Goal: Task Accomplishment & Management: Manage account settings

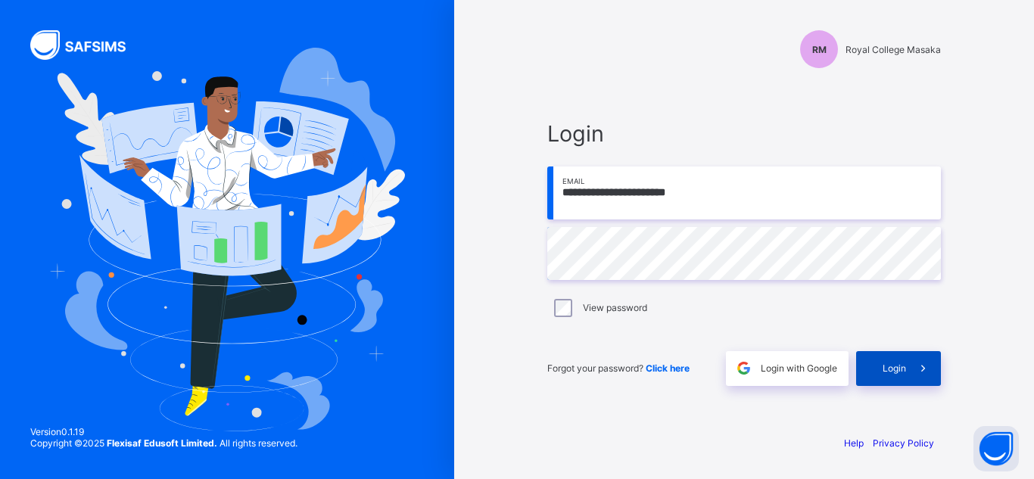
click at [896, 369] on span "Login" at bounding box center [894, 368] width 23 height 11
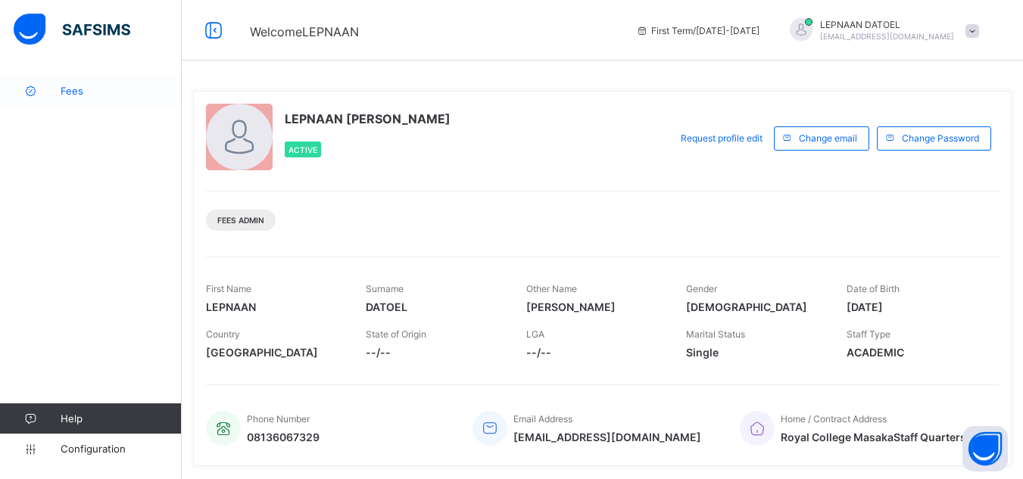
click at [97, 96] on span "Fees" at bounding box center [121, 91] width 121 height 12
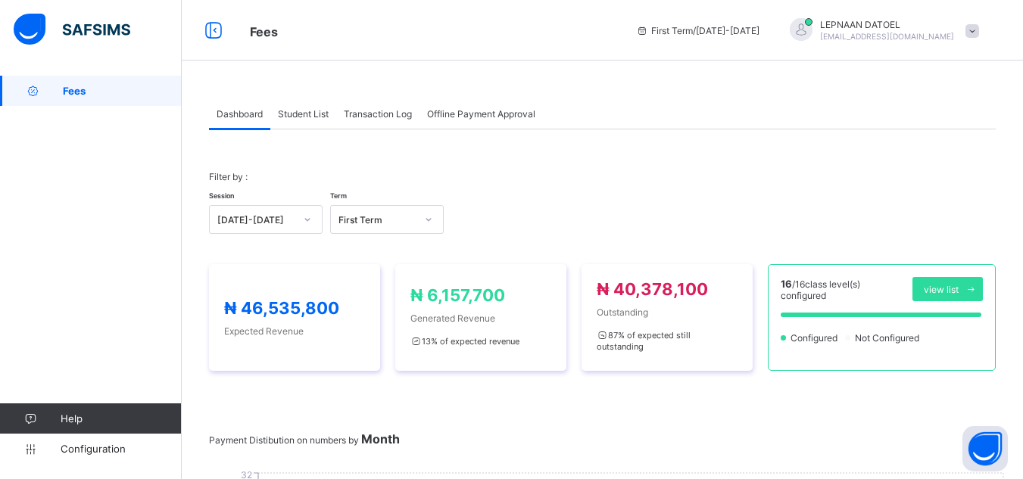
click at [301, 123] on div "Student List" at bounding box center [303, 113] width 66 height 30
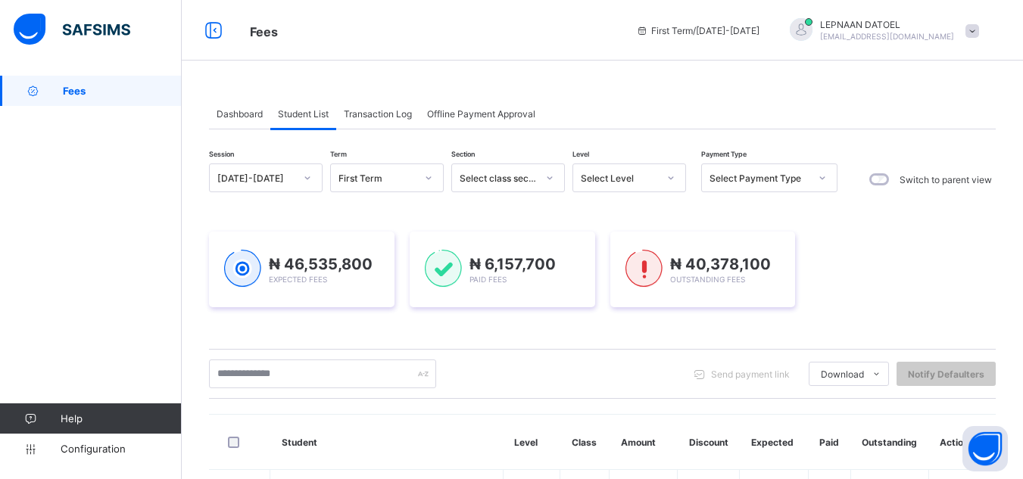
click at [310, 114] on span "Student List" at bounding box center [303, 113] width 51 height 11
click at [142, 248] on div "Fees Help Configuration" at bounding box center [91, 270] width 182 height 419
click at [358, 374] on input "text" at bounding box center [322, 374] width 227 height 29
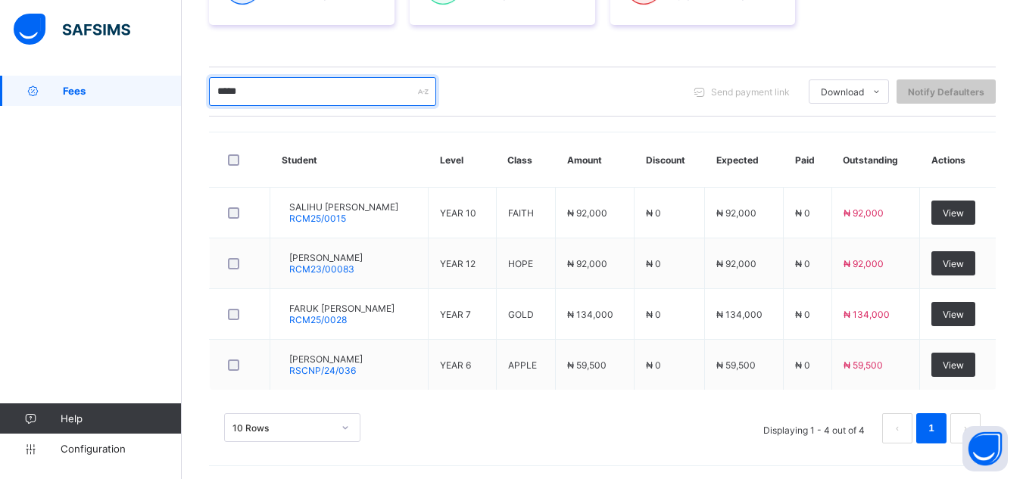
scroll to position [285, 0]
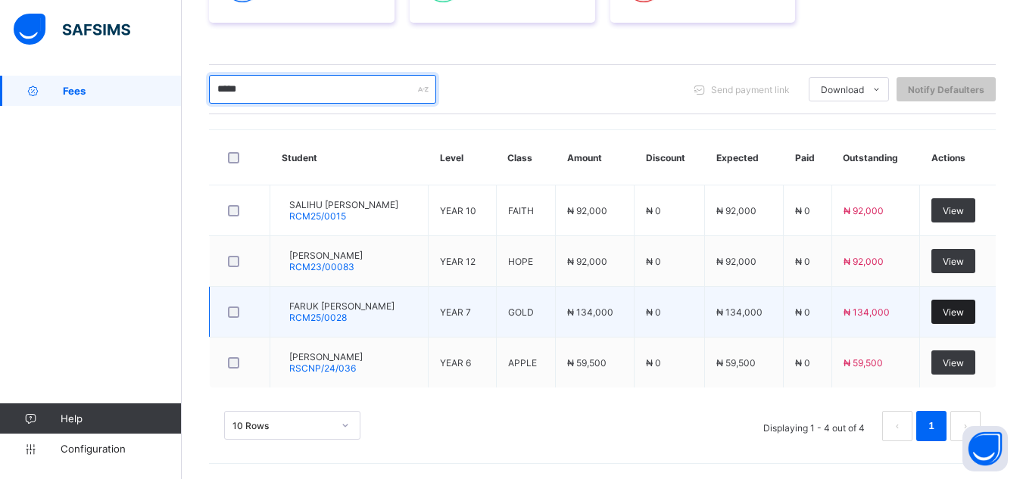
type input "*****"
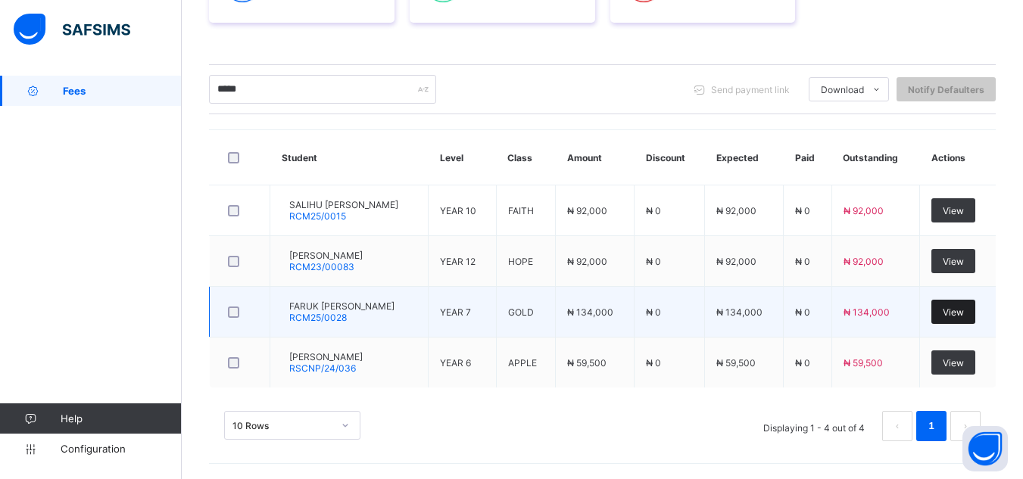
click at [956, 313] on span "View" at bounding box center [953, 312] width 21 height 11
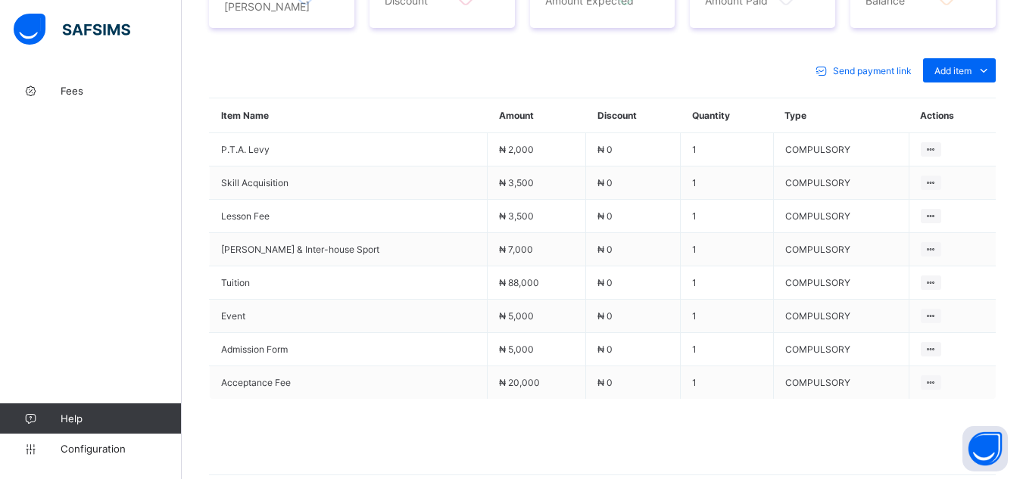
scroll to position [625, 0]
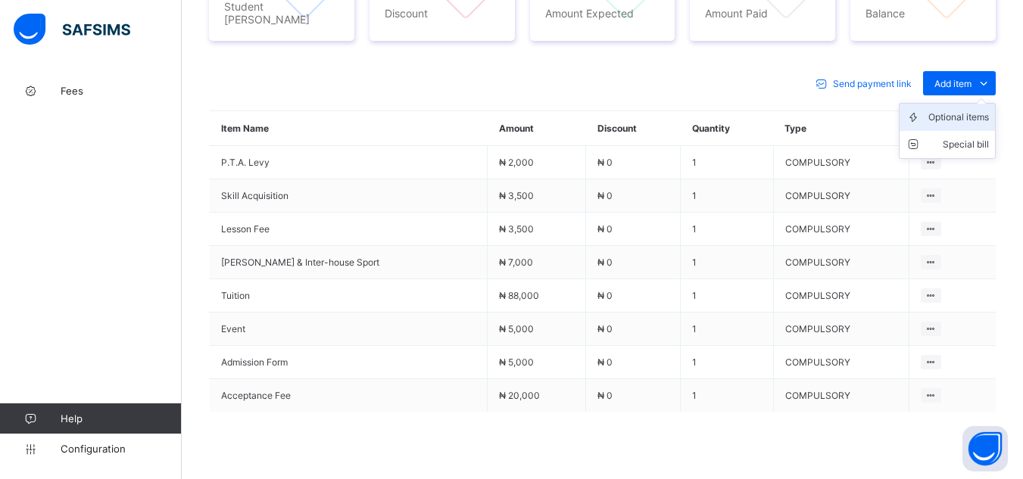
click at [960, 114] on div "Optional items" at bounding box center [958, 117] width 61 height 15
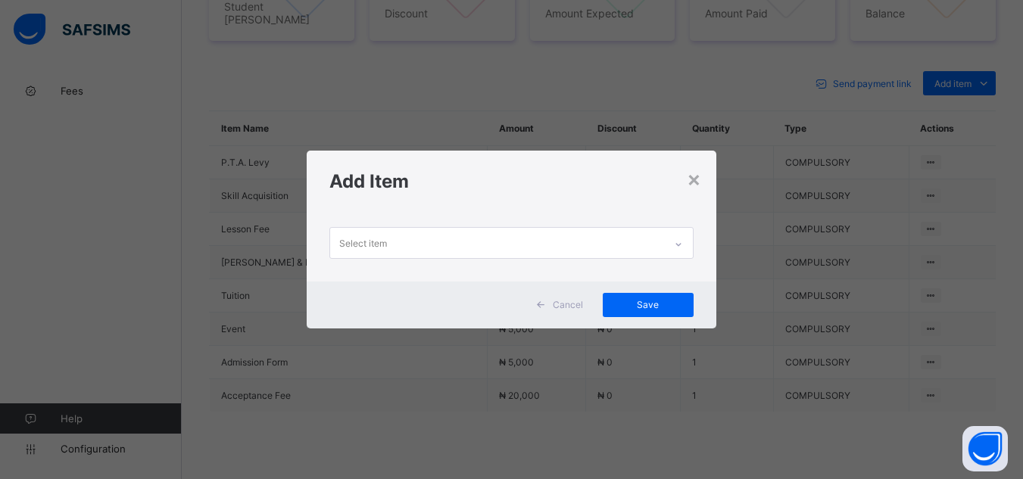
click at [681, 242] on icon at bounding box center [678, 244] width 9 height 15
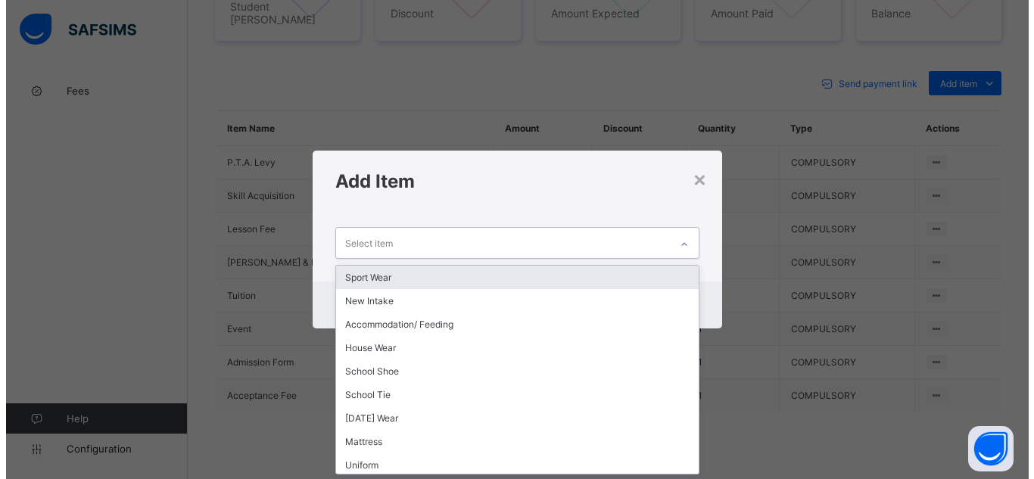
scroll to position [0, 0]
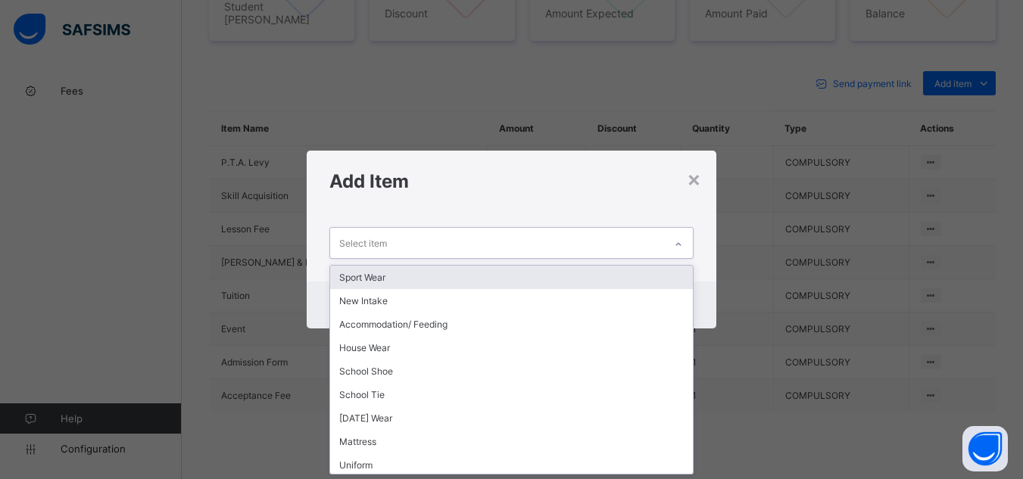
click at [681, 245] on icon at bounding box center [678, 244] width 9 height 15
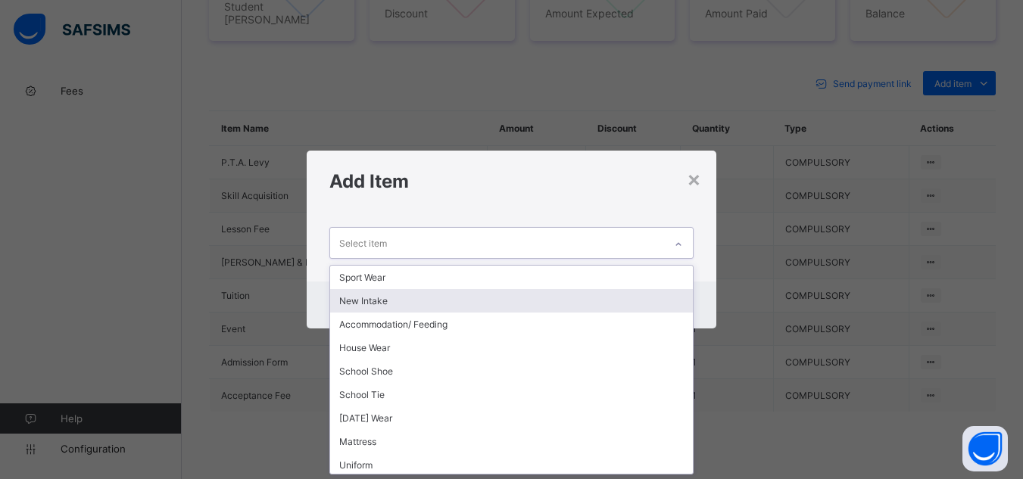
click at [660, 308] on div "New Intake" at bounding box center [511, 300] width 362 height 23
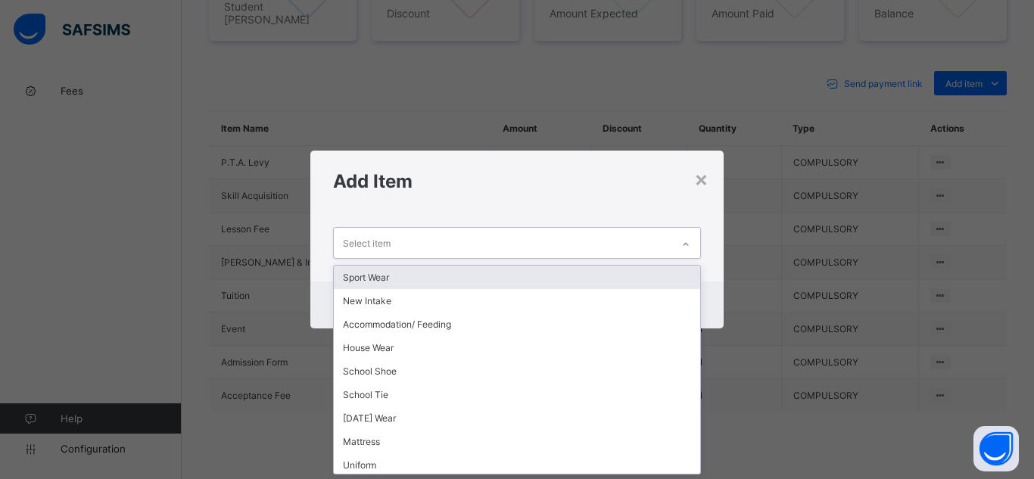
click at [687, 243] on icon at bounding box center [685, 244] width 9 height 15
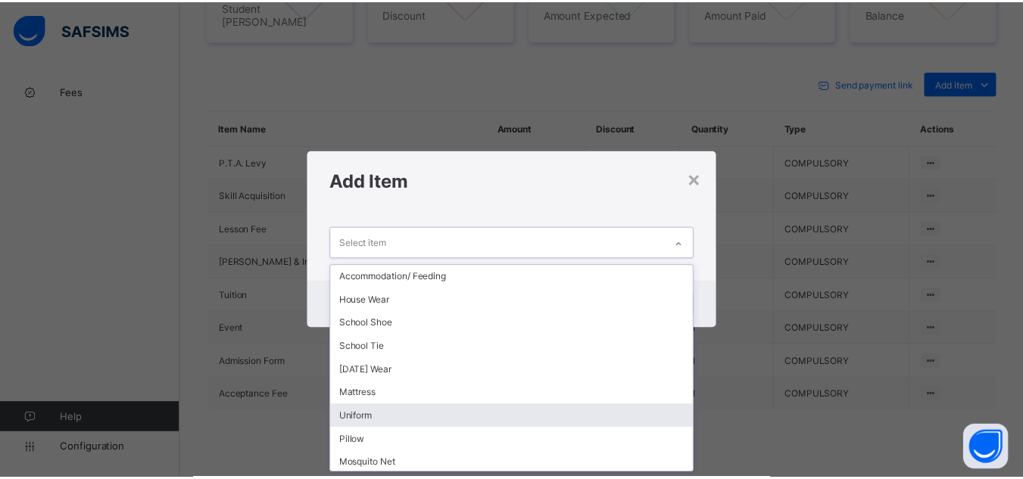
scroll to position [61, 0]
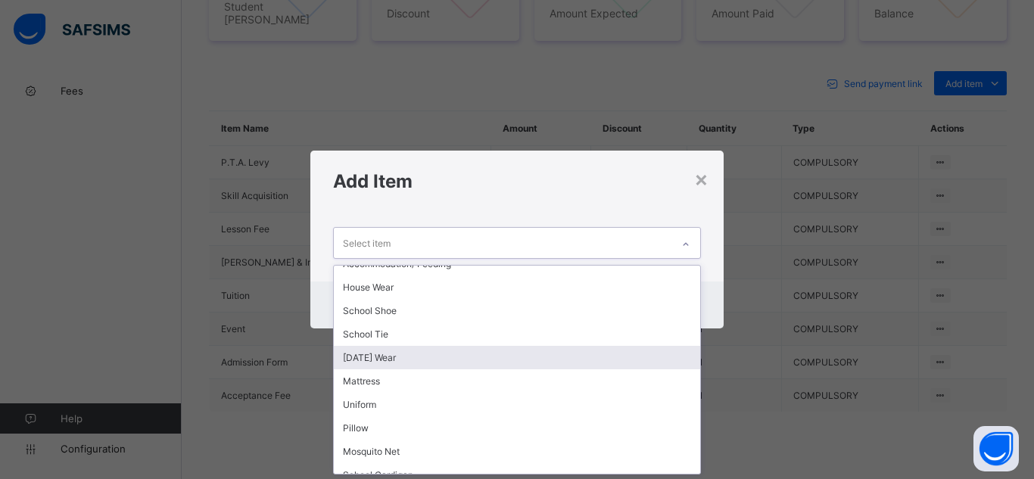
click at [653, 359] on div "[DATE] Wear" at bounding box center [517, 357] width 366 height 23
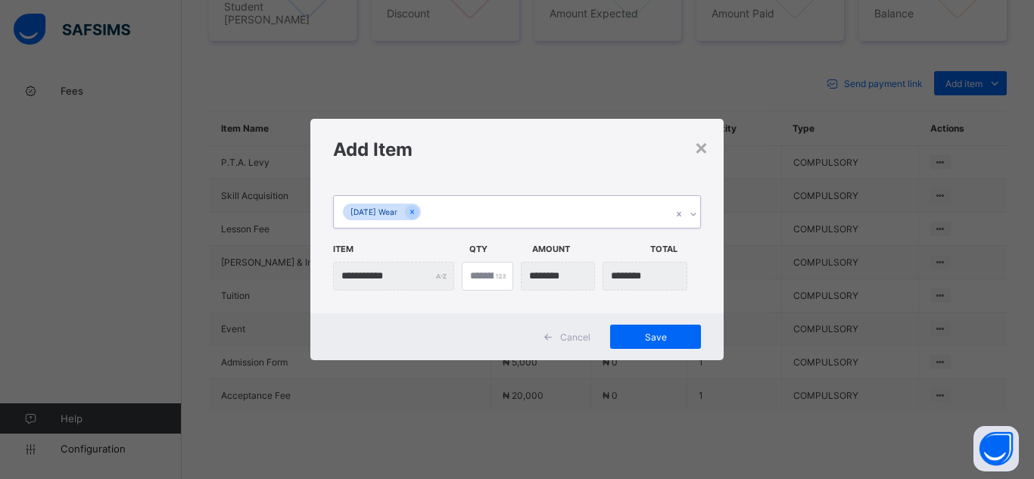
click at [694, 214] on icon at bounding box center [693, 214] width 9 height 15
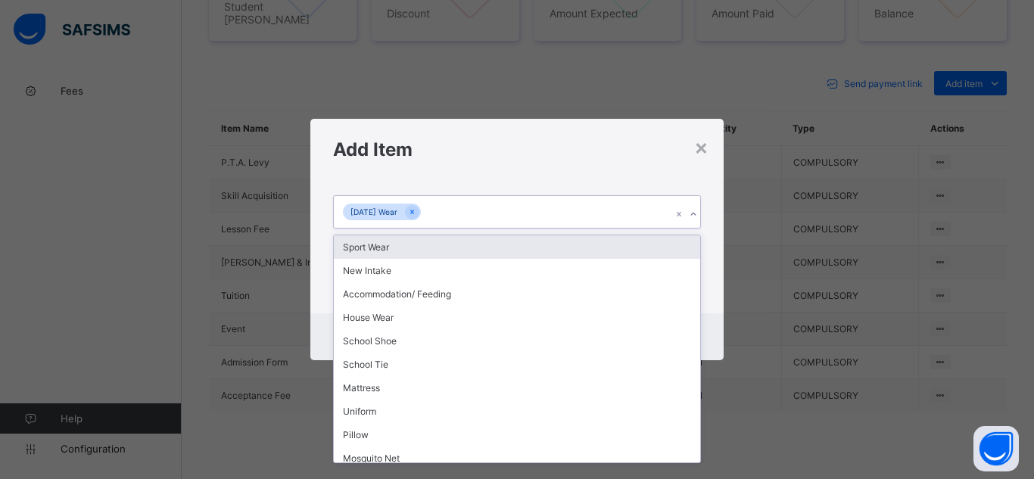
click at [678, 248] on div "Sport Wear" at bounding box center [517, 246] width 366 height 23
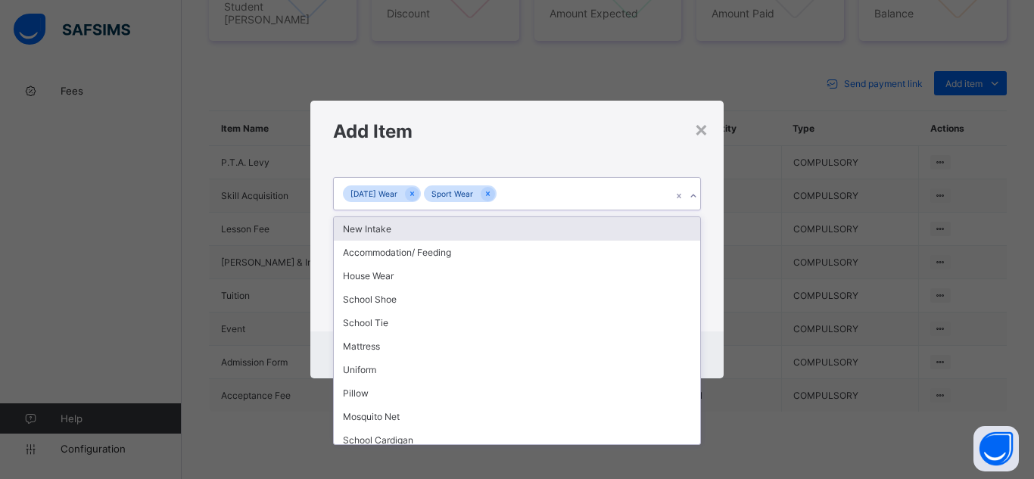
click at [691, 195] on icon at bounding box center [693, 196] width 9 height 15
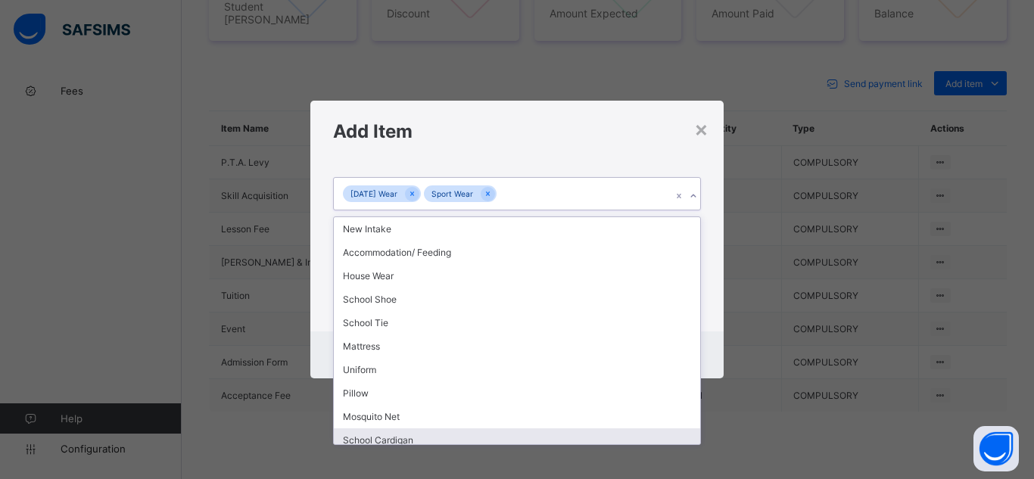
click at [649, 435] on div "School Cardigan" at bounding box center [517, 440] width 366 height 23
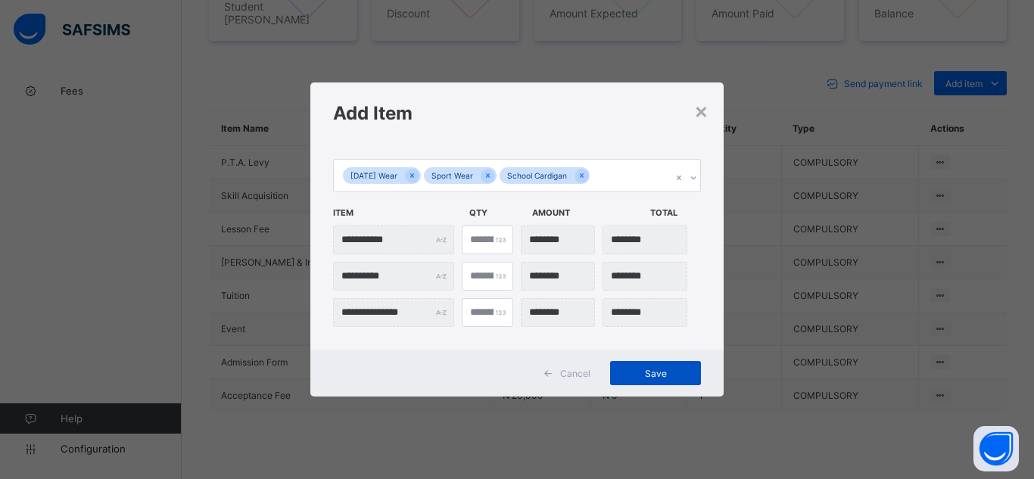
click at [664, 373] on span "Save" at bounding box center [656, 373] width 68 height 11
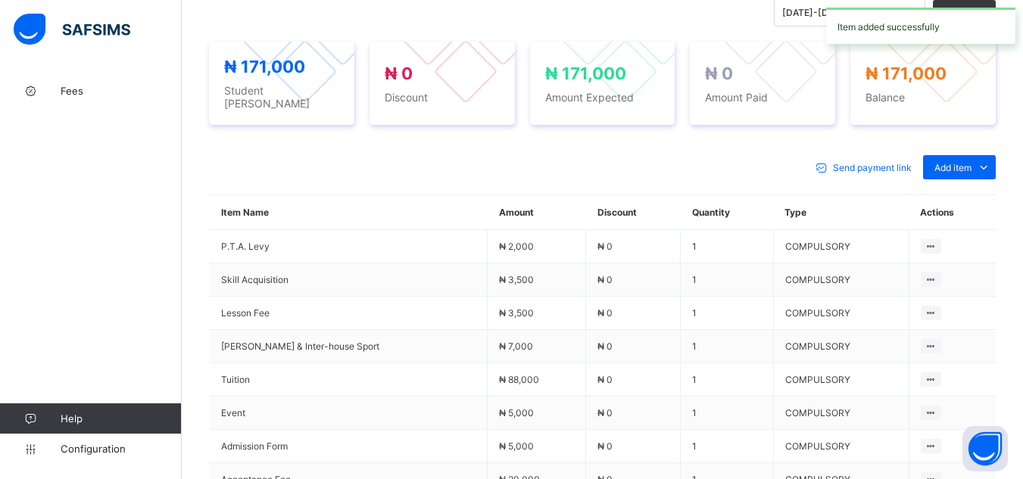
scroll to position [625, 0]
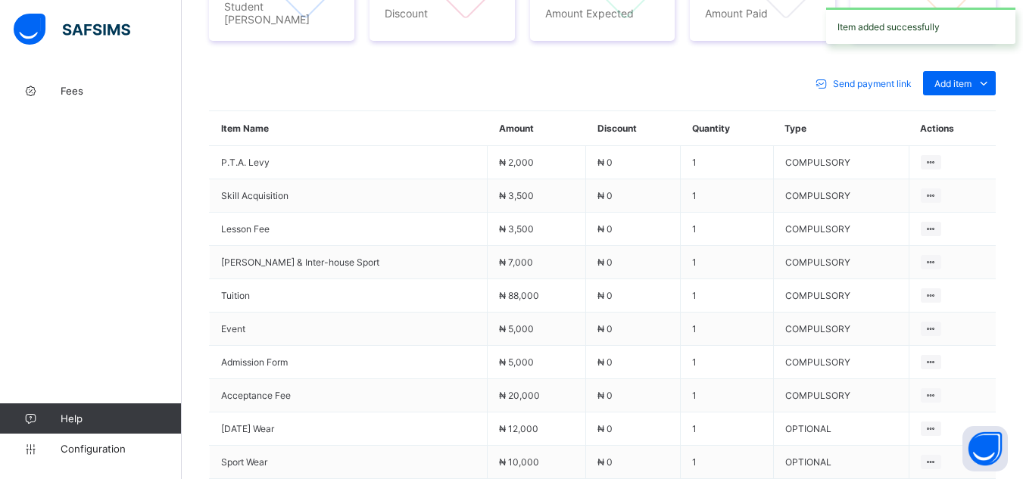
click at [687, 73] on div "Send payment link Add item Optional items Special bill" at bounding box center [602, 83] width 787 height 24
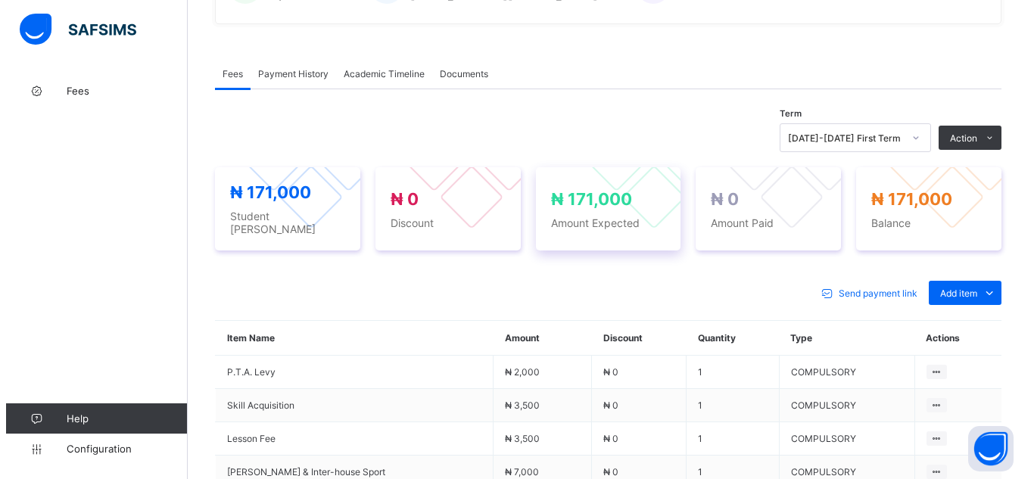
scroll to position [413, 0]
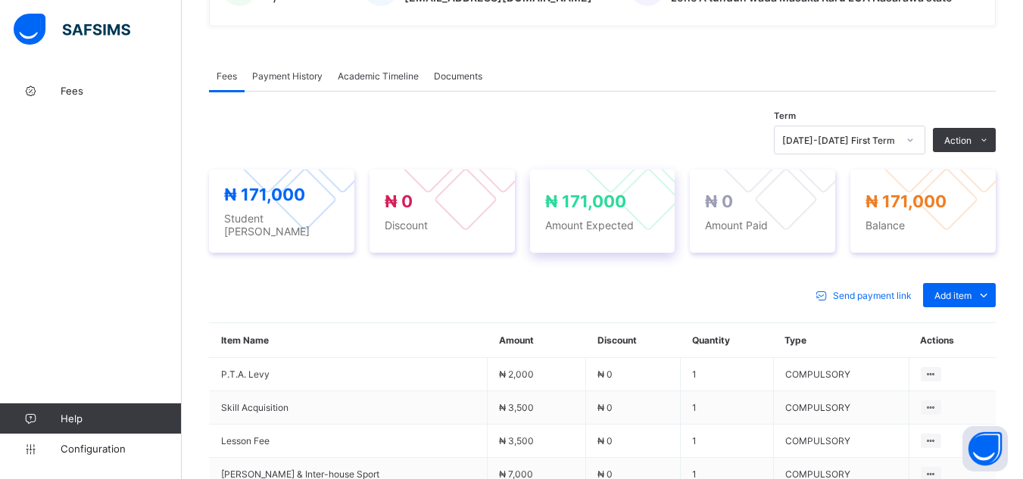
click at [666, 120] on div "Term [DATE]-[DATE] First Term Action Receive Payment Manage Discount Send Email…" at bounding box center [602, 465] width 787 height 747
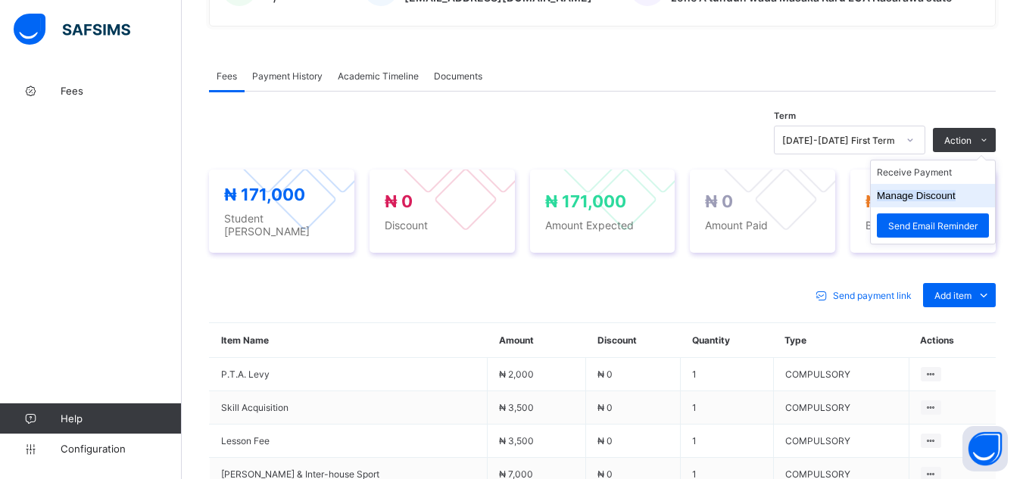
click at [956, 201] on button "Manage Discount" at bounding box center [916, 195] width 79 height 11
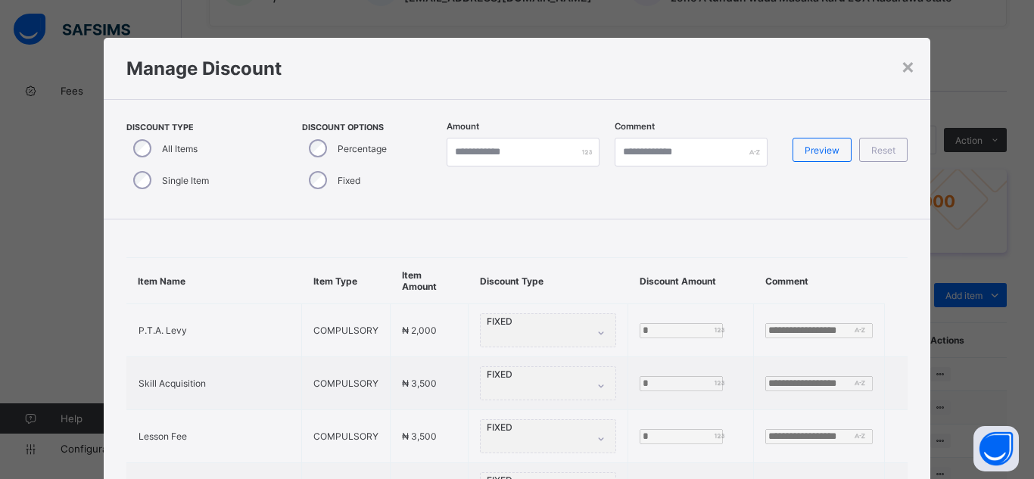
scroll to position [242, 0]
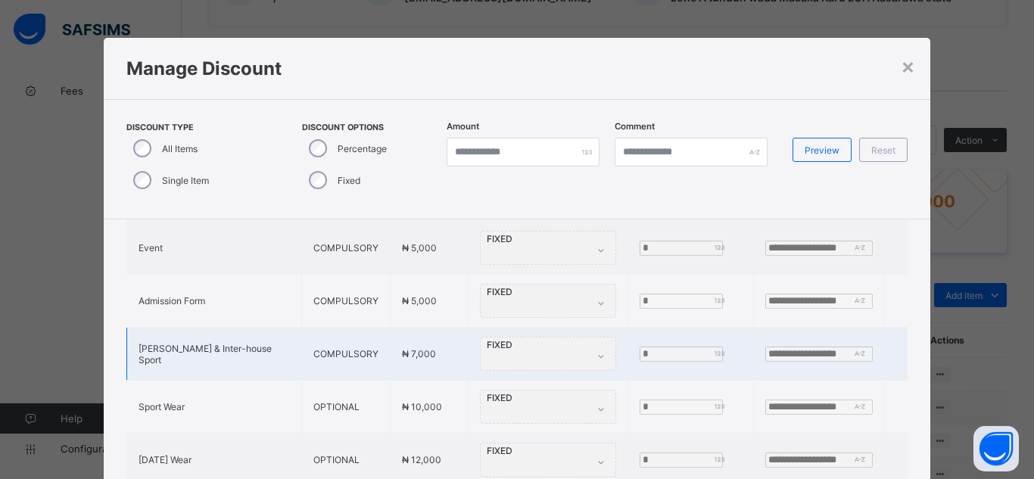
click at [545, 337] on div "FIXED" at bounding box center [548, 354] width 136 height 34
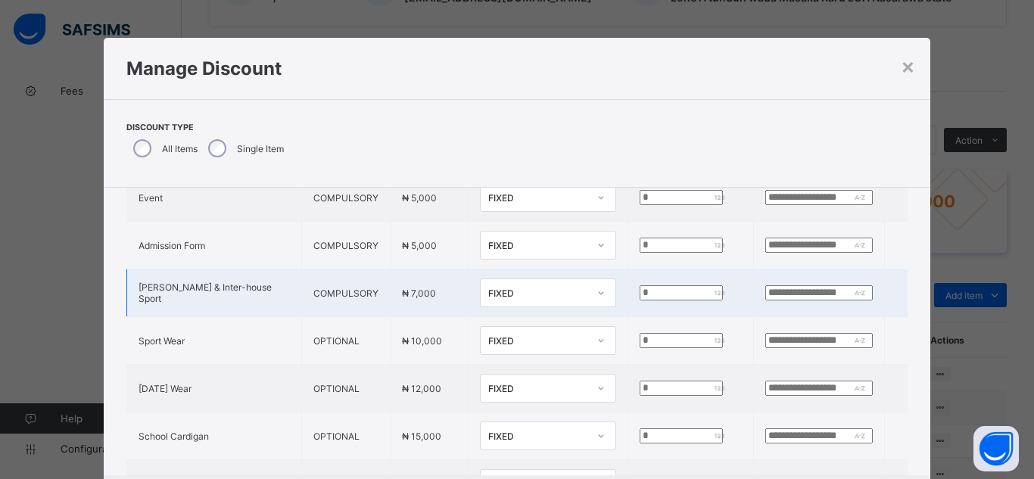
click at [640, 291] on input "*" at bounding box center [681, 292] width 83 height 15
type input "****"
click at [765, 289] on input "text" at bounding box center [819, 292] width 108 height 15
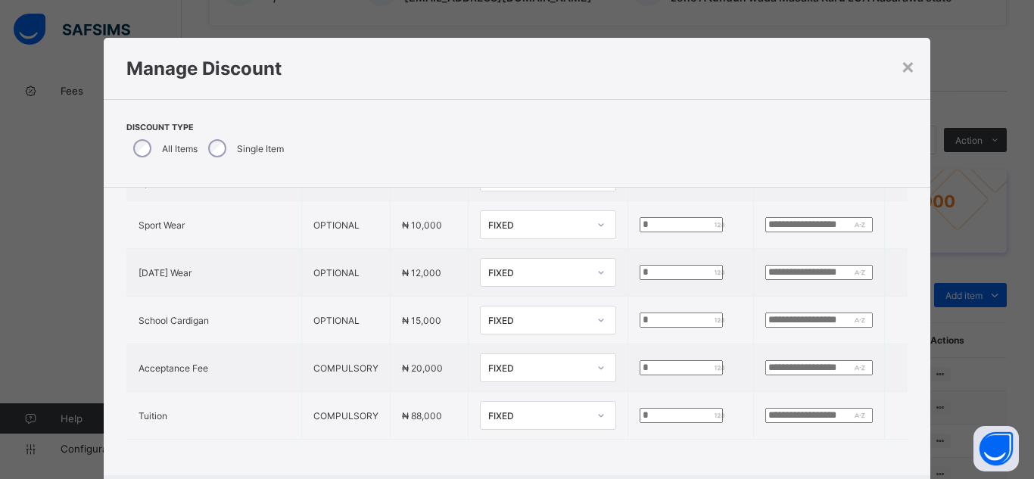
scroll to position [371, 0]
type input "**********"
click at [865, 453] on div "**********" at bounding box center [518, 151] width 828 height 647
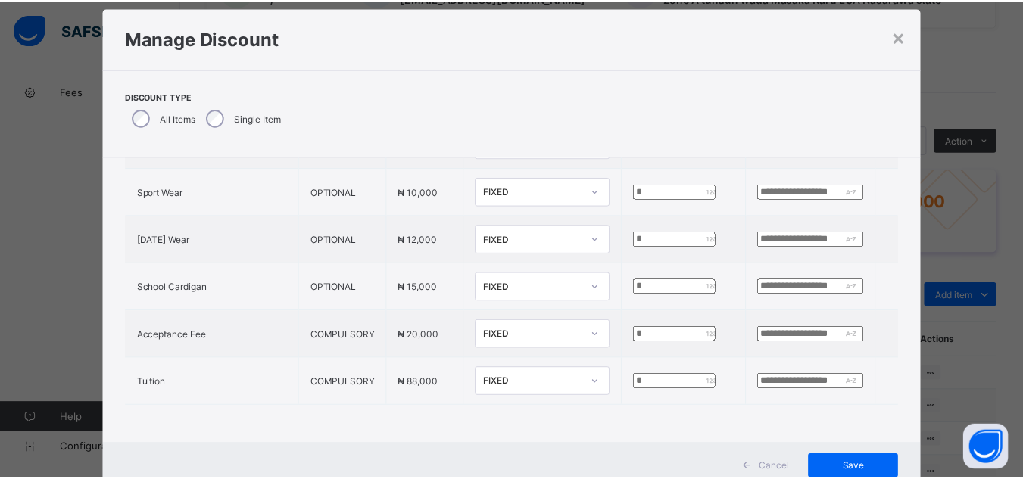
scroll to position [61, 0]
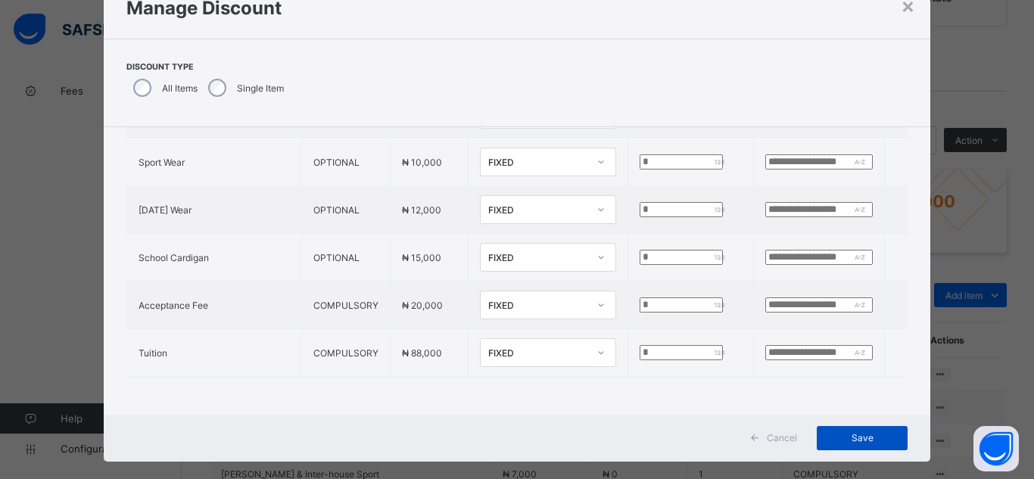
click at [872, 441] on span "Save" at bounding box center [862, 437] width 68 height 11
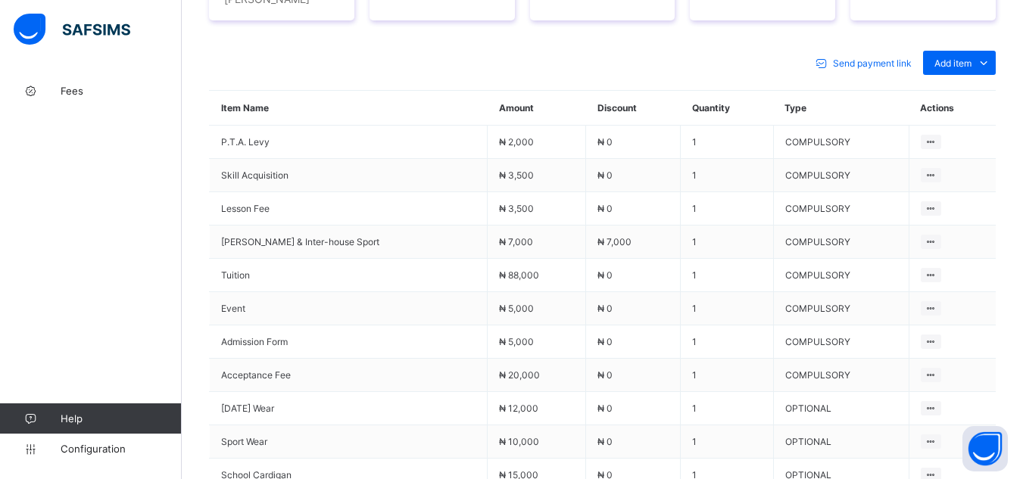
scroll to position [676, 0]
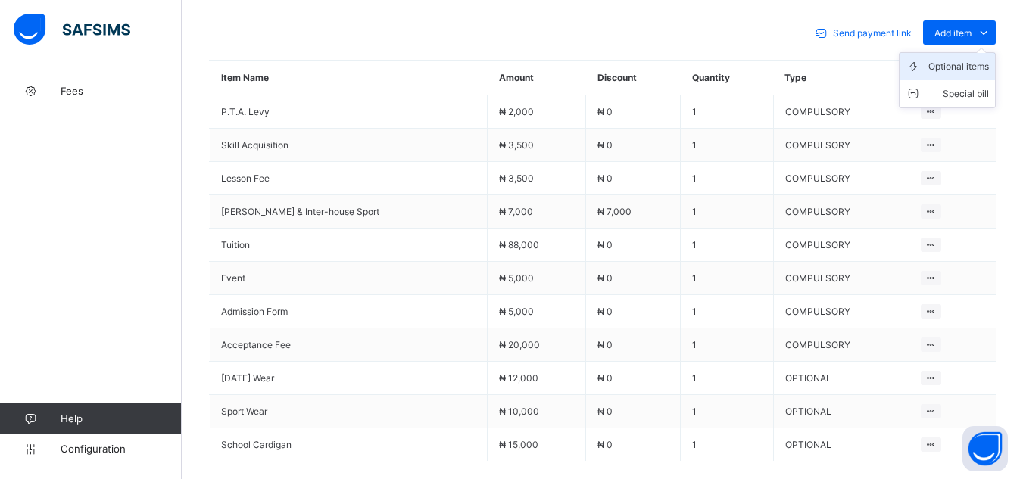
click at [960, 70] on div "Optional items" at bounding box center [958, 66] width 61 height 15
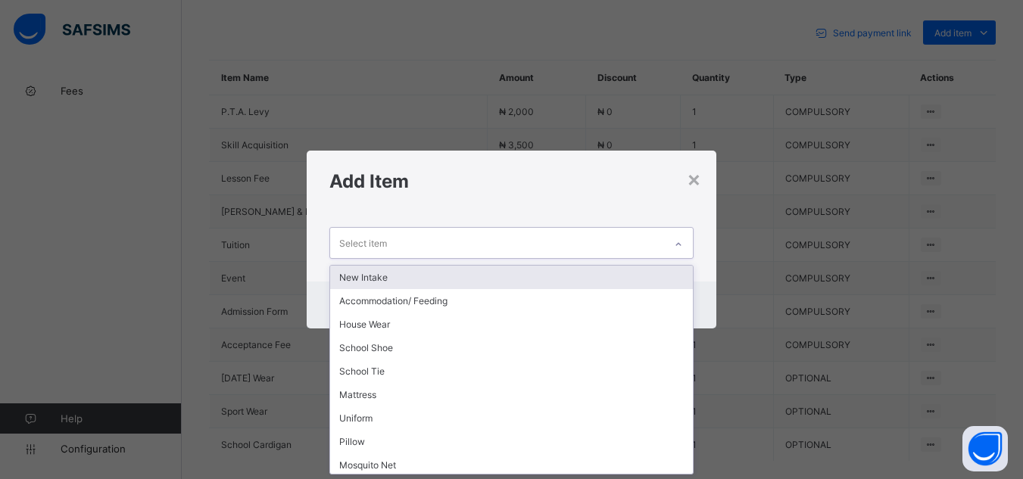
scroll to position [0, 0]
click at [678, 245] on icon at bounding box center [678, 244] width 9 height 15
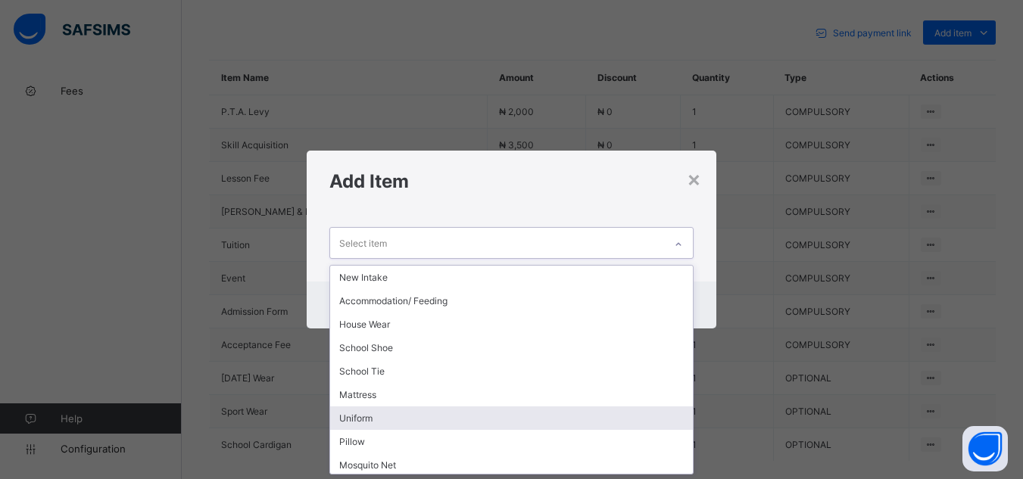
click at [668, 425] on div "Uniform" at bounding box center [511, 418] width 362 height 23
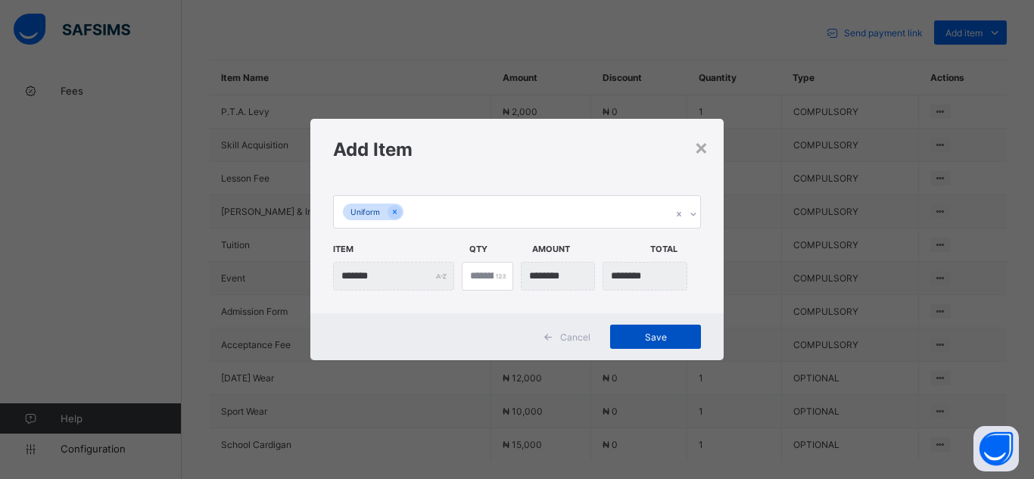
click at [666, 333] on span "Save" at bounding box center [656, 337] width 68 height 11
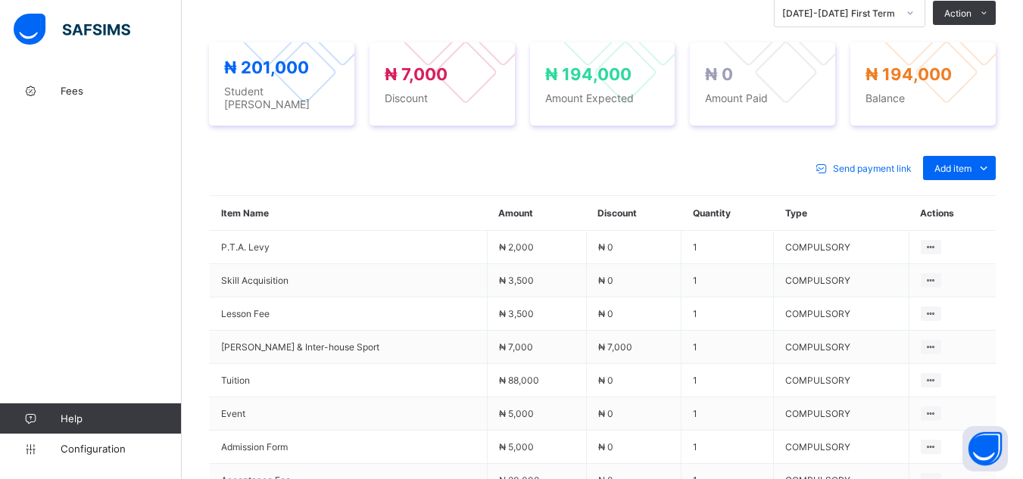
scroll to position [535, 0]
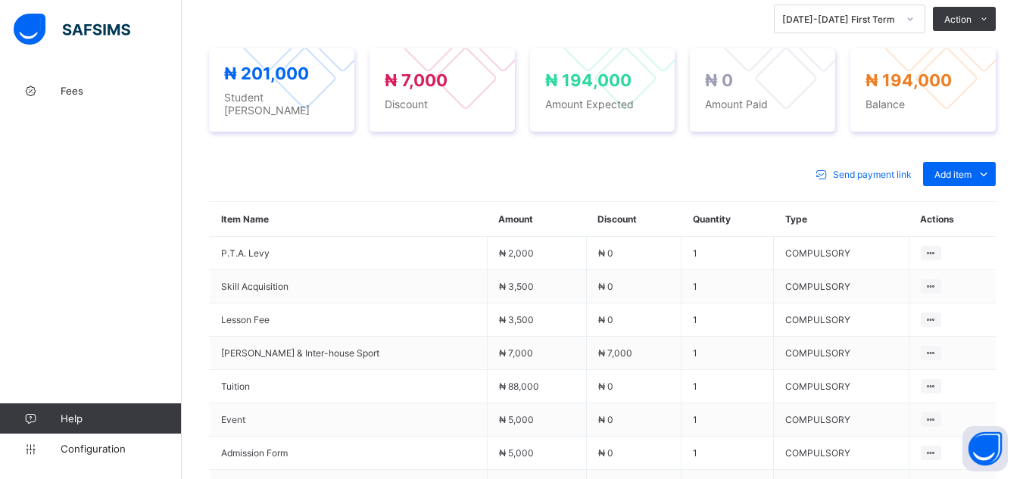
click at [198, 151] on div "× Delete Document This action would delete the document with name: from the sys…" at bounding box center [602, 168] width 841 height 1255
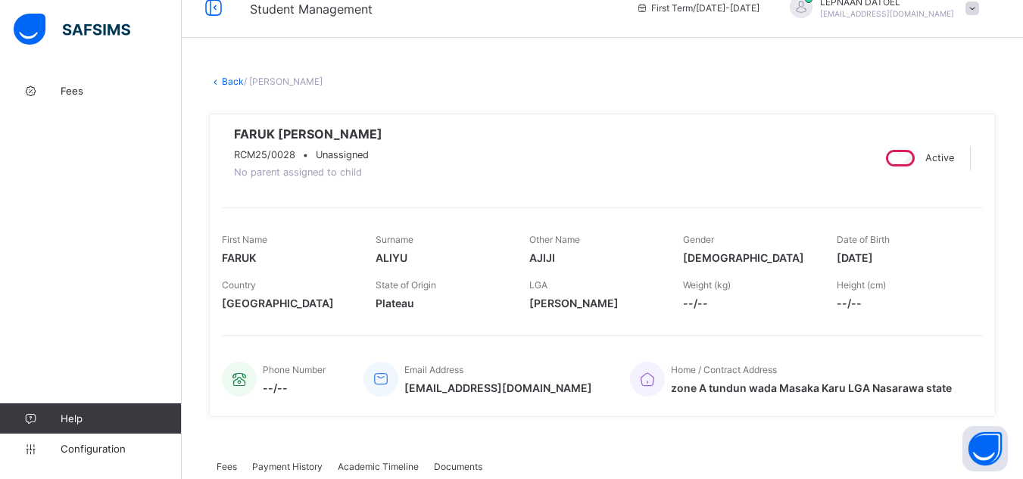
scroll to position [20, 0]
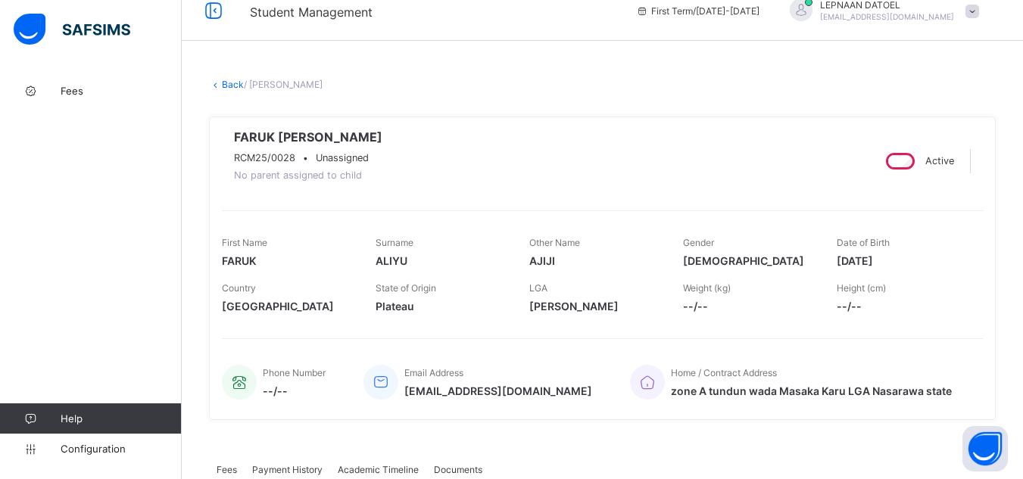
click at [234, 86] on link "Back" at bounding box center [233, 84] width 22 height 11
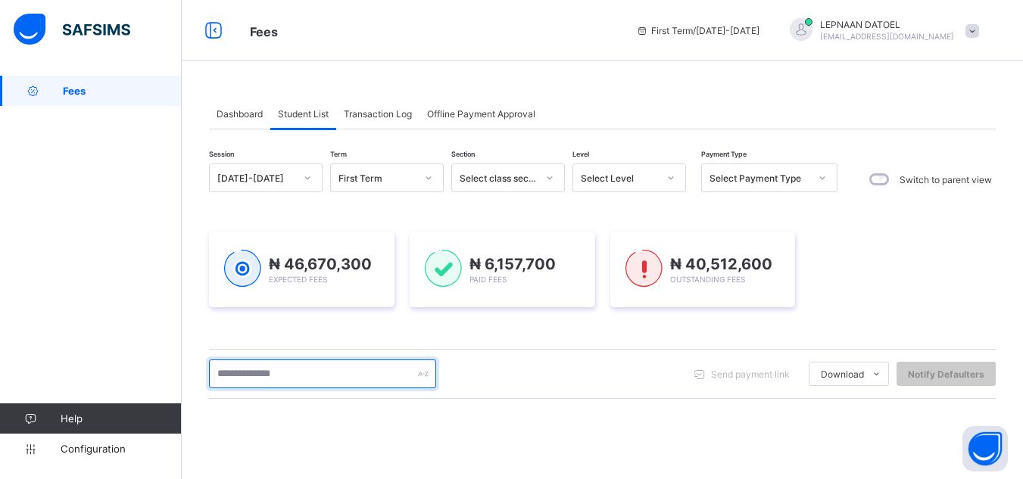
click at [256, 379] on input "text" at bounding box center [322, 374] width 227 height 29
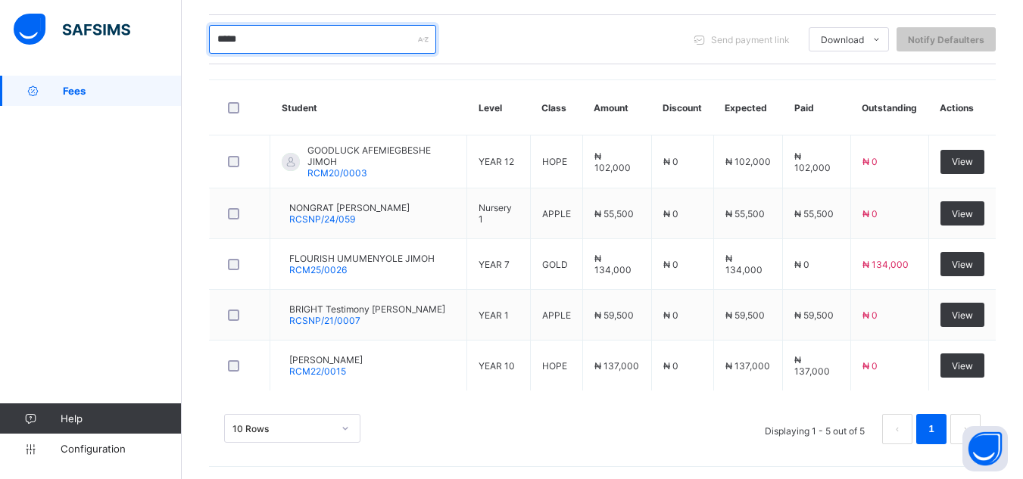
scroll to position [335, 0]
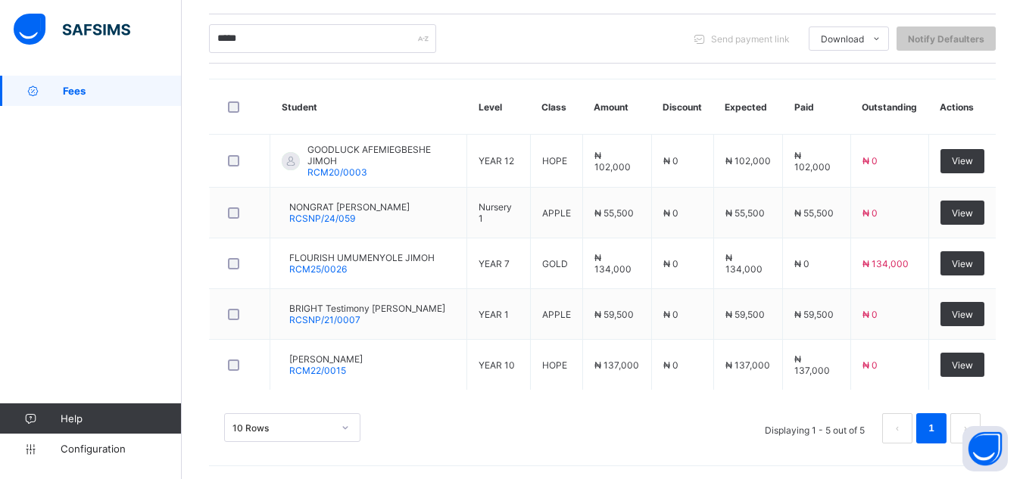
click at [907, 390] on div "10 Rows Displaying 1 - 5 out of 5 1" at bounding box center [602, 421] width 787 height 76
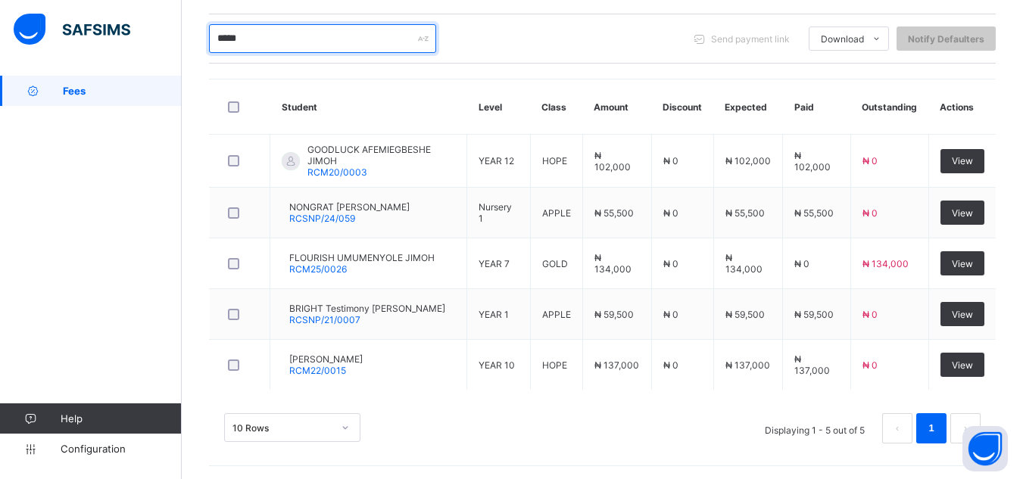
click at [245, 38] on input "*****" at bounding box center [322, 38] width 227 height 29
type input "*"
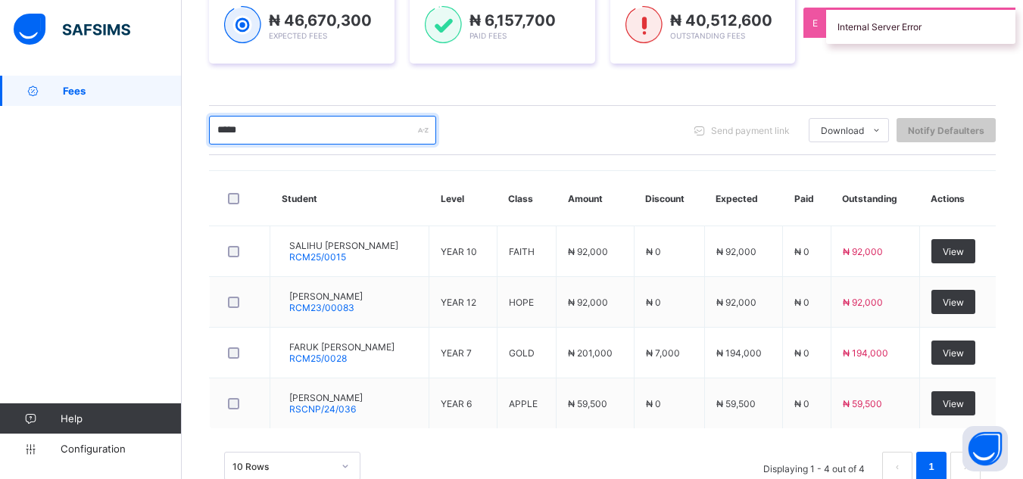
scroll to position [285, 0]
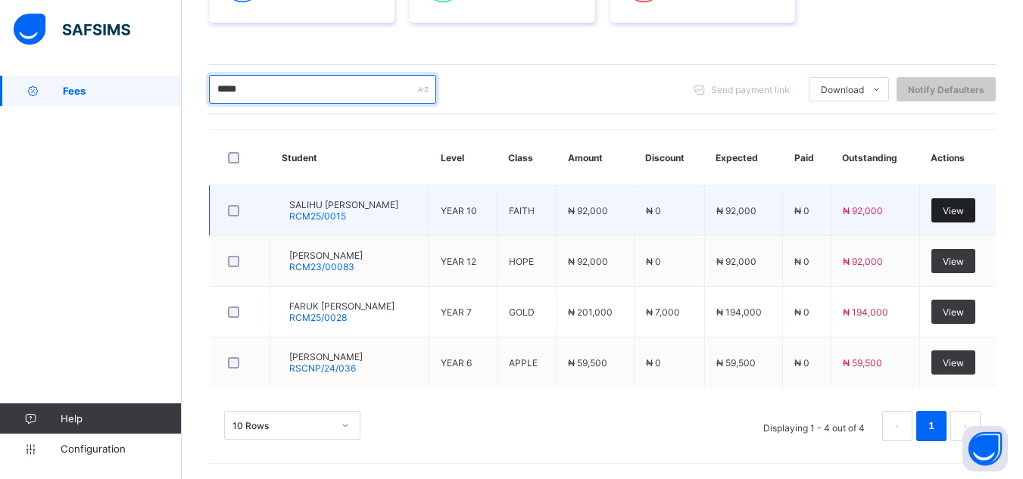
type input "*****"
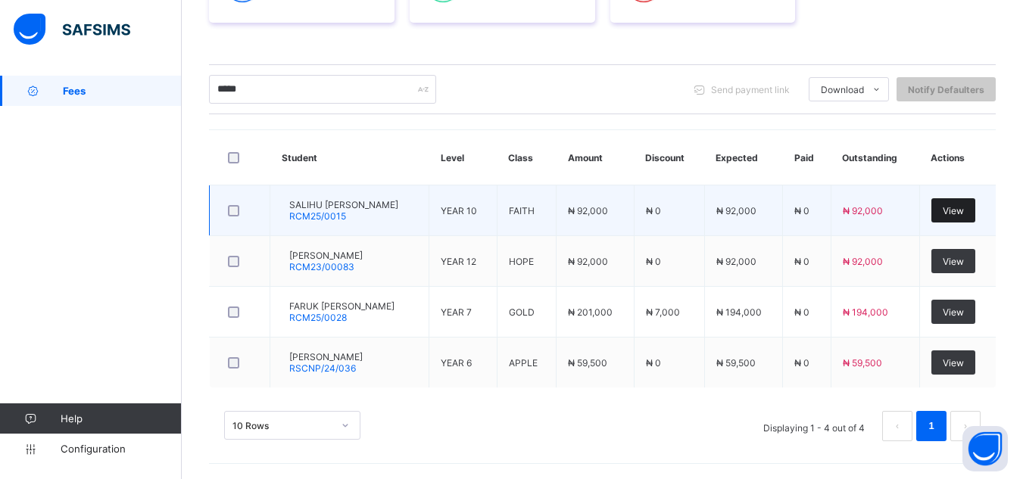
click at [964, 213] on span "View" at bounding box center [953, 210] width 21 height 11
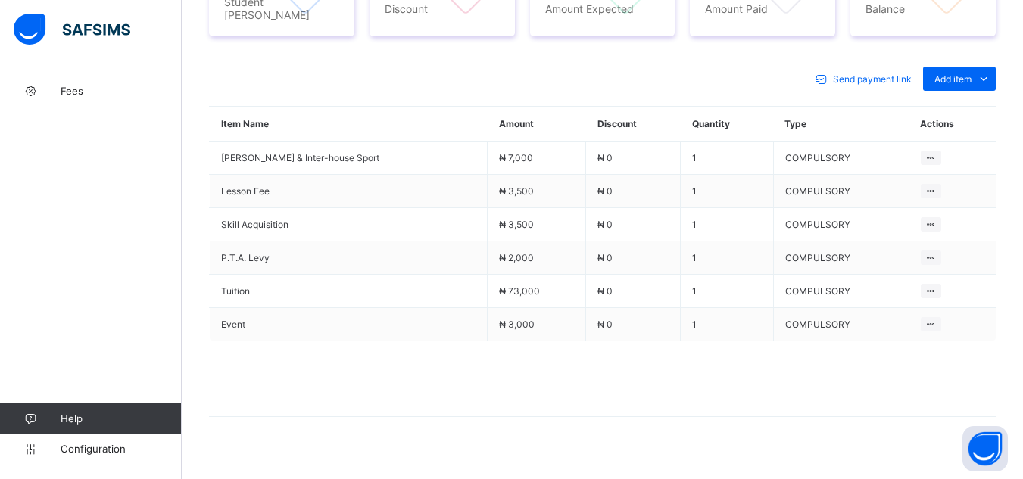
scroll to position [650, 0]
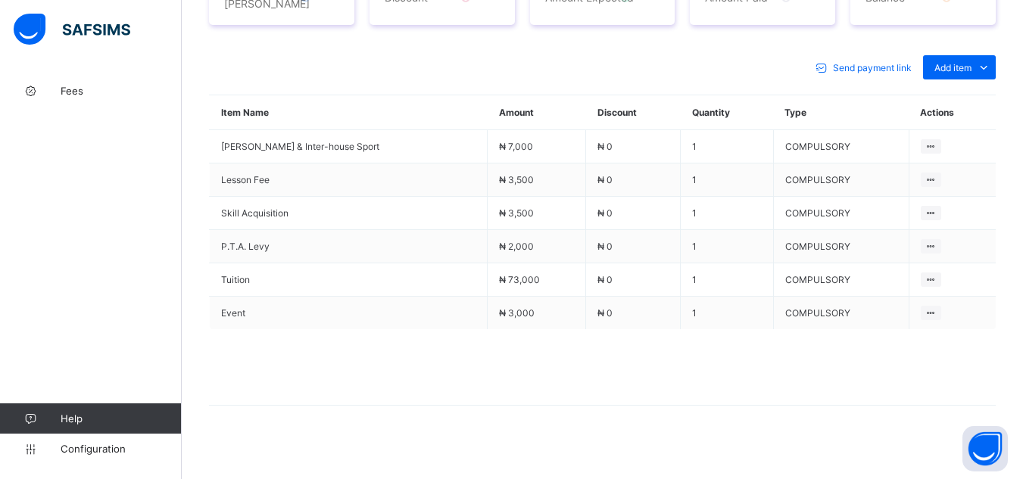
click at [625, 407] on div "Send payment link Add item Optional items Special bill Item Name Amount Discoun…" at bounding box center [602, 238] width 787 height 396
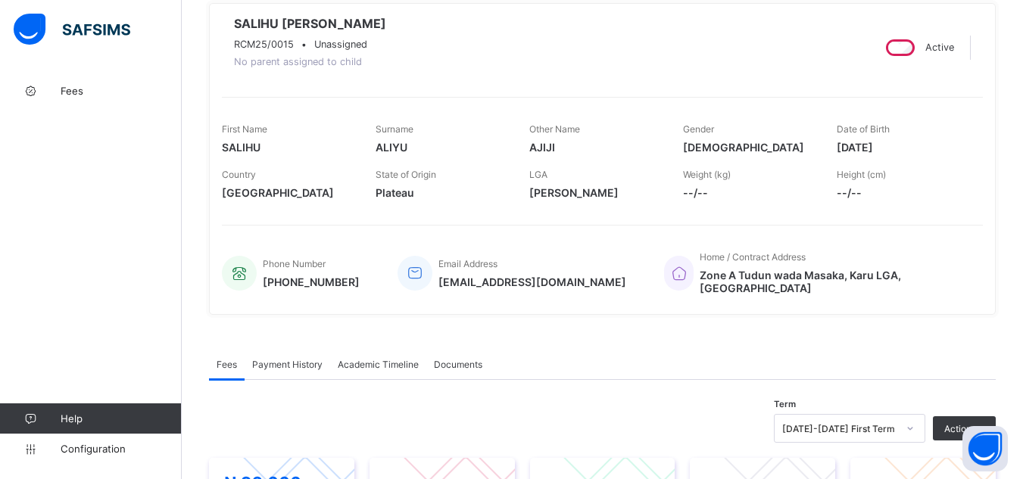
scroll to position [104, 0]
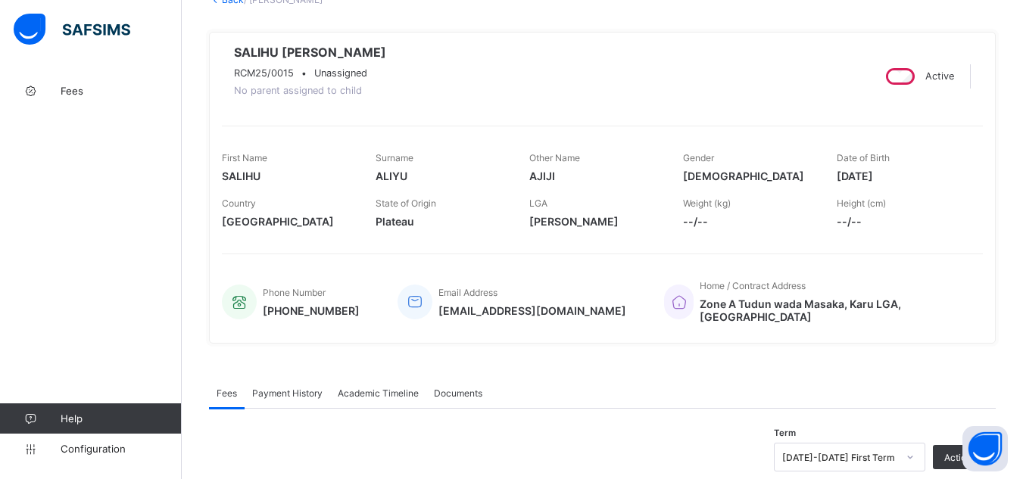
click at [225, 2] on link "Back" at bounding box center [233, -1] width 22 height 11
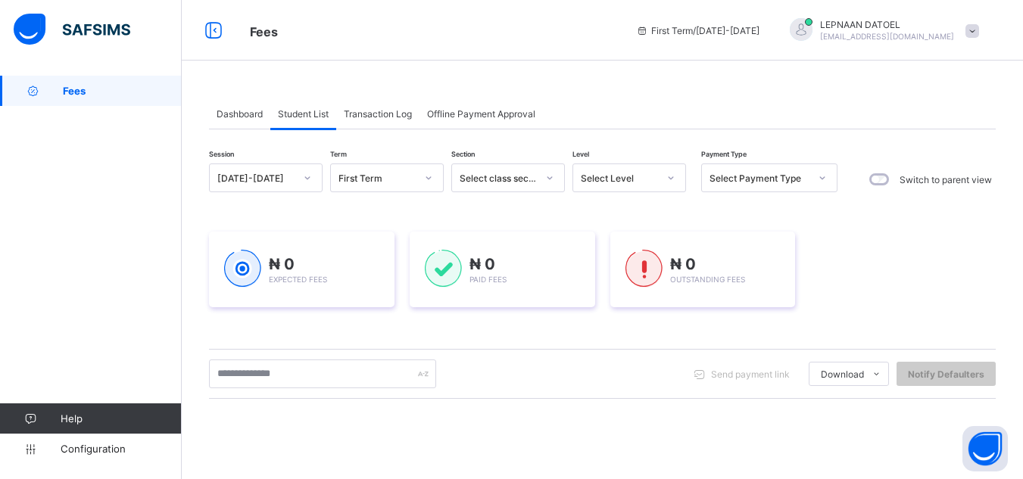
click at [195, 209] on div "Dashboard Student List Transaction Log Offline Payment Approval Student List Mo…" at bounding box center [602, 399] width 841 height 647
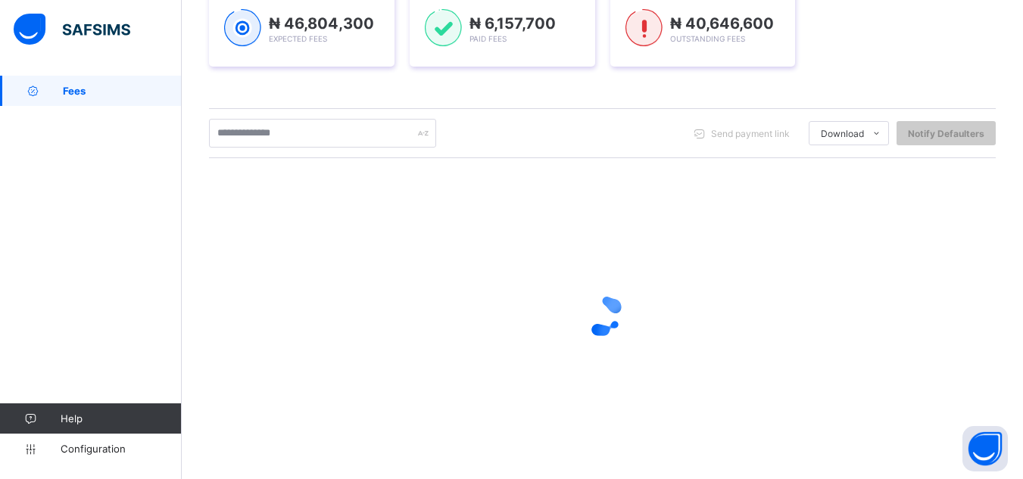
scroll to position [242, 0]
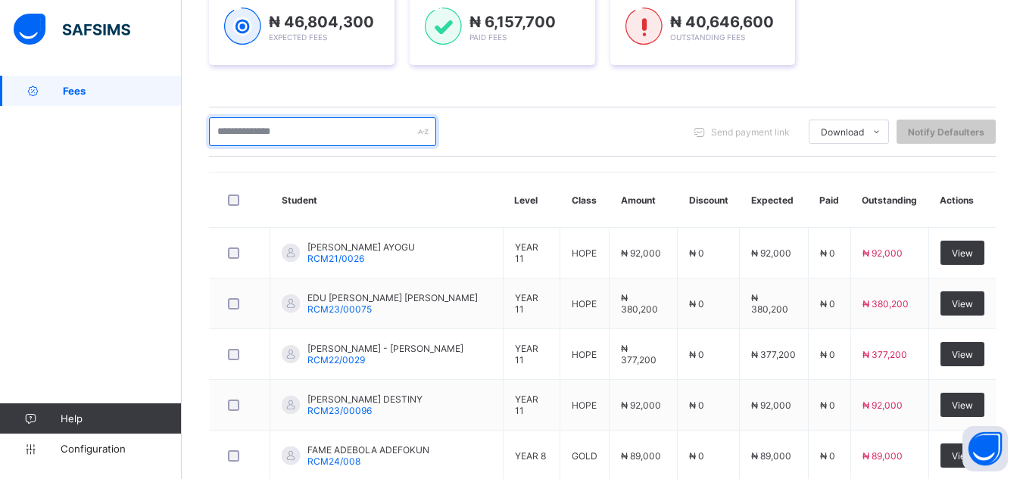
click at [223, 130] on input "text" at bounding box center [322, 131] width 227 height 29
type input "*****"
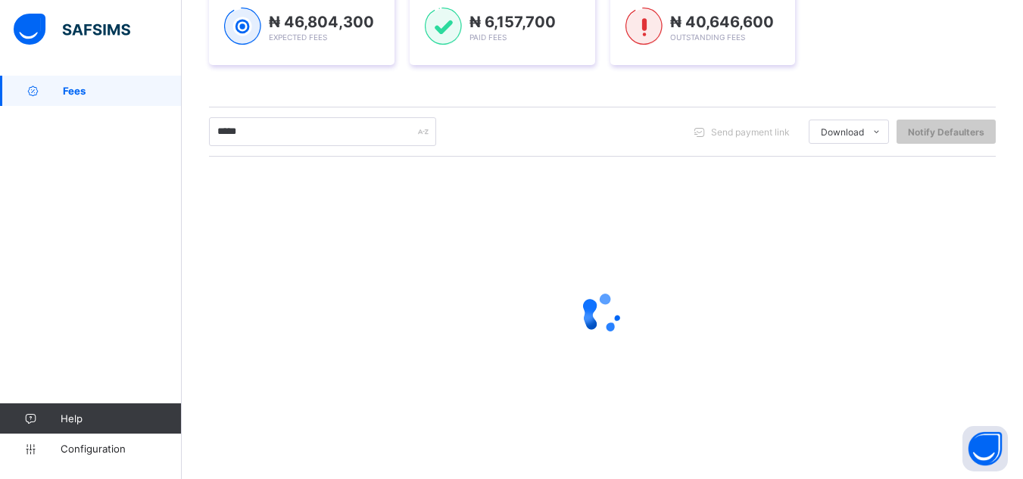
click at [631, 89] on div "Session [DATE]-[DATE] Term First Term Section Select class section Level Select…" at bounding box center [602, 189] width 787 height 537
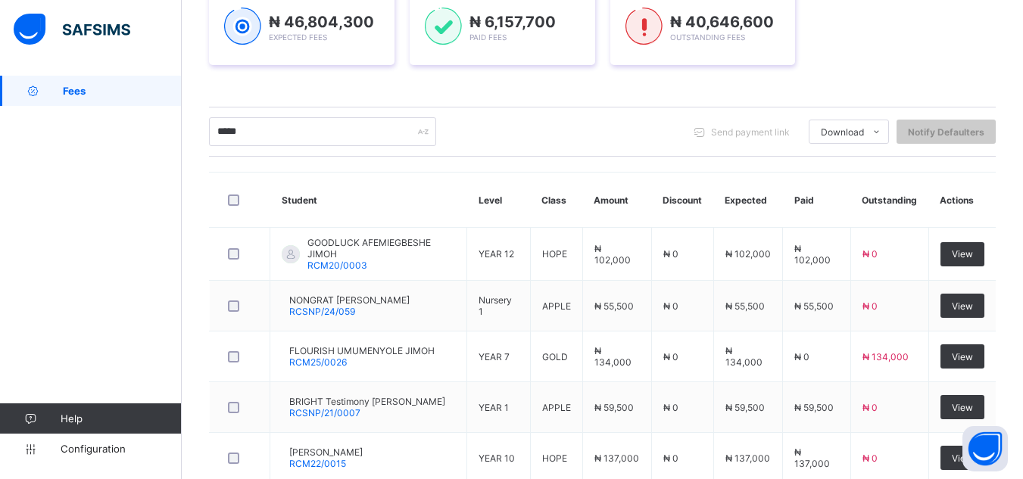
click at [161, 222] on div "Fees Help Configuration" at bounding box center [91, 270] width 182 height 419
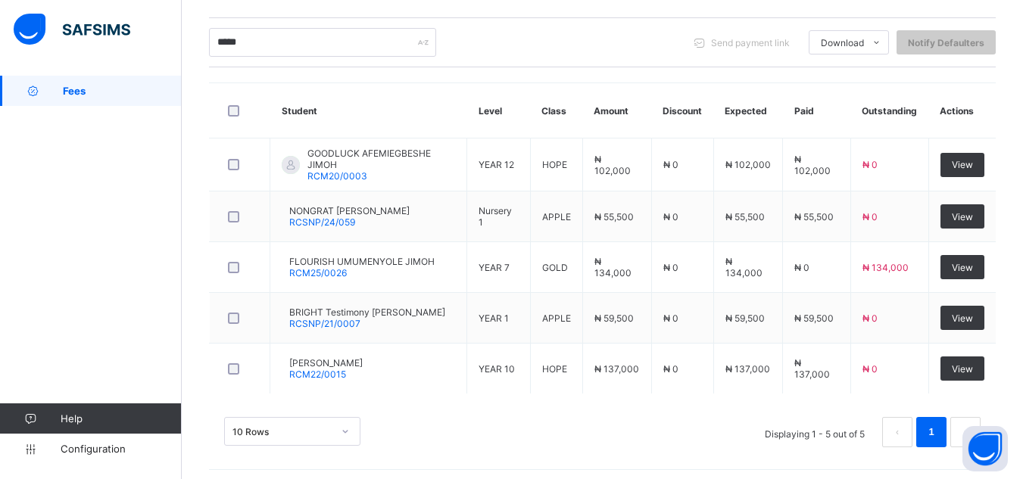
scroll to position [333, 0]
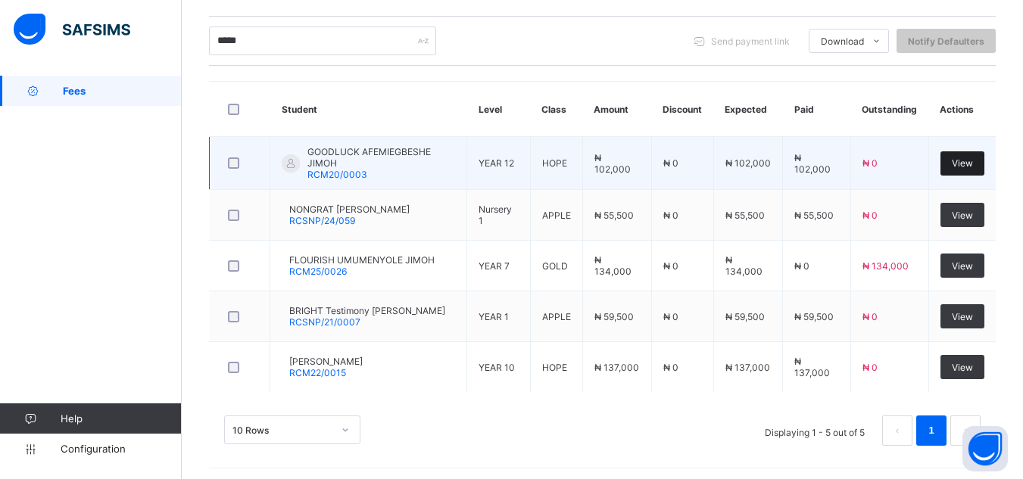
click at [973, 162] on span "View" at bounding box center [962, 162] width 21 height 11
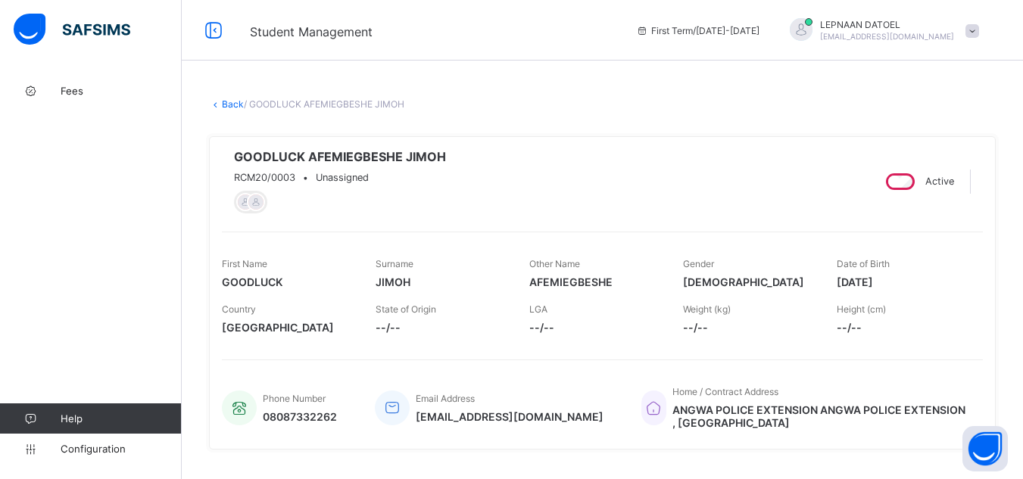
click at [231, 100] on link "Back" at bounding box center [233, 103] width 22 height 11
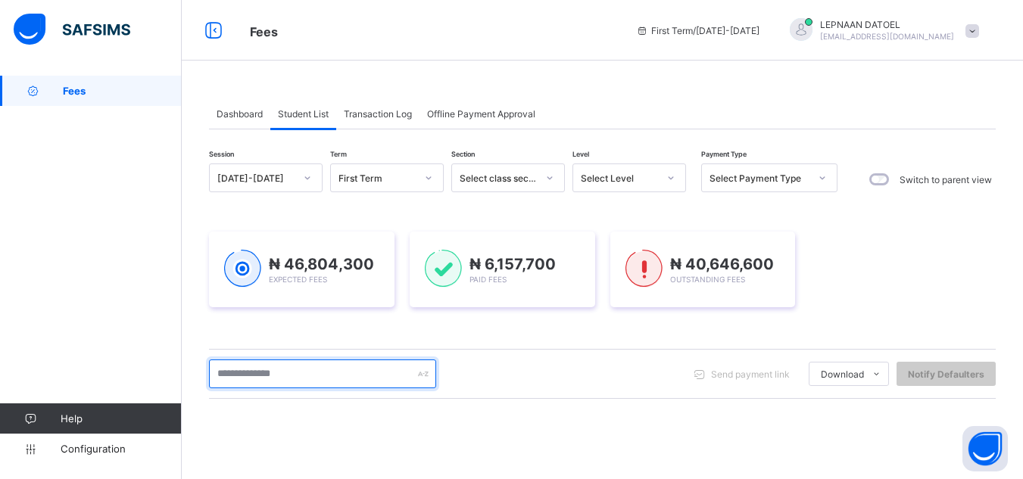
click at [265, 377] on input "text" at bounding box center [322, 374] width 227 height 29
type input "*"
click at [247, 114] on span "Dashboard" at bounding box center [240, 113] width 46 height 11
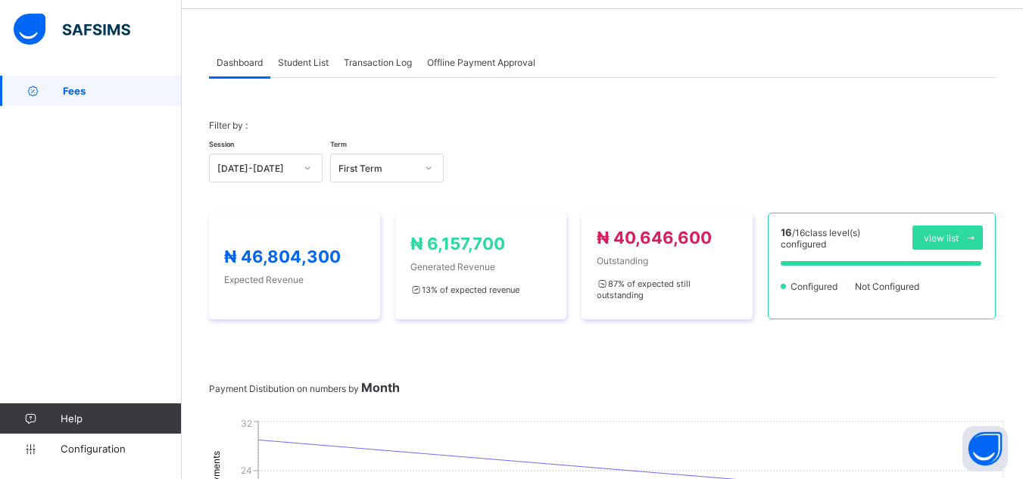
scroll to position [30, 0]
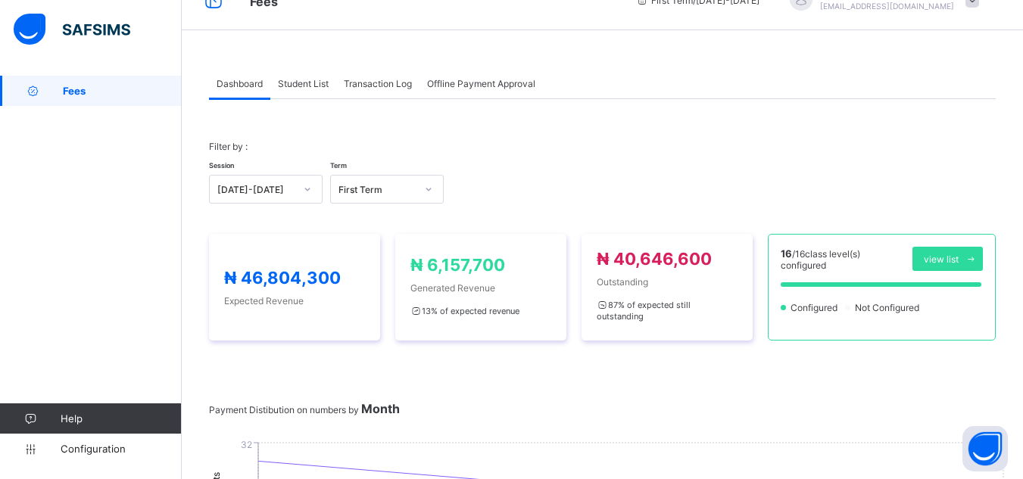
click at [316, 80] on span "Student List" at bounding box center [303, 83] width 51 height 11
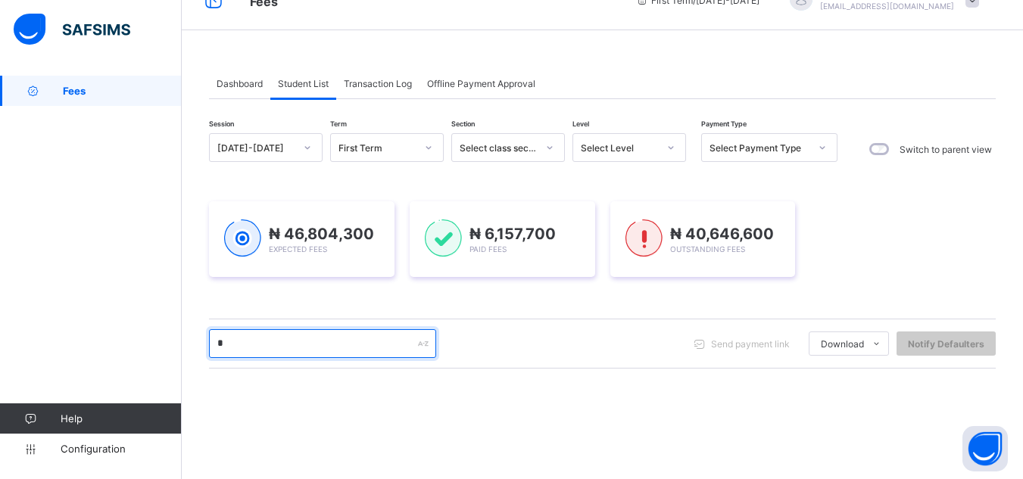
click at [275, 329] on input "*" at bounding box center [322, 343] width 227 height 29
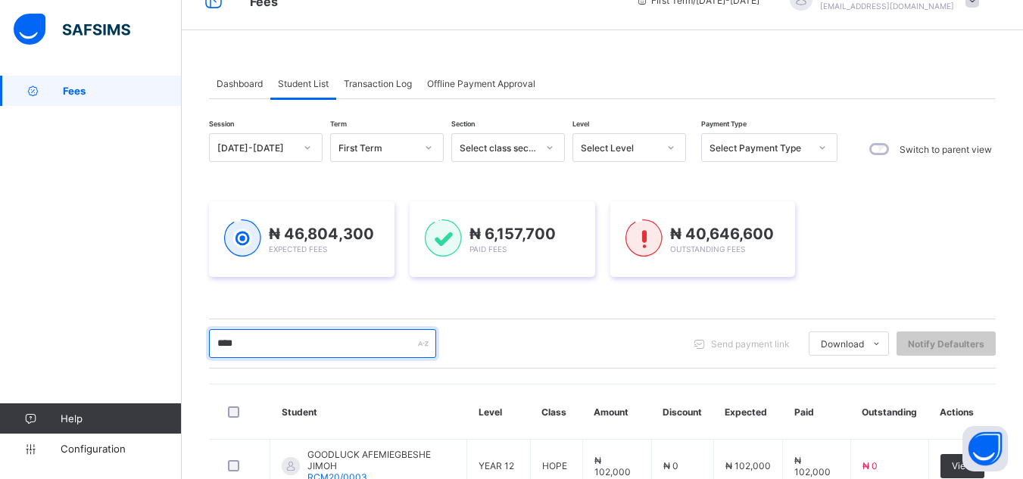
type input "*****"
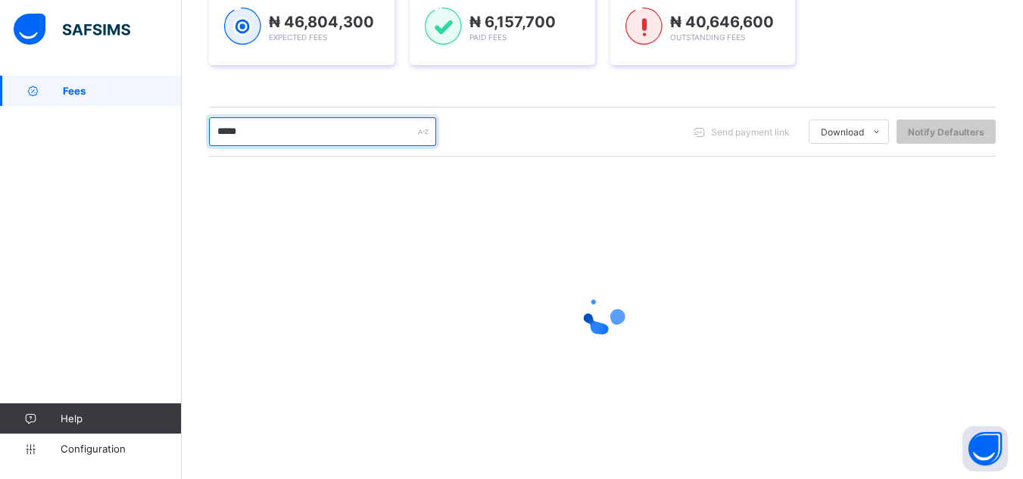
scroll to position [244, 0]
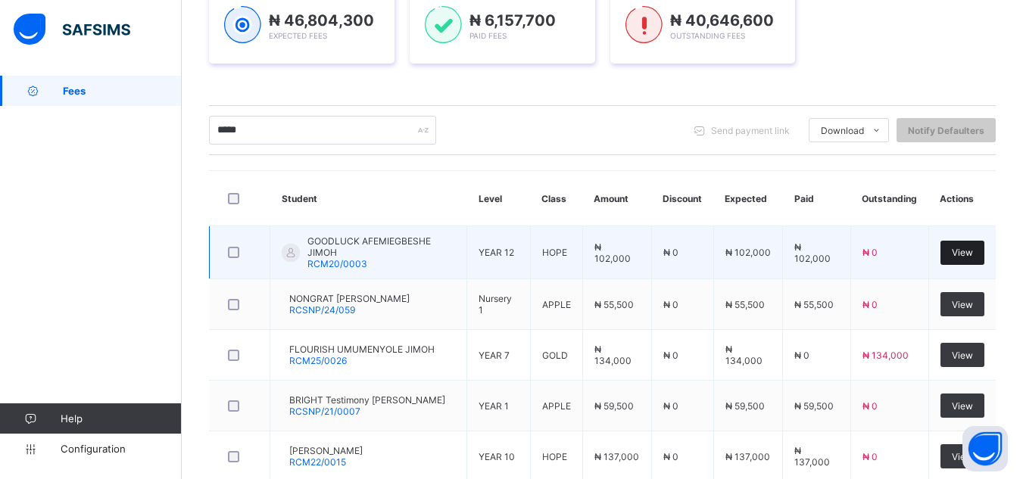
click at [960, 255] on div "View" at bounding box center [962, 253] width 44 height 24
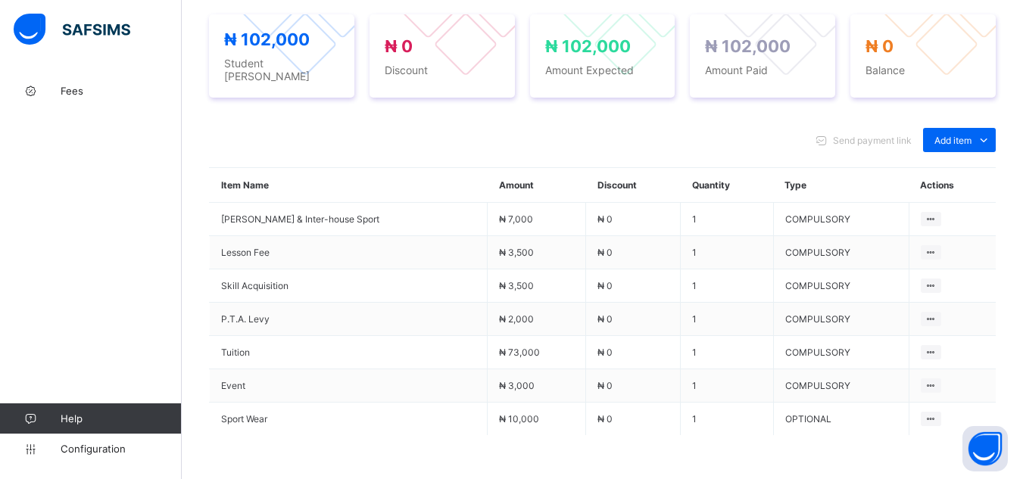
scroll to position [606, 0]
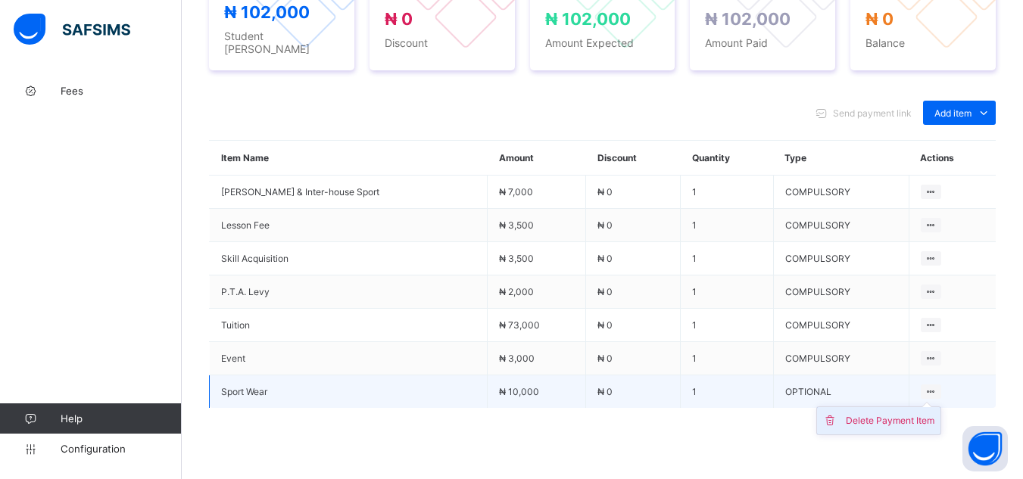
click at [909, 419] on div "Delete Payment Item" at bounding box center [890, 420] width 89 height 15
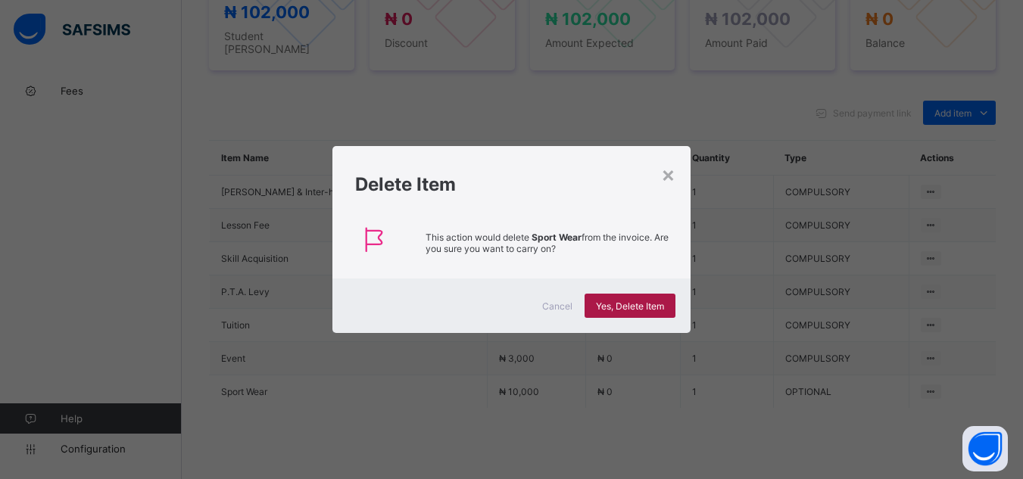
click at [631, 302] on span "Yes, Delete Item" at bounding box center [630, 306] width 68 height 11
click at [624, 307] on span "Yes, Delete Item" at bounding box center [630, 306] width 68 height 11
click at [665, 175] on div "×" at bounding box center [668, 174] width 14 height 26
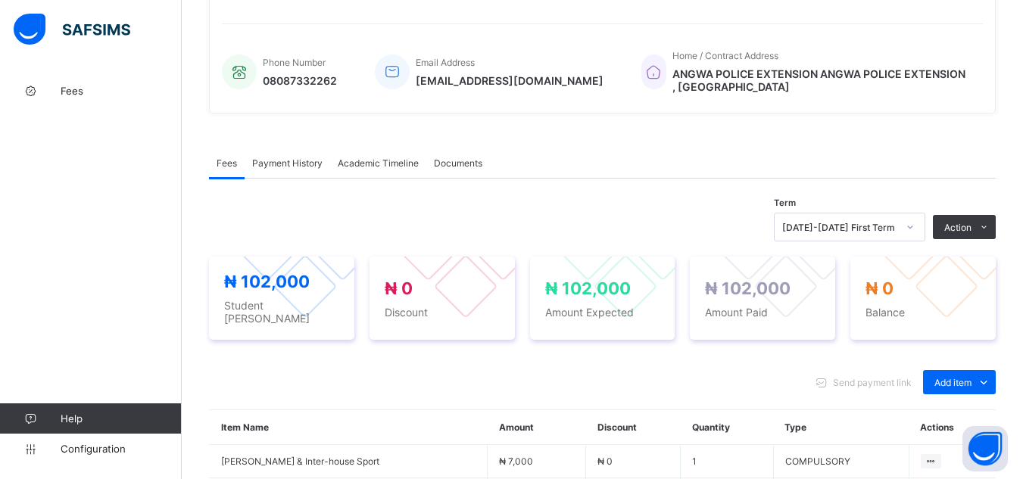
scroll to position [333, 0]
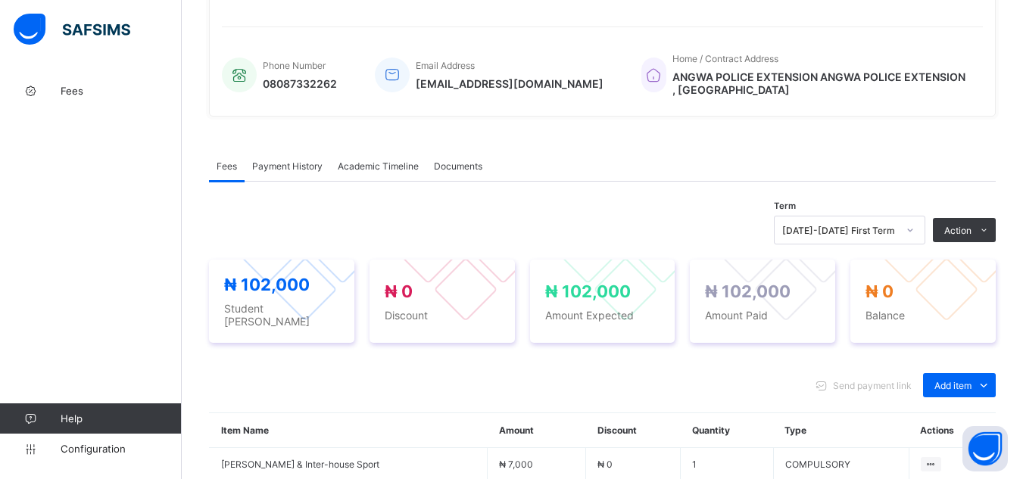
click at [279, 165] on span "Payment History" at bounding box center [287, 166] width 70 height 11
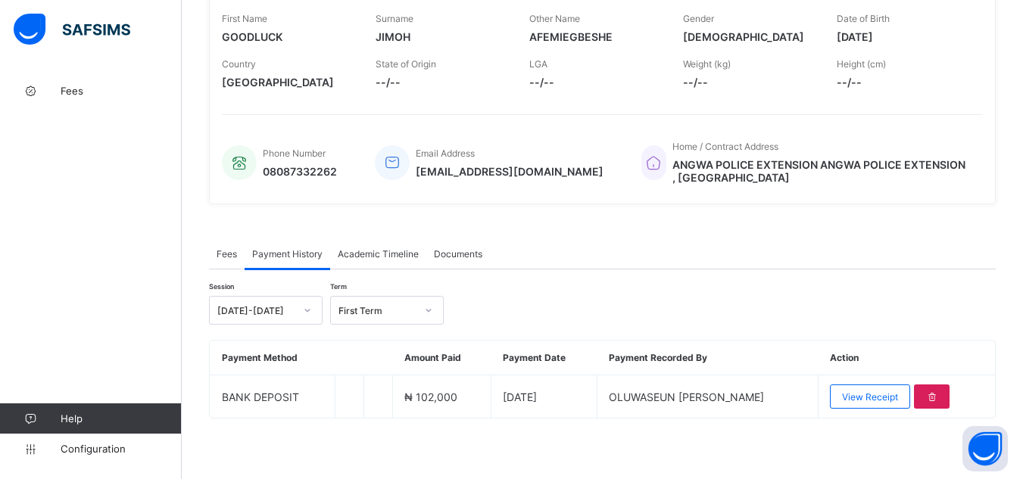
scroll to position [250, 0]
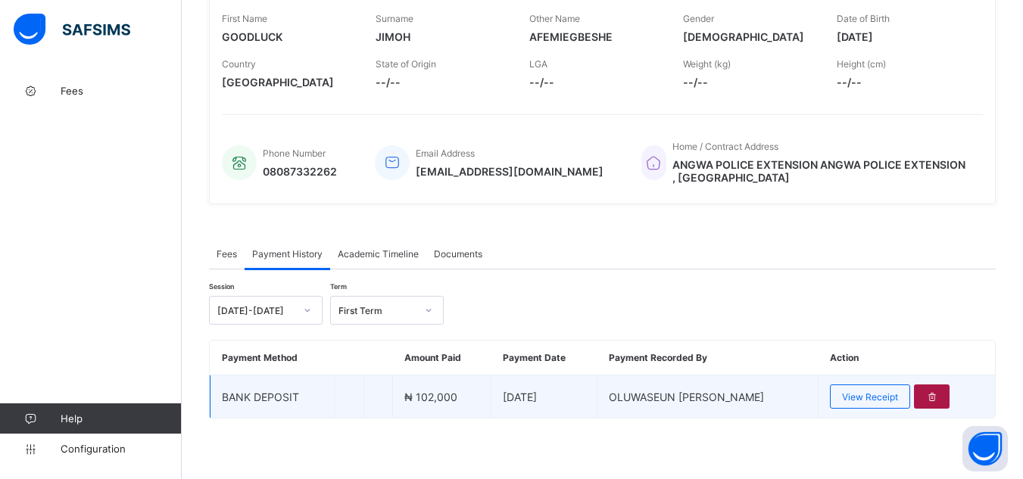
click at [949, 396] on div at bounding box center [932, 397] width 36 height 24
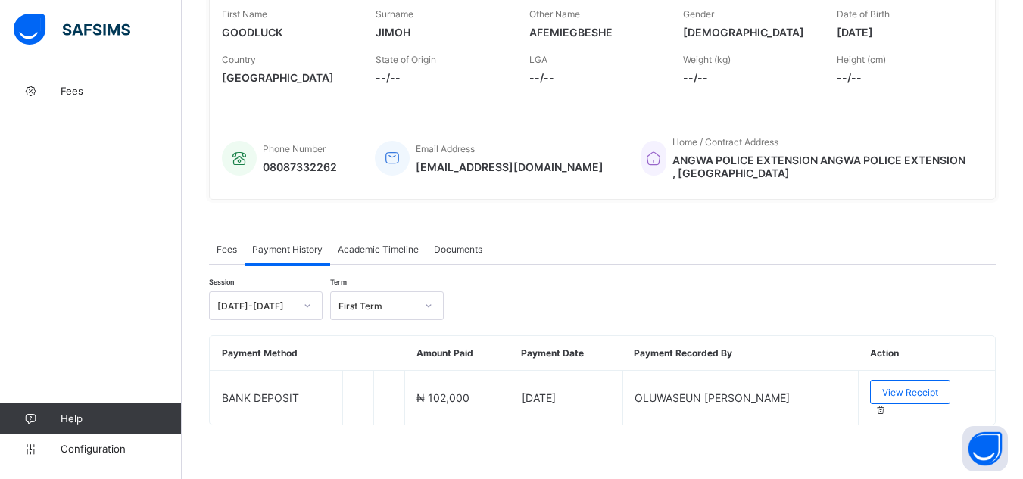
scroll to position [333, 0]
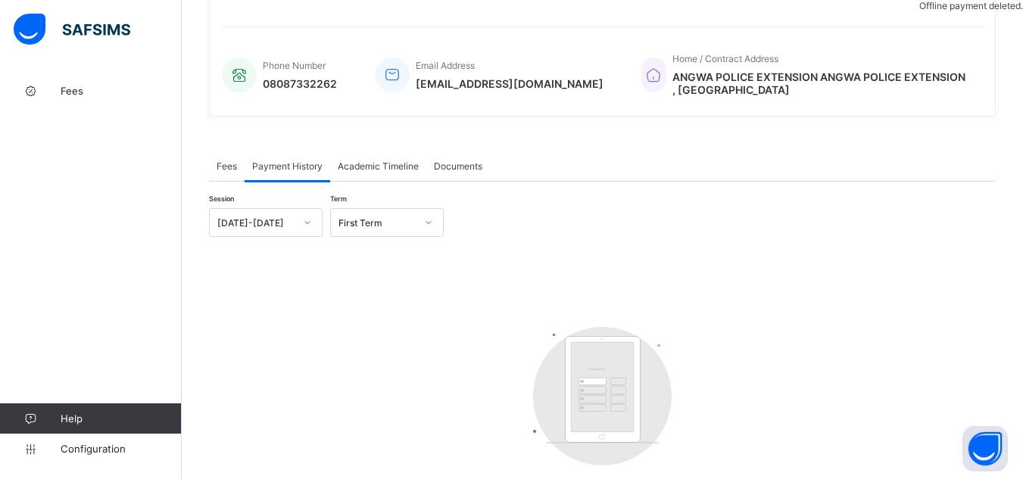
click at [235, 170] on span "Fees" at bounding box center [227, 166] width 20 height 11
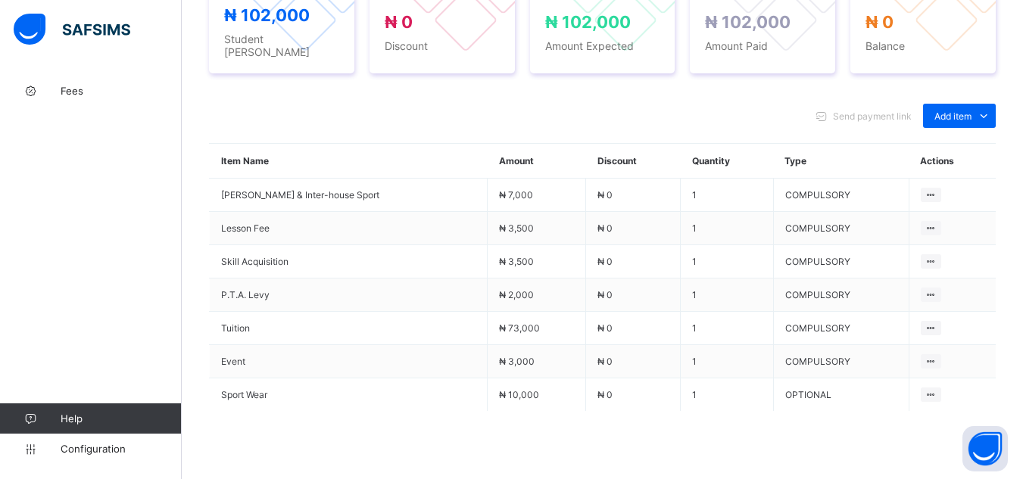
scroll to position [616, 0]
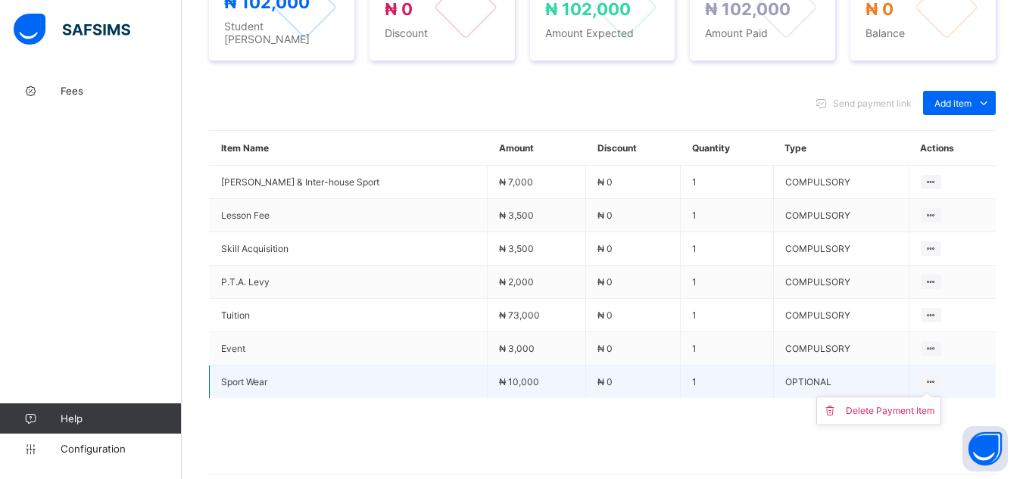
click at [928, 397] on ul "Delete Payment Item" at bounding box center [878, 411] width 125 height 29
click at [911, 414] on div "Delete Payment Item" at bounding box center [890, 411] width 89 height 15
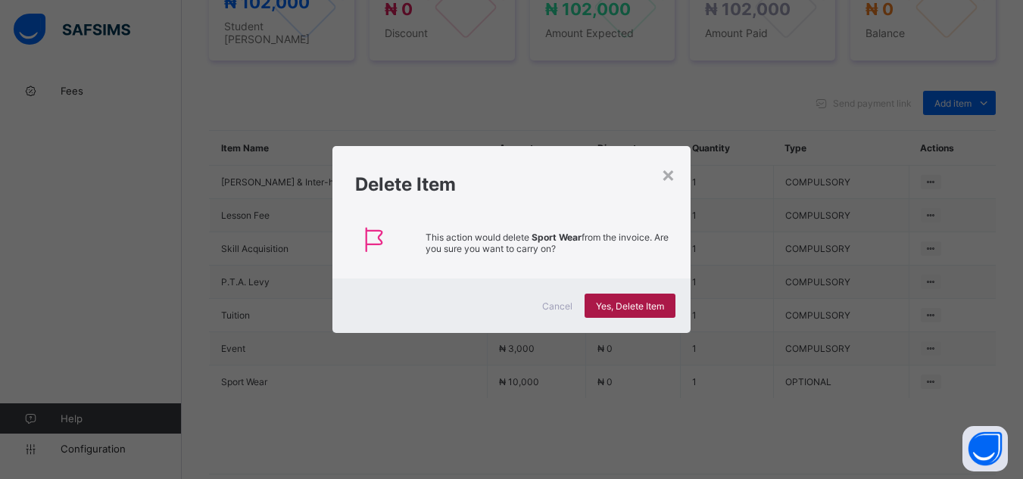
click at [641, 308] on span "Yes, Delete Item" at bounding box center [630, 306] width 68 height 11
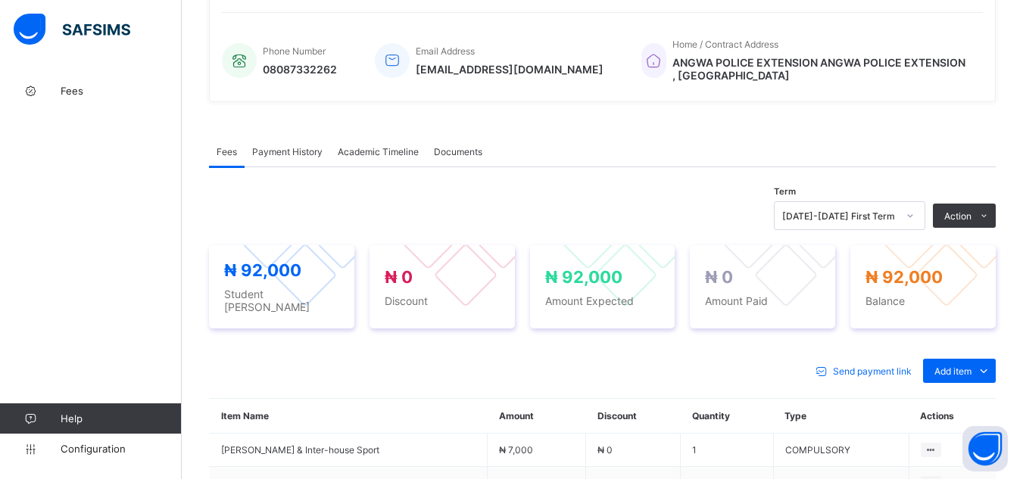
scroll to position [343, 0]
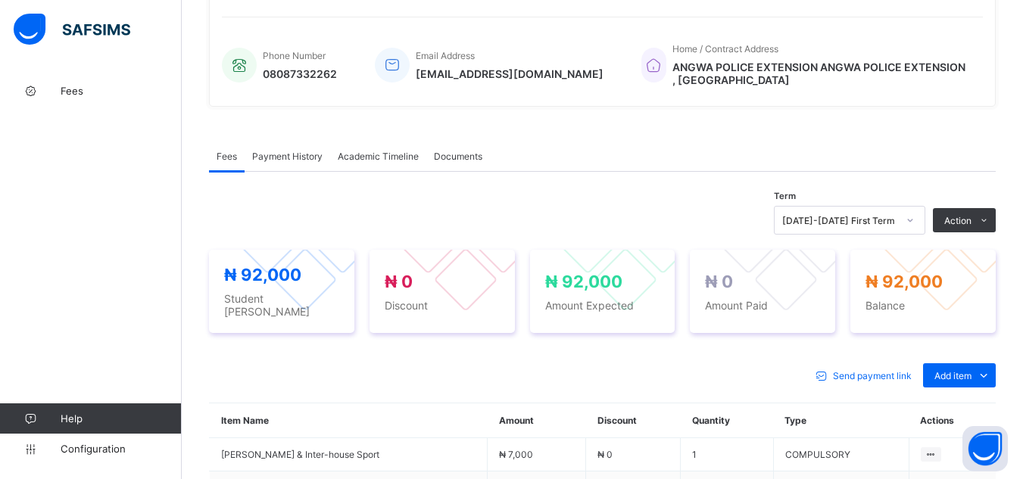
click at [293, 162] on span "Payment History" at bounding box center [287, 156] width 70 height 11
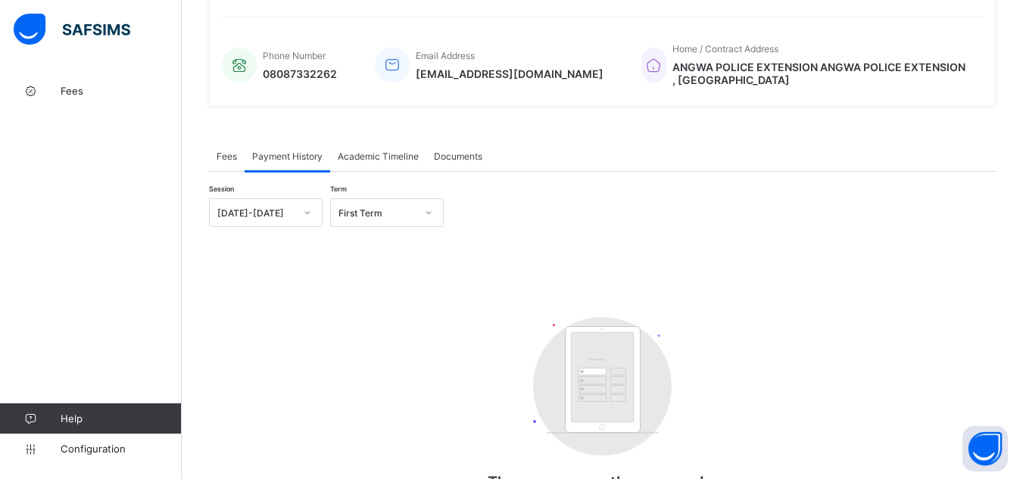
click at [226, 162] on span "Fees" at bounding box center [227, 156] width 20 height 11
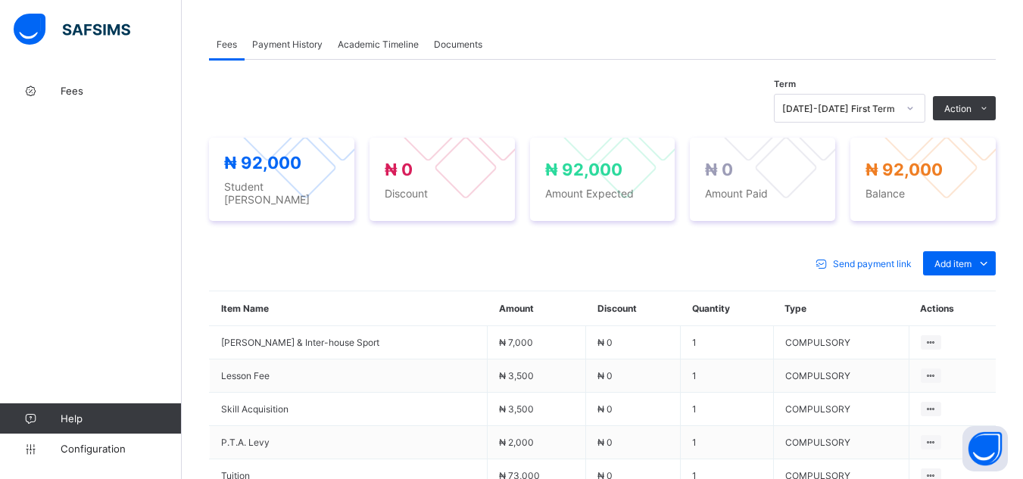
scroll to position [464, 0]
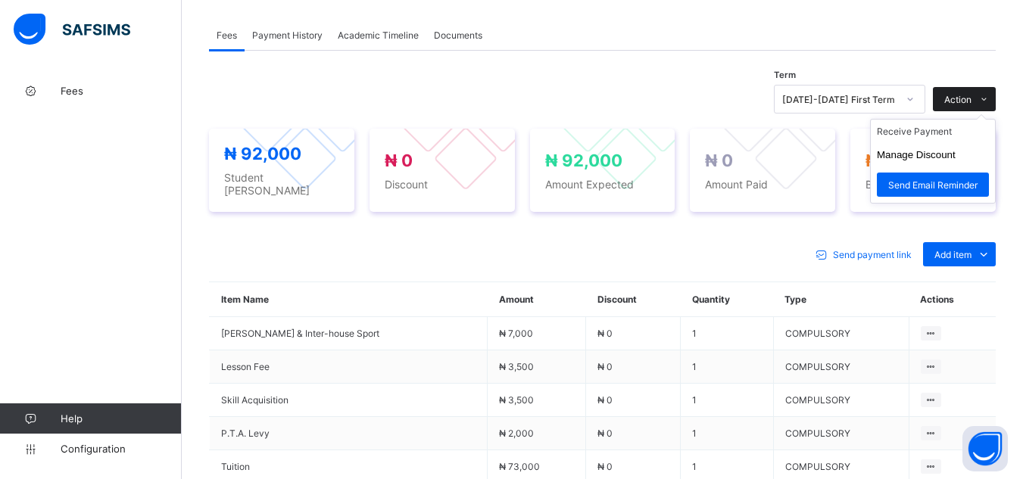
click at [990, 102] on icon at bounding box center [983, 100] width 11 height 10
click at [961, 136] on li "Receive Payment" at bounding box center [933, 131] width 124 height 23
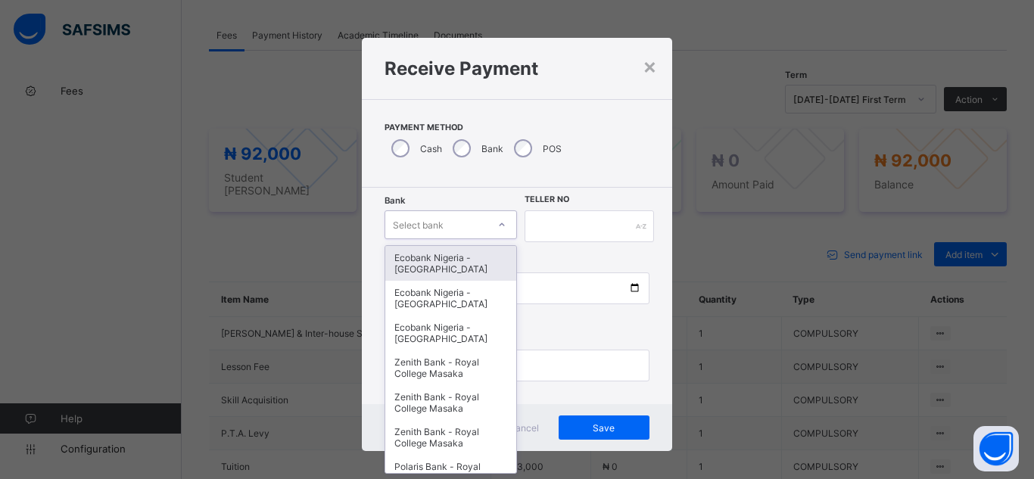
click at [441, 229] on div "Select bank" at bounding box center [436, 224] width 102 height 21
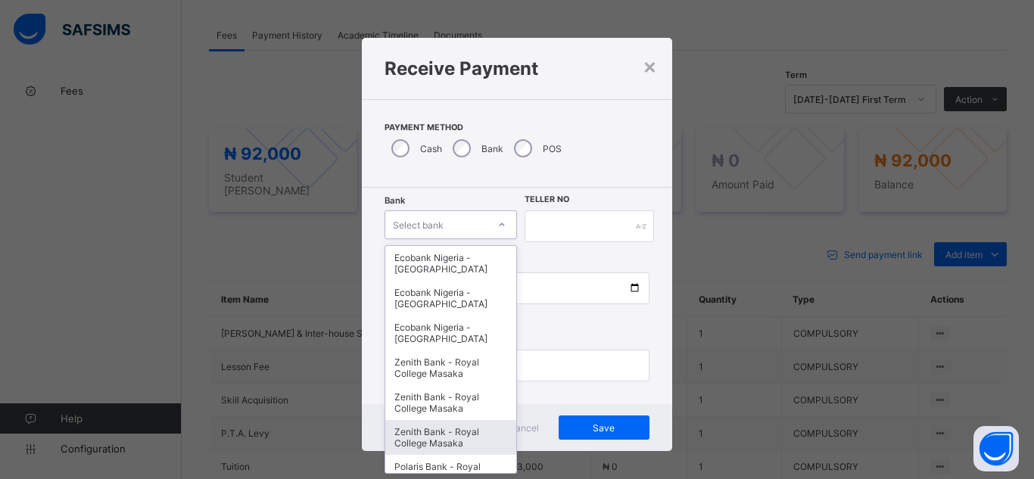
click at [446, 436] on div "Zenith Bank - Royal College Masaka" at bounding box center [450, 437] width 131 height 35
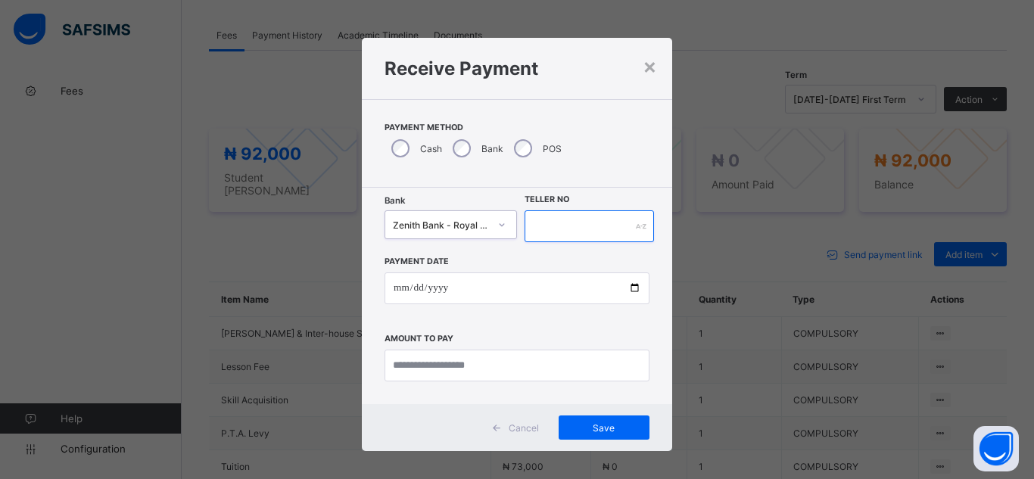
click at [609, 231] on input "text" at bounding box center [589, 226] width 129 height 32
type input "*"
type input "*******"
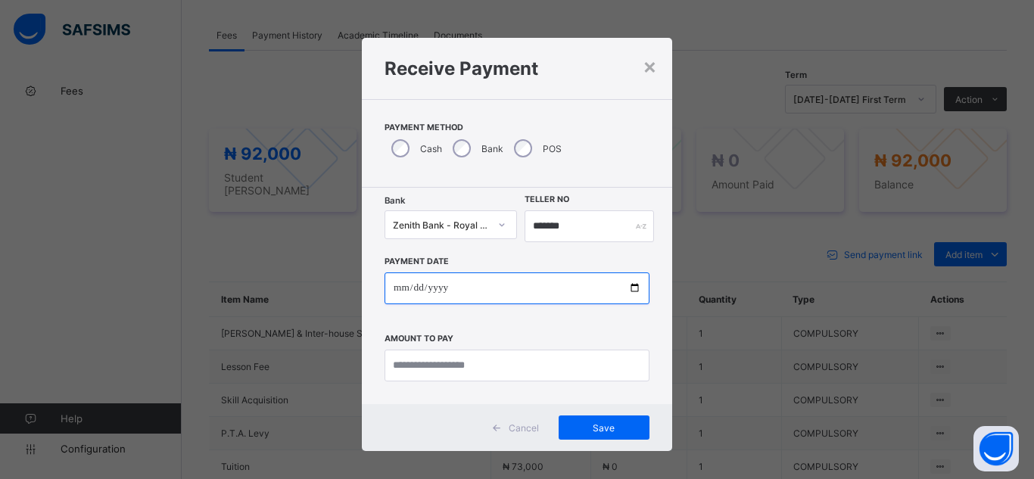
click at [500, 298] on input "date" at bounding box center [517, 289] width 265 height 32
click at [591, 295] on input "date" at bounding box center [517, 289] width 265 height 32
click at [637, 295] on input "date" at bounding box center [517, 289] width 265 height 32
click at [626, 288] on input "date" at bounding box center [517, 289] width 265 height 32
type input "**********"
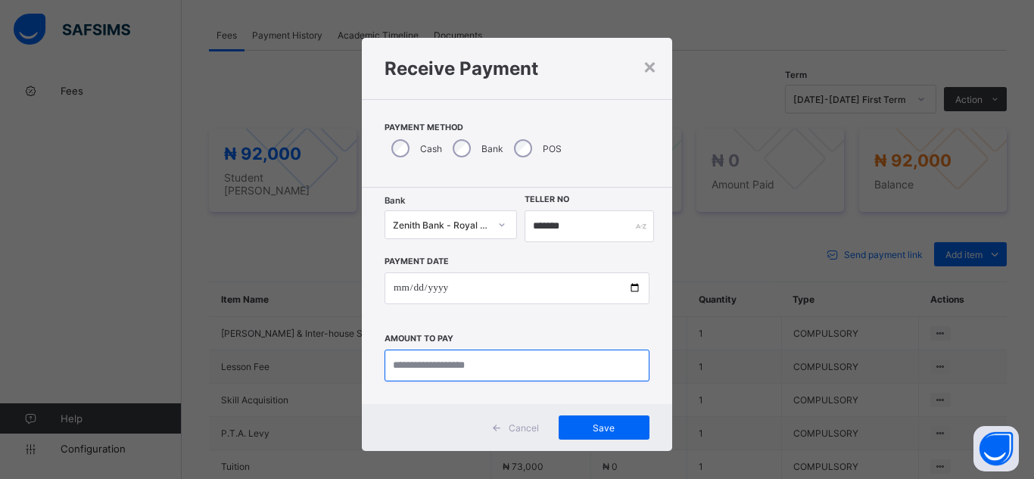
click at [438, 368] on input "currency" at bounding box center [517, 366] width 265 height 32
type input "********"
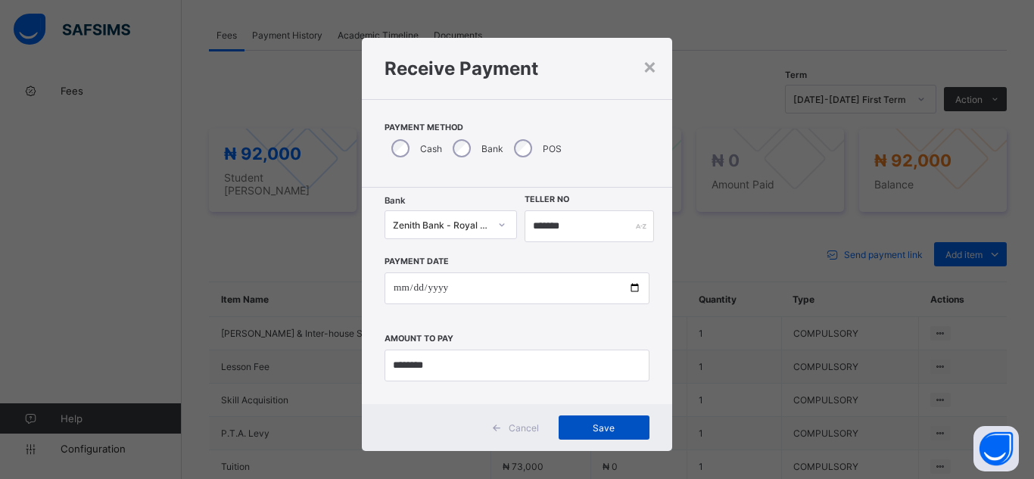
click at [594, 432] on span "Save" at bounding box center [604, 427] width 68 height 11
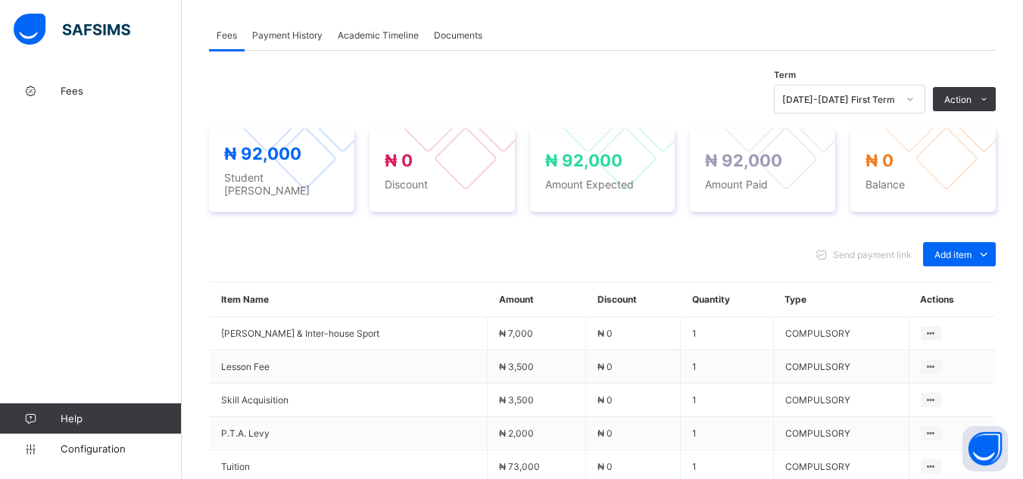
scroll to position [45, 0]
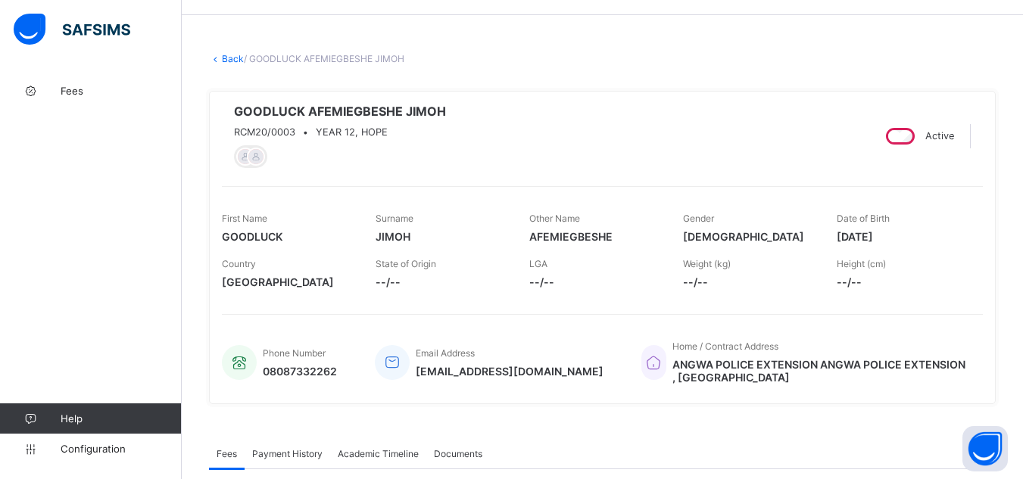
click at [226, 61] on link "Back" at bounding box center [233, 58] width 22 height 11
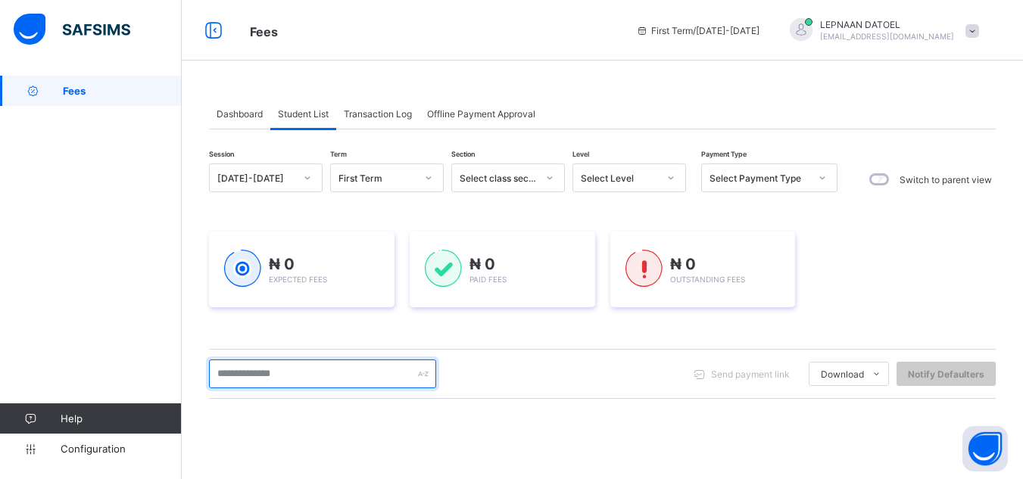
click at [274, 386] on input "text" at bounding box center [322, 374] width 227 height 29
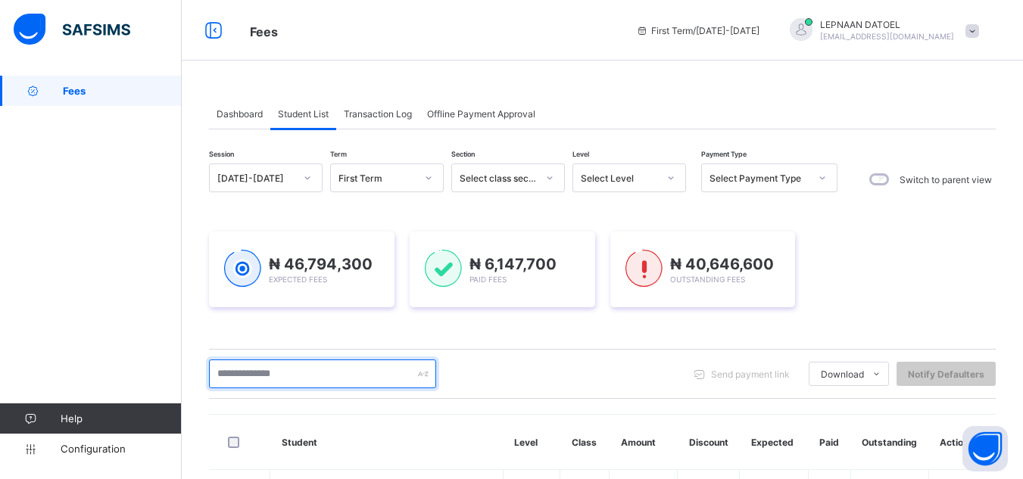
type input "*****"
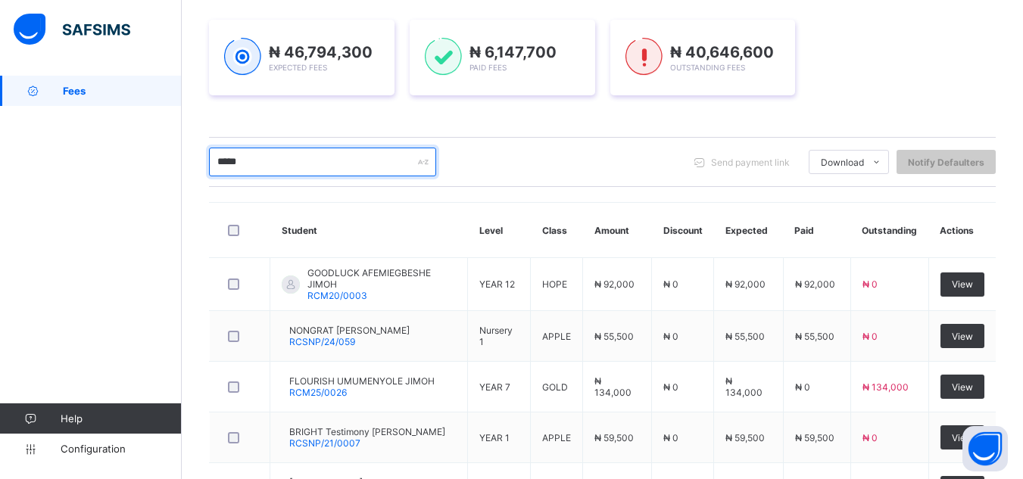
scroll to position [242, 0]
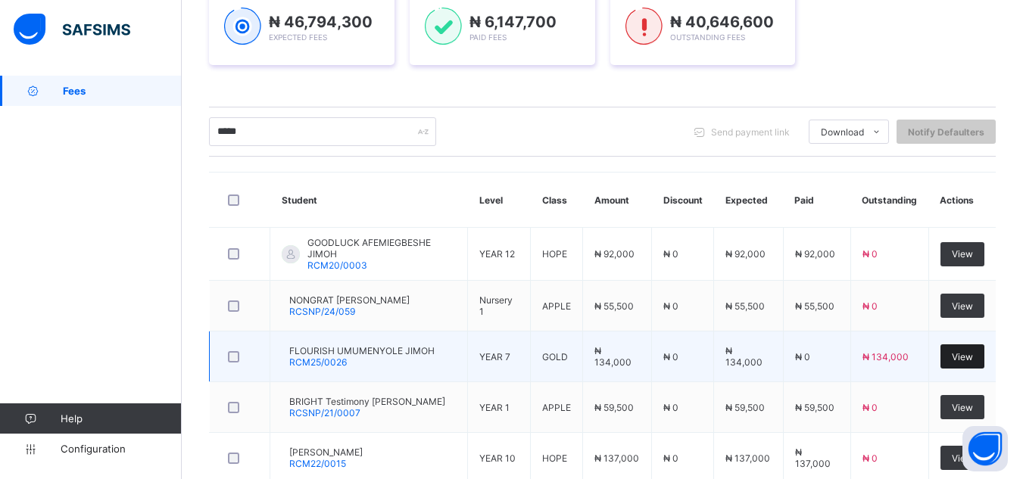
click at [964, 359] on span "View" at bounding box center [962, 356] width 21 height 11
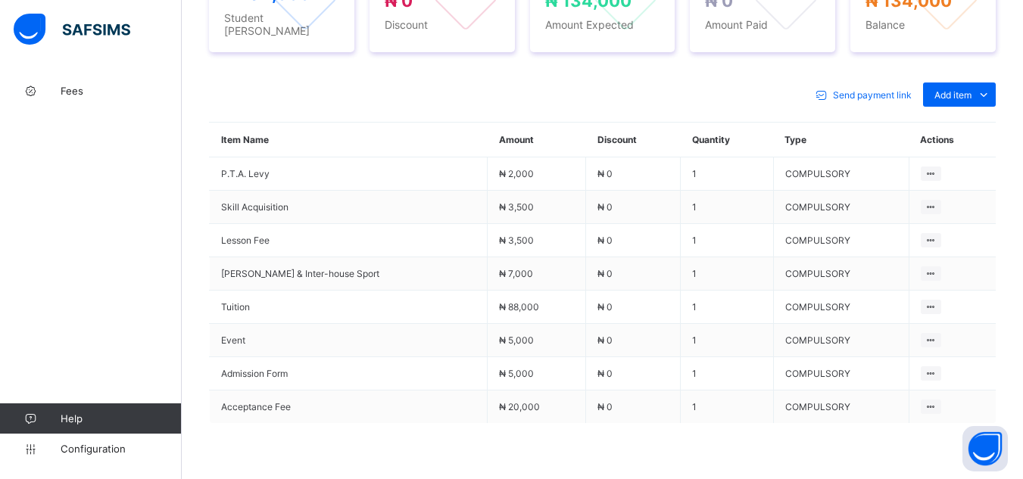
scroll to position [636, 0]
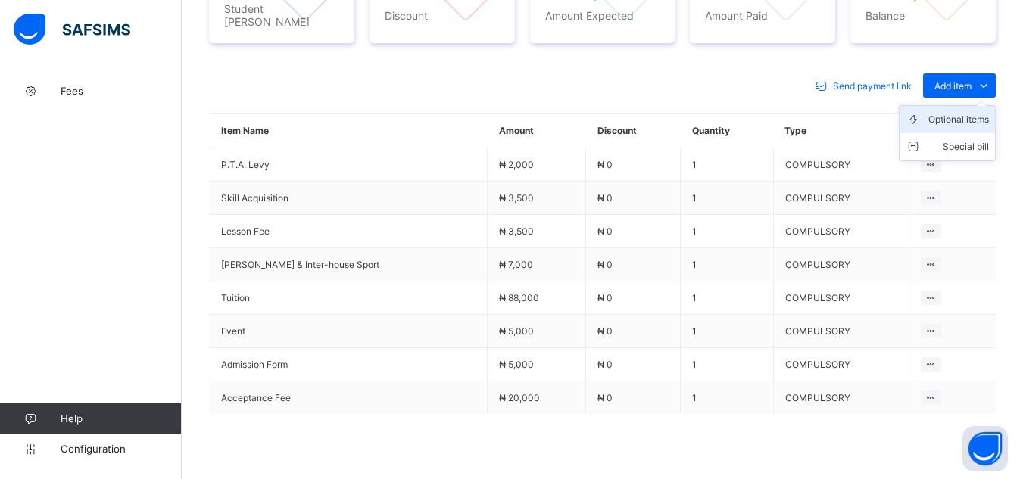
click at [978, 114] on li "Optional items" at bounding box center [947, 119] width 95 height 27
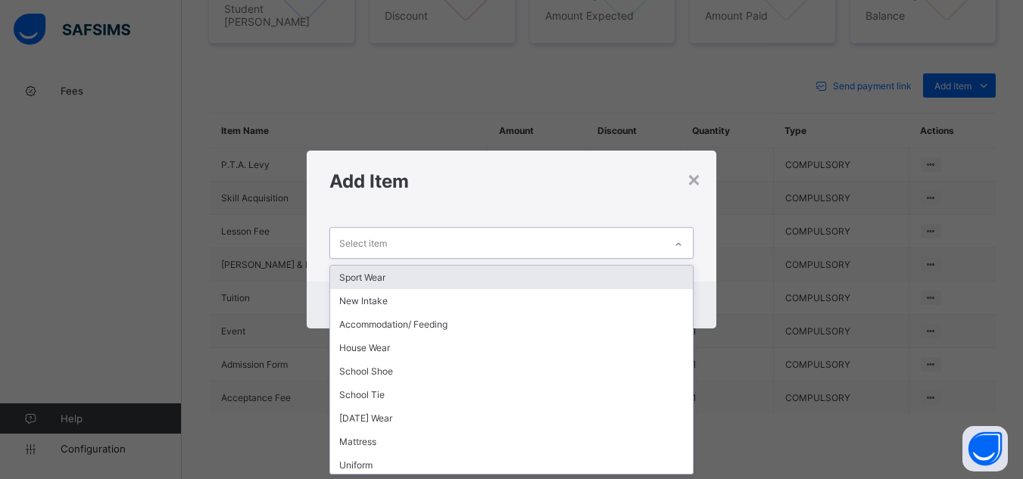
scroll to position [0, 0]
click at [501, 242] on div "Select item" at bounding box center [496, 243] width 333 height 30
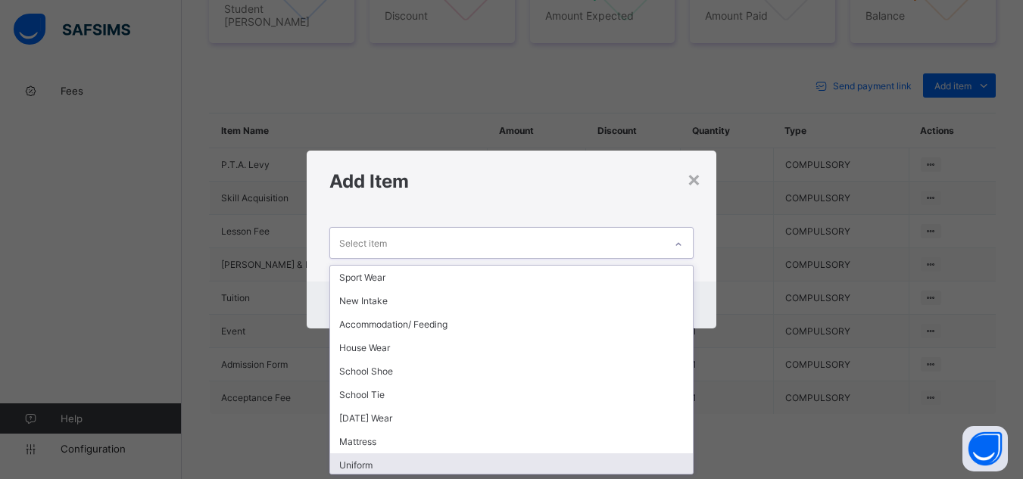
click at [530, 464] on div "Uniform" at bounding box center [511, 465] width 362 height 23
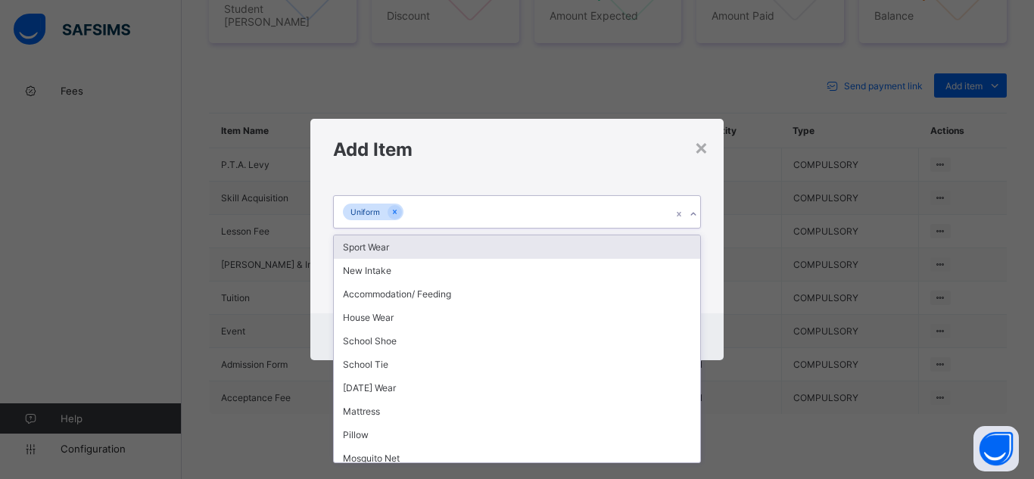
click at [697, 216] on icon at bounding box center [693, 214] width 9 height 15
click at [622, 246] on div "Sport Wear" at bounding box center [517, 246] width 366 height 23
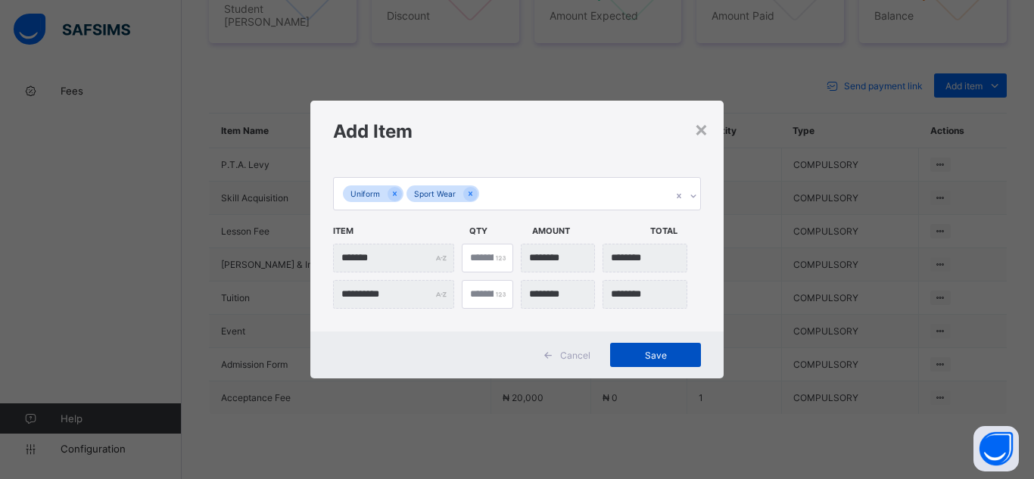
click at [661, 352] on span "Save" at bounding box center [656, 355] width 68 height 11
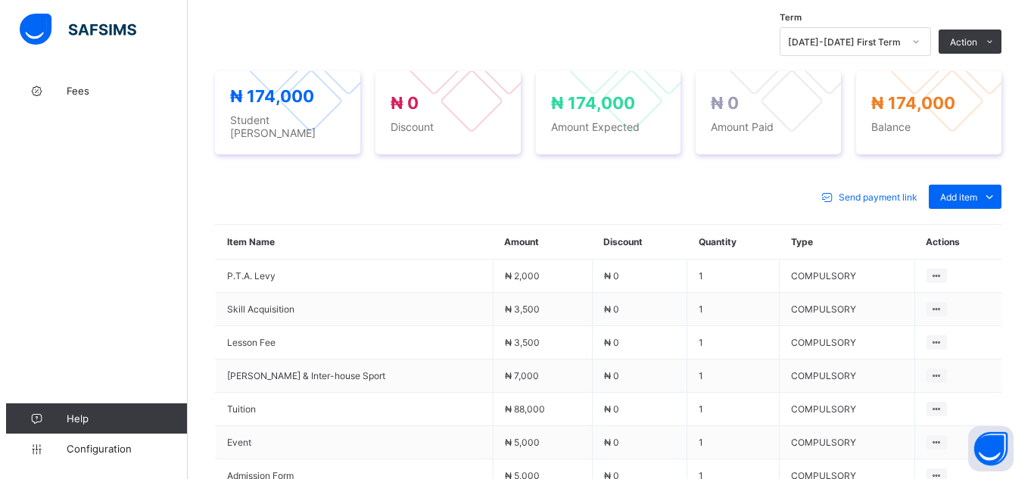
scroll to position [515, 0]
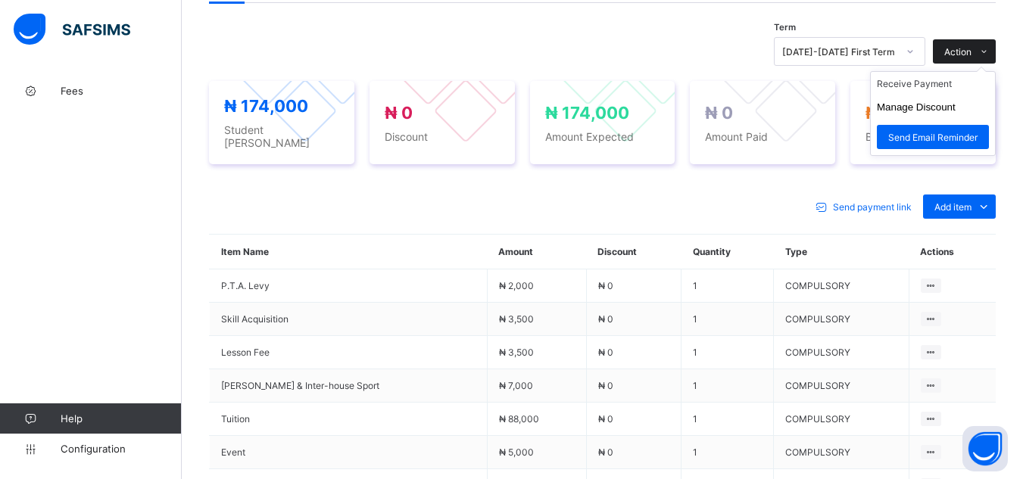
click at [974, 39] on div "Action" at bounding box center [964, 51] width 63 height 24
click at [953, 104] on button "Manage Discount" at bounding box center [916, 106] width 79 height 11
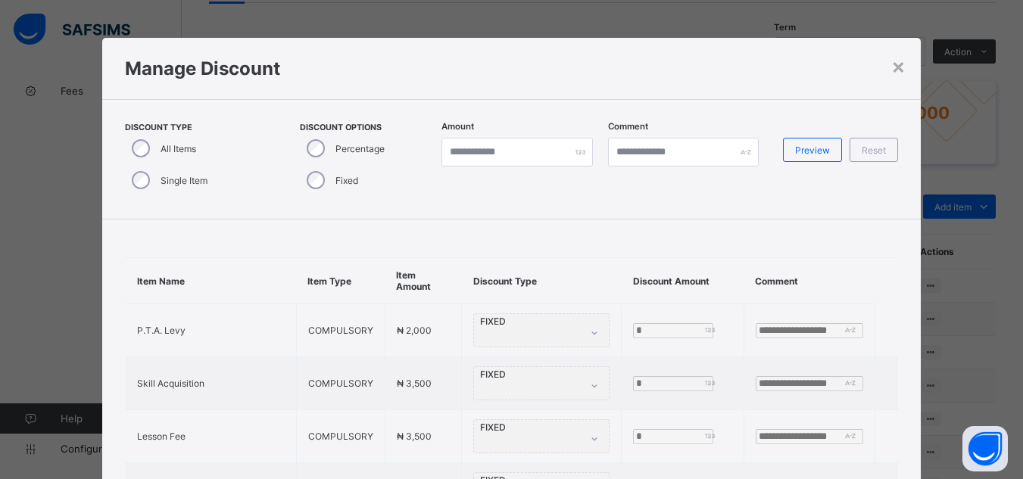
type input "*"
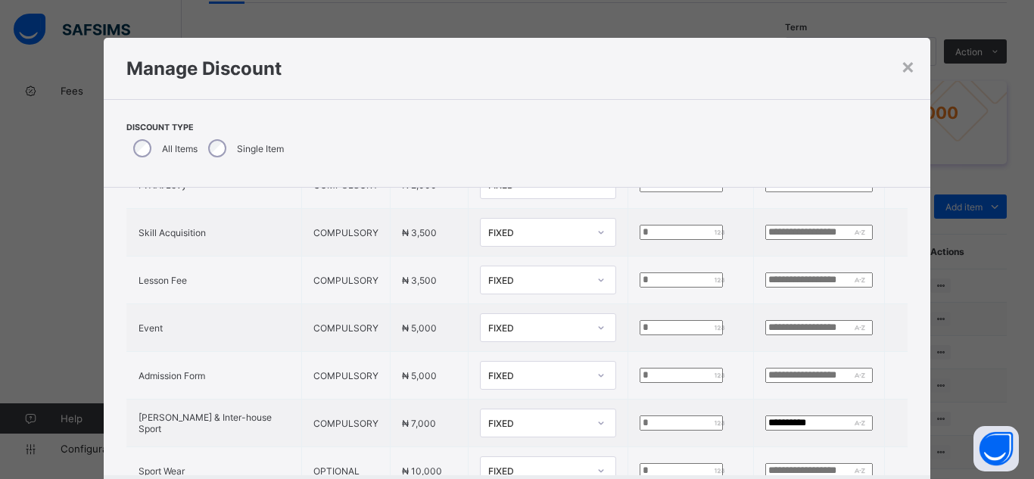
scroll to position [121, 0]
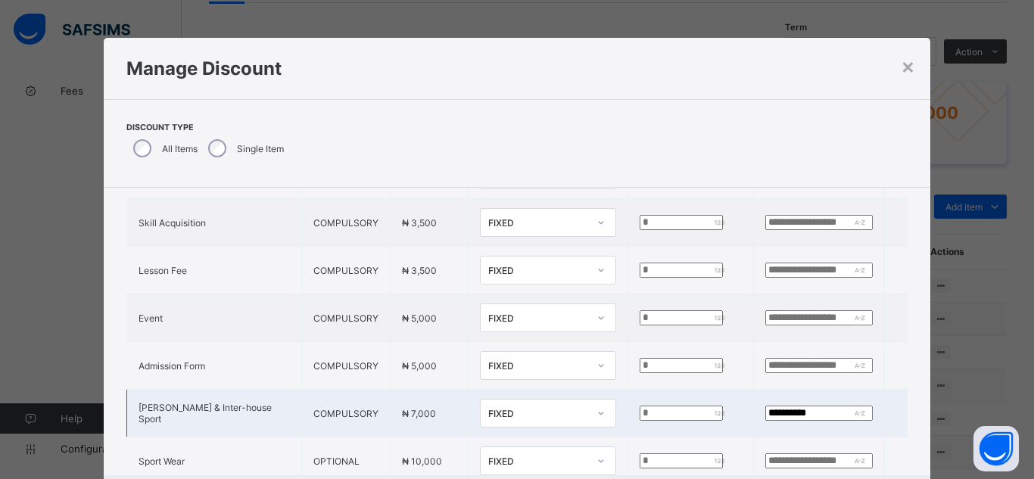
click at [640, 411] on input "*" at bounding box center [681, 413] width 83 height 15
type input "****"
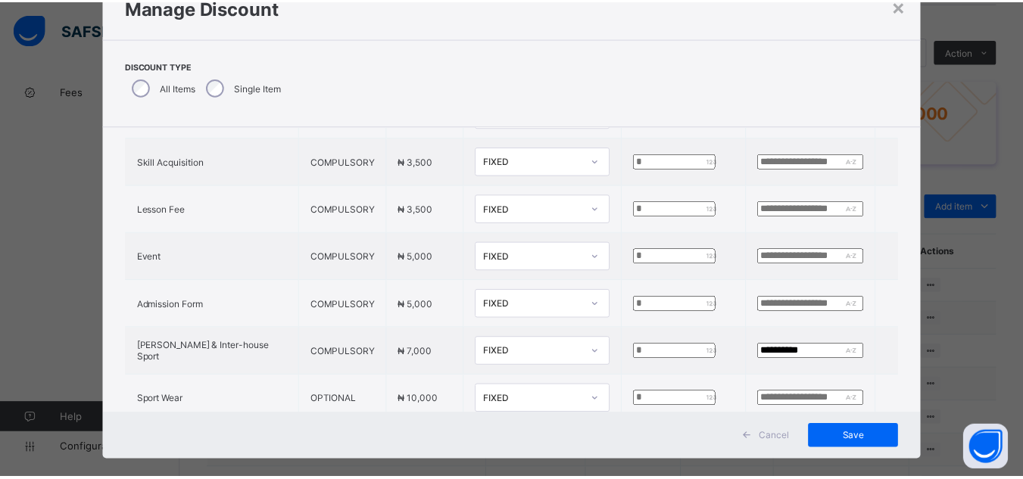
scroll to position [81, 0]
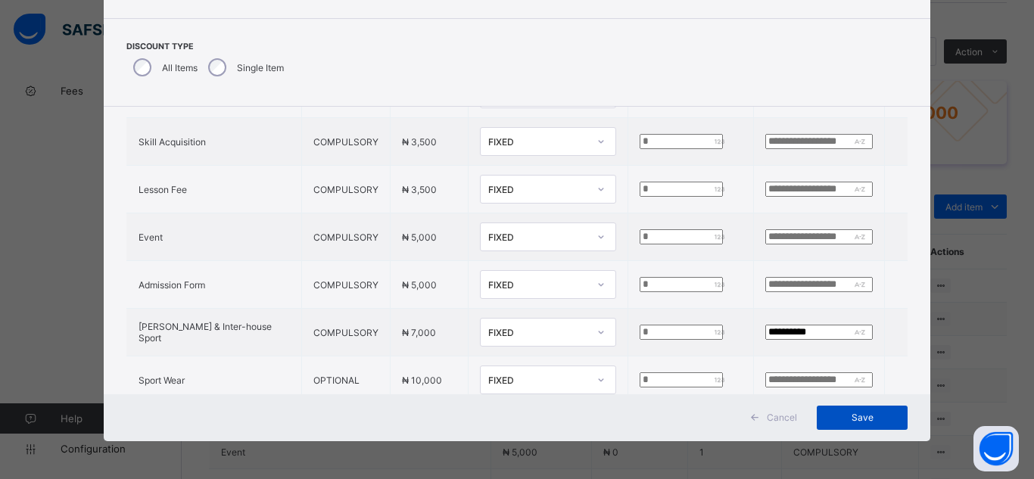
click at [859, 419] on span "Save" at bounding box center [862, 417] width 68 height 11
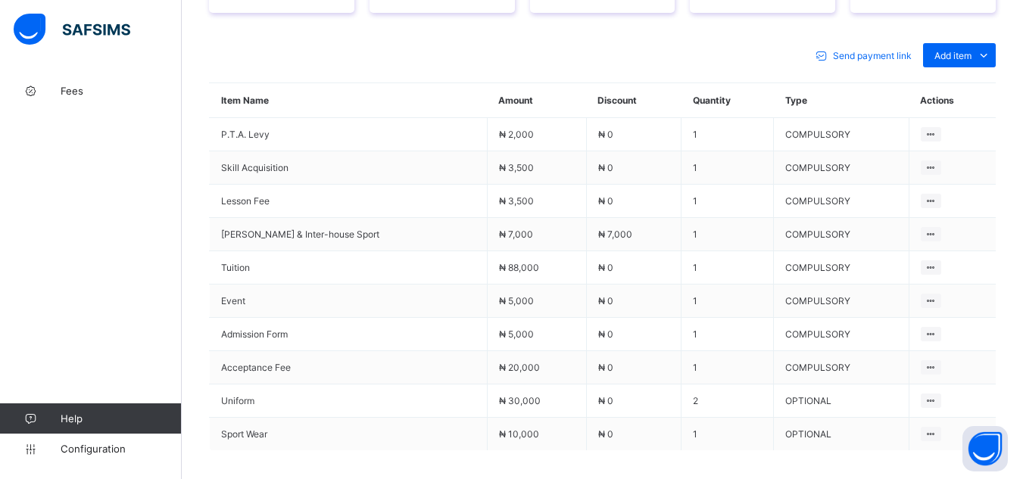
scroll to position [697, 0]
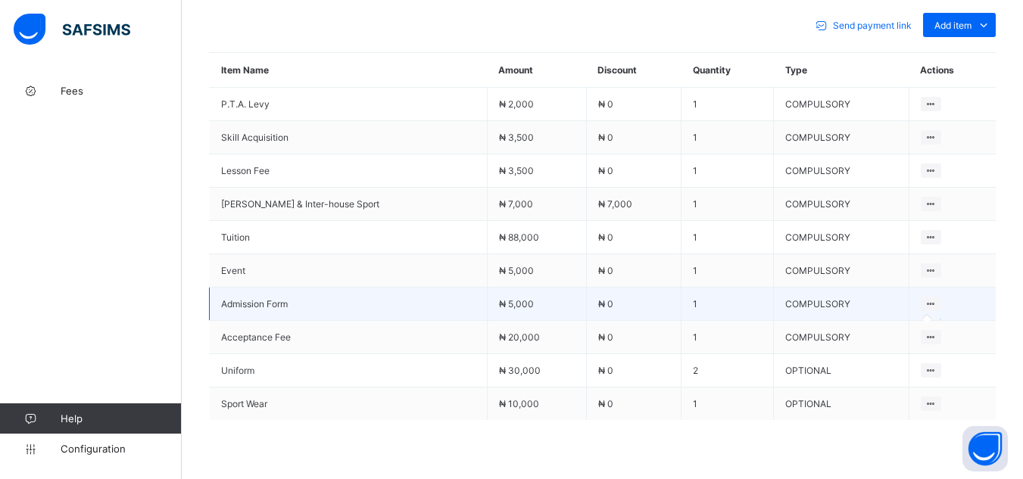
click at [932, 298] on icon at bounding box center [930, 303] width 13 height 11
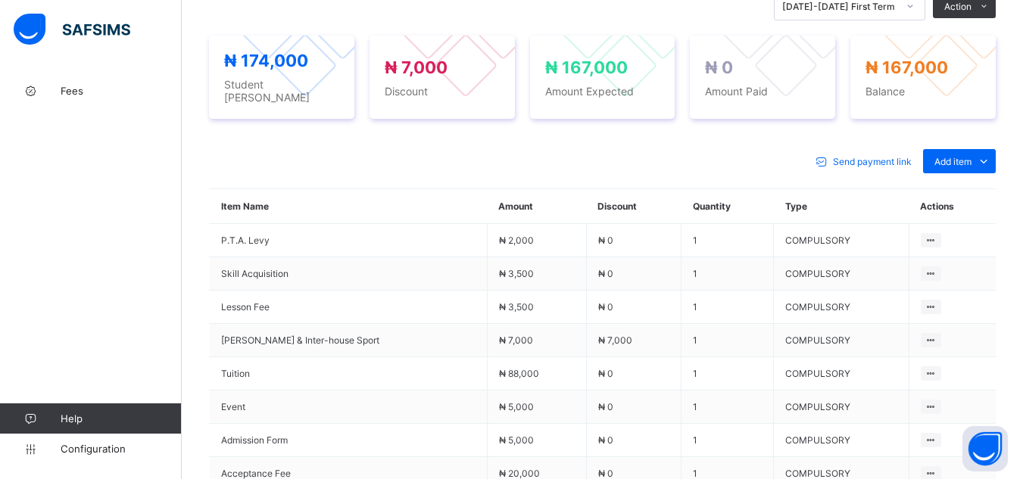
scroll to position [545, 0]
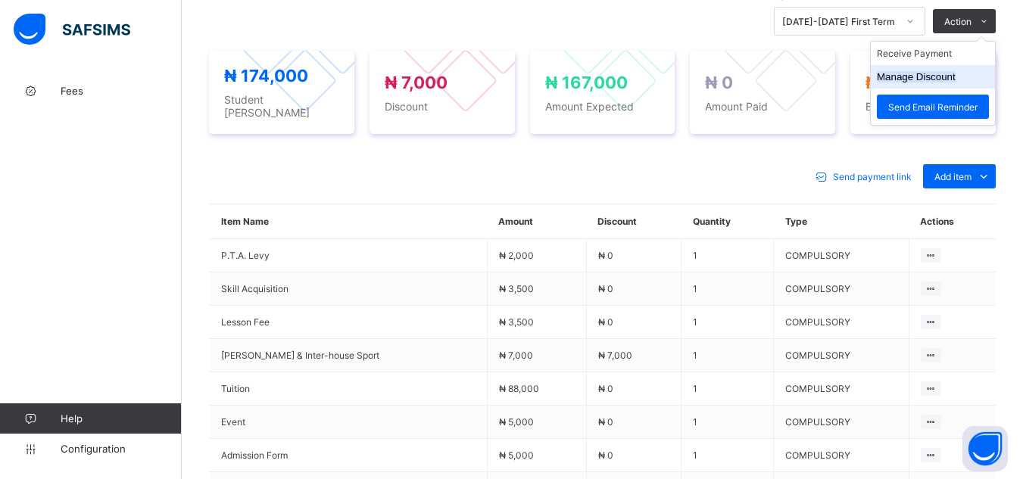
click at [956, 72] on button "Manage Discount" at bounding box center [916, 76] width 79 height 11
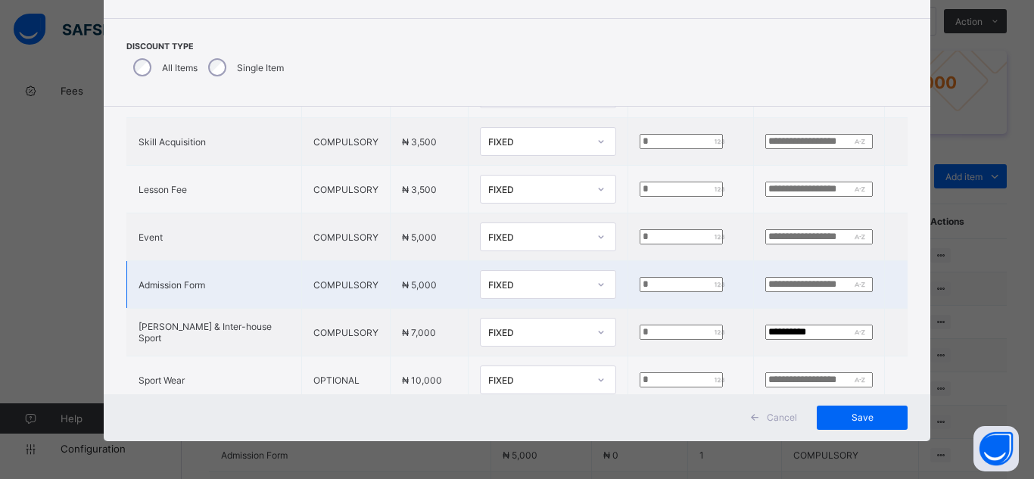
click at [640, 282] on input "*" at bounding box center [681, 284] width 83 height 15
type input "****"
click at [765, 285] on input "text" at bounding box center [819, 284] width 108 height 15
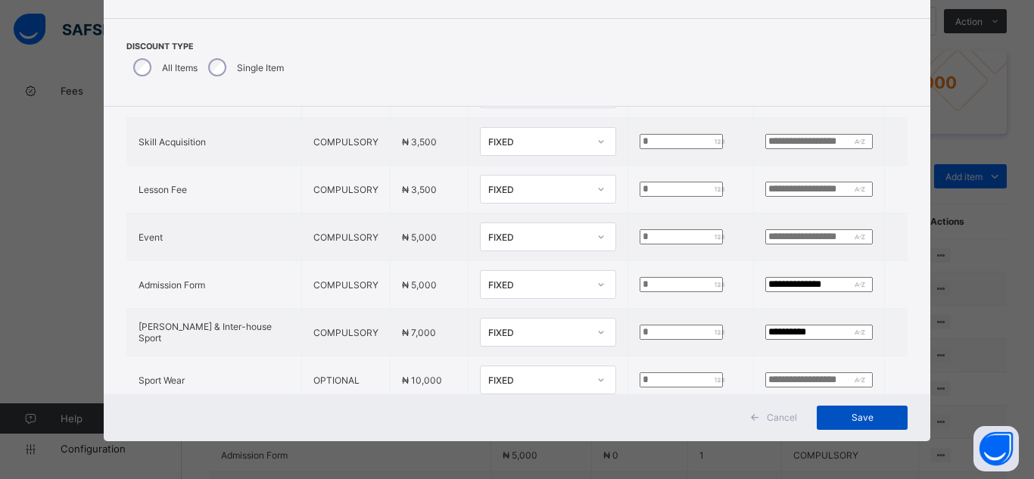
type input "**********"
click at [859, 420] on span "Save" at bounding box center [862, 417] width 68 height 11
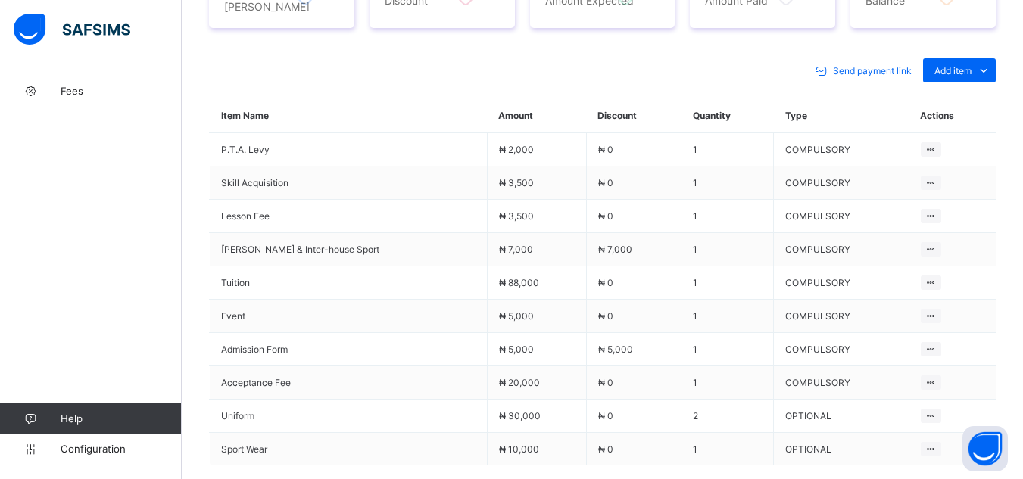
scroll to position [662, 0]
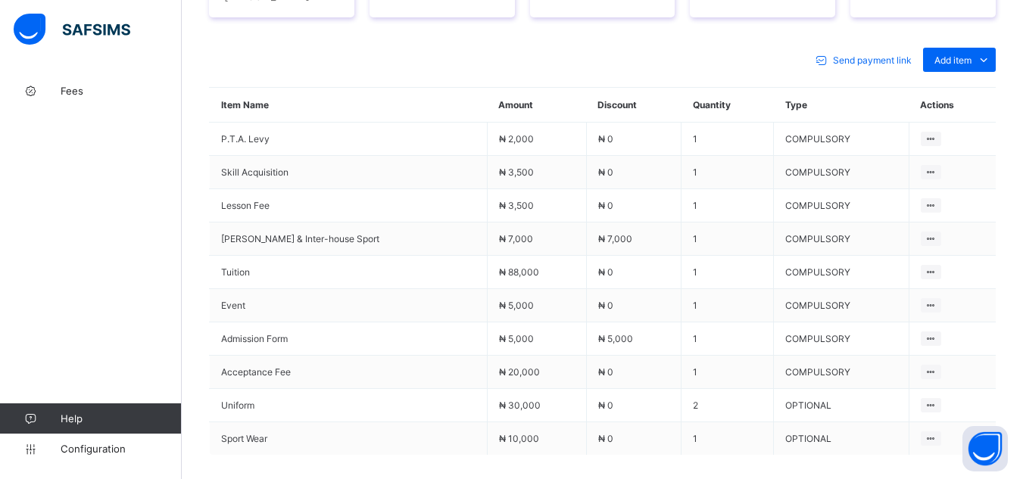
click at [87, 153] on div "Fees Help Configuration" at bounding box center [91, 270] width 182 height 419
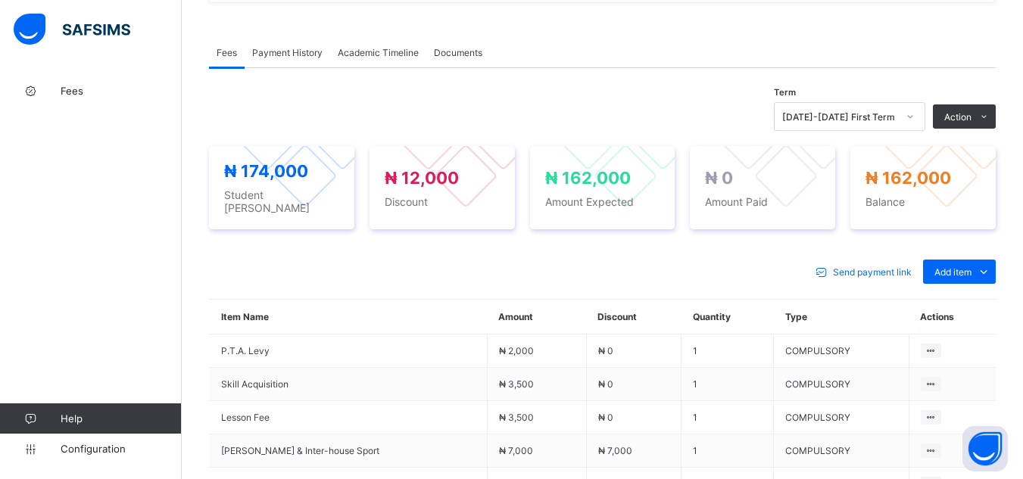
scroll to position [440, 0]
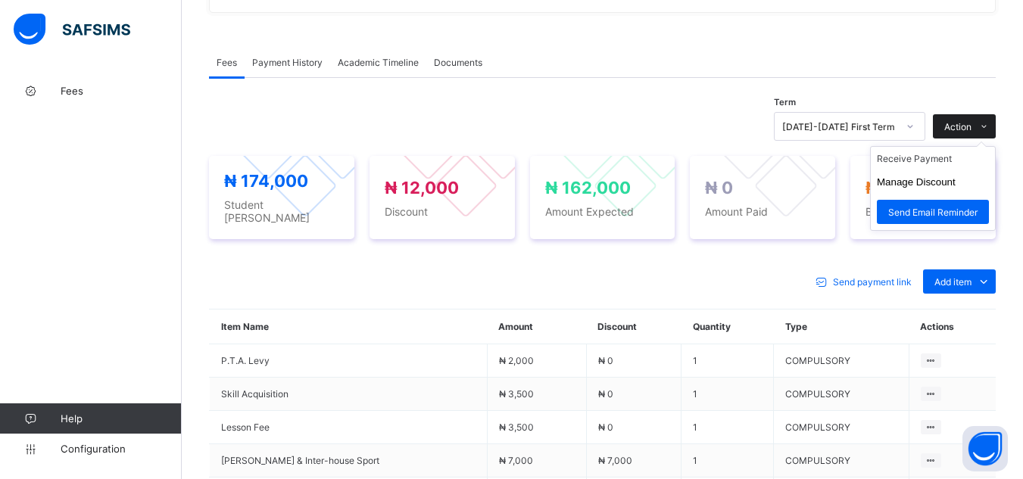
click at [956, 121] on span "Action" at bounding box center [957, 126] width 27 height 11
click at [929, 156] on li "Receive Payment" at bounding box center [933, 158] width 124 height 23
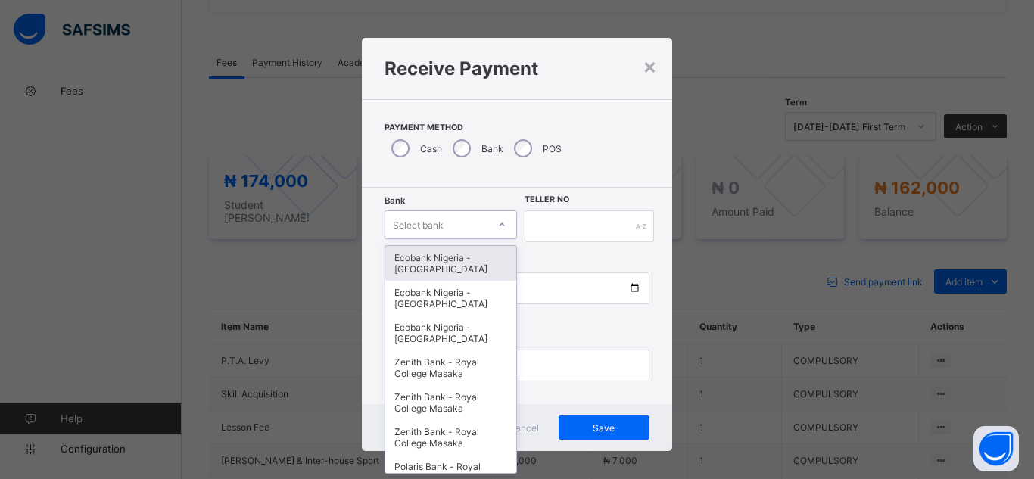
click at [414, 223] on div "Select bank" at bounding box center [418, 224] width 51 height 29
click at [457, 266] on div "Ecobank Nigeria - [GEOGRAPHIC_DATA]" at bounding box center [450, 263] width 131 height 35
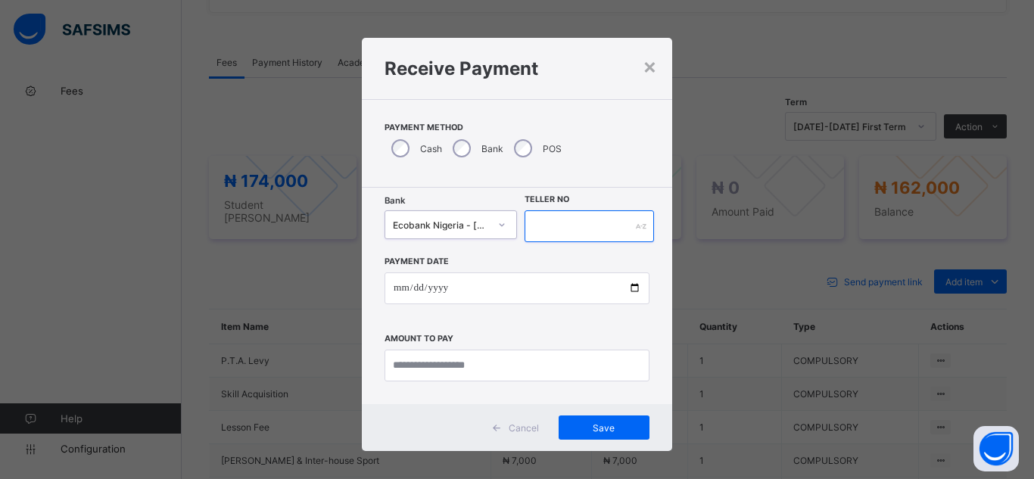
click at [576, 225] on input "text" at bounding box center [589, 226] width 129 height 32
type input "*******"
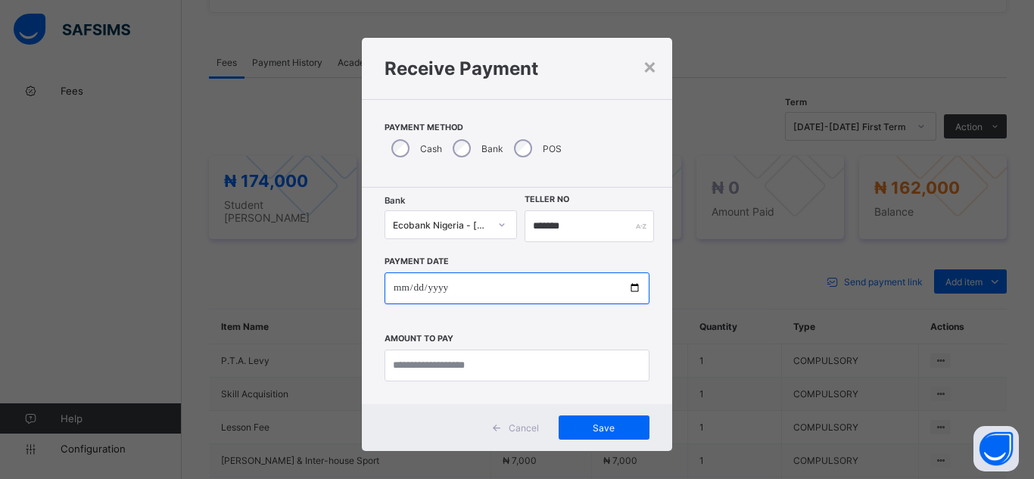
click at [484, 284] on input "date" at bounding box center [517, 289] width 265 height 32
click at [634, 285] on input "date" at bounding box center [517, 289] width 265 height 32
type input "**********"
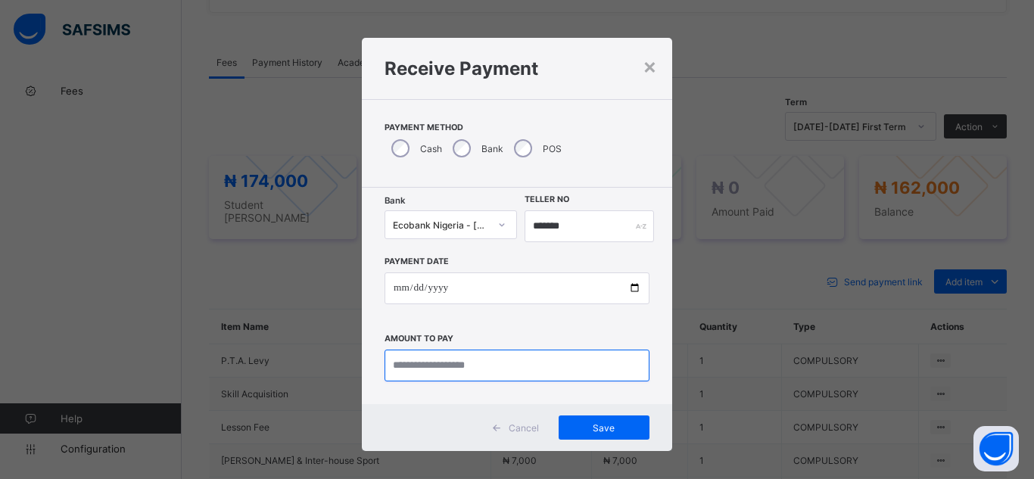
click at [457, 369] on input "currency" at bounding box center [517, 366] width 265 height 32
type input "*********"
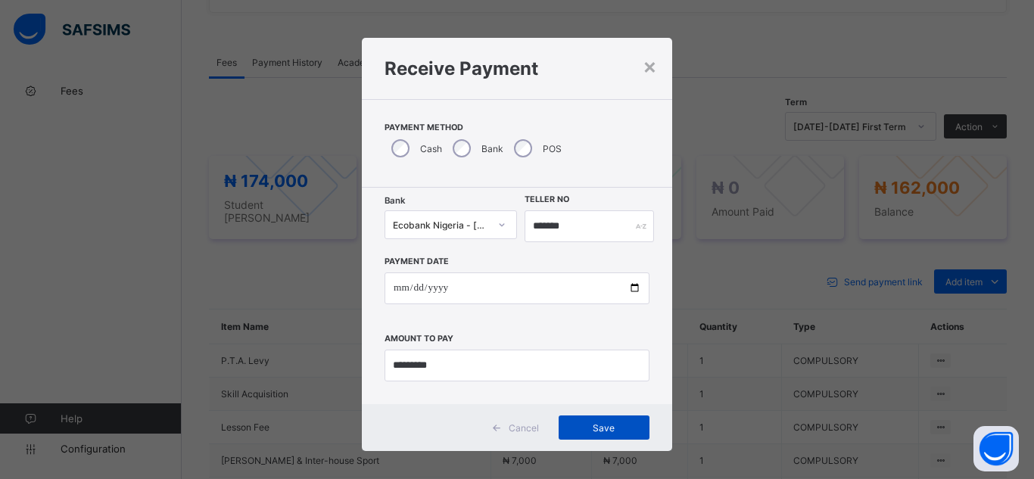
click at [571, 420] on div "Save" at bounding box center [604, 428] width 91 height 24
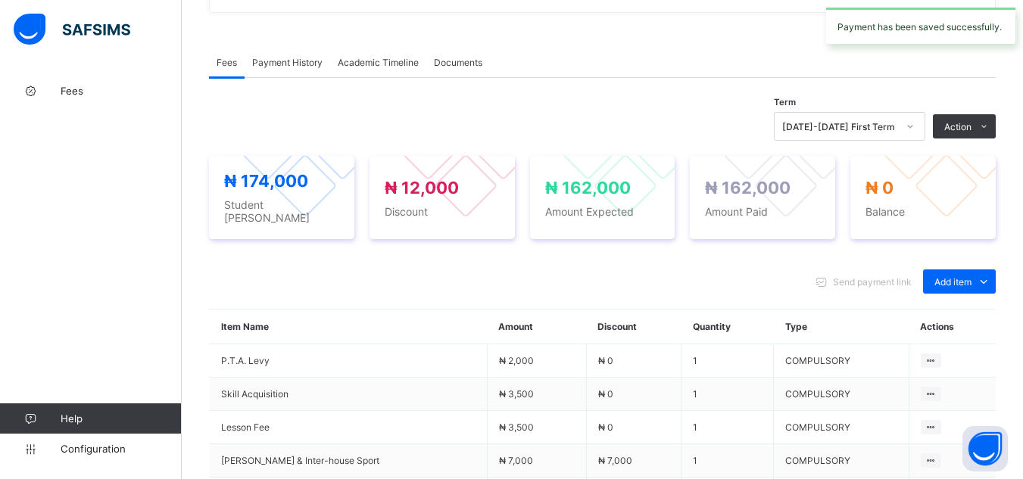
click at [224, 24] on div "Fees Payment History Academic Timeline Documents Fees More Options Term [DATE]-…" at bounding box center [602, 419] width 787 height 790
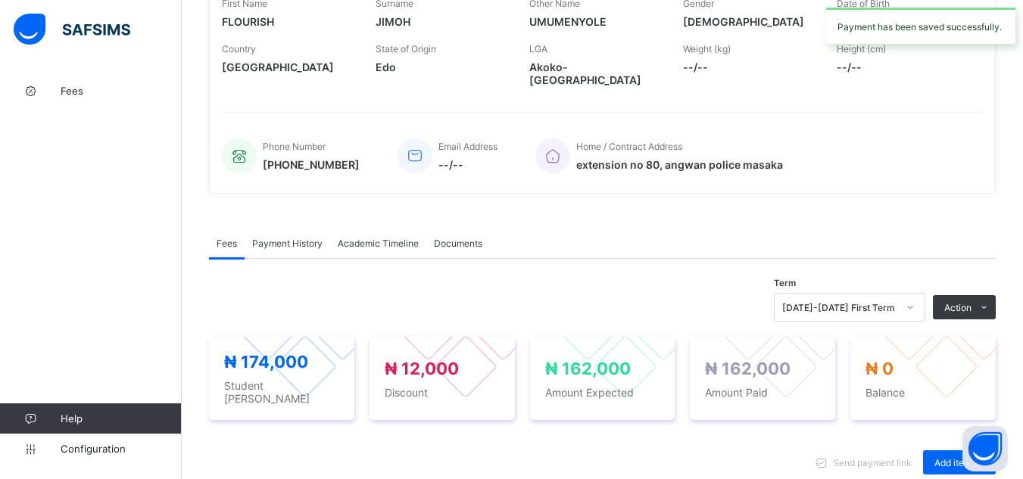
scroll to position [76, 0]
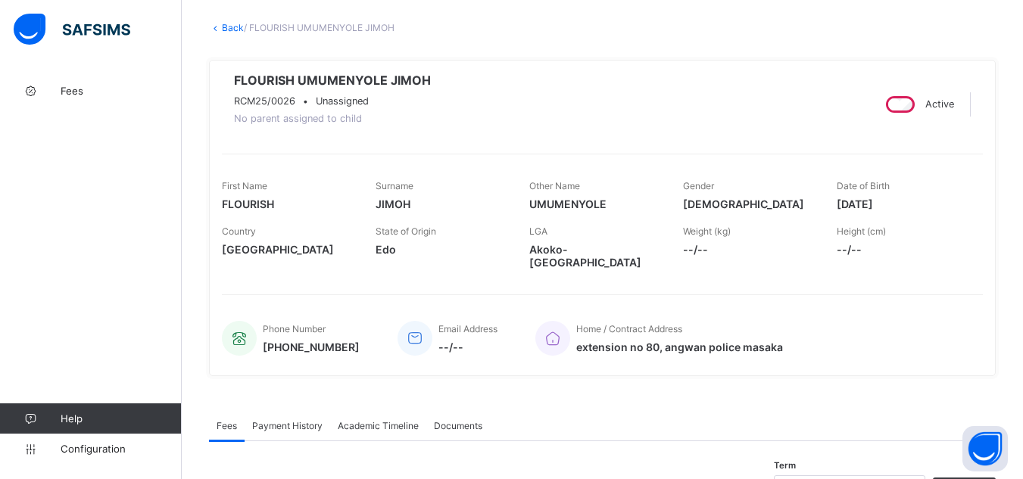
click at [231, 25] on link "Back" at bounding box center [233, 27] width 22 height 11
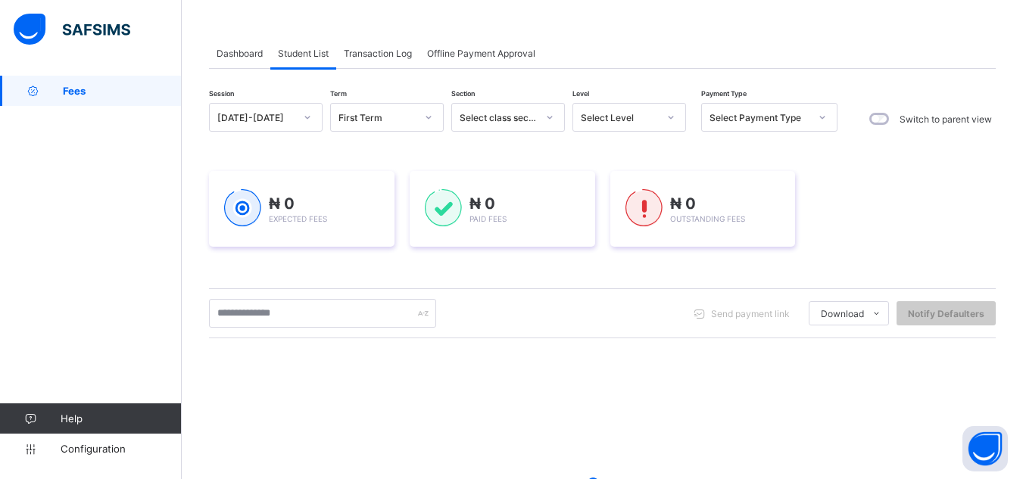
scroll to position [91, 0]
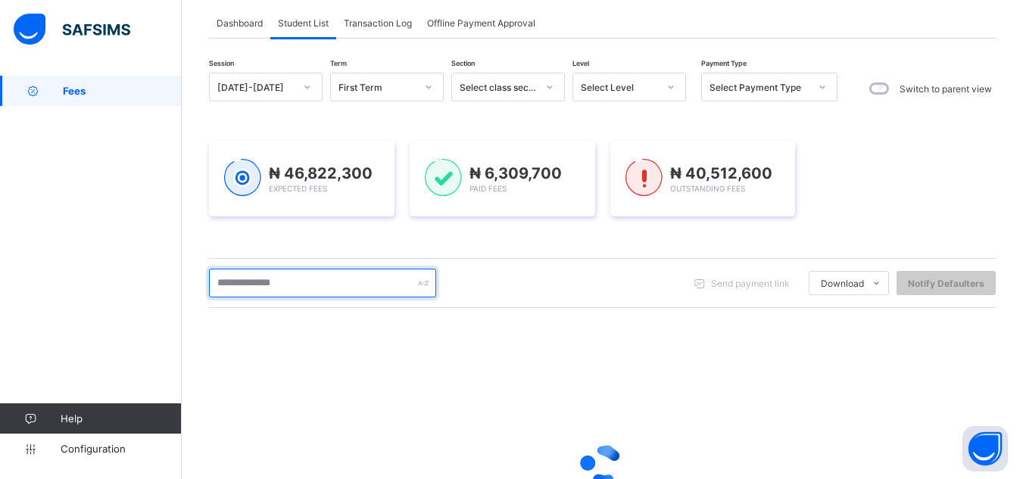
click at [298, 285] on input "text" at bounding box center [322, 283] width 227 height 29
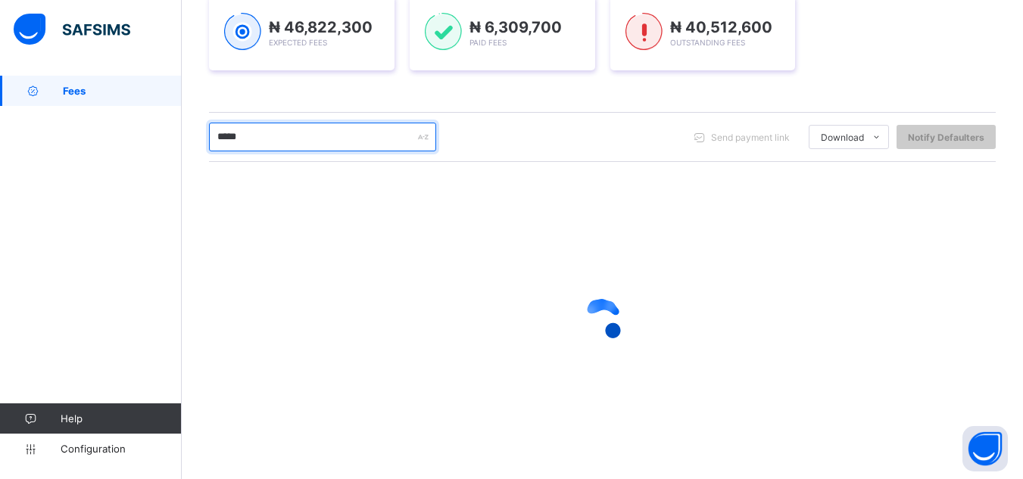
scroll to position [244, 0]
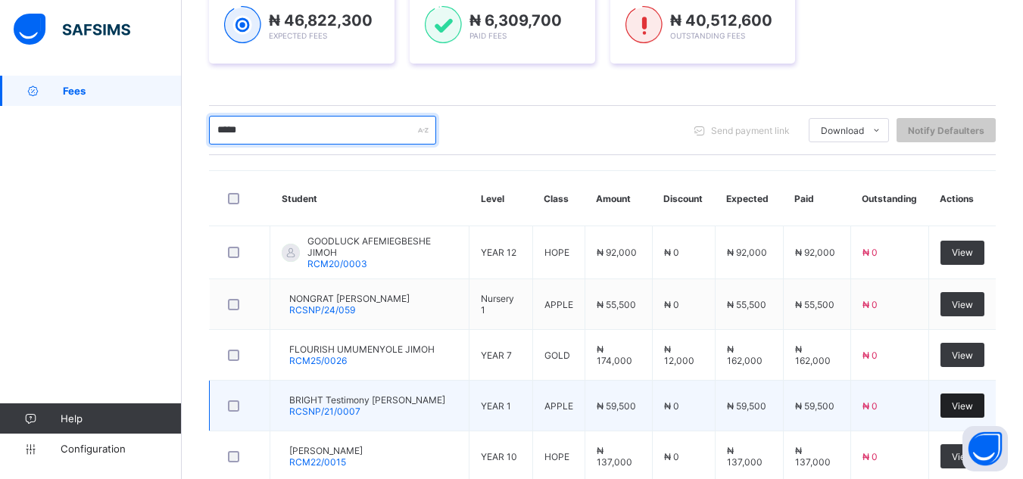
type input "*****"
click at [973, 405] on span "View" at bounding box center [962, 406] width 21 height 11
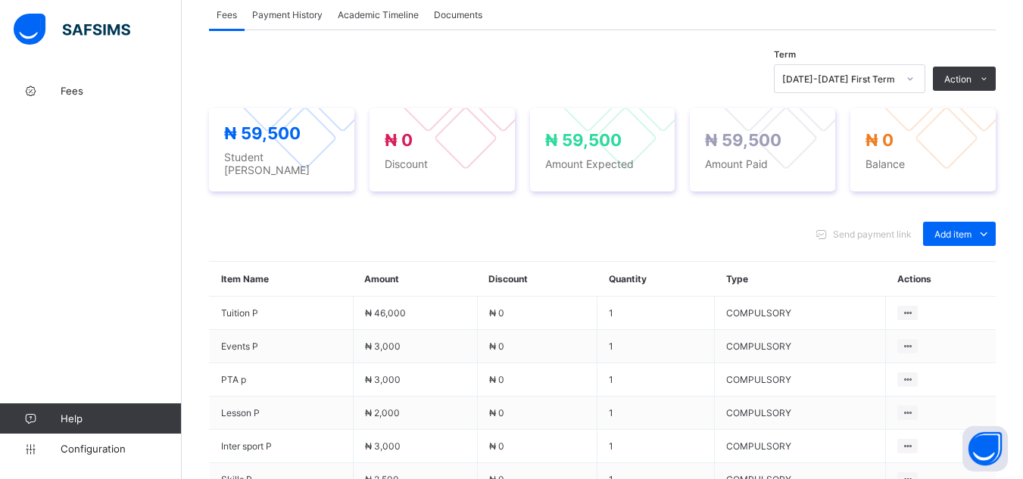
scroll to position [444, 0]
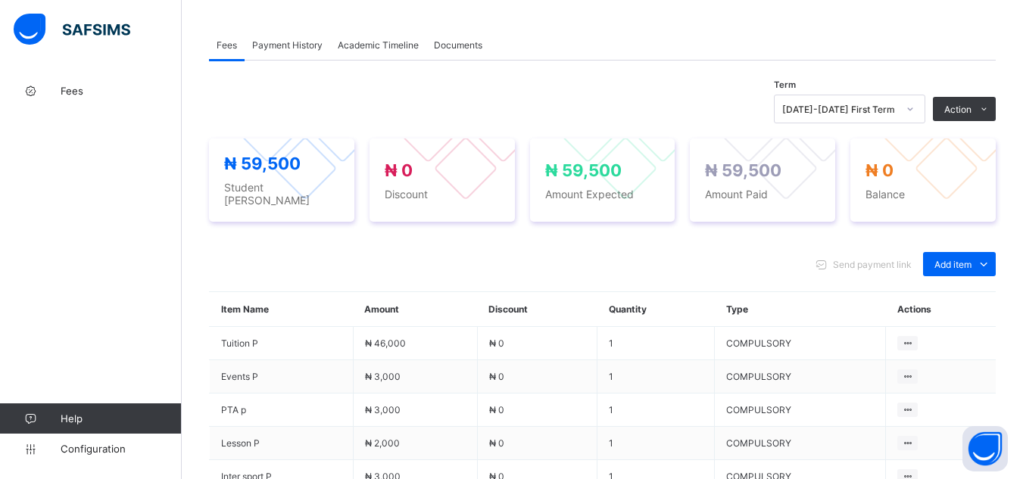
click at [280, 51] on span "Payment History" at bounding box center [287, 44] width 70 height 11
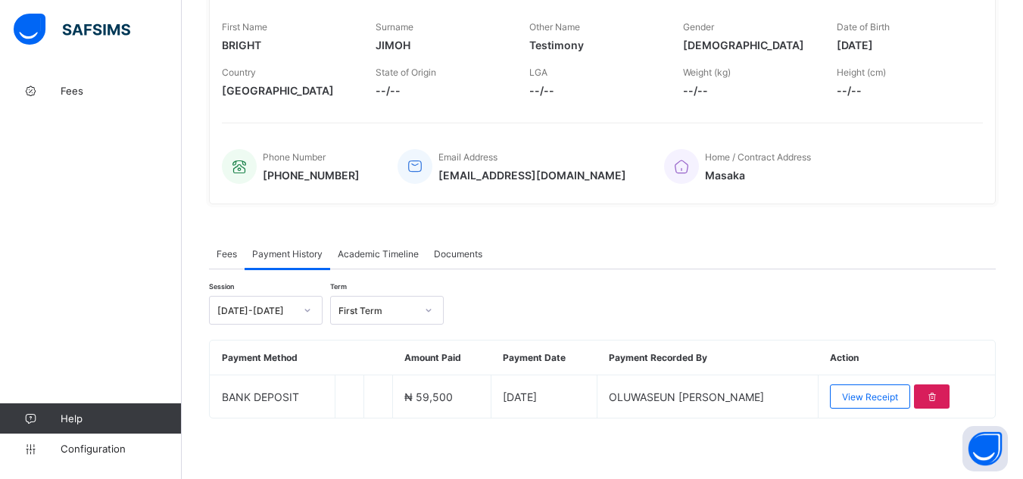
scroll to position [242, 0]
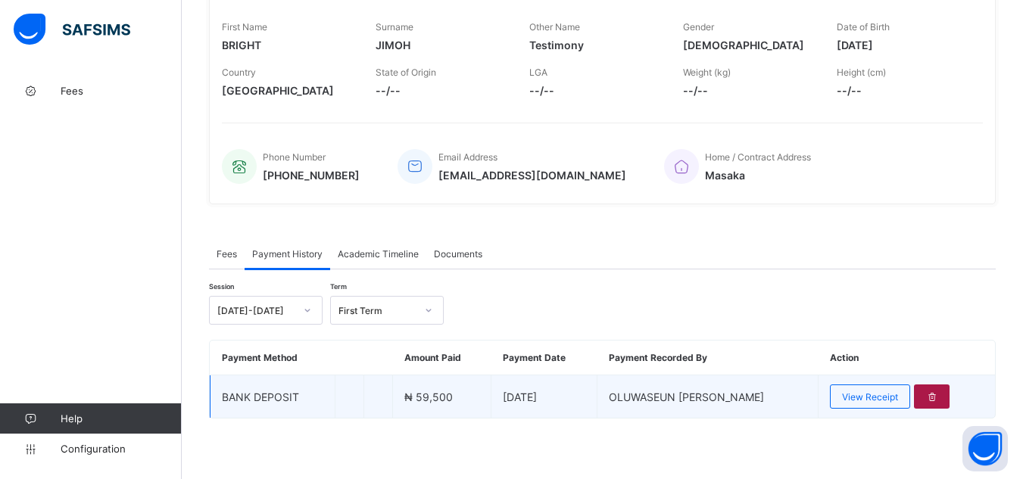
click at [938, 401] on icon at bounding box center [931, 396] width 13 height 11
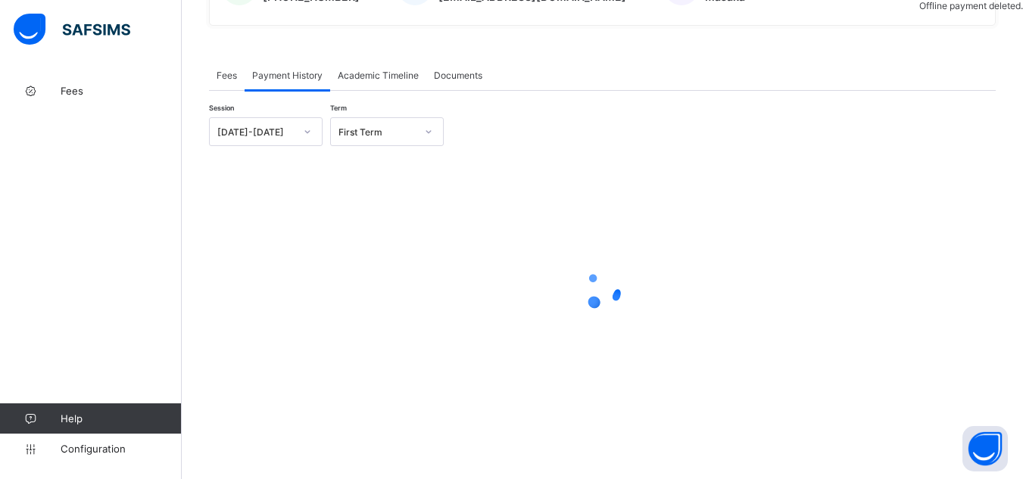
scroll to position [428, 0]
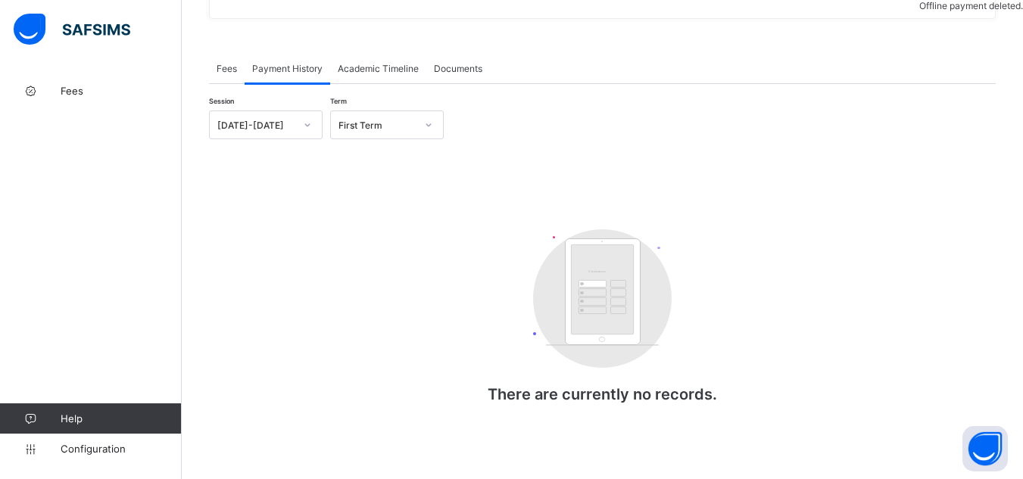
click at [223, 68] on span "Fees" at bounding box center [227, 68] width 20 height 11
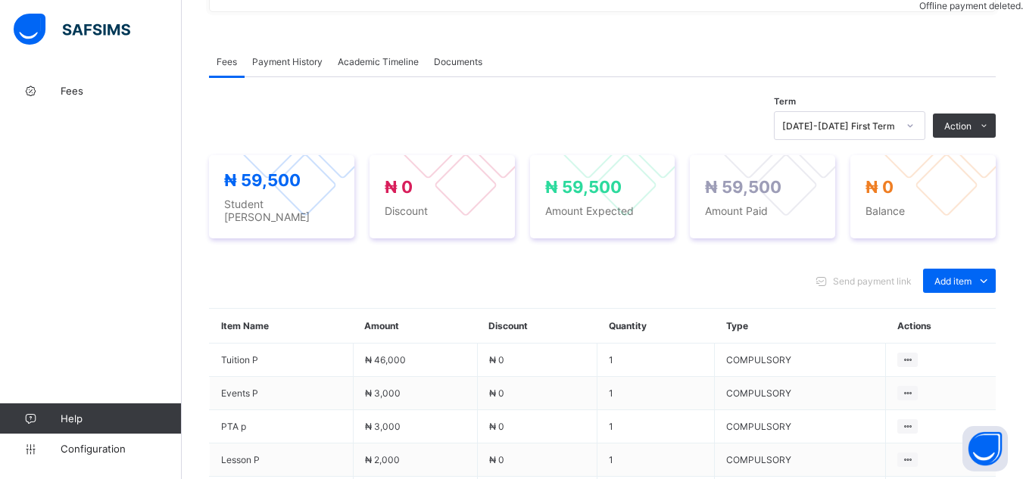
scroll to position [444, 0]
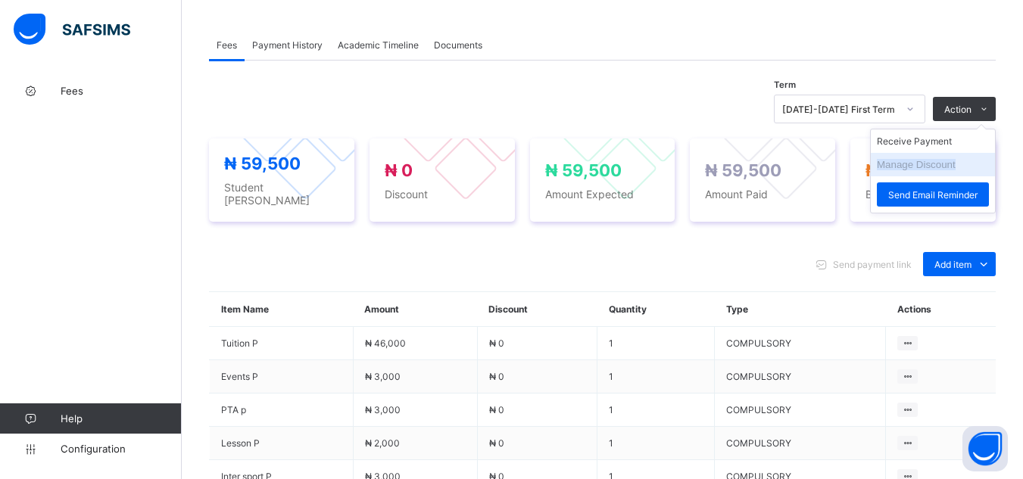
click at [968, 168] on li "Manage Discount" at bounding box center [933, 164] width 124 height 23
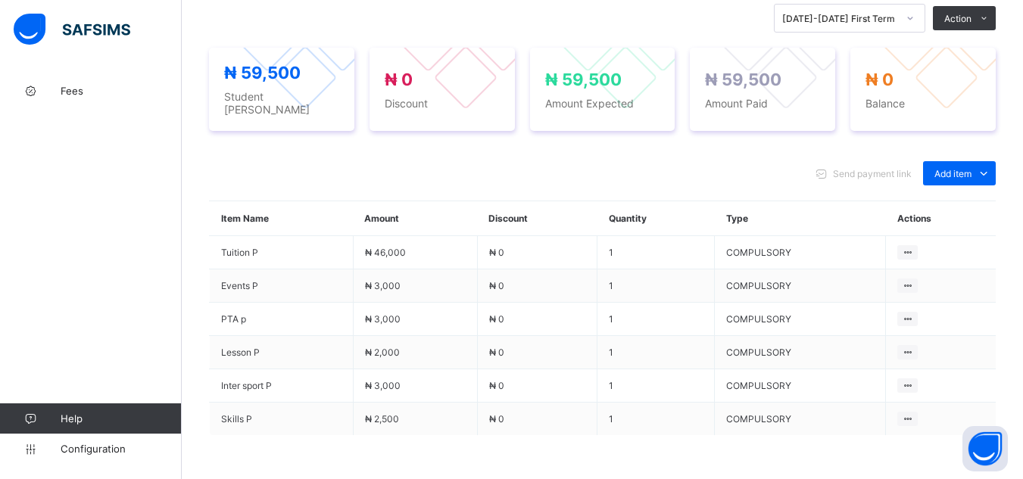
scroll to position [505, 0]
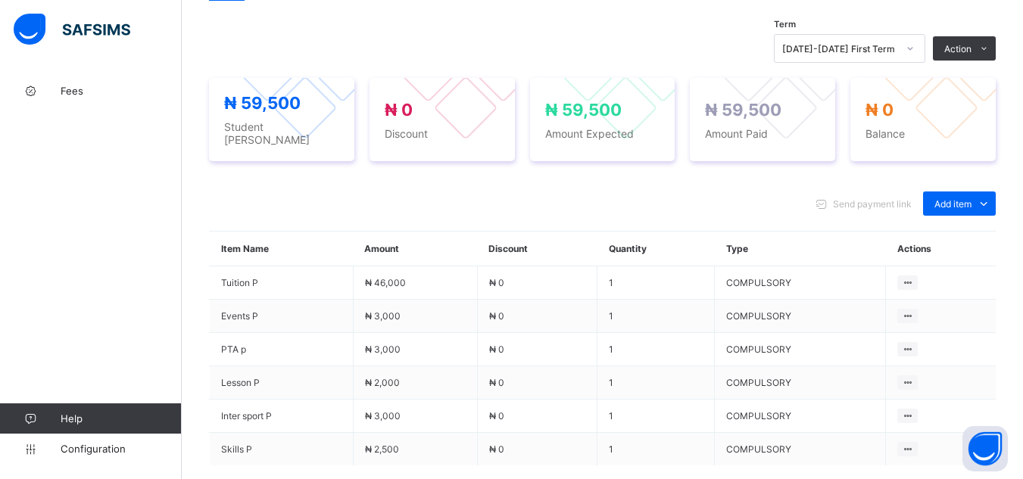
click at [663, 28] on div "Term [DATE]-[DATE] First Term Action Receive Payment Manage Discount Send Email…" at bounding box center [602, 290] width 787 height 580
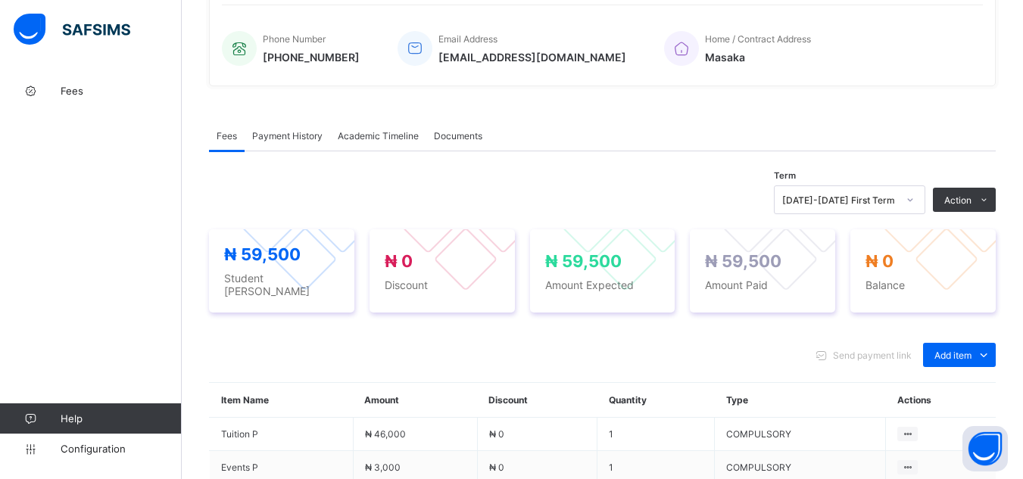
scroll to position [323, 0]
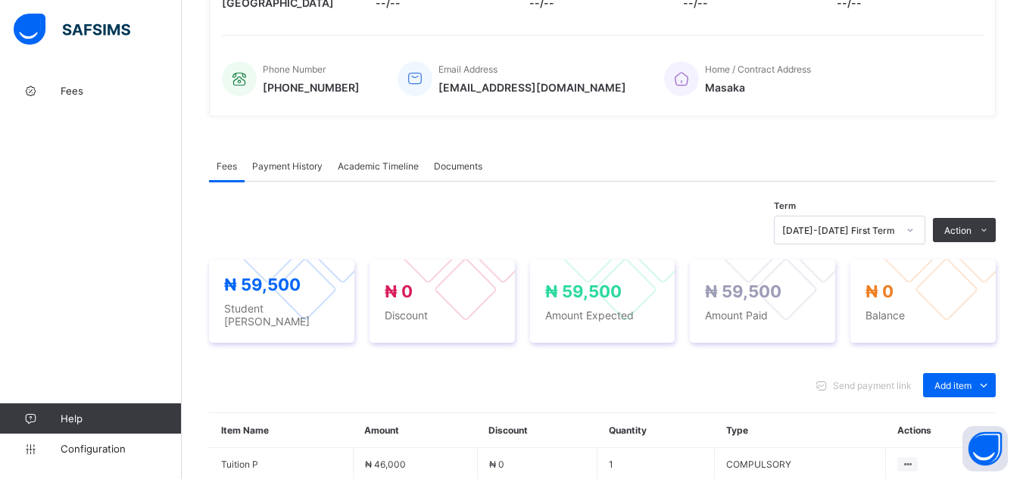
click at [302, 179] on div "Payment History" at bounding box center [288, 166] width 86 height 30
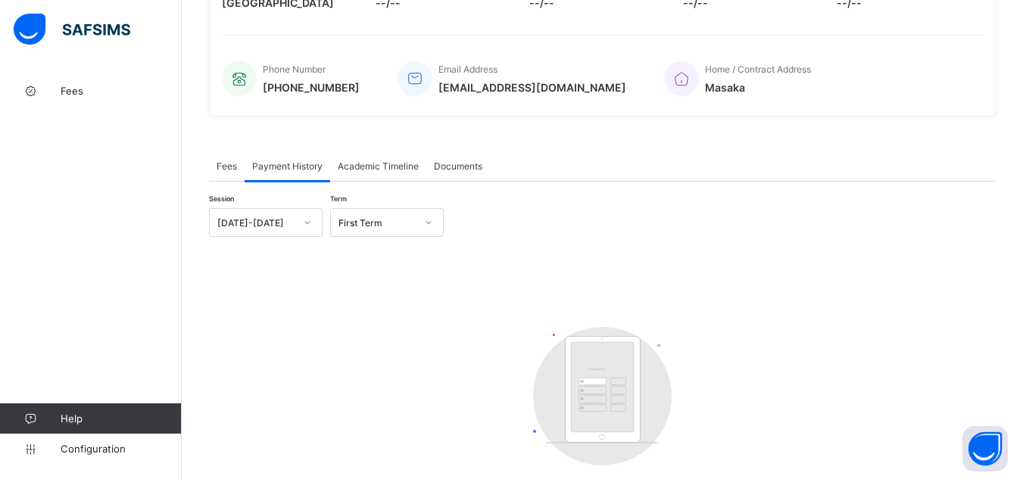
click at [232, 172] on span "Fees" at bounding box center [227, 166] width 20 height 11
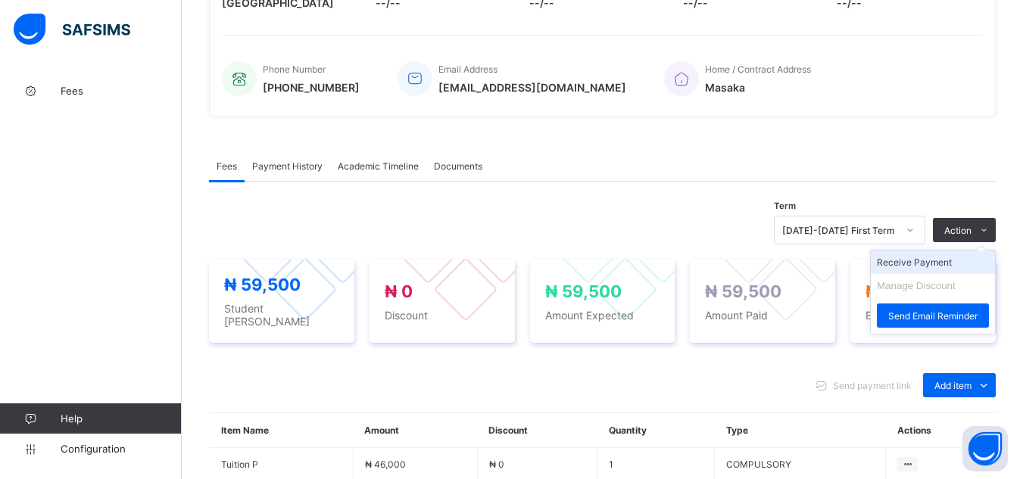
click at [946, 267] on li "Receive Payment" at bounding box center [933, 262] width 124 height 23
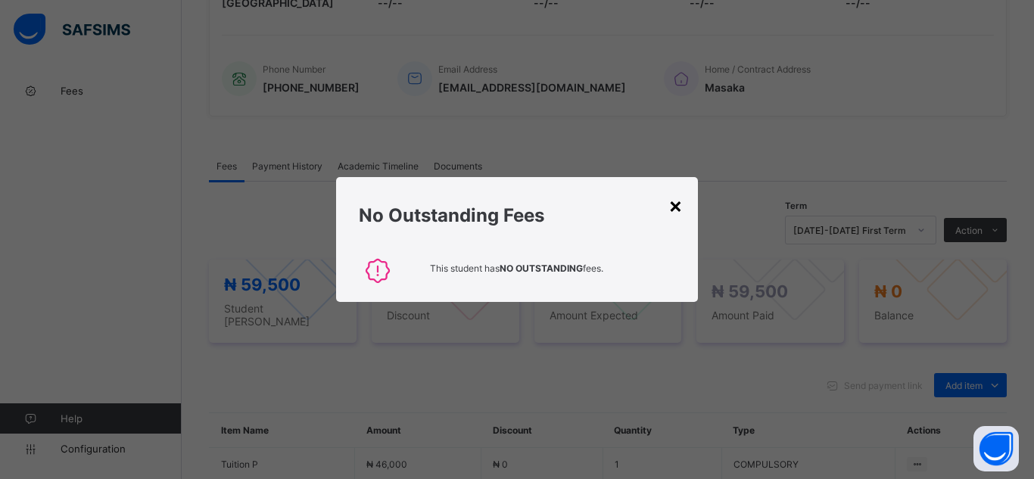
click at [676, 211] on div "×" at bounding box center [676, 205] width 14 height 26
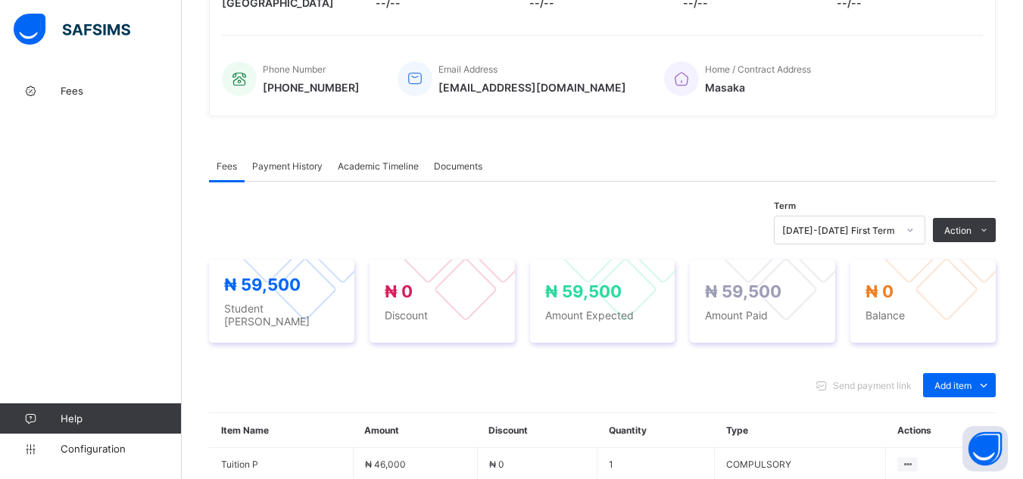
click at [200, 35] on div "× Delete Document This action would delete the document with name: from the sys…" at bounding box center [602, 279] width 841 height 1055
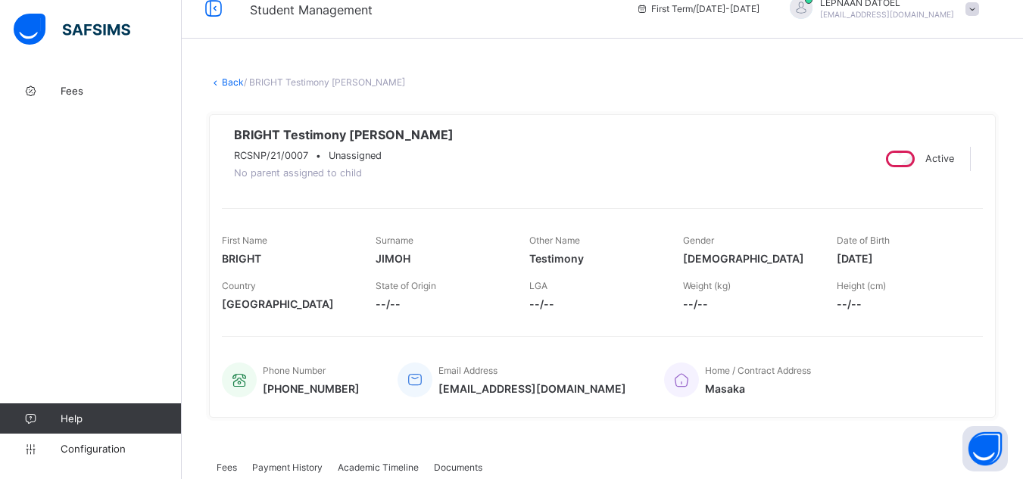
scroll to position [20, 0]
click at [235, 83] on link "Back" at bounding box center [233, 83] width 22 height 11
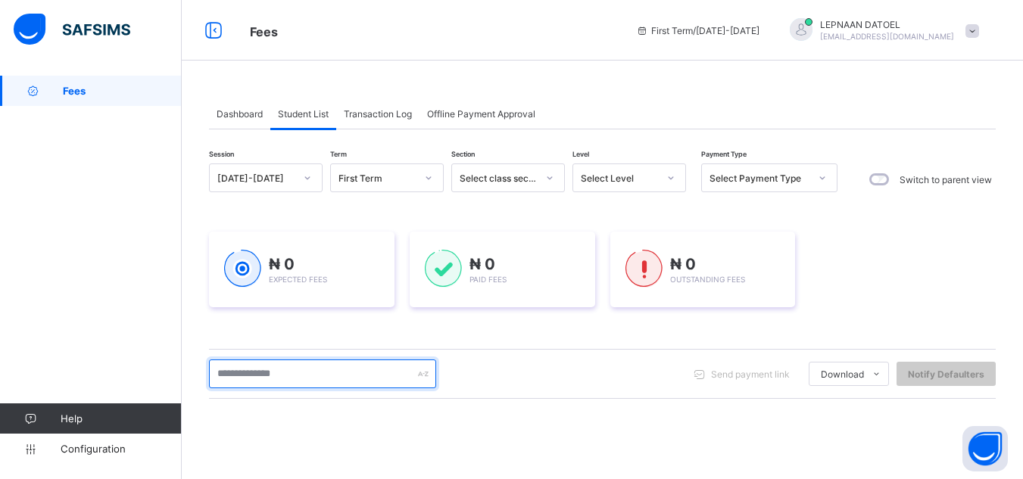
click at [262, 375] on input "text" at bounding box center [322, 374] width 227 height 29
type input "*****"
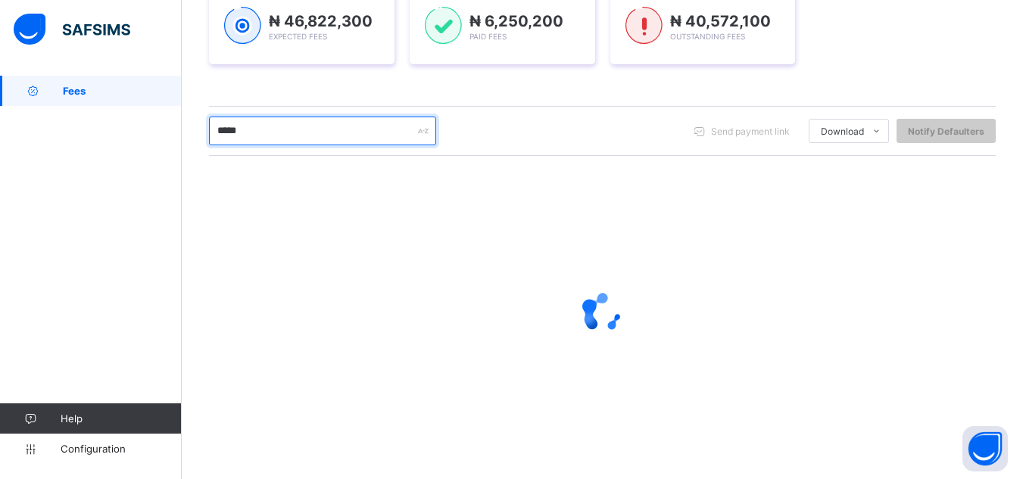
scroll to position [244, 0]
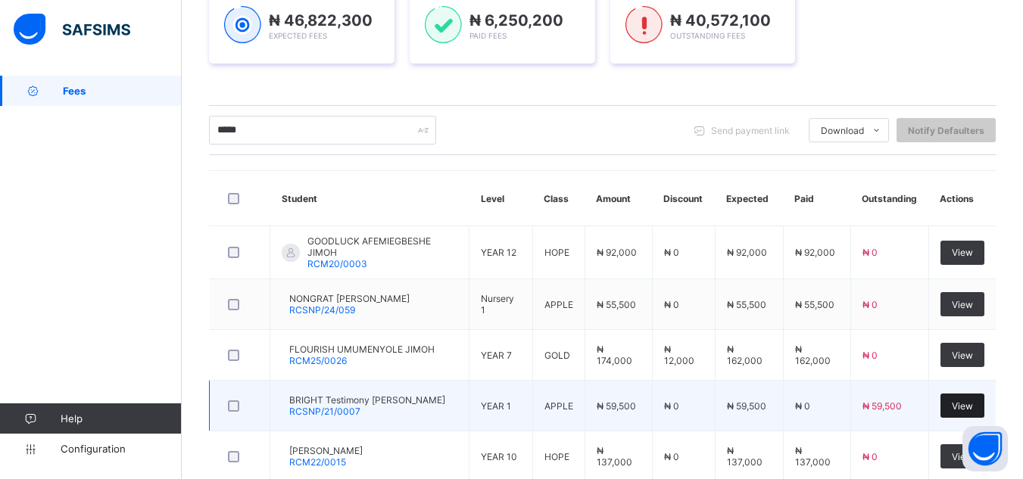
click at [968, 406] on span "View" at bounding box center [962, 406] width 21 height 11
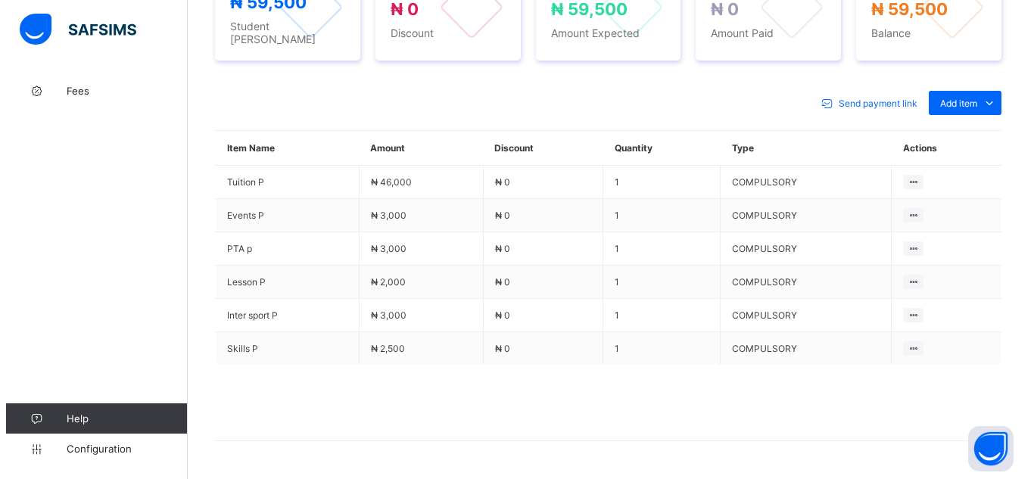
scroll to position [187, 0]
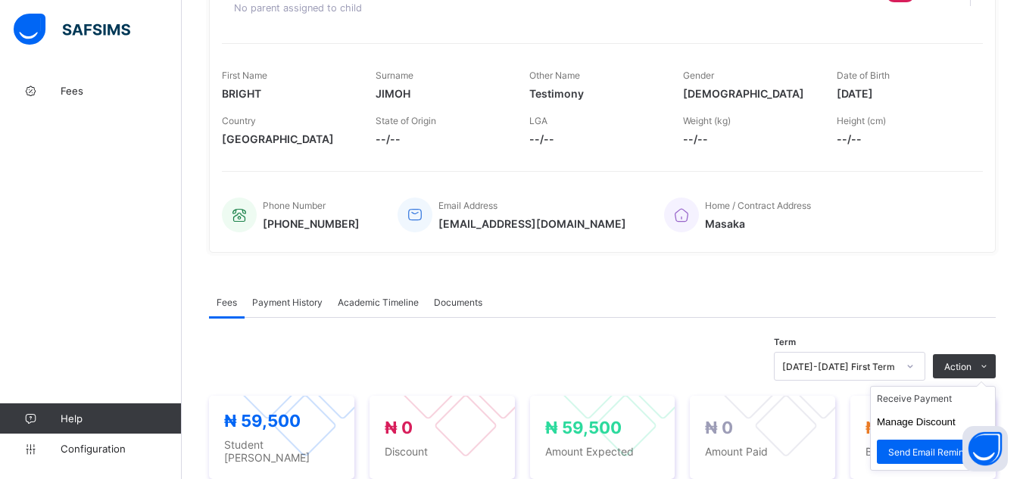
click at [970, 386] on ul "Receive Payment Manage Discount Send Email Reminder" at bounding box center [933, 428] width 126 height 85
click at [948, 426] on button "Manage Discount" at bounding box center [916, 421] width 79 height 11
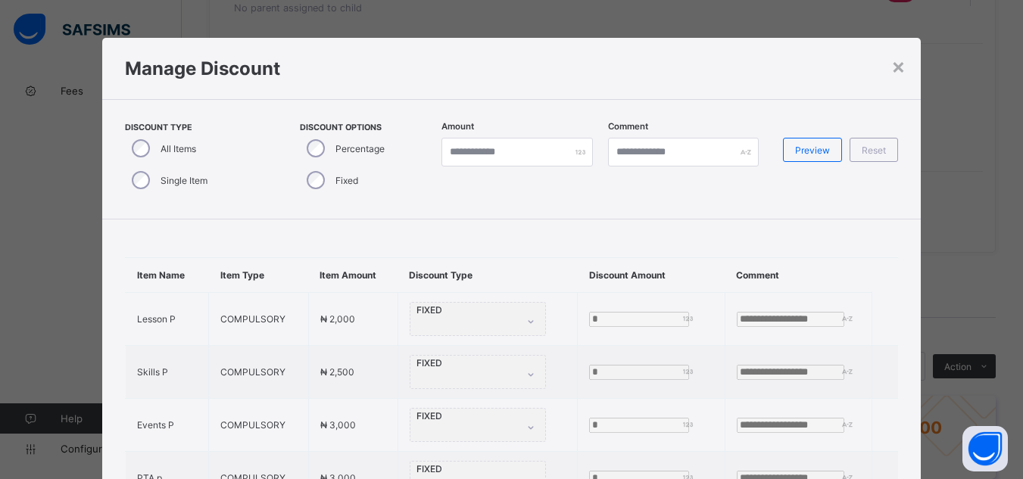
type input "*"
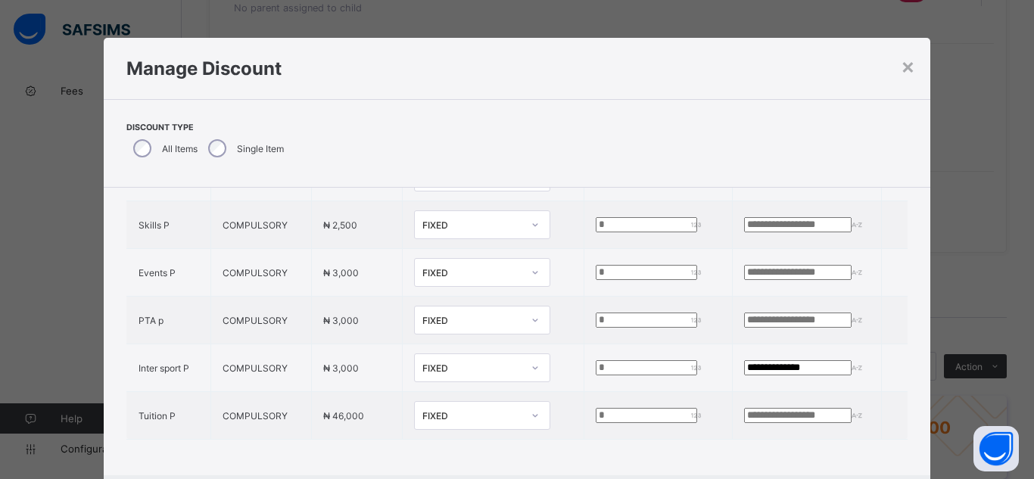
scroll to position [121, 0]
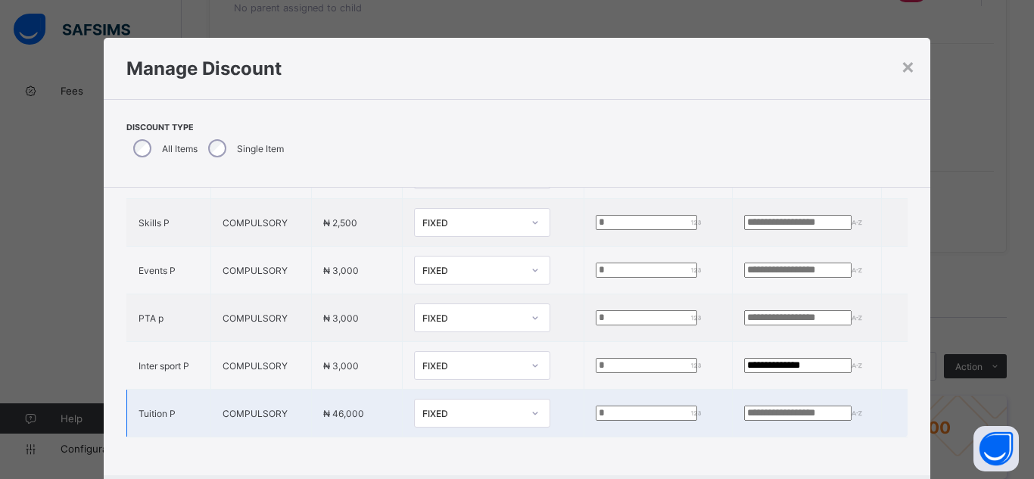
click at [596, 406] on input "*" at bounding box center [646, 413] width 101 height 15
click at [596, 406] on input "number" at bounding box center [646, 413] width 101 height 15
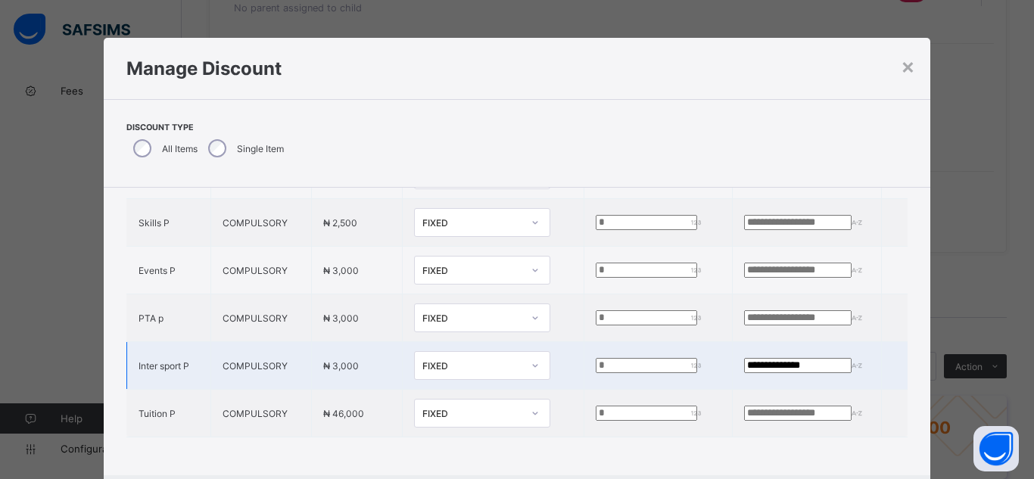
type input "*****"
click at [793, 358] on input "**********" at bounding box center [798, 365] width 108 height 15
type input "*"
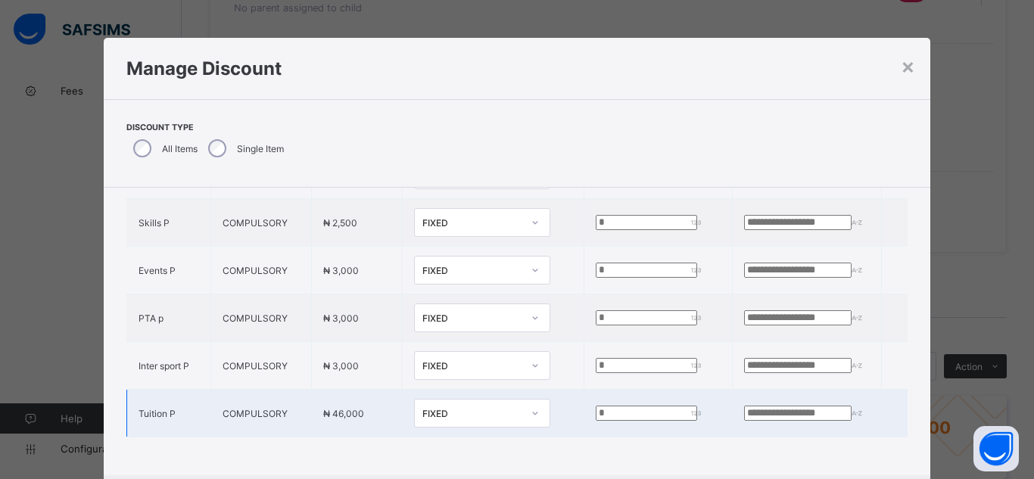
click at [744, 406] on input "text" at bounding box center [798, 413] width 108 height 15
type input "*"
type input "*********"
click at [847, 428] on div "Item Name Item Type Item Amount Discount Type Discount Amount Comment Lesson P …" at bounding box center [518, 277] width 828 height 398
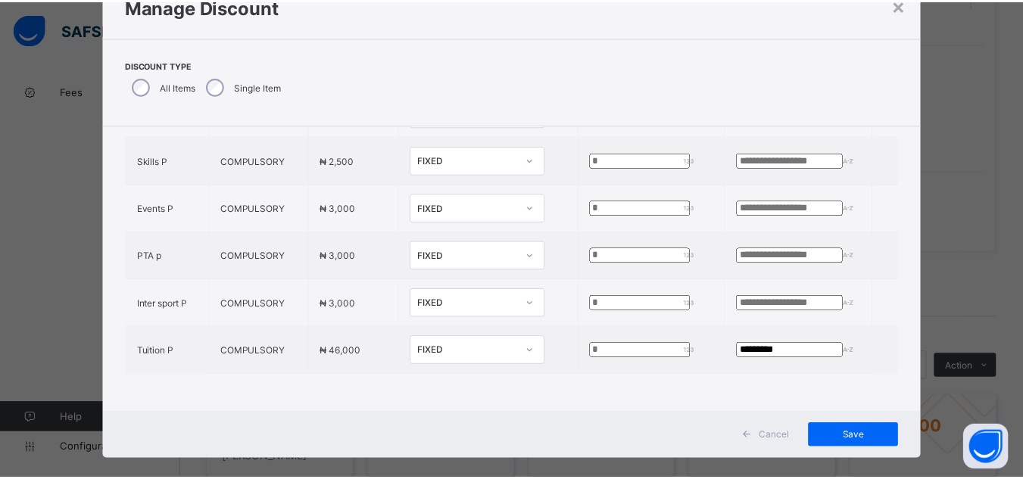
scroll to position [81, 0]
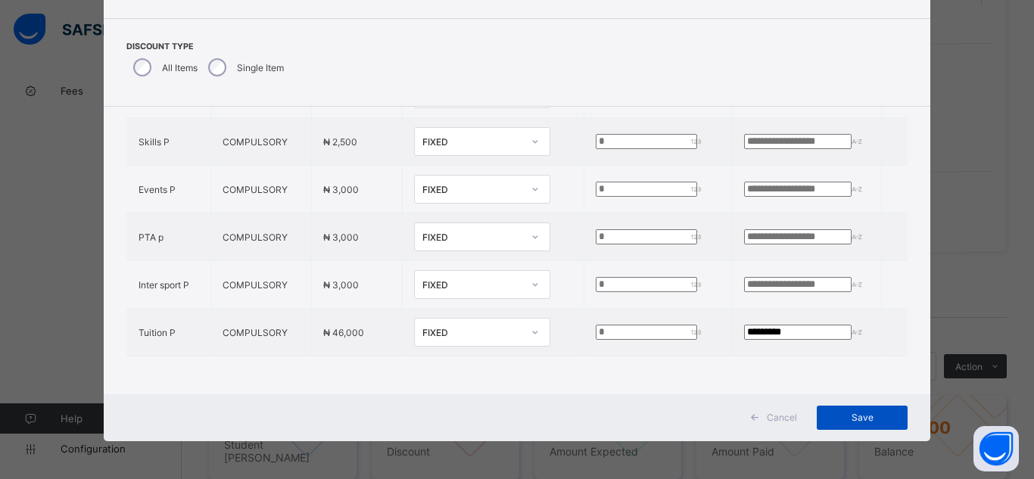
click at [859, 418] on span "Save" at bounding box center [862, 417] width 68 height 11
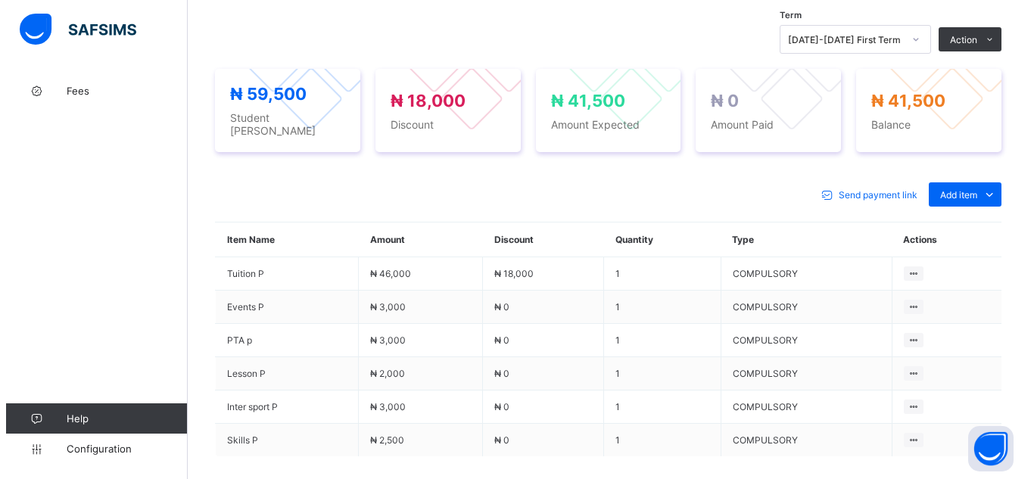
scroll to position [520, 0]
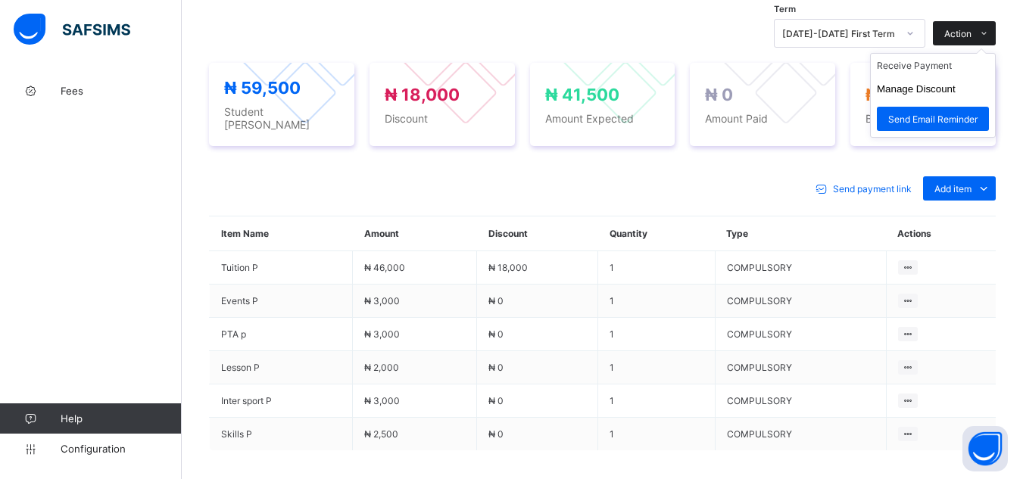
click at [989, 39] on icon at bounding box center [983, 34] width 11 height 10
click at [975, 67] on li "Receive Payment" at bounding box center [933, 65] width 124 height 23
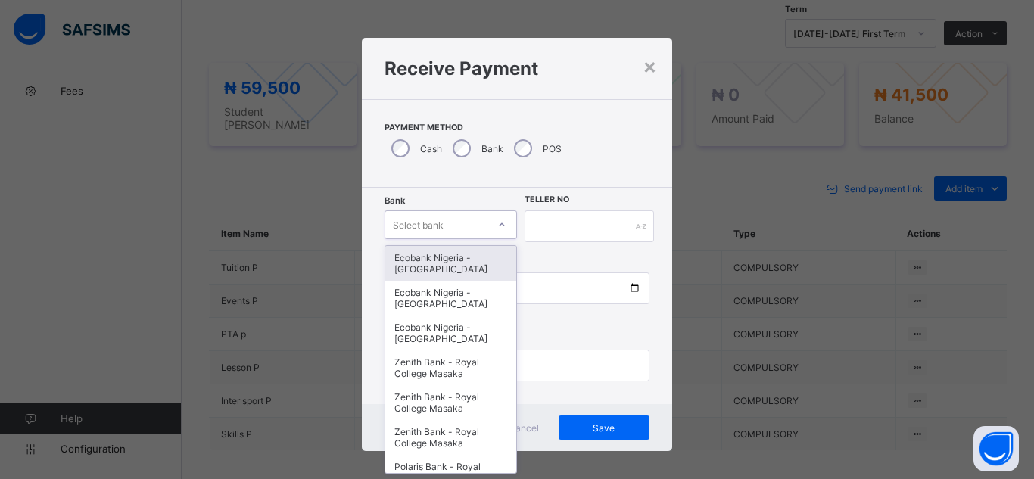
click at [441, 226] on div "Select bank" at bounding box center [436, 224] width 102 height 21
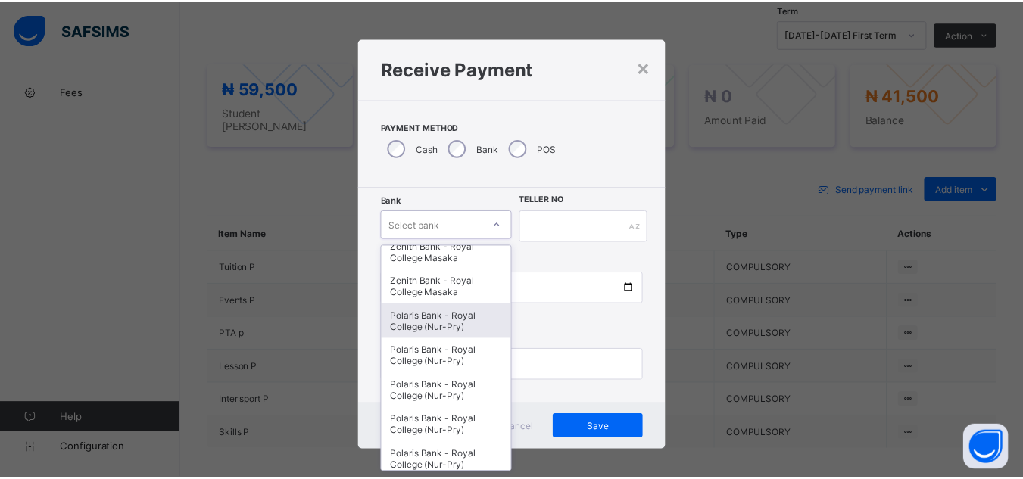
scroll to position [151, 0]
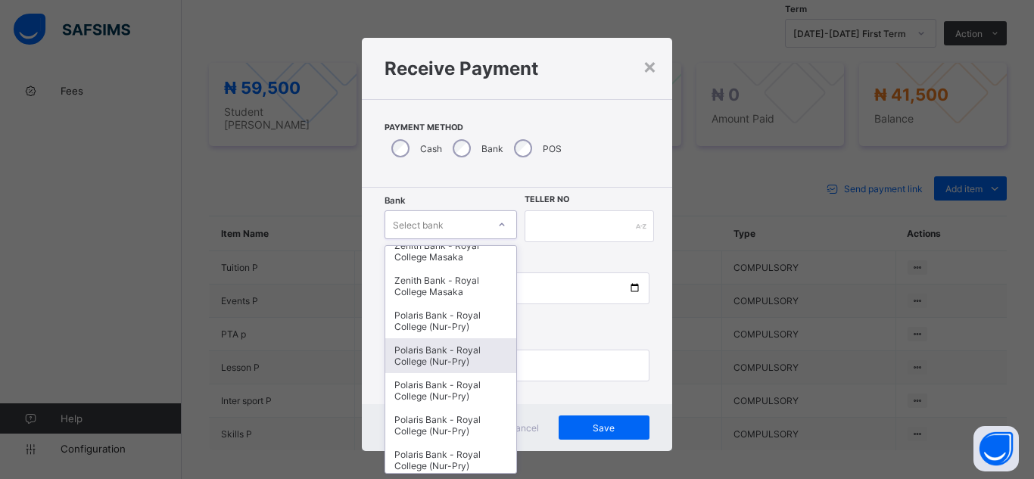
click at [428, 356] on div "Polaris Bank - Royal College (Nur-Pry)" at bounding box center [450, 355] width 131 height 35
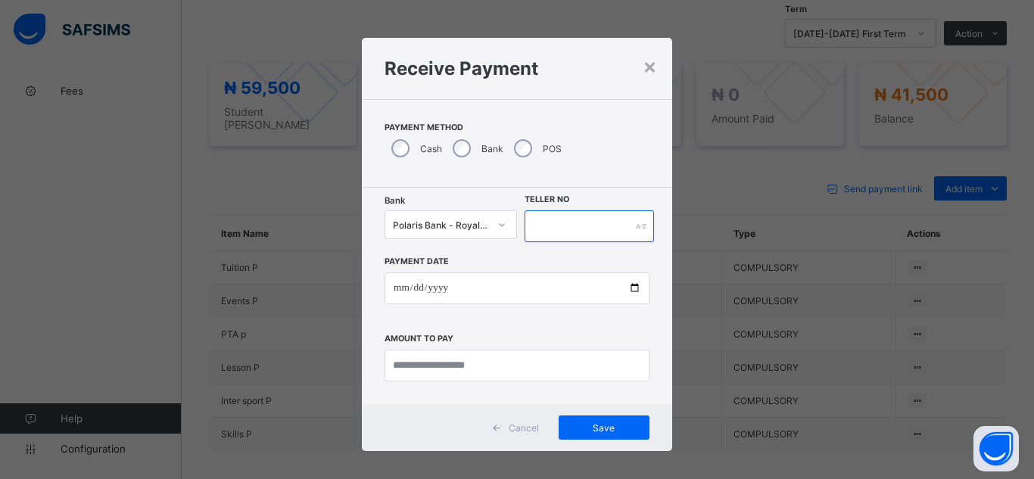
click at [557, 229] on input "text" at bounding box center [589, 226] width 129 height 32
type input "*******"
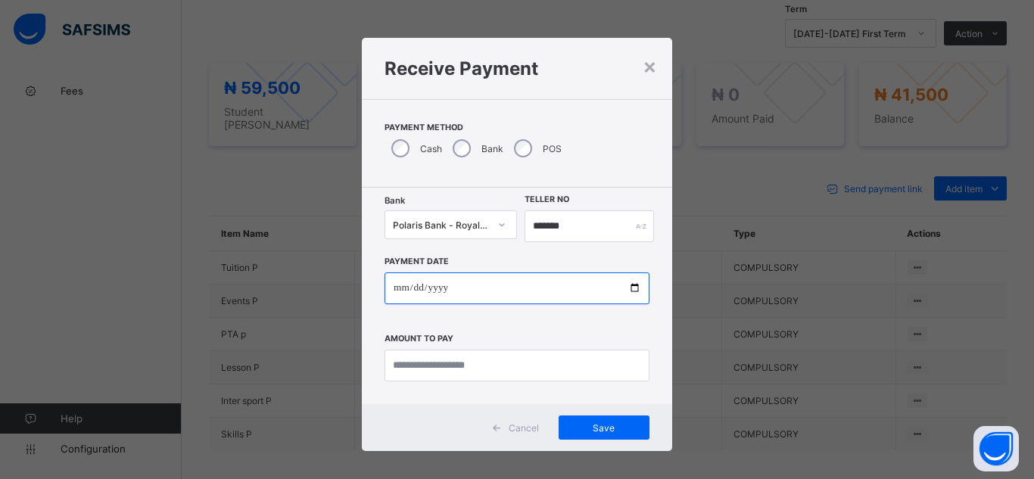
click at [466, 290] on input "date" at bounding box center [517, 289] width 265 height 32
click at [629, 289] on input "date" at bounding box center [517, 289] width 265 height 32
type input "**********"
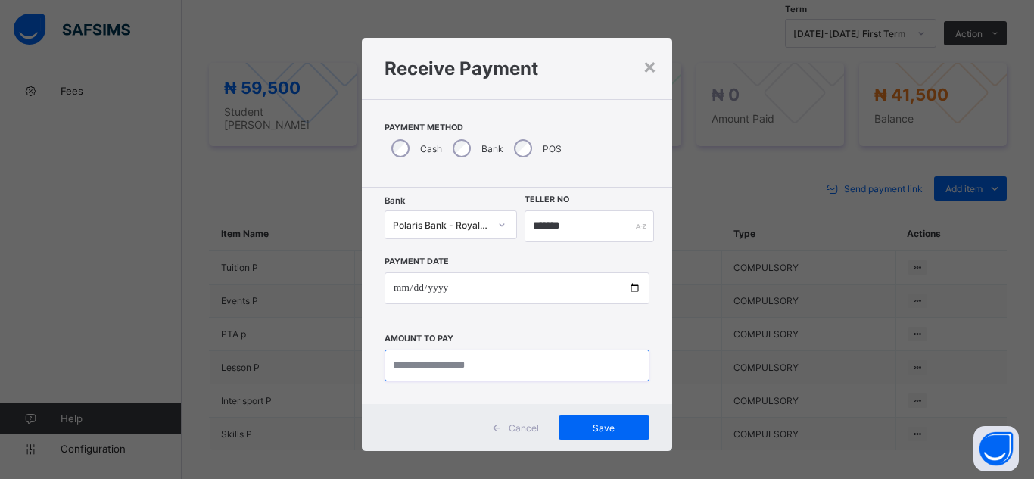
click at [430, 372] on input "currency" at bounding box center [517, 366] width 265 height 32
type input "********"
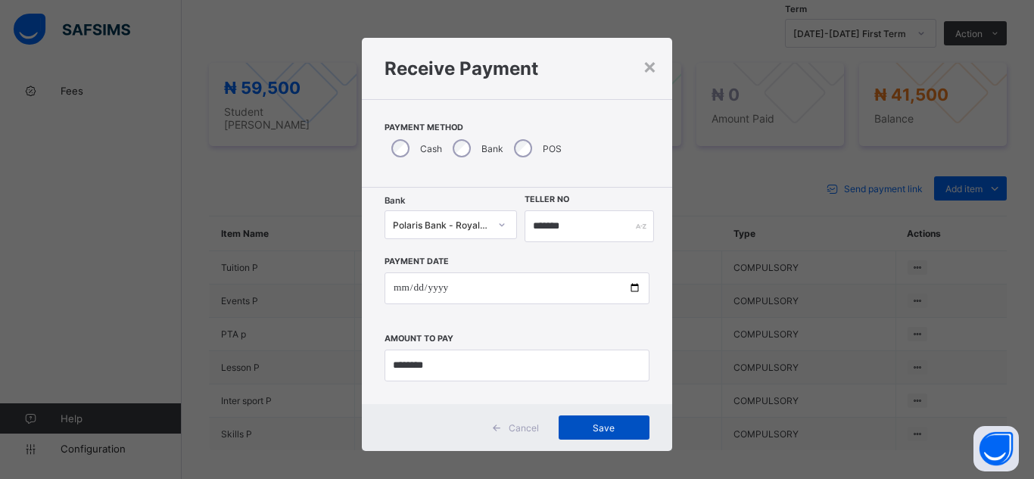
click at [587, 427] on span "Save" at bounding box center [604, 427] width 68 height 11
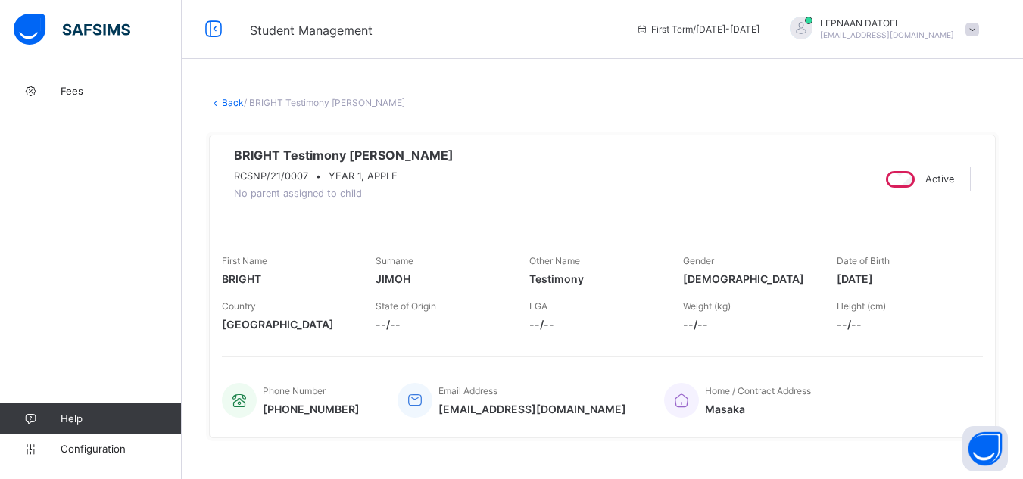
scroll to position [0, 0]
click at [229, 104] on link "Back" at bounding box center [233, 103] width 22 height 11
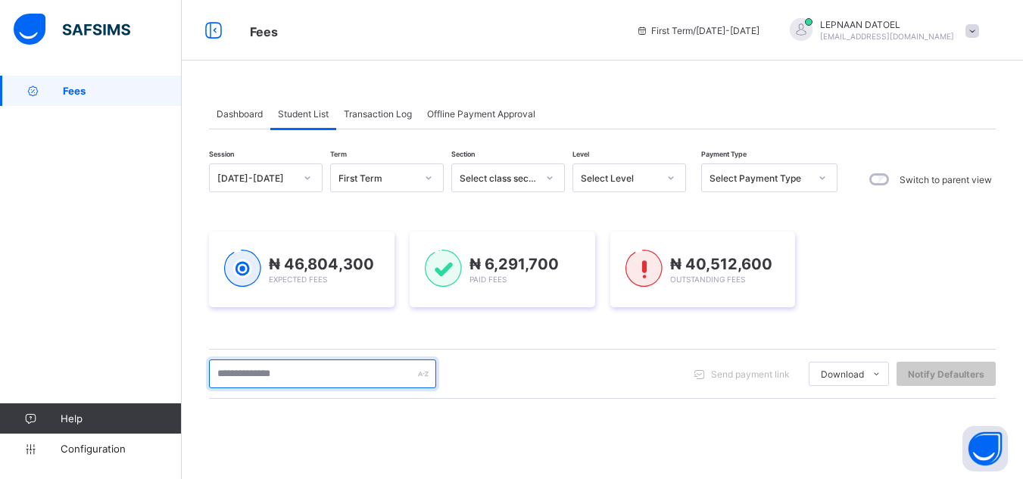
click at [272, 372] on input "text" at bounding box center [322, 374] width 227 height 29
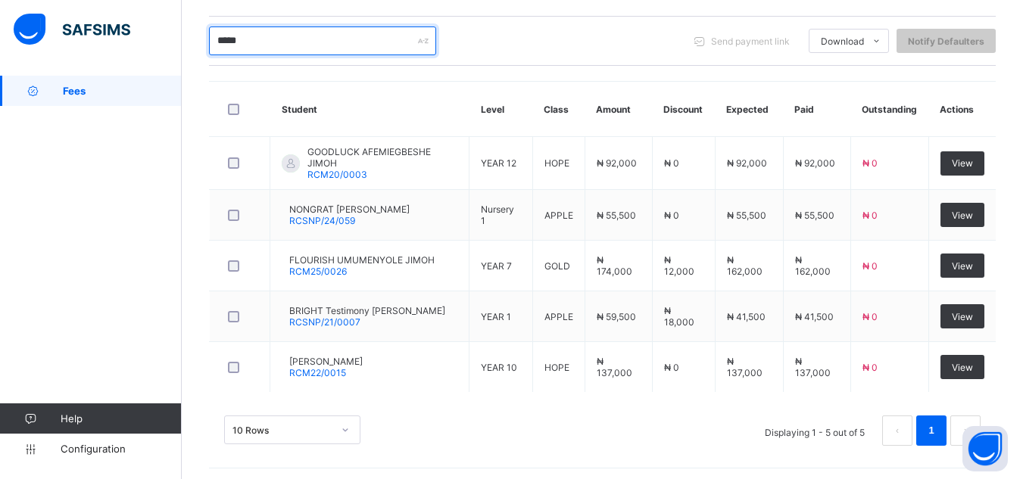
scroll to position [335, 0]
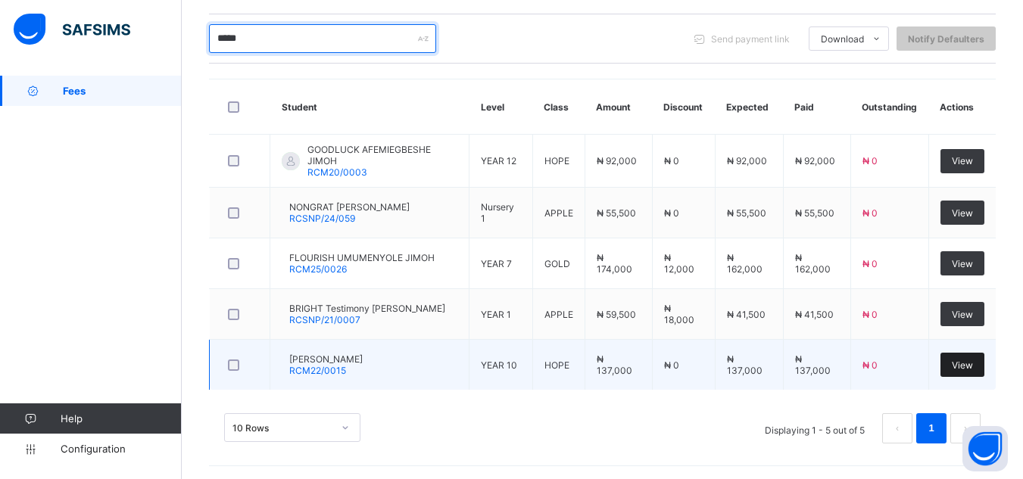
type input "*****"
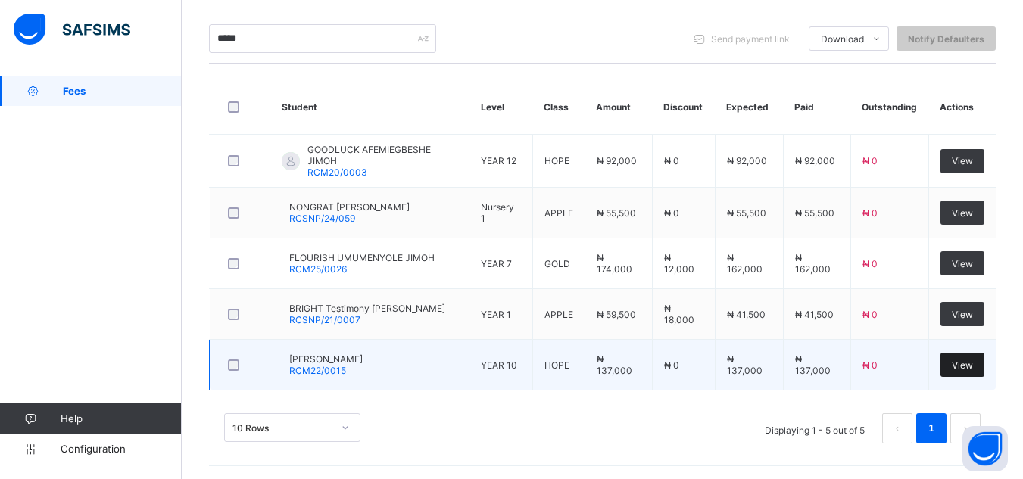
click at [973, 360] on span "View" at bounding box center [962, 365] width 21 height 11
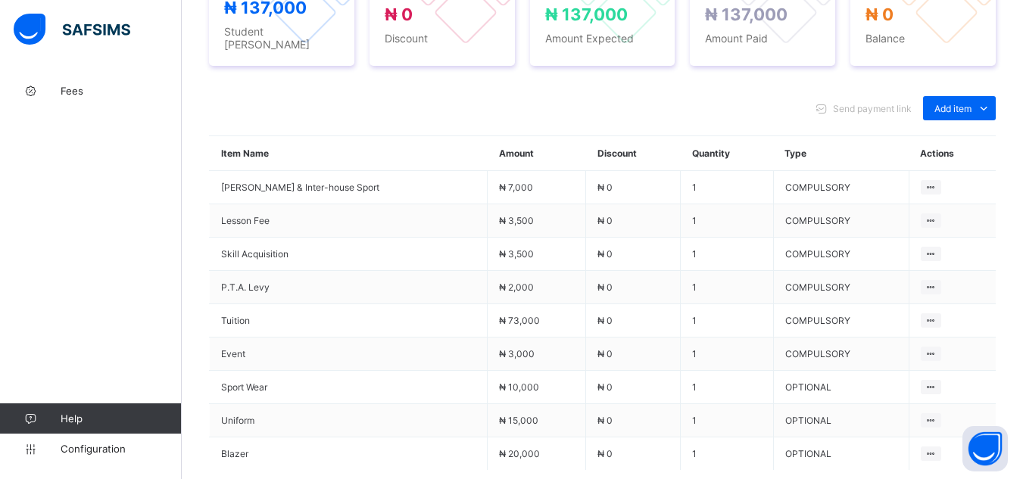
scroll to position [636, 0]
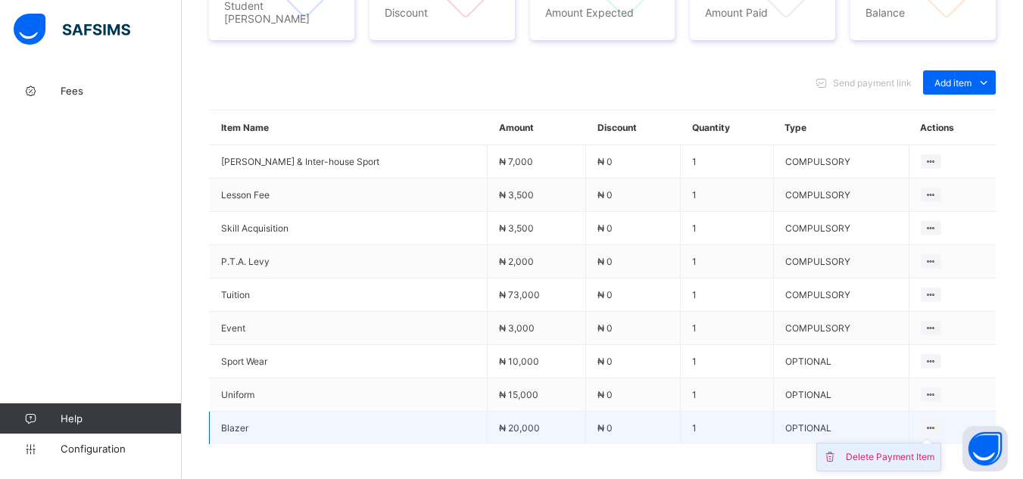
click at [915, 450] on div "Delete Payment Item" at bounding box center [890, 457] width 89 height 15
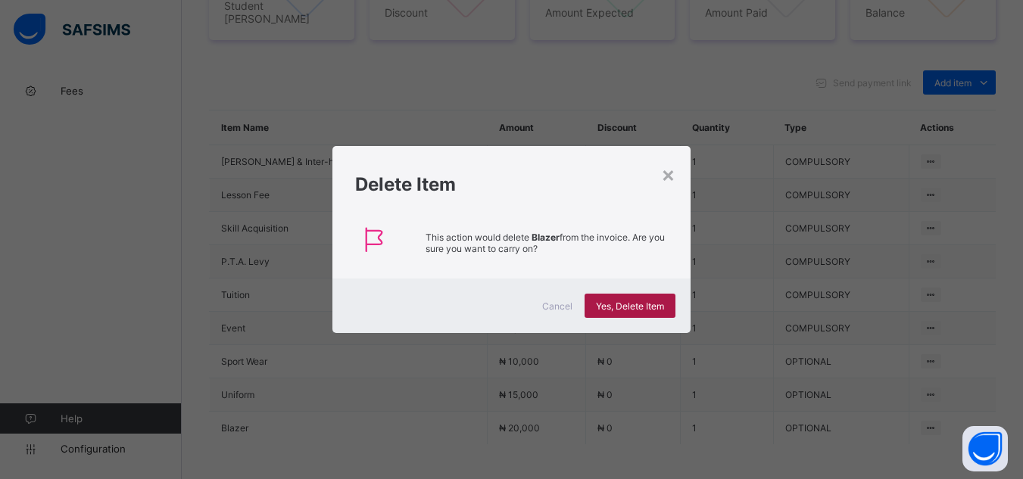
click at [658, 307] on span "Yes, Delete Item" at bounding box center [630, 306] width 68 height 11
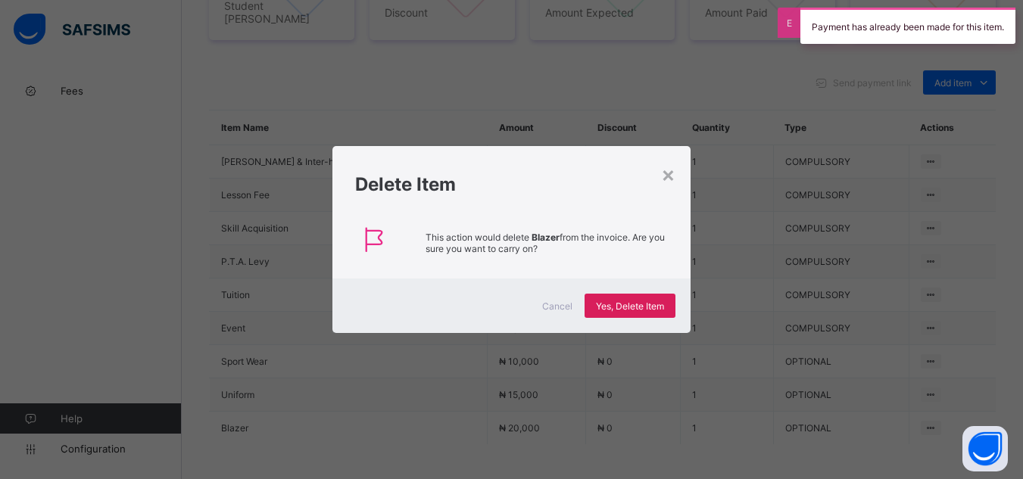
scroll to position [606, 0]
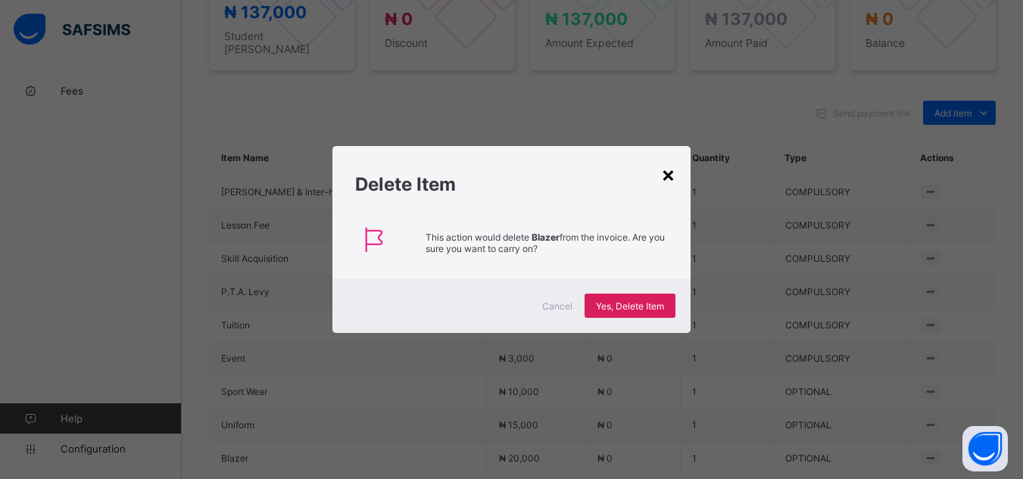
click at [670, 174] on div "×" at bounding box center [668, 174] width 14 height 26
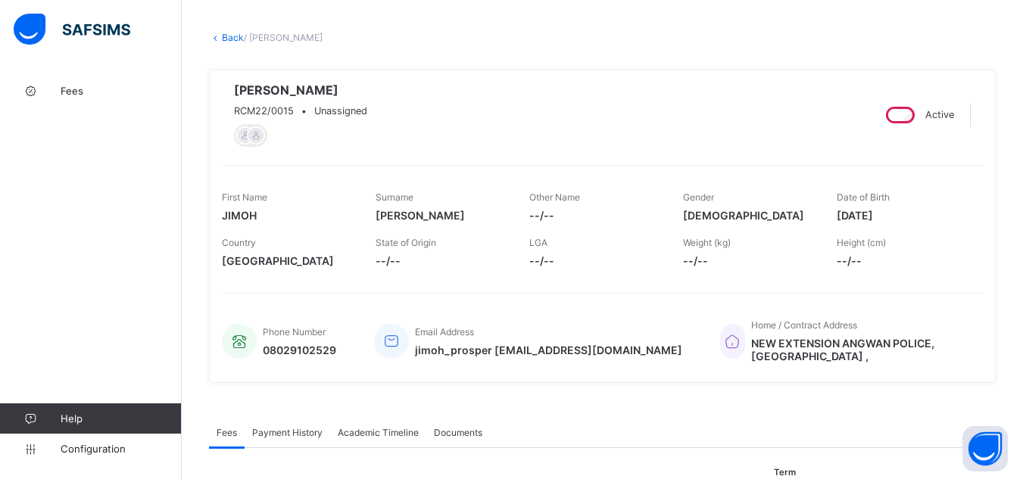
scroll to position [91, 0]
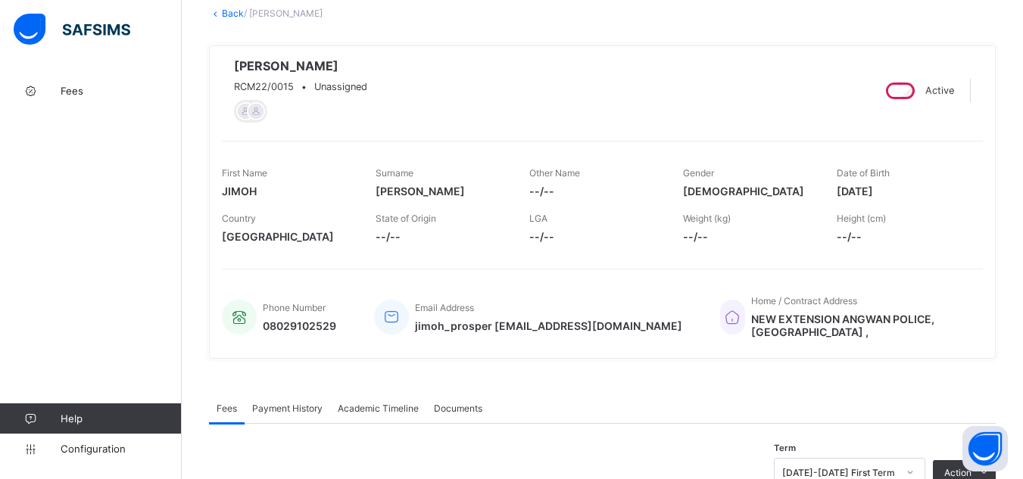
click at [295, 414] on div "Payment History" at bounding box center [288, 408] width 86 height 30
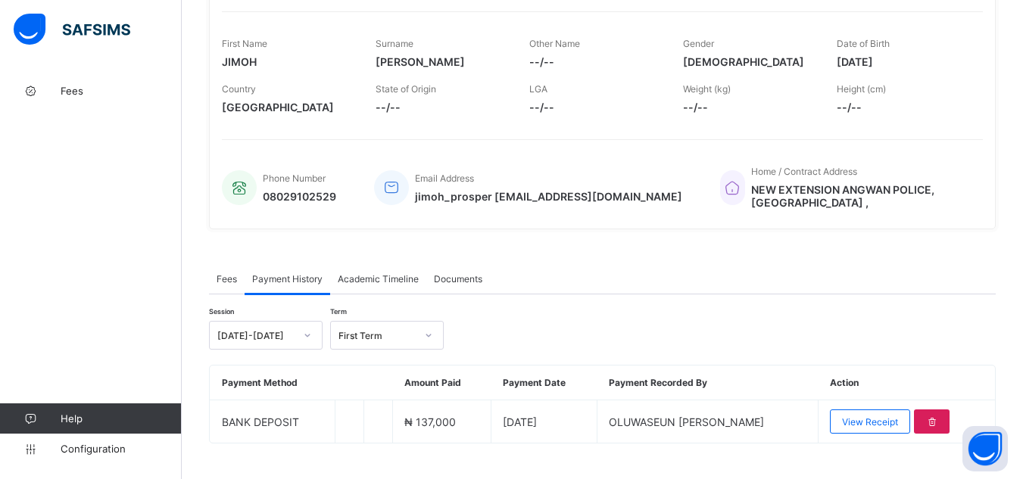
scroll to position [242, 0]
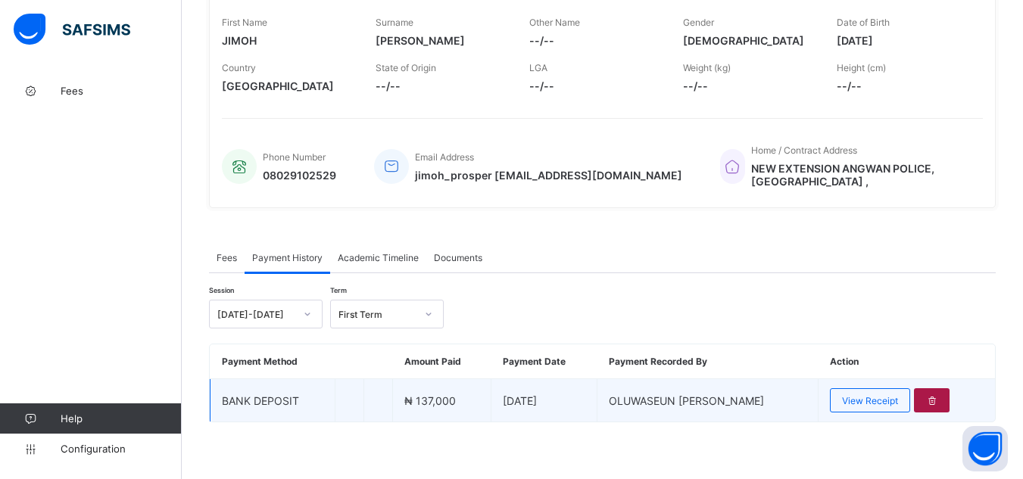
click at [936, 395] on icon at bounding box center [931, 400] width 13 height 11
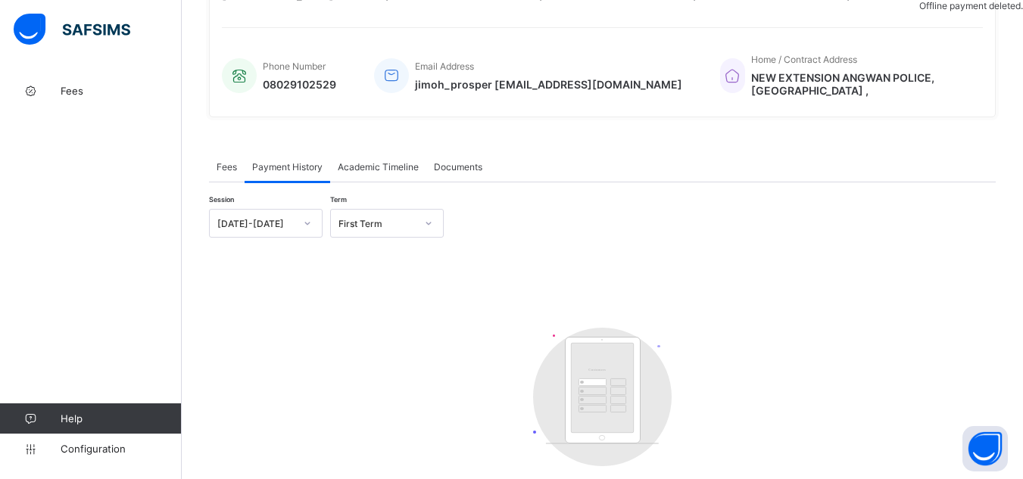
scroll to position [363, 0]
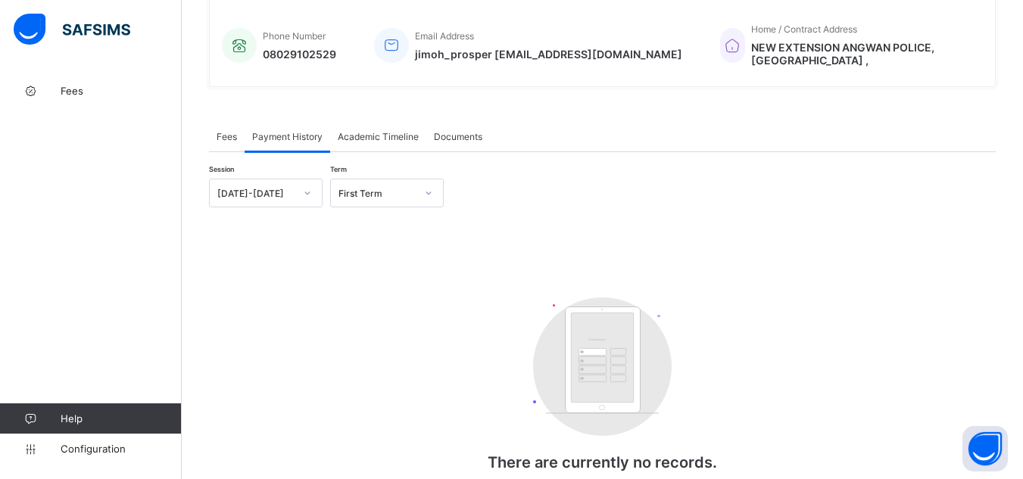
click at [223, 133] on span "Fees" at bounding box center [227, 136] width 20 height 11
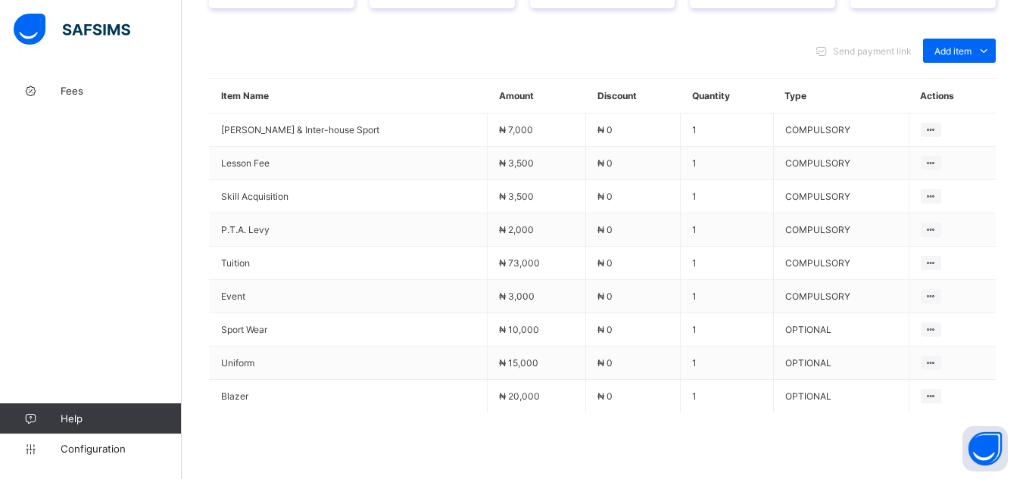
scroll to position [635, 0]
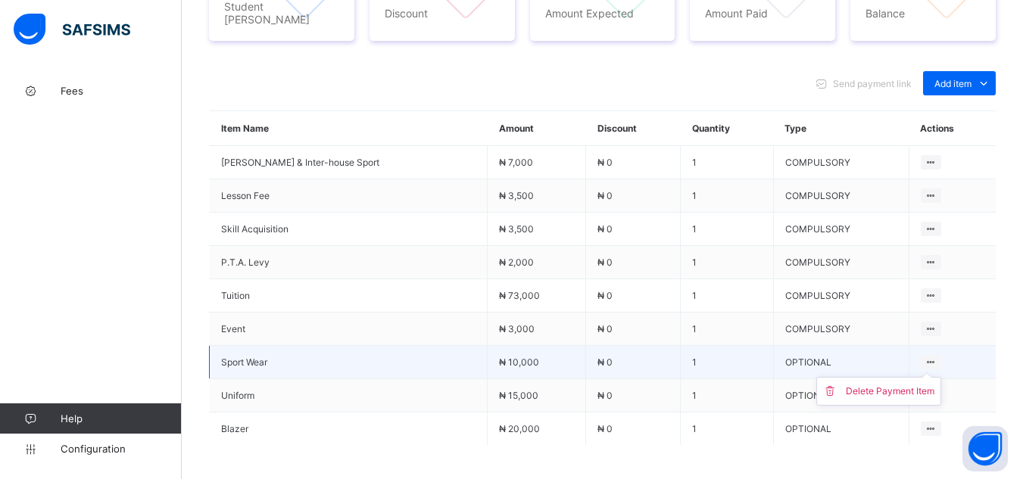
click at [931, 377] on ul "Delete Payment Item" at bounding box center [878, 391] width 125 height 29
click at [915, 384] on div "Delete Payment Item" at bounding box center [890, 391] width 89 height 15
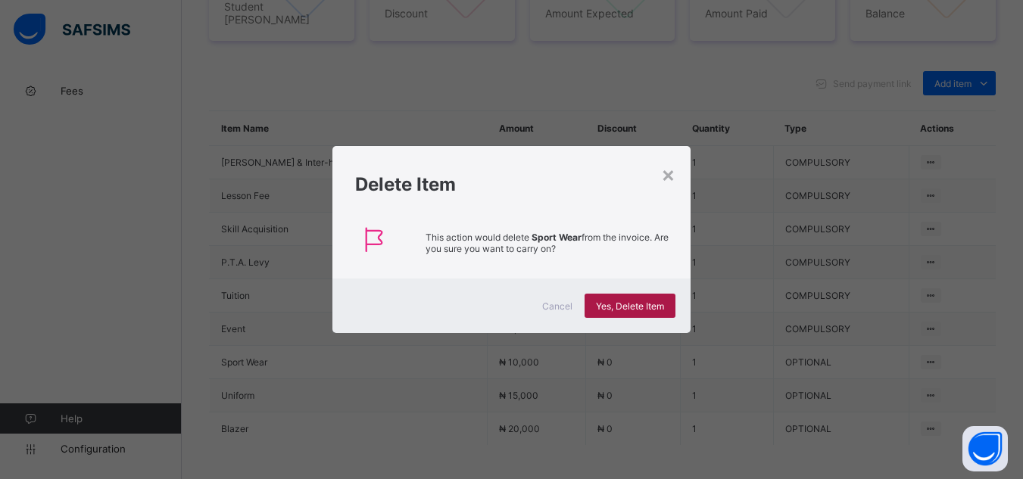
click at [641, 299] on div "Yes, Delete Item" at bounding box center [630, 306] width 91 height 24
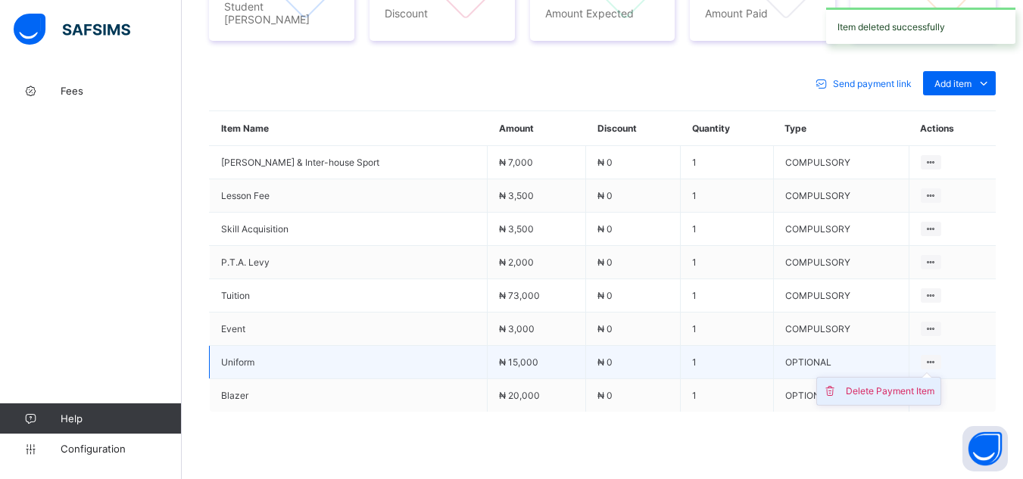
click at [902, 384] on div "Delete Payment Item" at bounding box center [890, 391] width 89 height 15
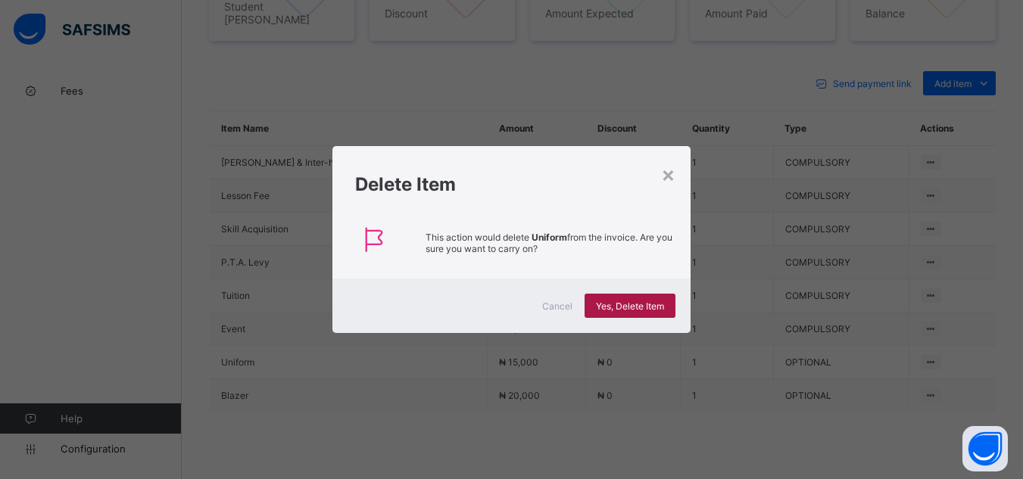
click at [658, 302] on span "Yes, Delete Item" at bounding box center [630, 306] width 68 height 11
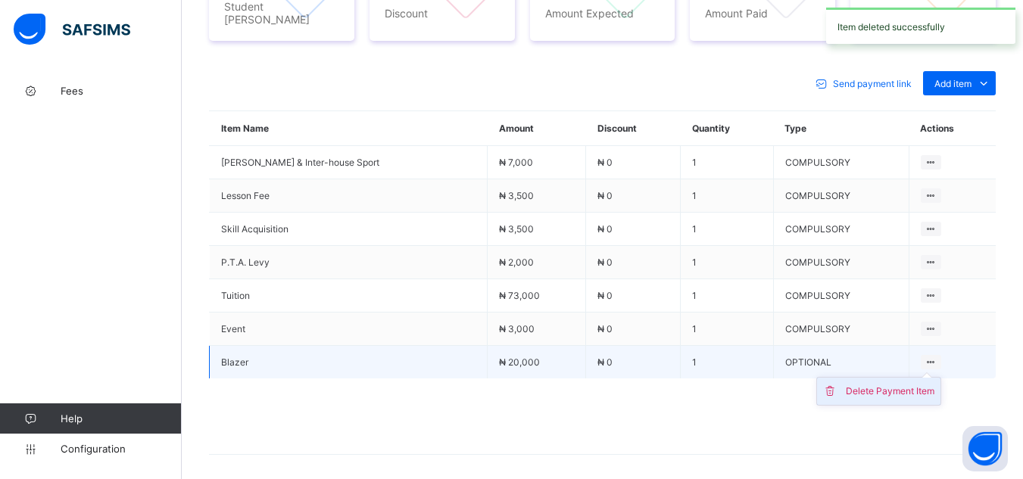
click at [893, 384] on div "Delete Payment Item" at bounding box center [890, 391] width 89 height 15
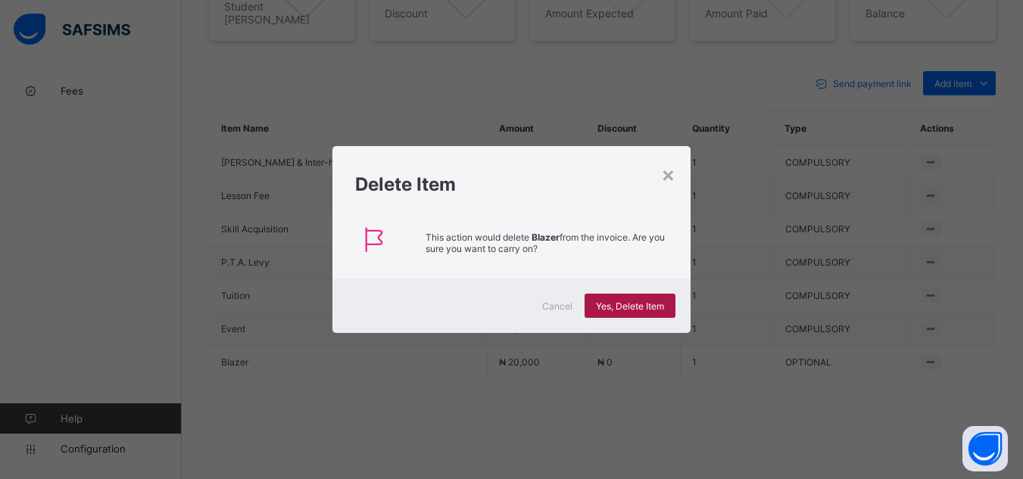
click at [626, 301] on span "Yes, Delete Item" at bounding box center [630, 306] width 68 height 11
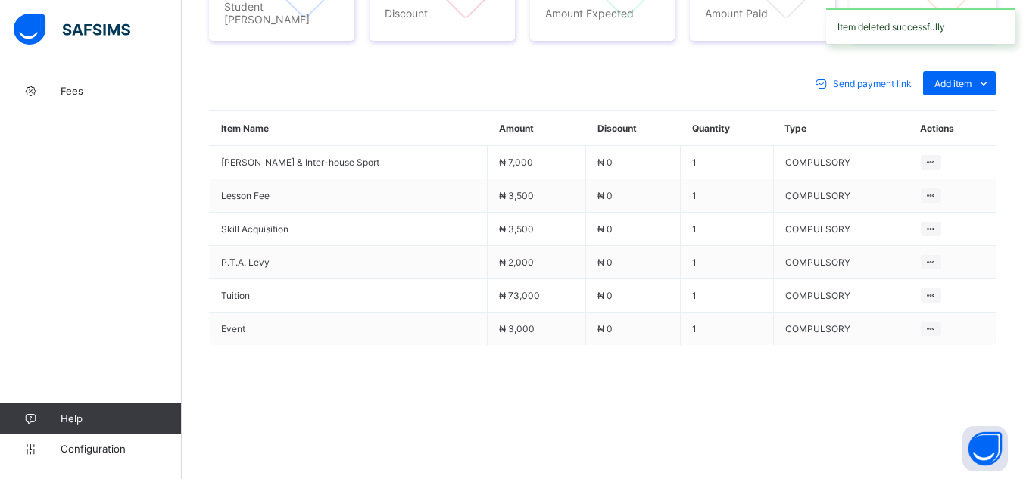
click at [920, 357] on span at bounding box center [602, 383] width 787 height 76
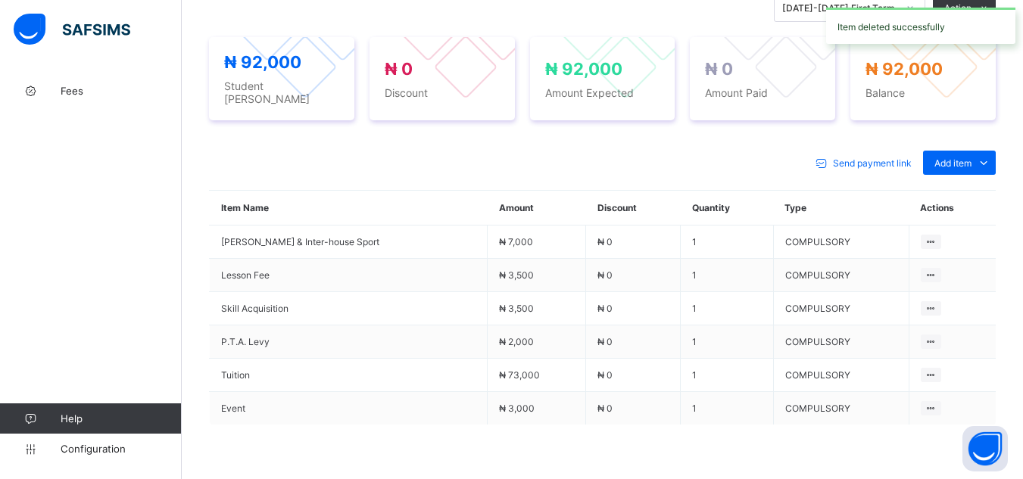
scroll to position [544, 0]
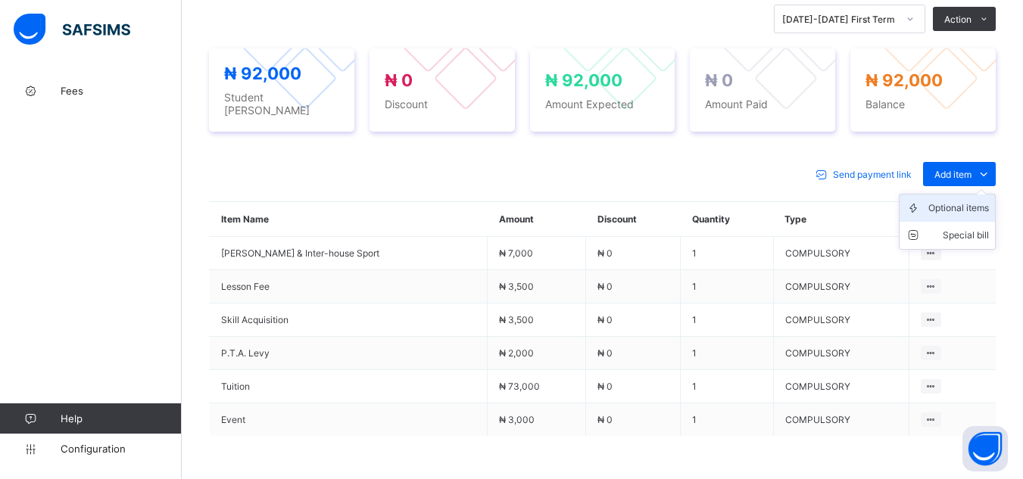
click at [974, 201] on div "Optional items" at bounding box center [958, 208] width 61 height 15
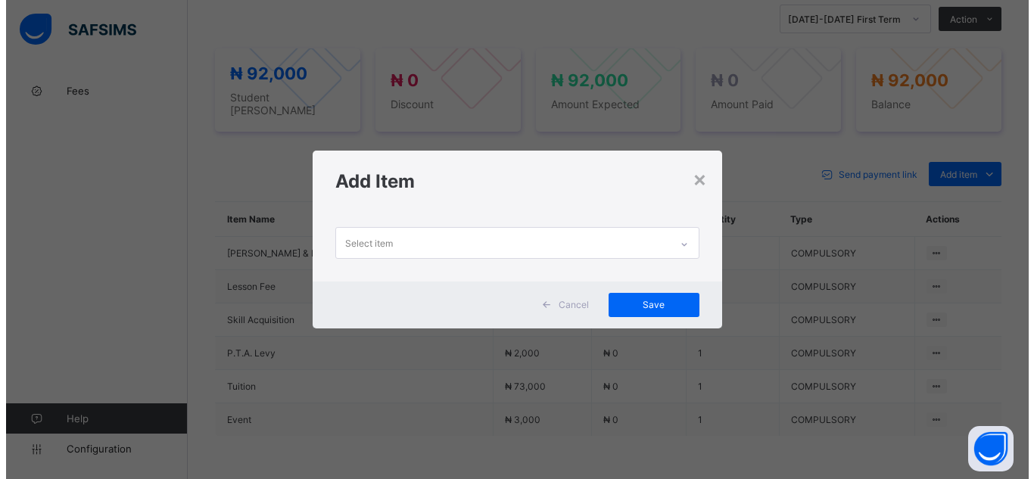
scroll to position [0, 0]
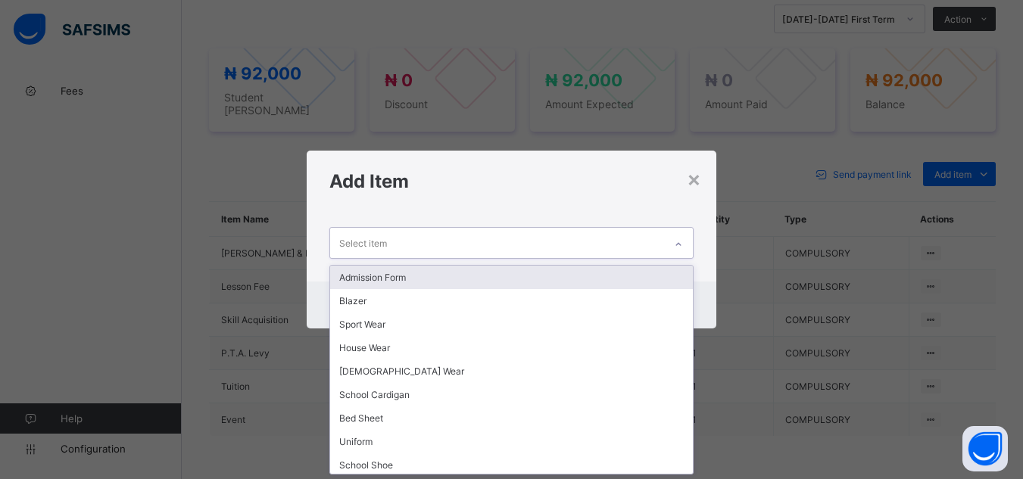
click at [606, 241] on div "Select item" at bounding box center [496, 243] width 333 height 30
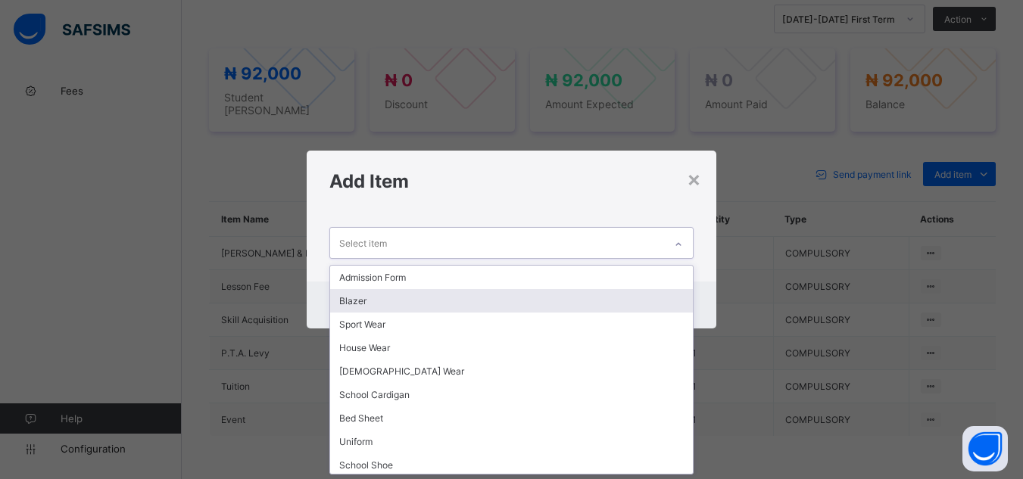
click at [634, 307] on div "Blazer" at bounding box center [511, 300] width 362 height 23
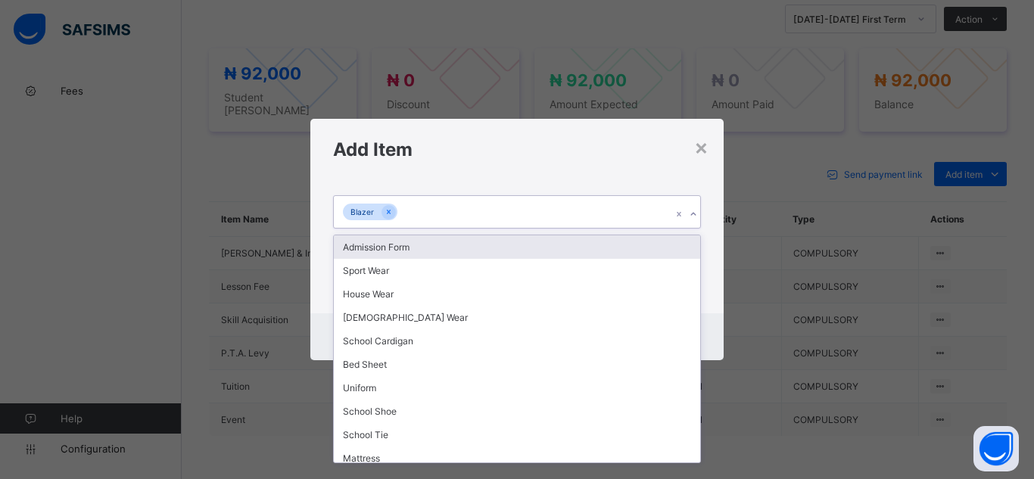
click at [692, 216] on icon at bounding box center [693, 214] width 9 height 15
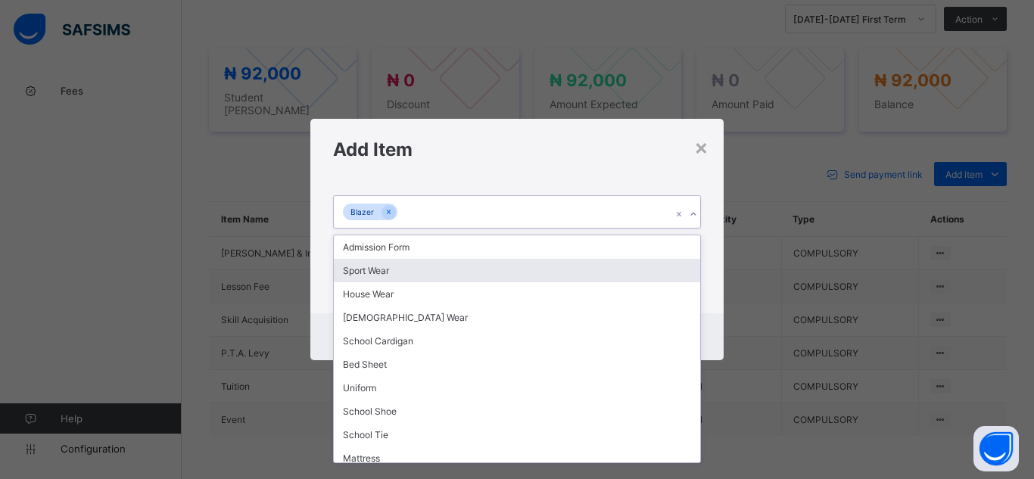
click at [669, 279] on div "Sport Wear" at bounding box center [517, 270] width 366 height 23
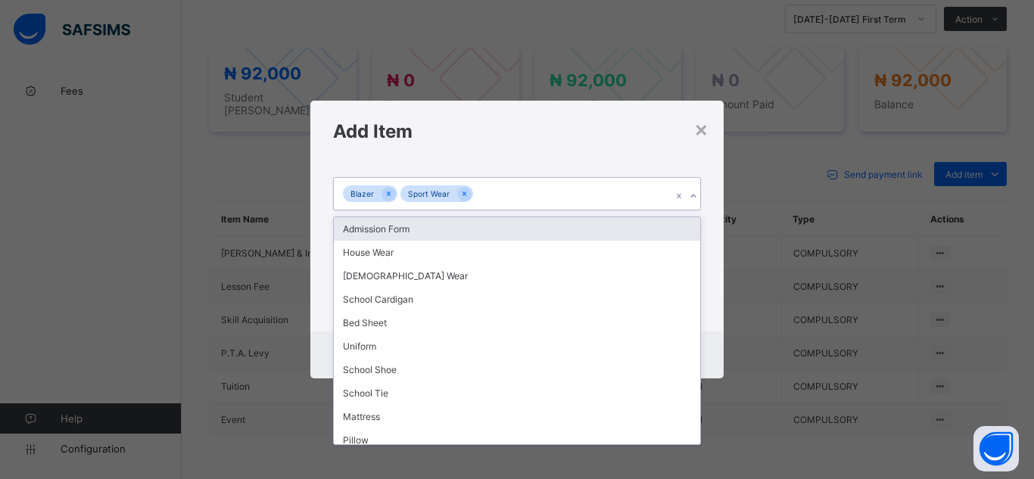
click at [697, 196] on icon at bounding box center [693, 196] width 9 height 15
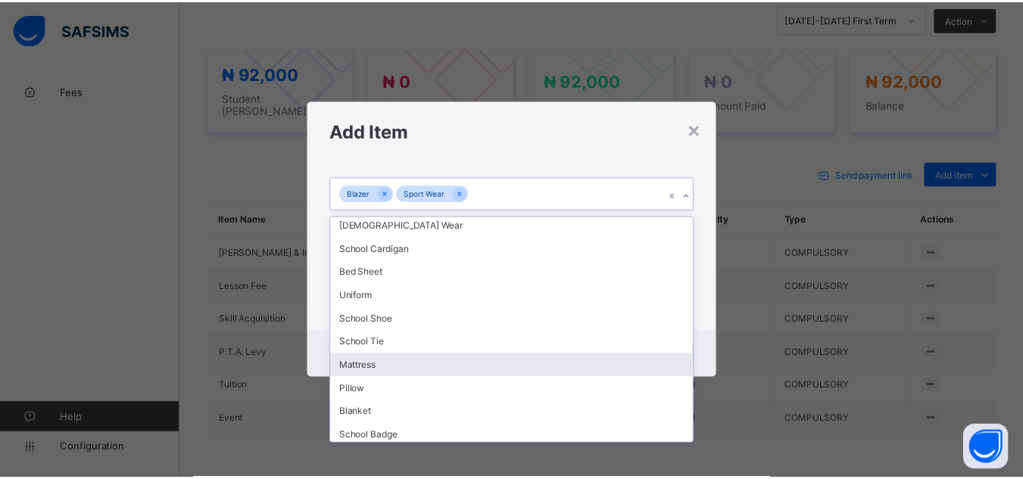
scroll to position [61, 0]
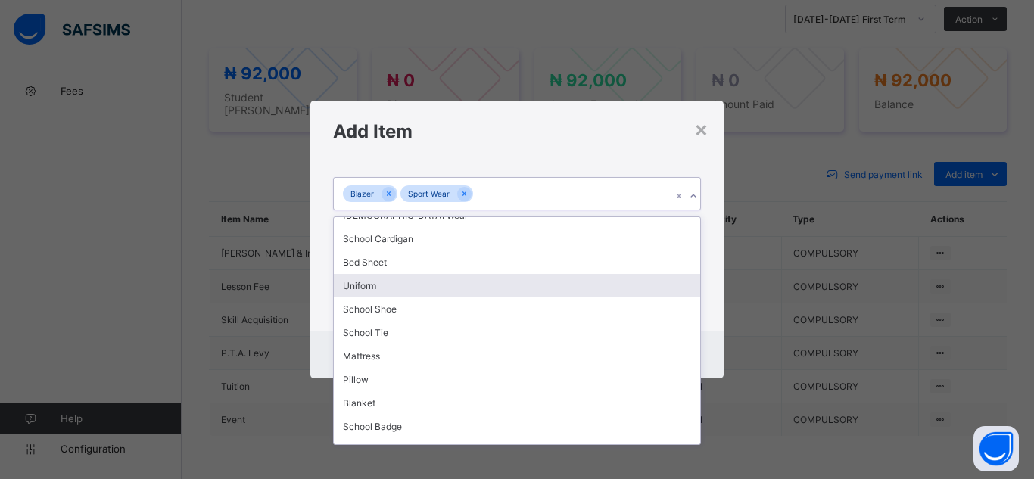
click at [653, 288] on div "Uniform" at bounding box center [517, 285] width 366 height 23
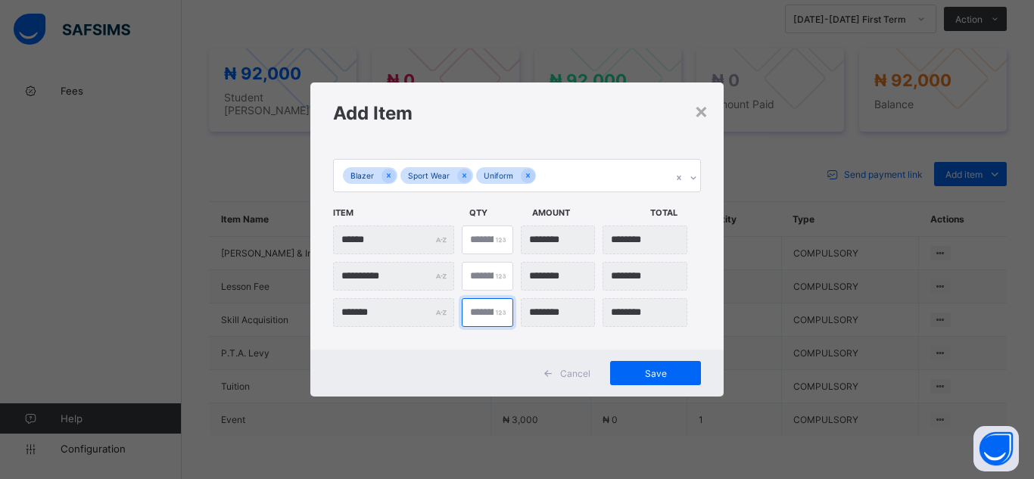
click at [488, 313] on input "*" at bounding box center [487, 312] width 51 height 29
type input "***"
type input "*"
type input "********"
type input "*"
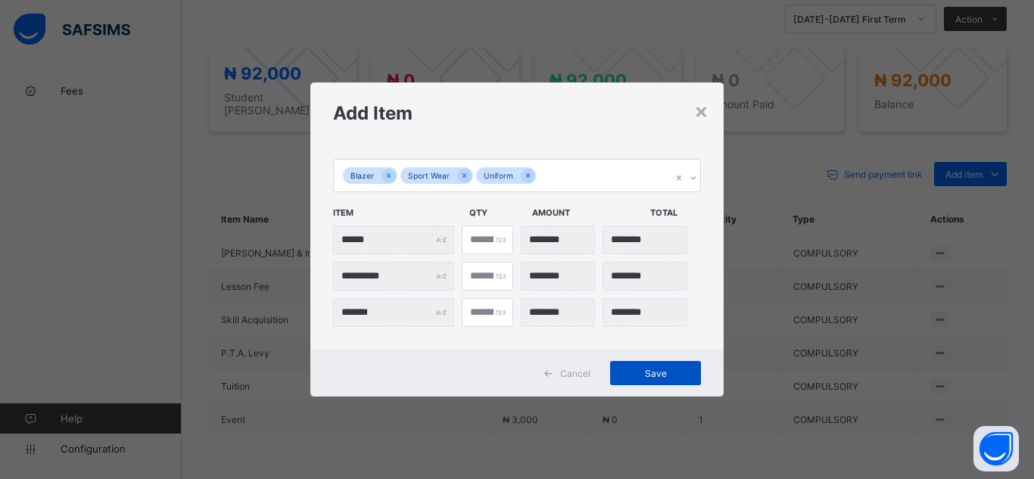
click at [661, 379] on div "Save" at bounding box center [655, 373] width 91 height 24
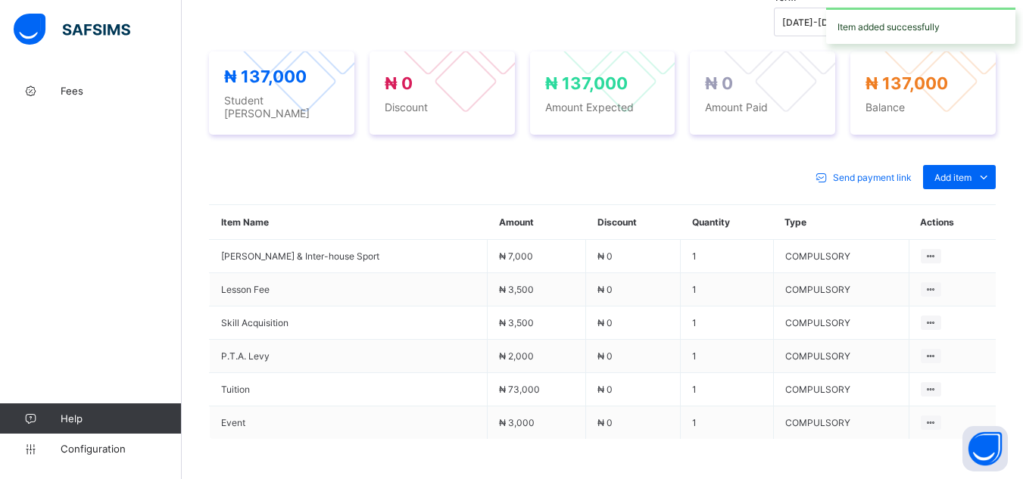
scroll to position [544, 0]
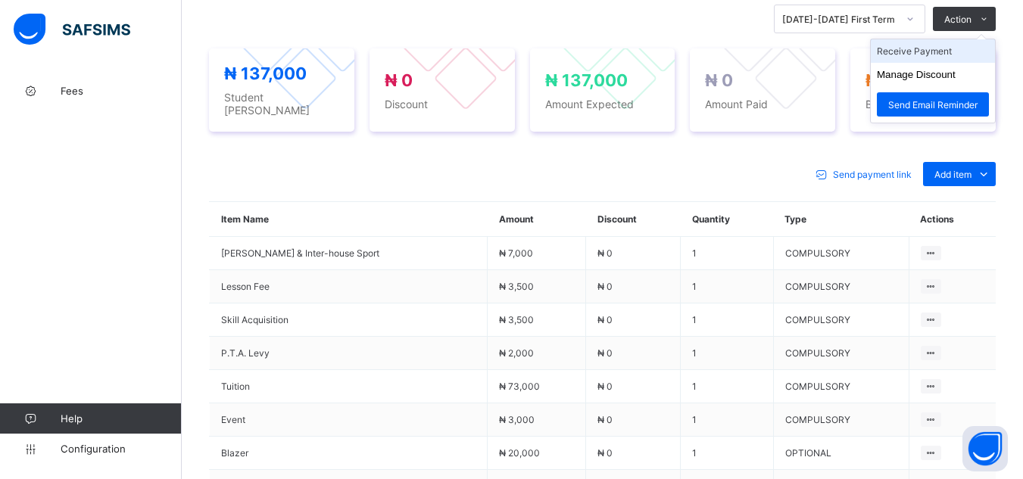
click at [961, 45] on li "Receive Payment" at bounding box center [933, 50] width 124 height 23
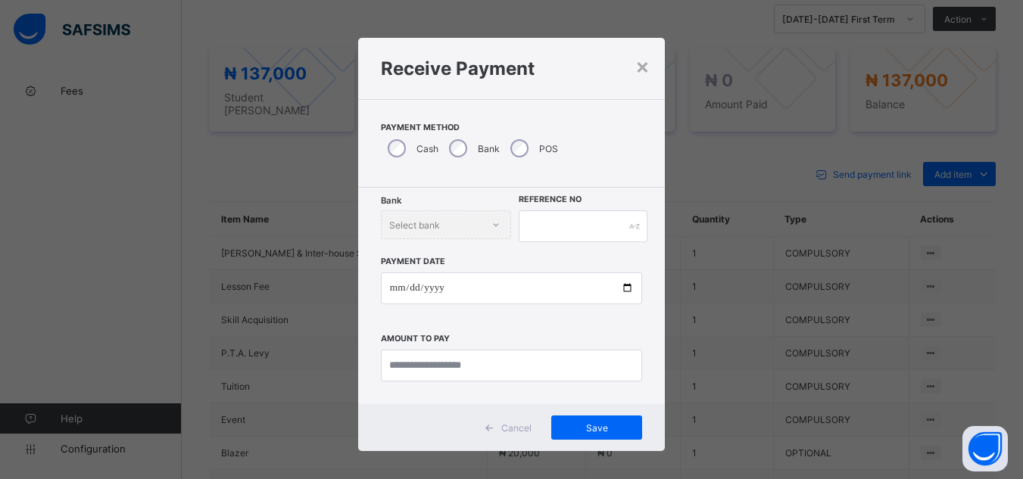
click at [494, 220] on div "Bank Select bank" at bounding box center [446, 224] width 131 height 29
click at [494, 226] on div "Bank Select bank" at bounding box center [446, 224] width 131 height 29
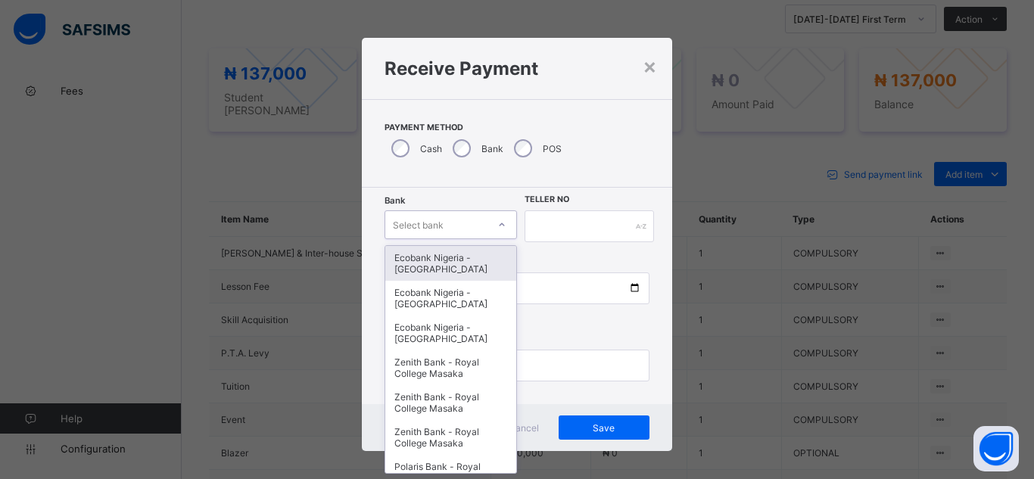
click at [435, 223] on div "Select bank" at bounding box center [418, 224] width 51 height 29
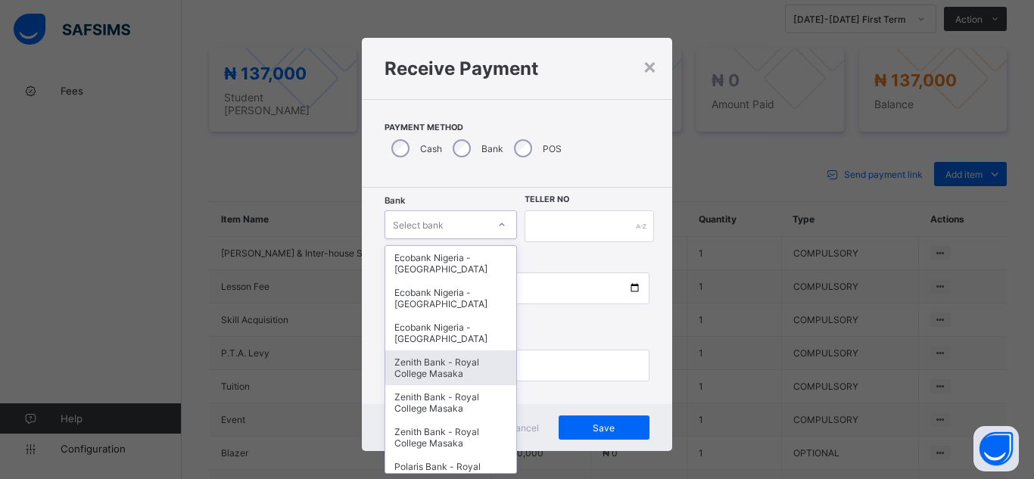
click at [454, 374] on div "Zenith Bank - Royal College Masaka" at bounding box center [450, 368] width 131 height 35
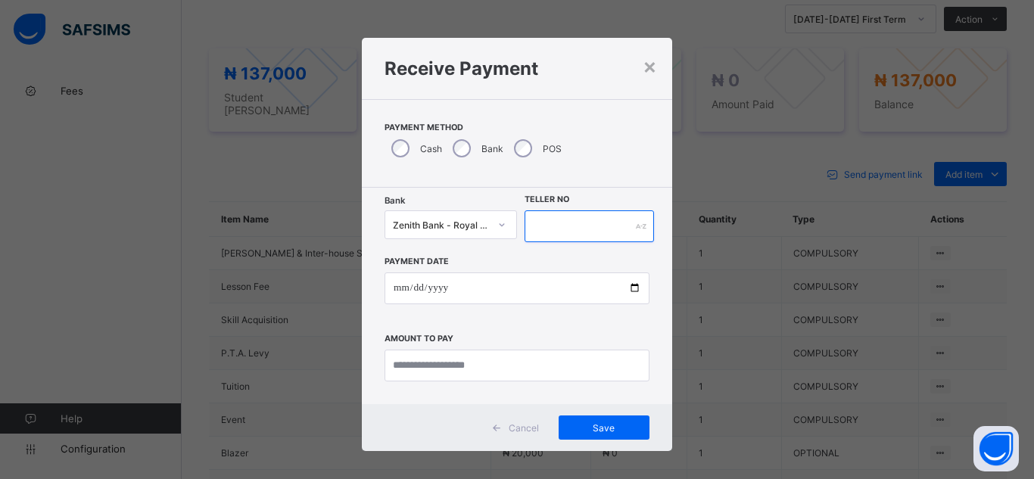
click at [577, 226] on input "text" at bounding box center [589, 226] width 129 height 32
type input "*******"
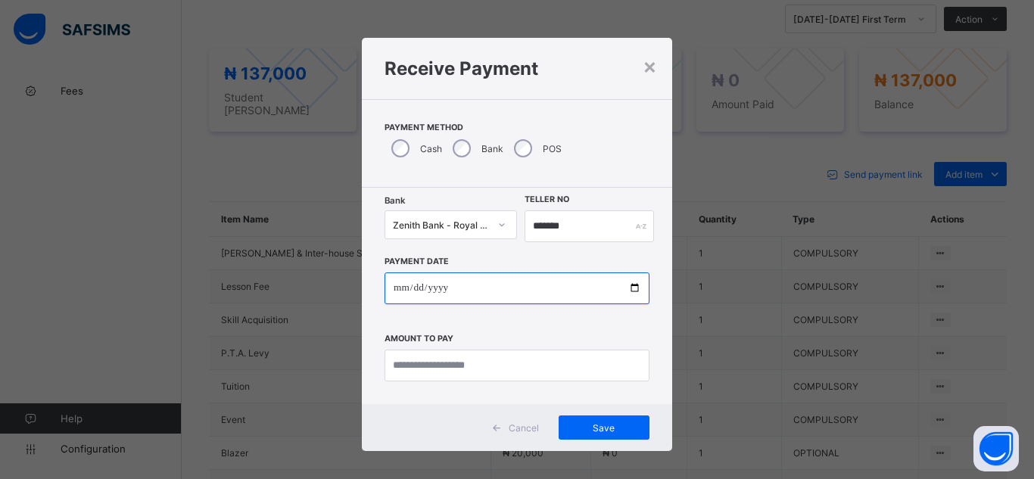
click at [559, 292] on input "date" at bounding box center [517, 289] width 265 height 32
click at [630, 288] on input "date" at bounding box center [517, 289] width 265 height 32
type input "**********"
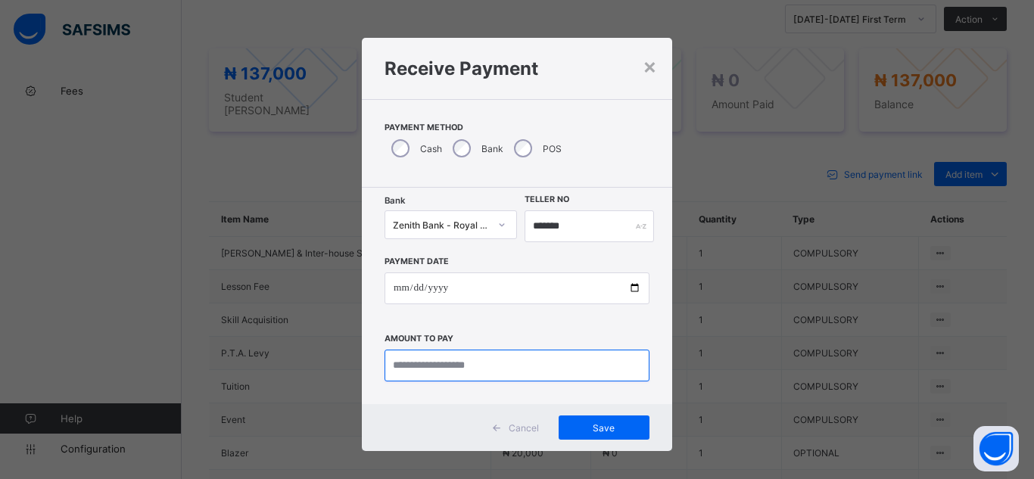
click at [491, 370] on input "currency" at bounding box center [517, 366] width 265 height 32
type input "*********"
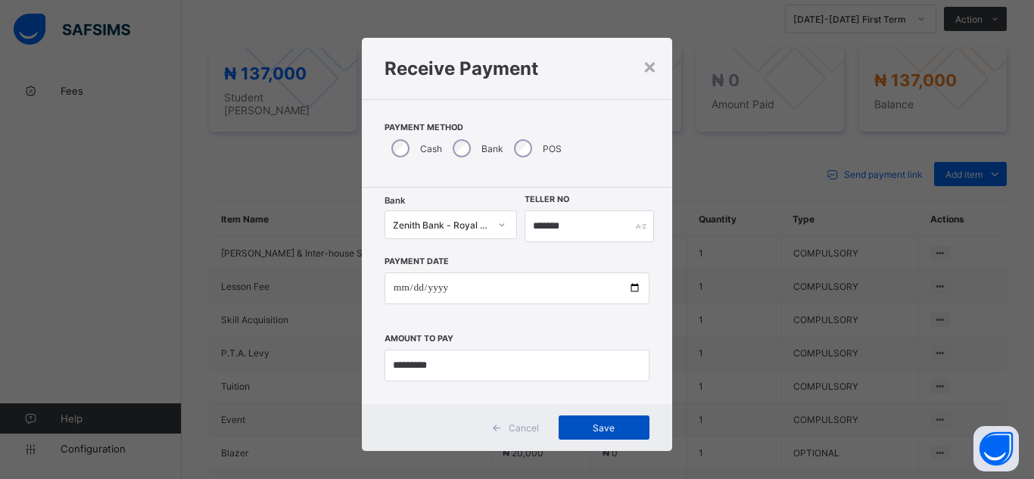
click at [586, 432] on span "Save" at bounding box center [604, 427] width 68 height 11
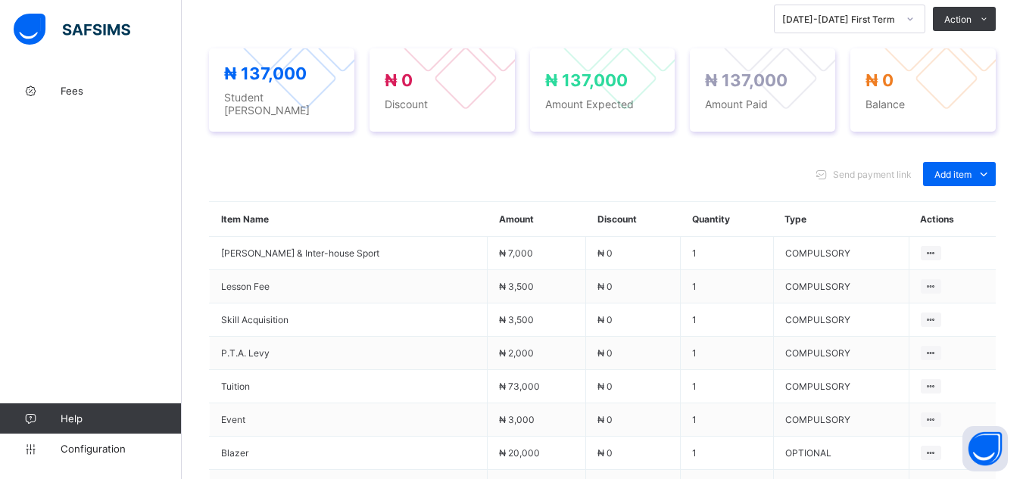
click at [734, 150] on div "Send payment link Add item Optional items Special bill Item Name Amount Discoun…" at bounding box center [602, 395] width 787 height 496
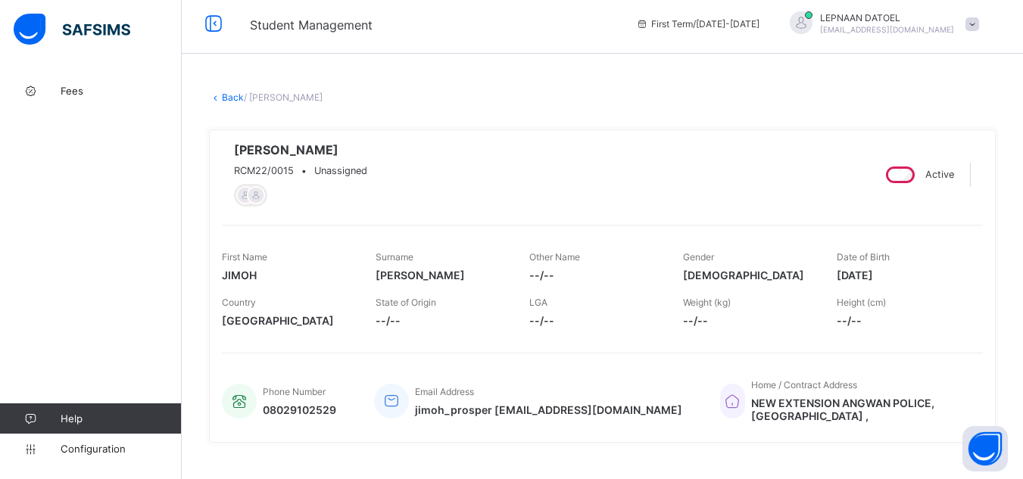
scroll to position [0, 0]
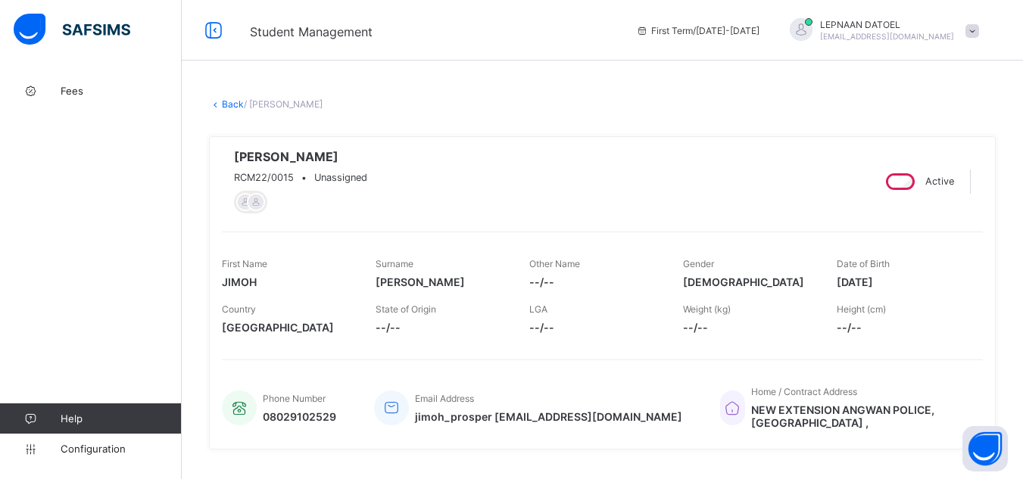
click at [239, 108] on link "Back" at bounding box center [233, 103] width 22 height 11
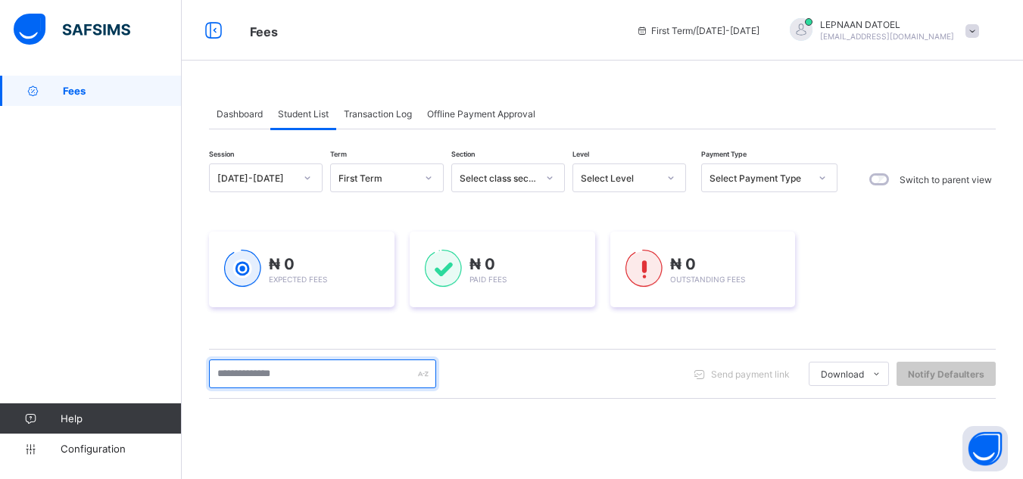
click at [281, 379] on input "text" at bounding box center [322, 374] width 227 height 29
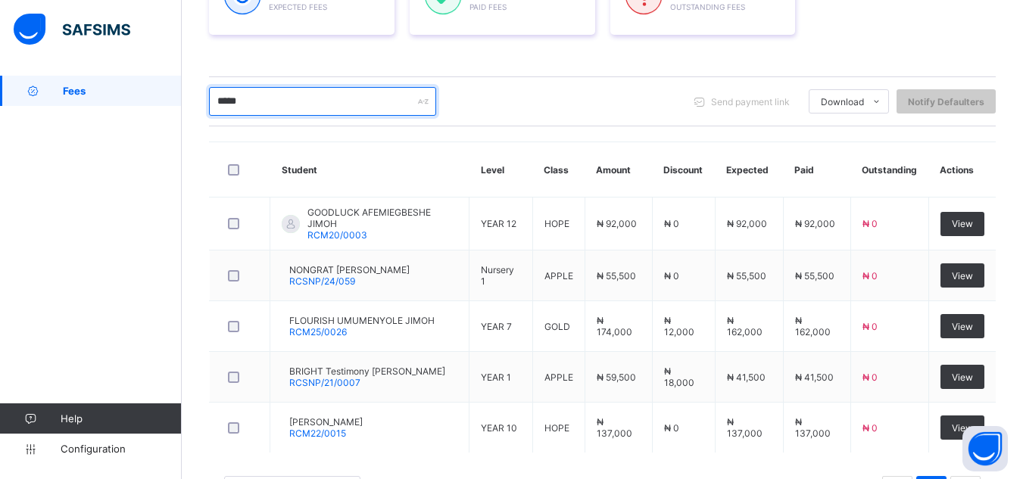
scroll to position [303, 0]
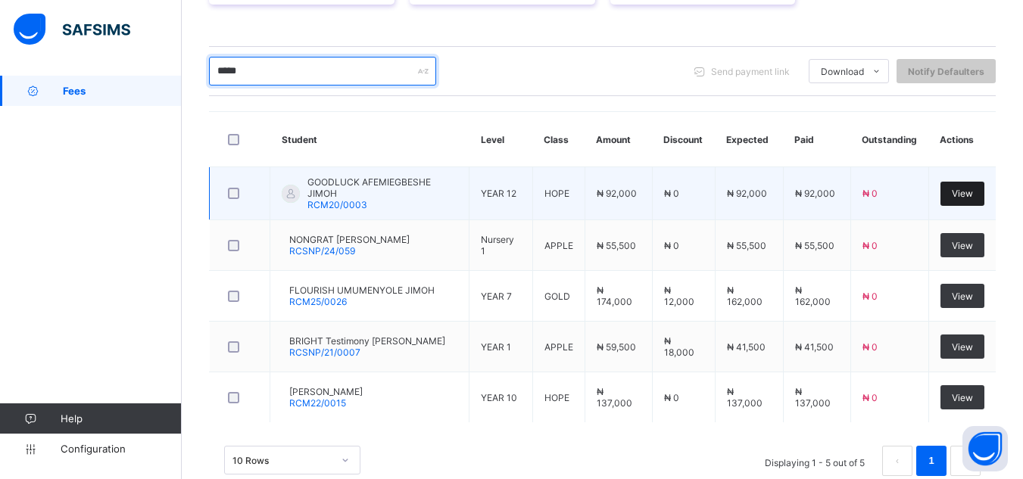
type input "*****"
click at [977, 199] on div "View" at bounding box center [962, 194] width 44 height 24
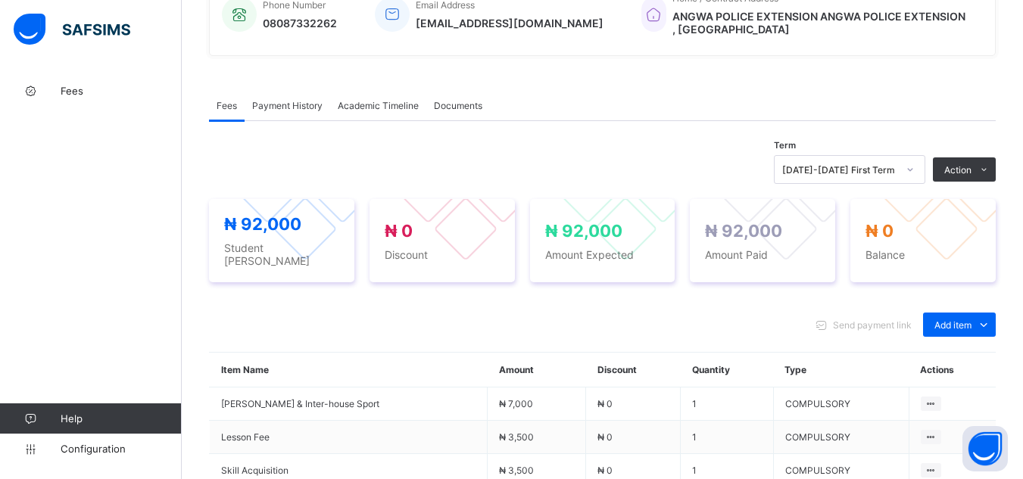
scroll to position [424, 0]
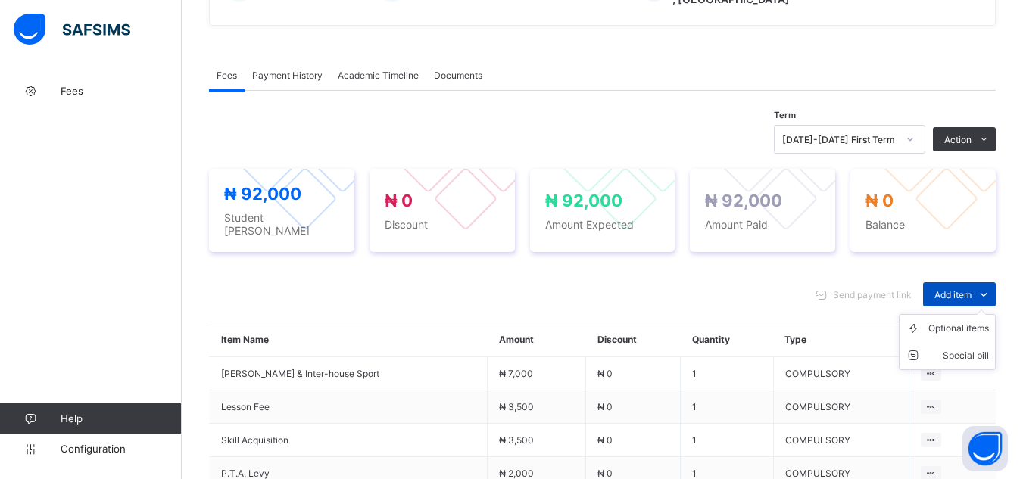
click at [971, 289] on span "Add item" at bounding box center [952, 294] width 37 height 11
click at [971, 332] on div "Optional items" at bounding box center [958, 328] width 61 height 15
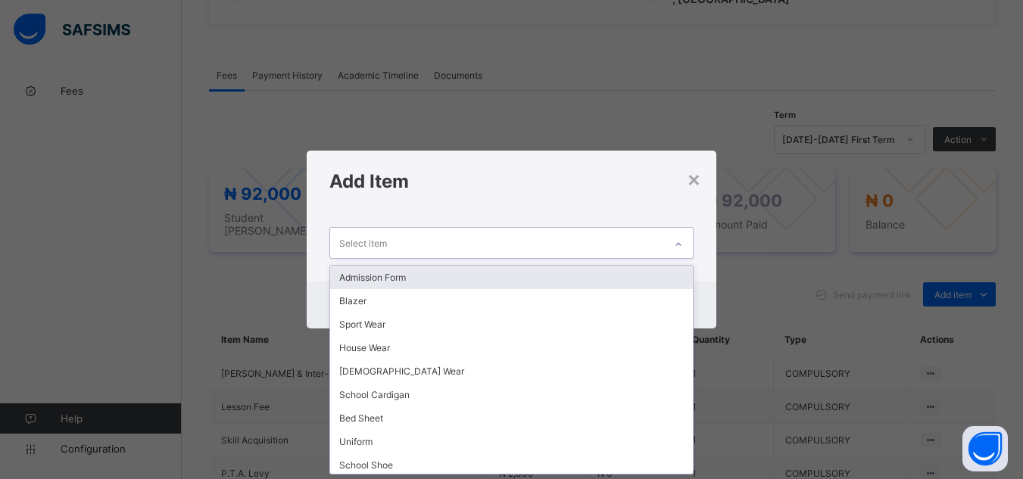
scroll to position [0, 0]
click at [669, 242] on div at bounding box center [679, 244] width 26 height 24
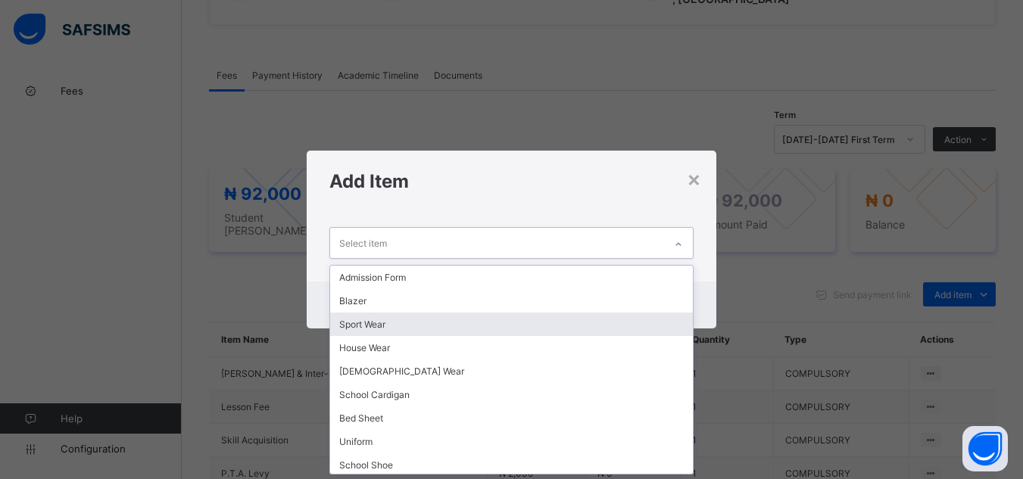
click at [633, 334] on div "Sport Wear" at bounding box center [511, 324] width 362 height 23
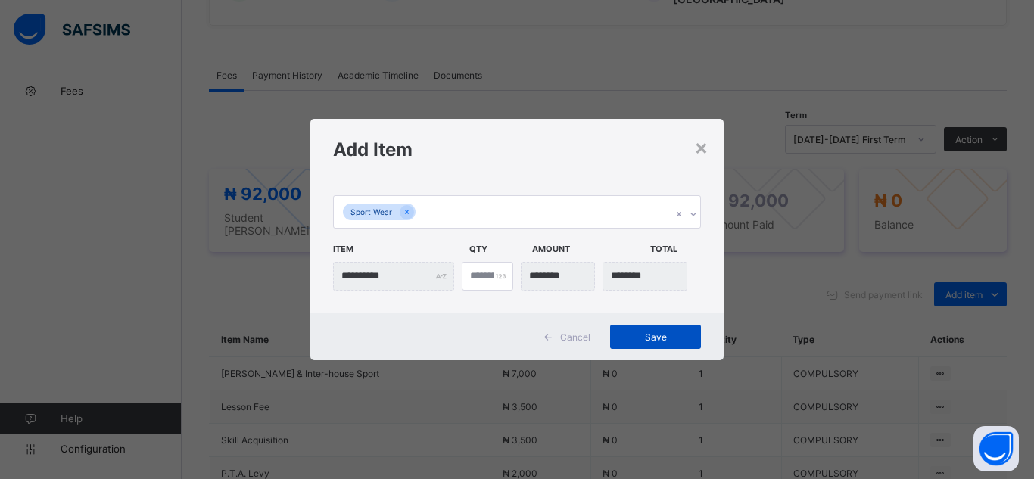
click at [650, 342] on span "Save" at bounding box center [656, 337] width 68 height 11
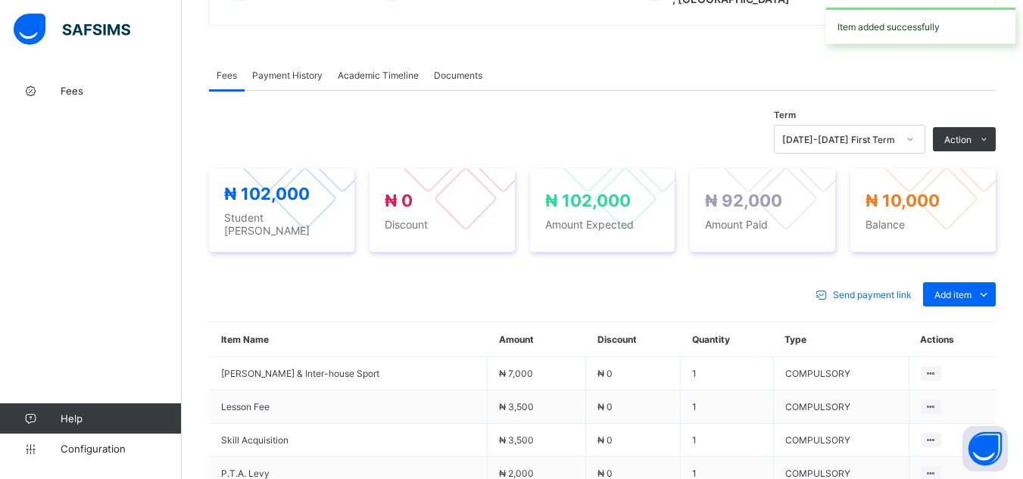
click at [287, 75] on span "Payment History" at bounding box center [287, 75] width 70 height 11
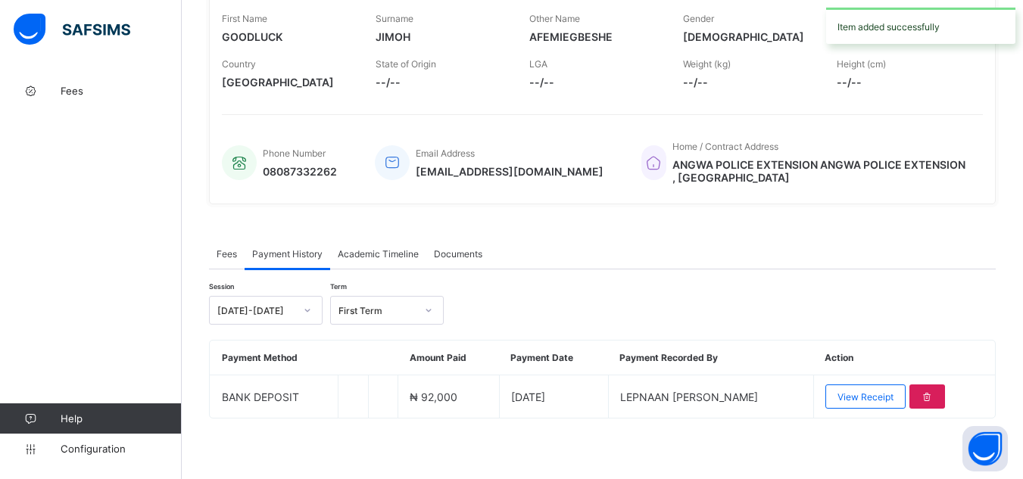
scroll to position [250, 0]
click at [575, 221] on div "Fees Payment History Academic Timeline Documents Payment History More Options T…" at bounding box center [602, 336] width 787 height 241
click at [222, 206] on div "GOODLUCK AFEMIEGBESHE JIMOH RCM20/0003 • YEAR 12, HOPE Active First Name GOODLU…" at bounding box center [602, 48] width 787 height 336
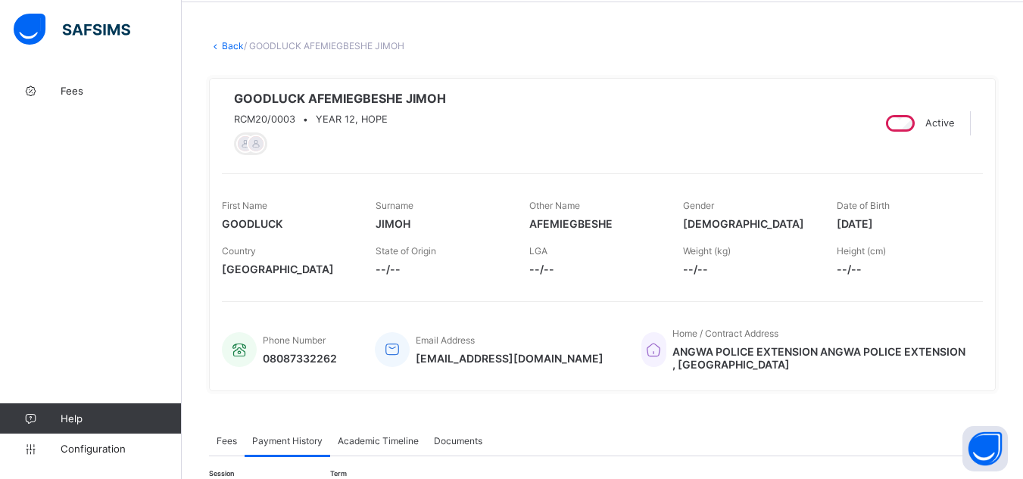
scroll to position [38, 0]
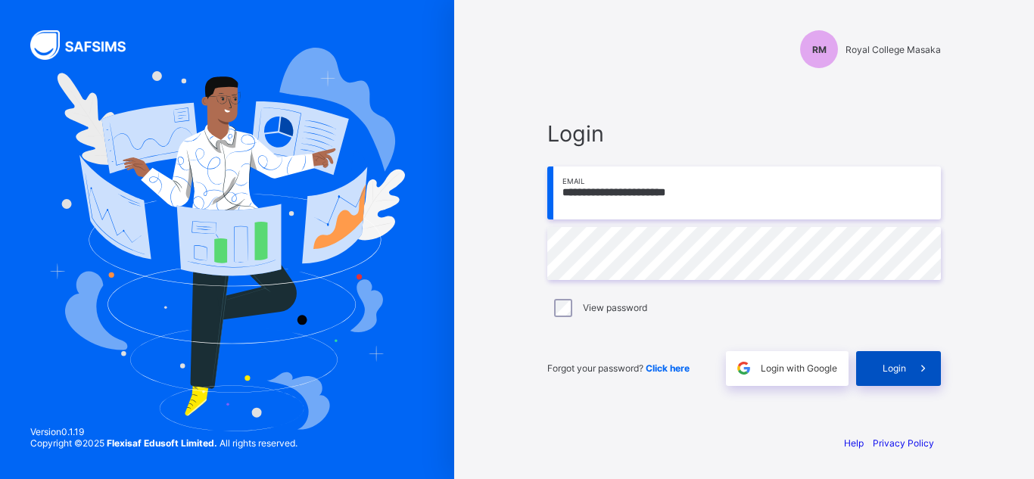
click at [911, 364] on span at bounding box center [923, 368] width 35 height 35
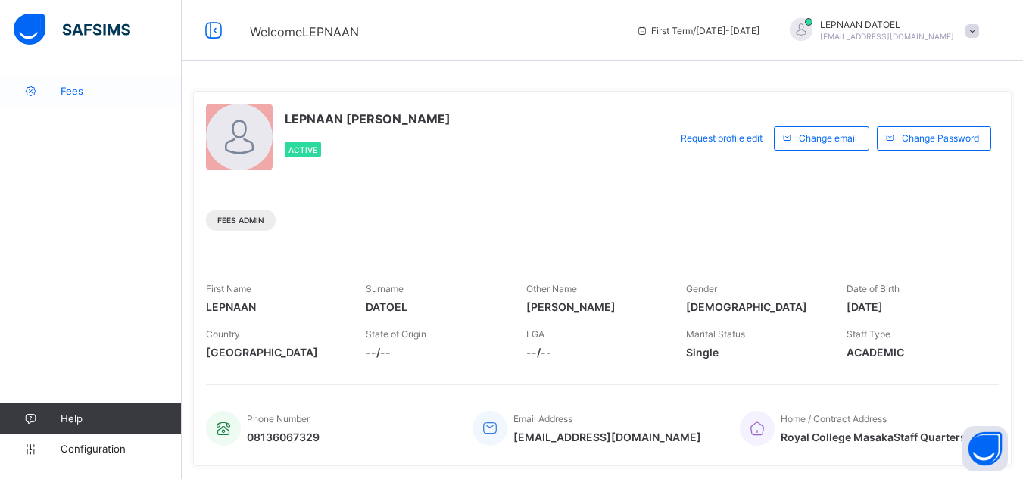
click at [95, 96] on span "Fees" at bounding box center [121, 91] width 121 height 12
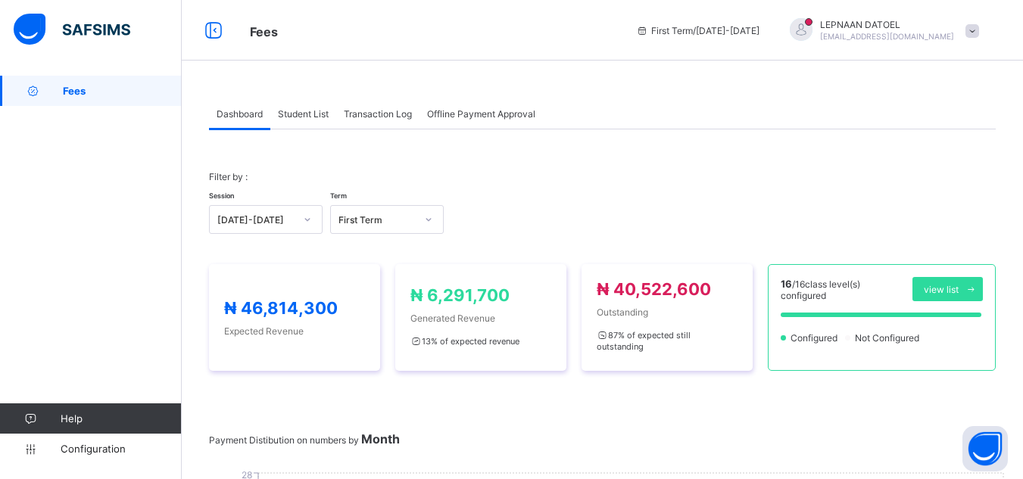
click at [314, 108] on span "Student List" at bounding box center [303, 113] width 51 height 11
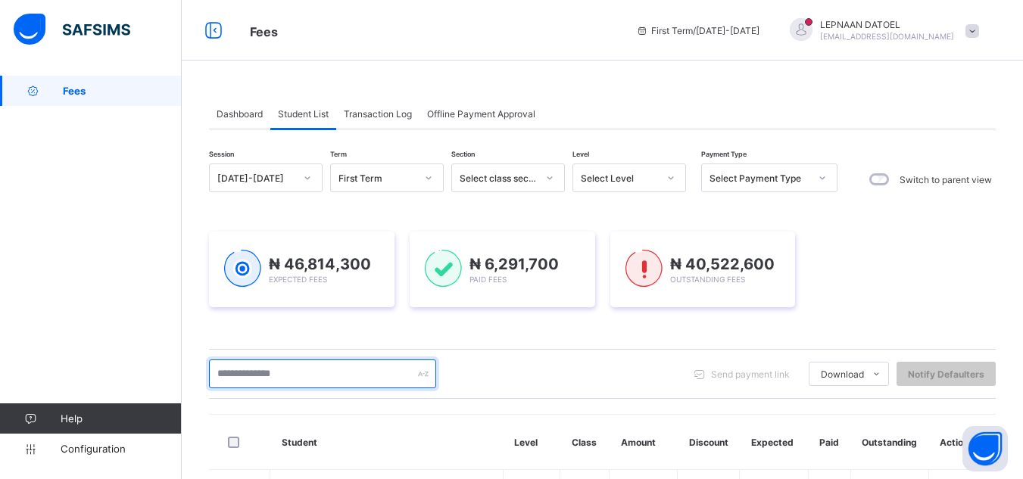
click at [273, 375] on input "text" at bounding box center [322, 374] width 227 height 29
click at [285, 368] on input "text" at bounding box center [322, 374] width 227 height 29
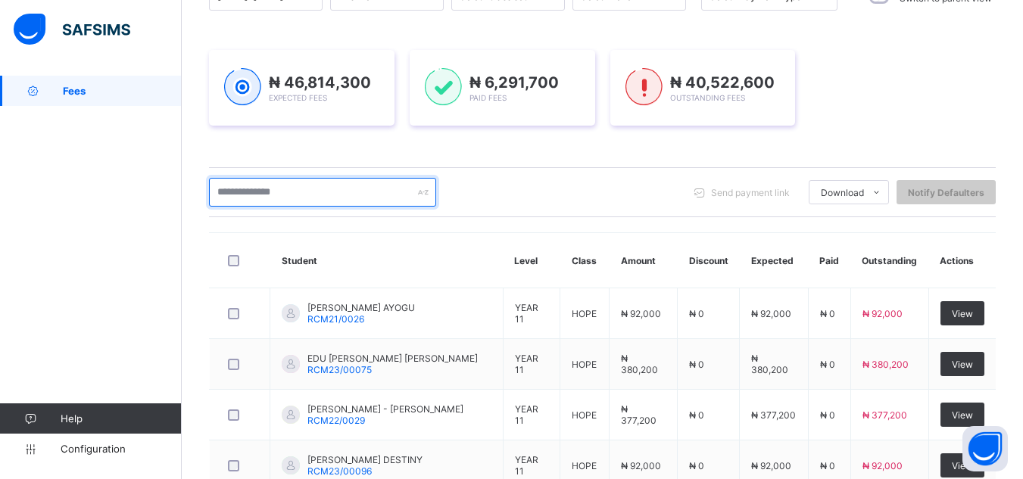
scroll to position [212, 0]
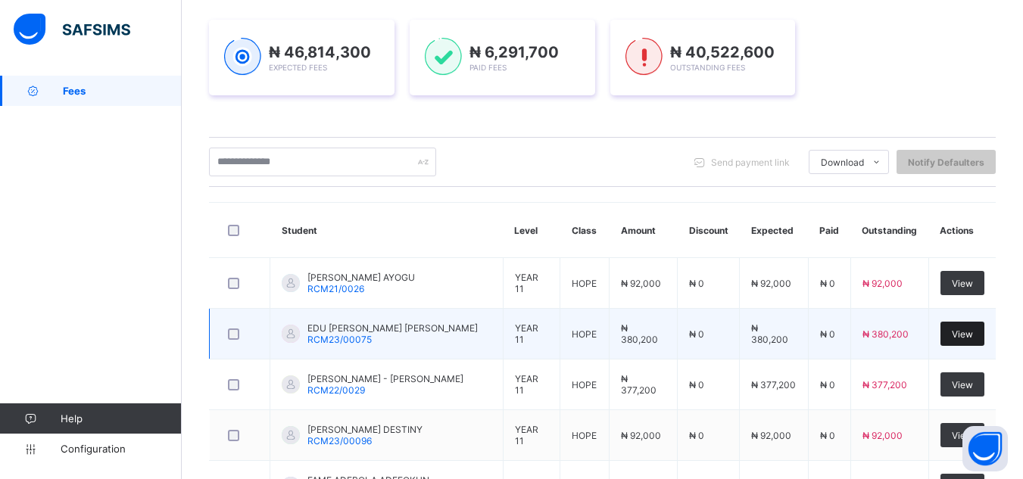
click at [967, 337] on span "View" at bounding box center [962, 334] width 21 height 11
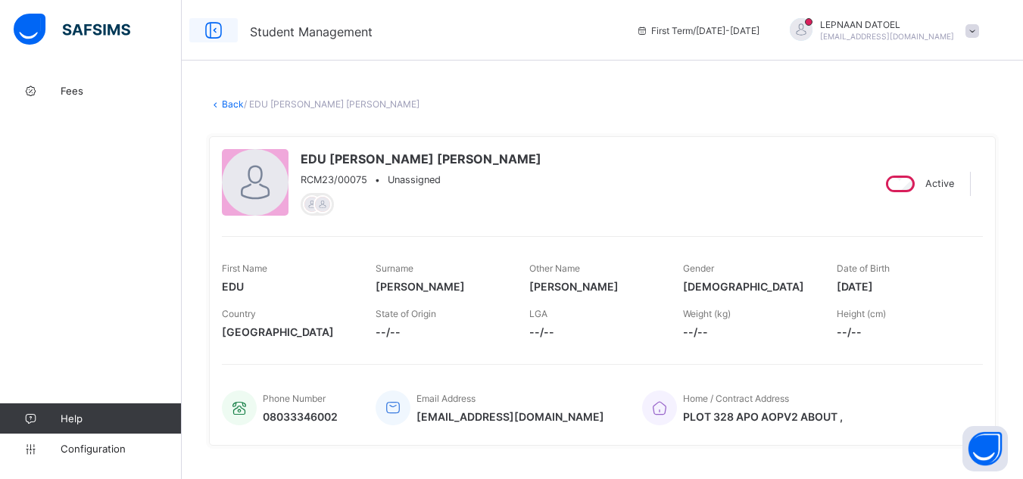
click at [209, 34] on icon at bounding box center [214, 31] width 26 height 22
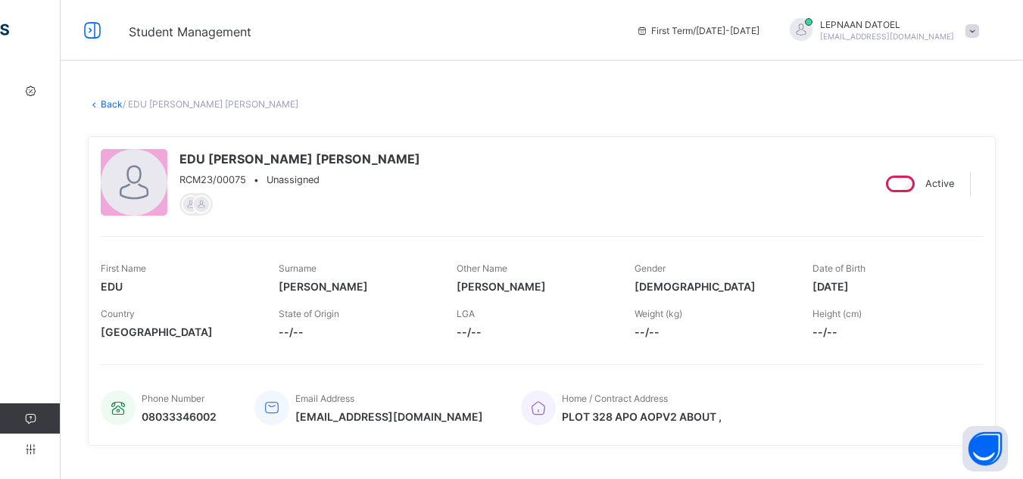
click at [99, 109] on icon at bounding box center [94, 103] width 13 height 11
click at [111, 102] on link "Back" at bounding box center [112, 103] width 22 height 11
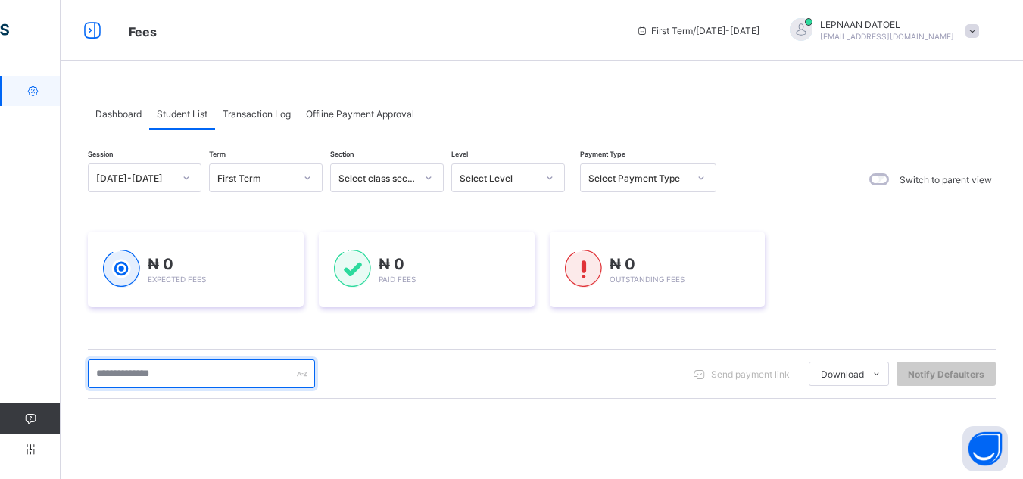
click at [108, 376] on input "text" at bounding box center [201, 374] width 227 height 29
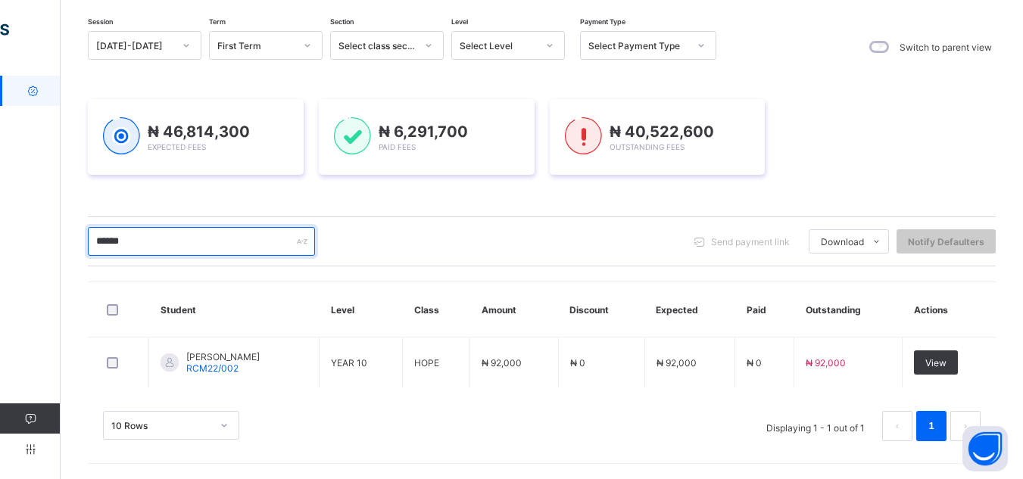
scroll to position [133, 0]
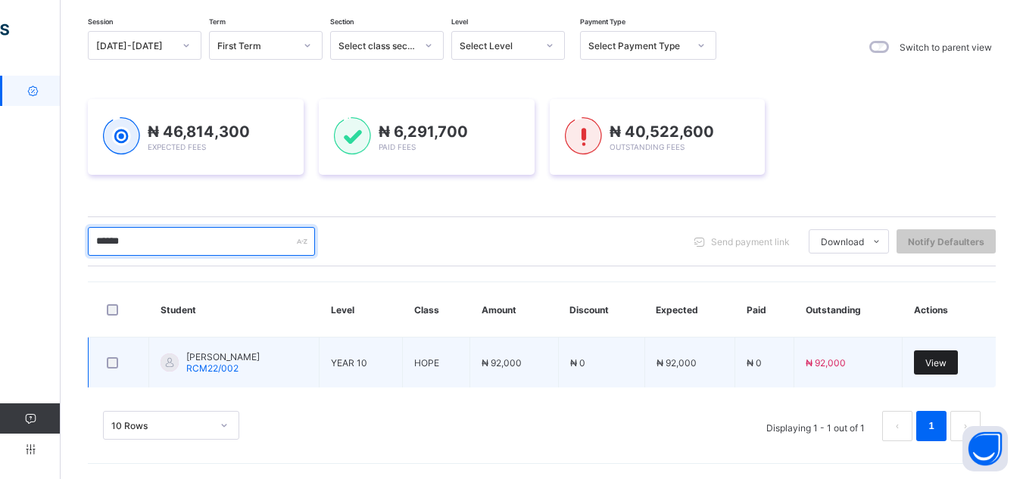
type input "******"
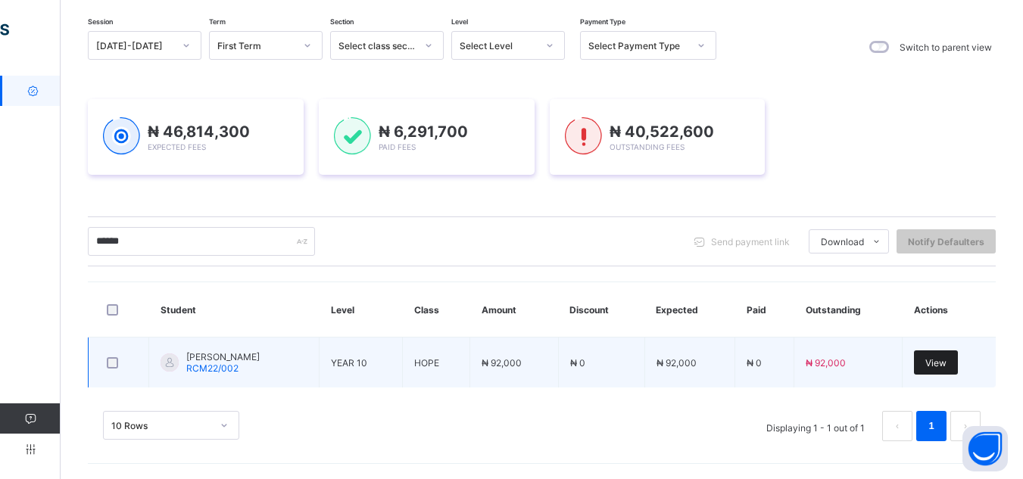
click at [943, 368] on span "View" at bounding box center [935, 362] width 21 height 11
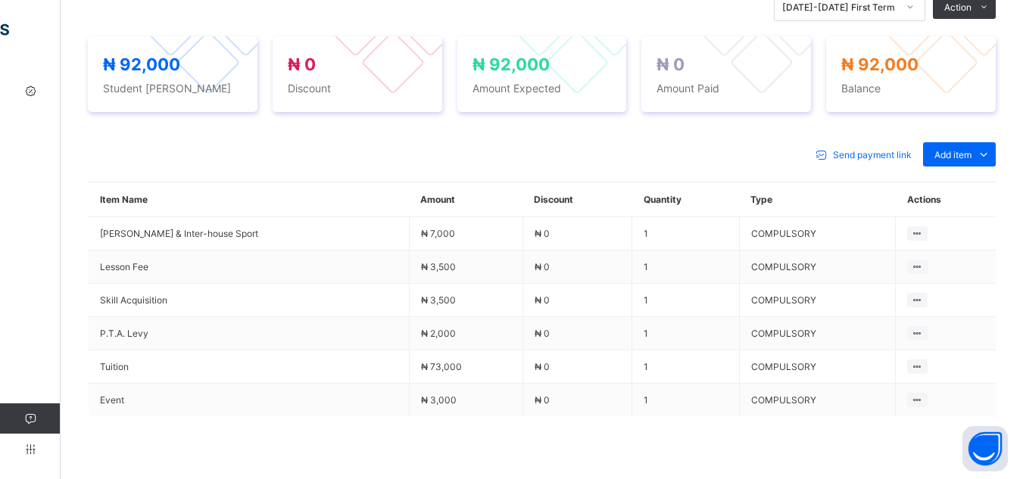
scroll to position [575, 0]
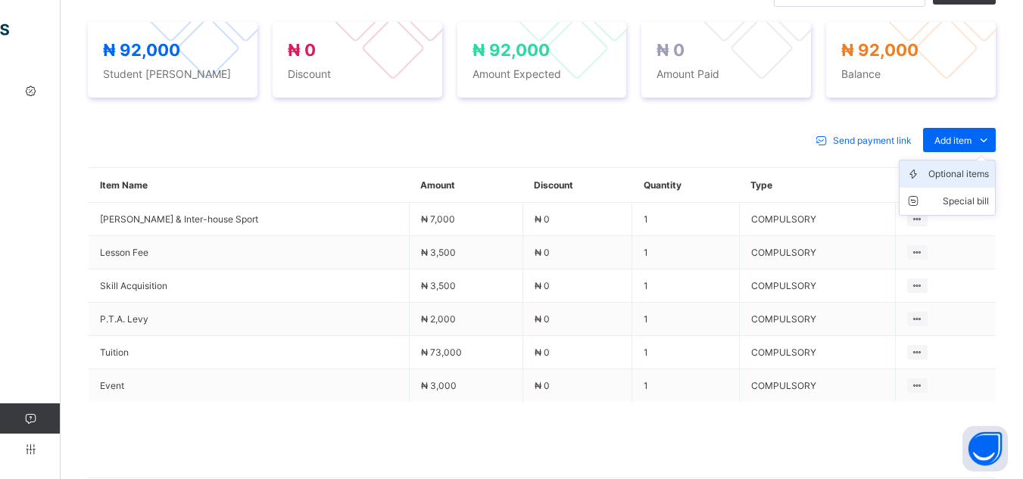
click at [980, 167] on div "Optional items" at bounding box center [958, 174] width 61 height 15
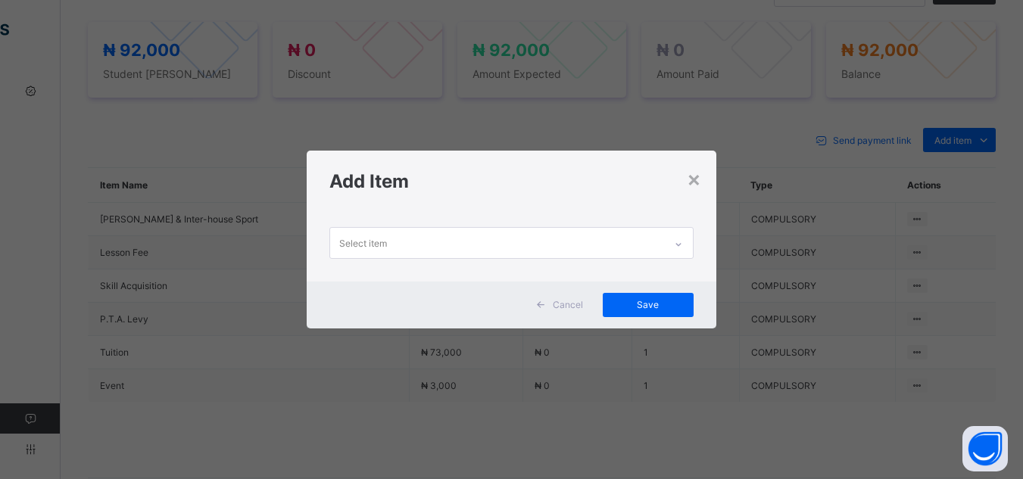
click at [675, 239] on div at bounding box center [679, 244] width 26 height 24
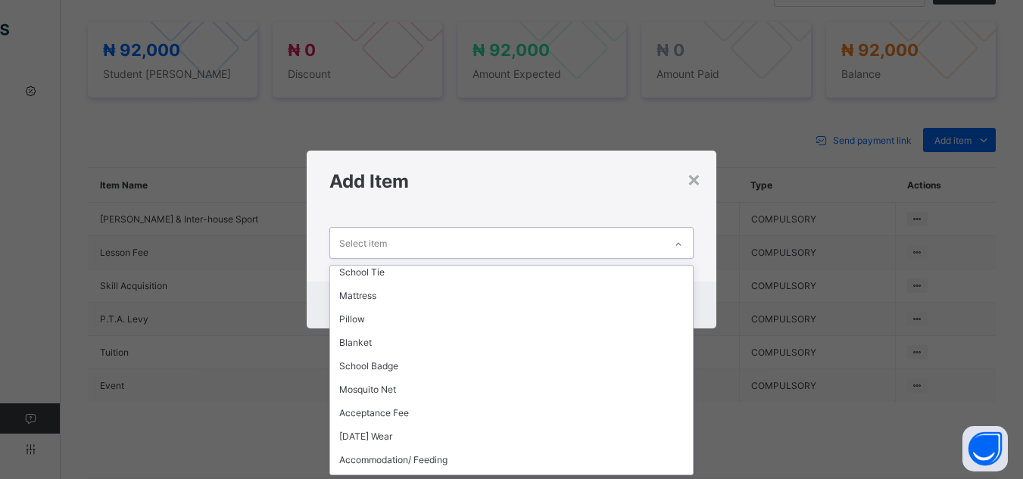
scroll to position [273, 0]
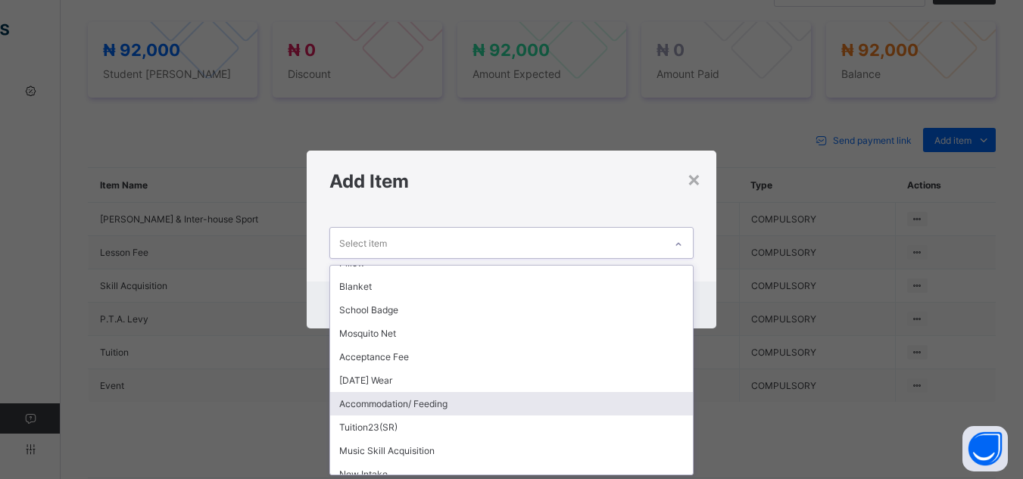
click at [606, 407] on div "Accommodation/ Feeding" at bounding box center [511, 403] width 362 height 23
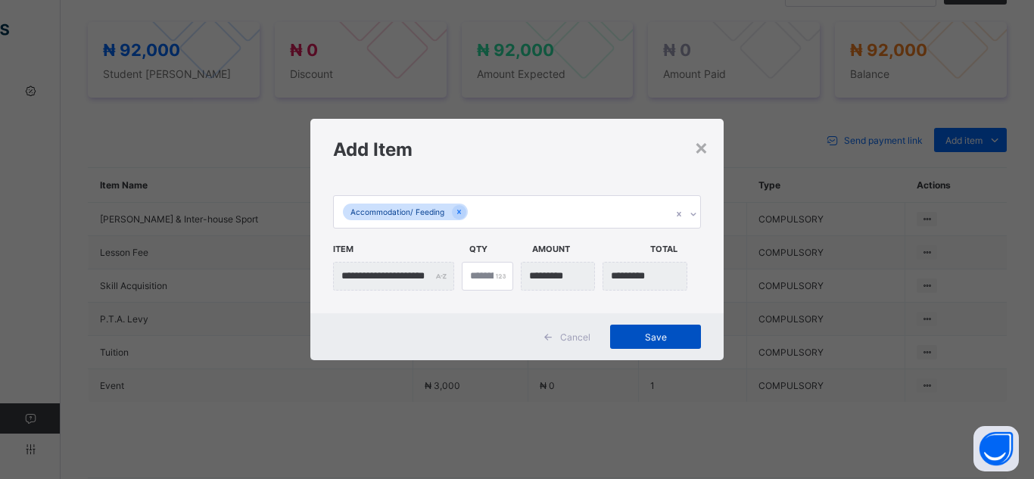
click at [645, 335] on span "Save" at bounding box center [656, 337] width 68 height 11
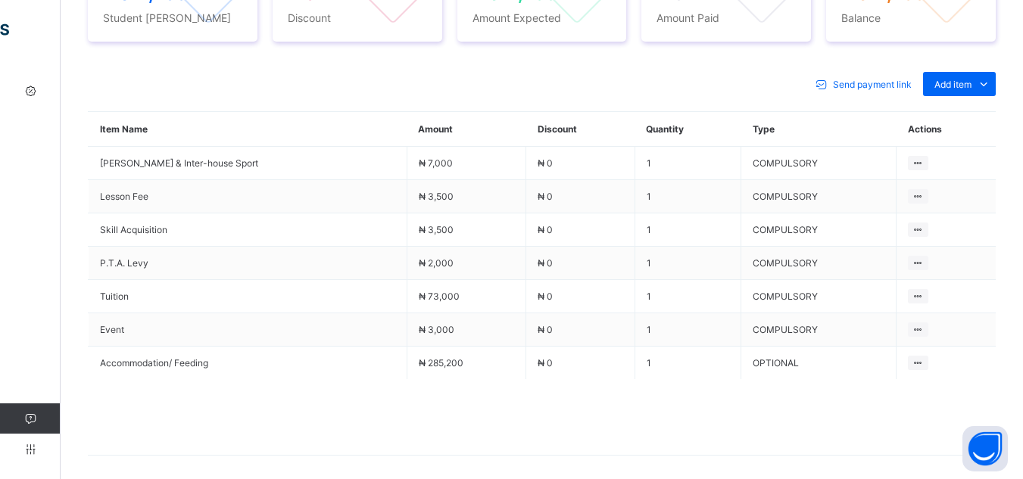
scroll to position [636, 0]
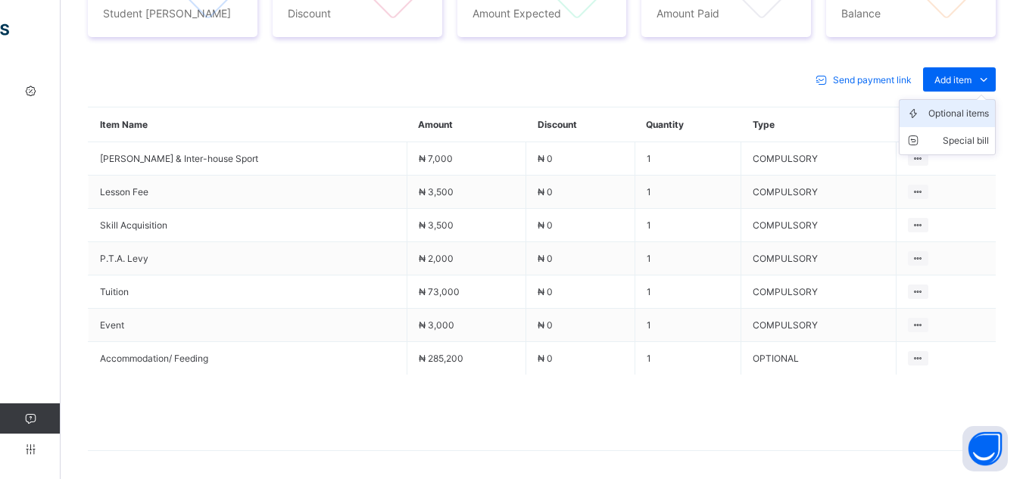
click at [982, 106] on div "Optional items" at bounding box center [958, 113] width 61 height 15
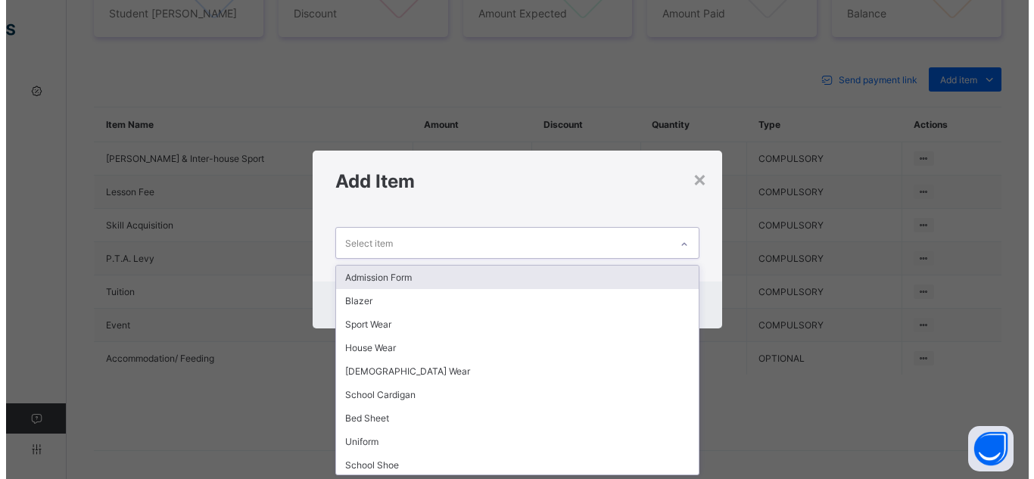
scroll to position [0, 0]
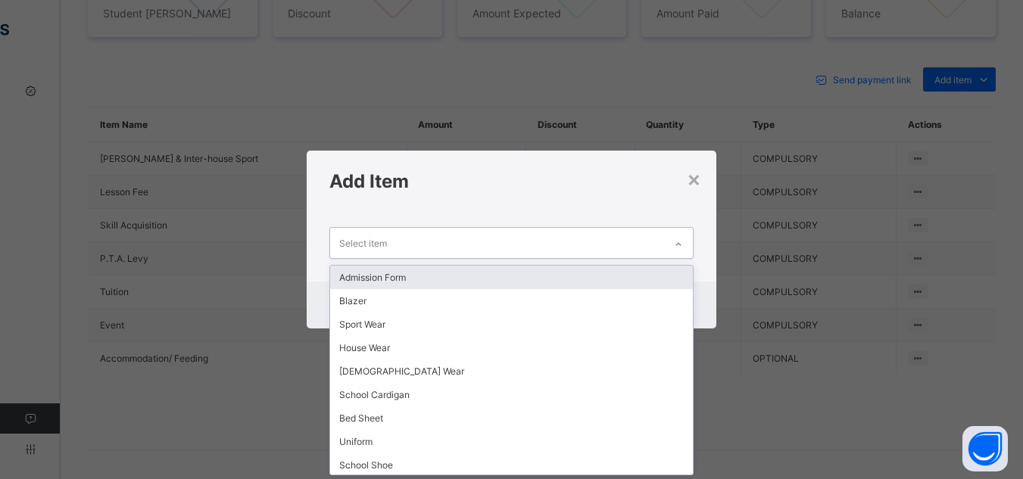
click at [685, 242] on div at bounding box center [679, 244] width 26 height 24
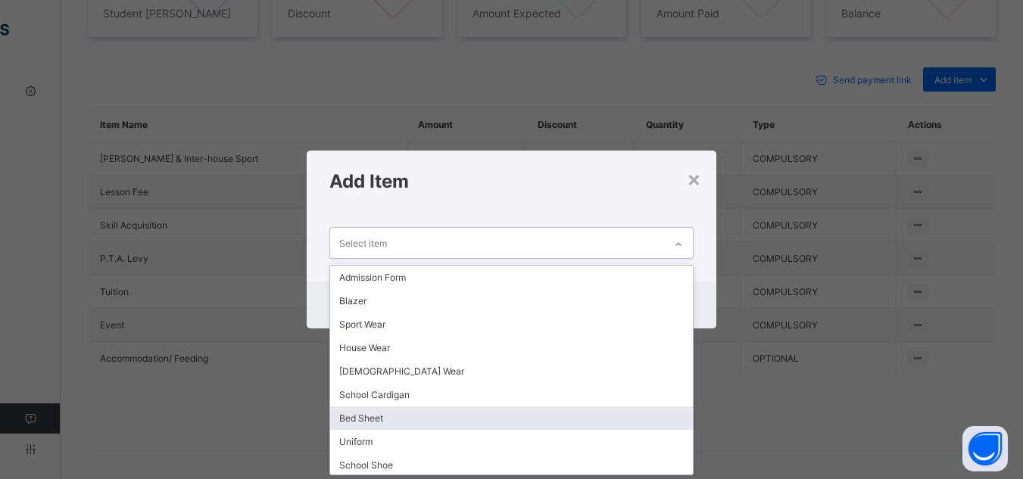
click at [675, 420] on div "Bed Sheet" at bounding box center [511, 418] width 362 height 23
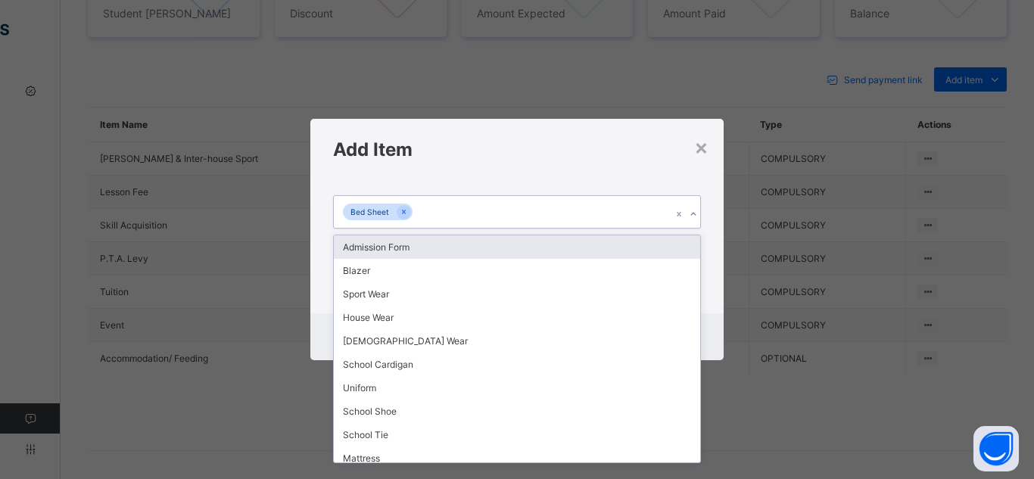
click at [694, 213] on icon at bounding box center [693, 214] width 9 height 15
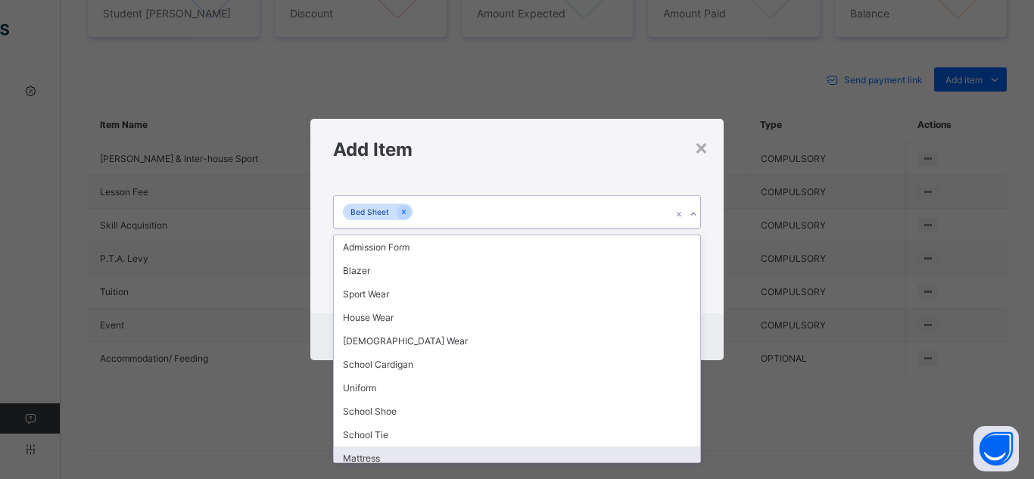
click at [670, 456] on div "Mattress" at bounding box center [517, 458] width 366 height 23
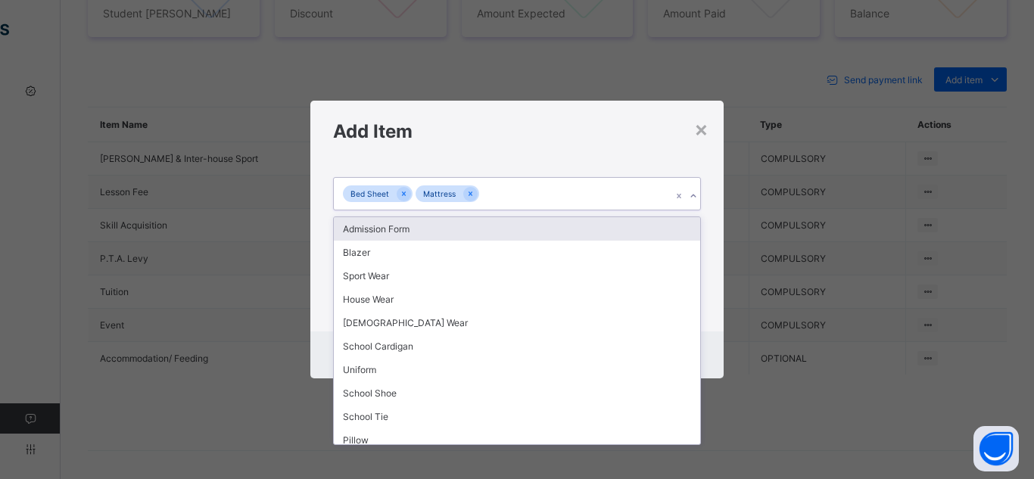
click at [696, 193] on icon at bounding box center [693, 196] width 9 height 15
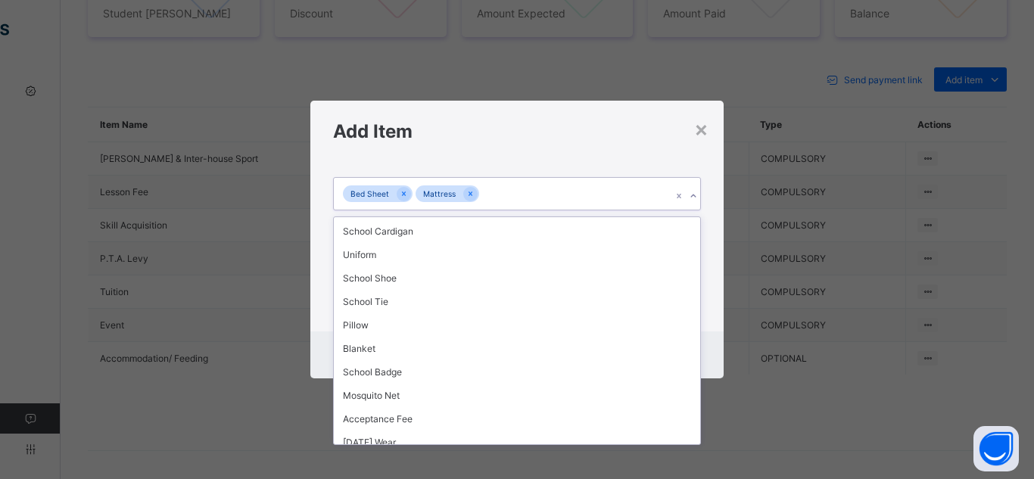
scroll to position [121, 0]
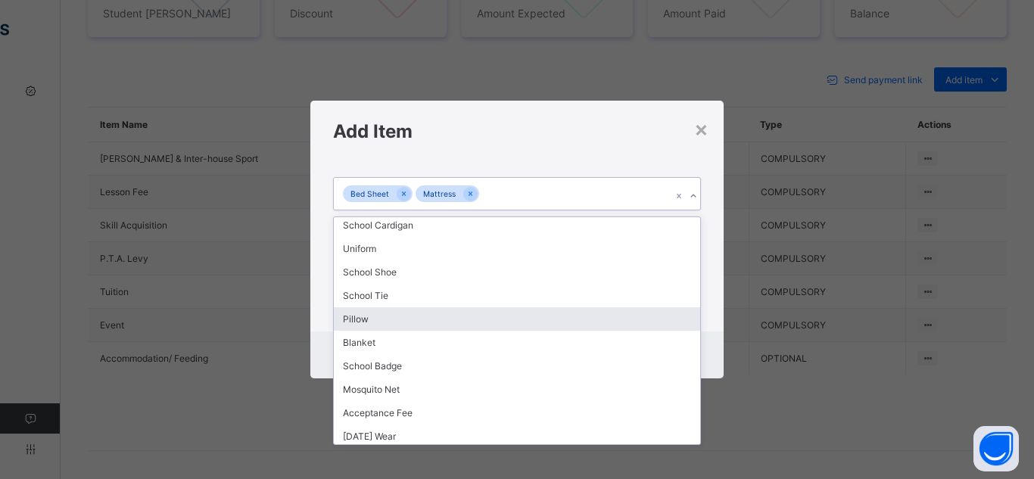
click at [605, 320] on div "Pillow" at bounding box center [517, 318] width 366 height 23
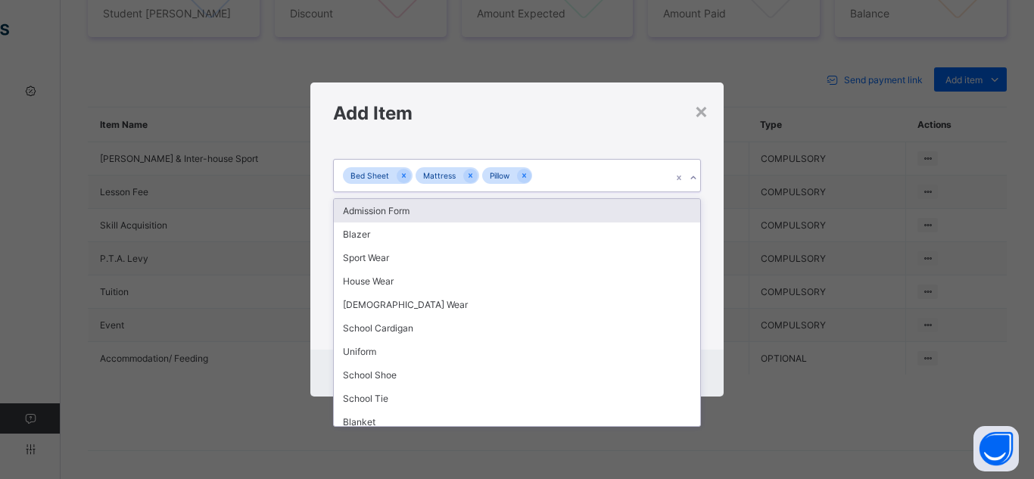
click at [691, 179] on icon at bounding box center [693, 177] width 9 height 15
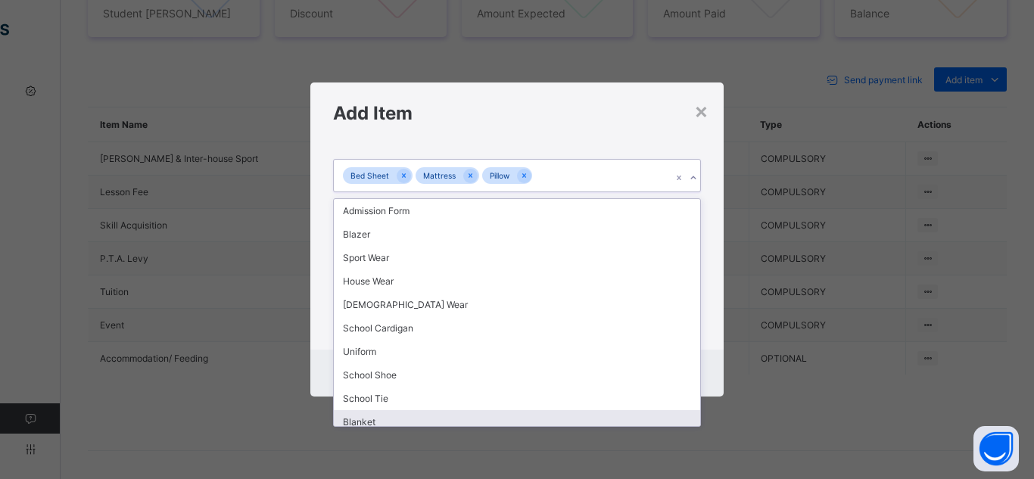
click at [672, 422] on div "Blanket" at bounding box center [517, 421] width 366 height 23
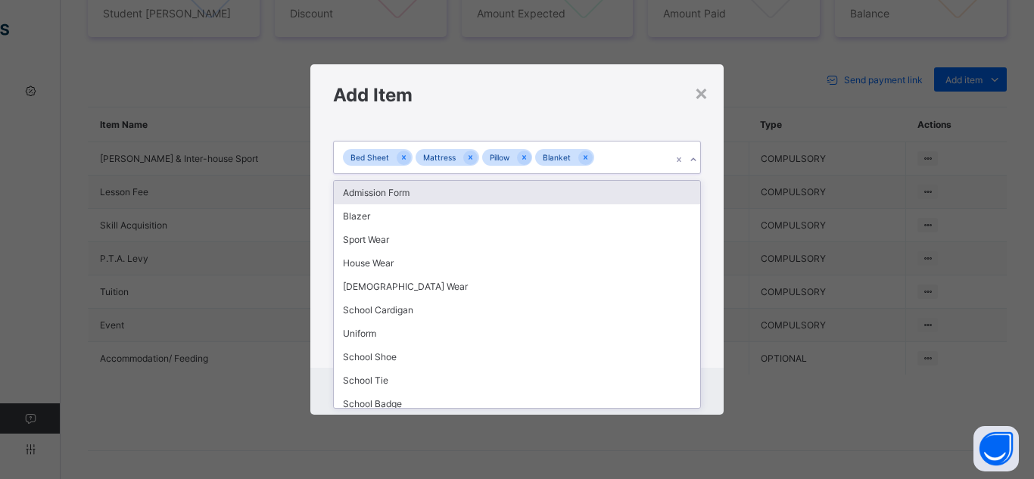
click at [693, 162] on icon at bounding box center [693, 159] width 9 height 15
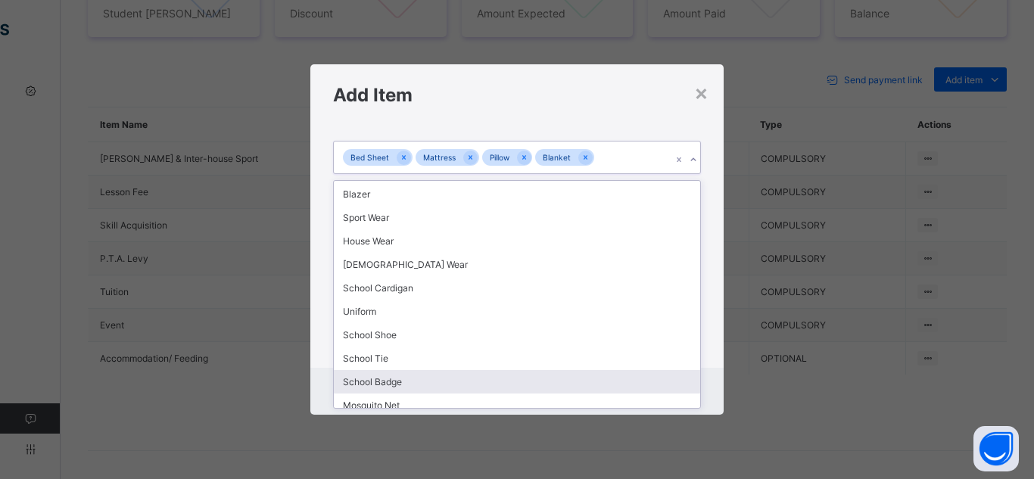
scroll to position [30, 0]
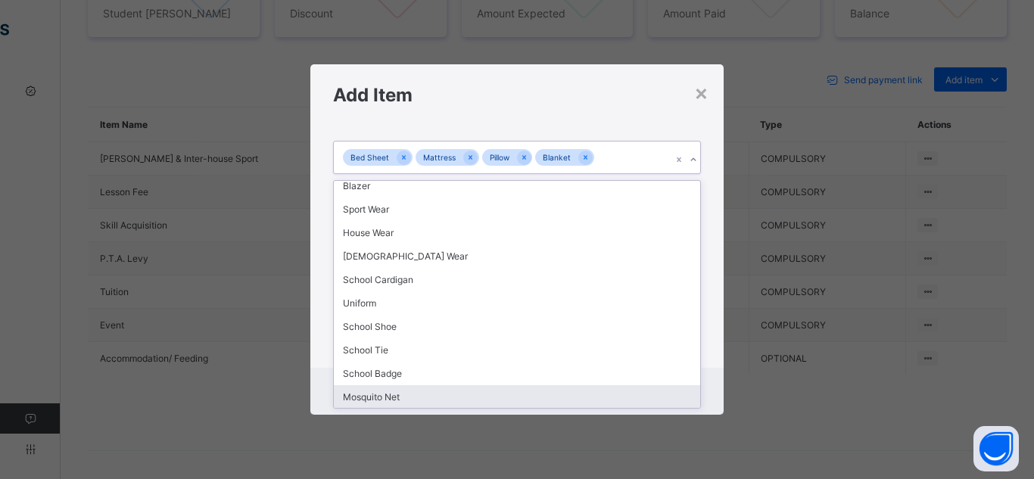
click at [637, 402] on div "Mosquito Net" at bounding box center [517, 396] width 366 height 23
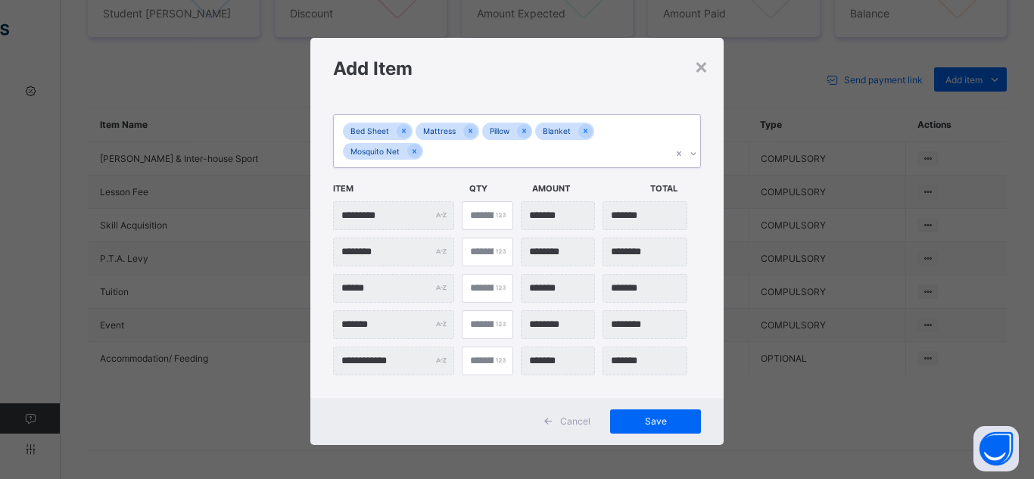
click at [689, 155] on icon at bounding box center [693, 153] width 9 height 15
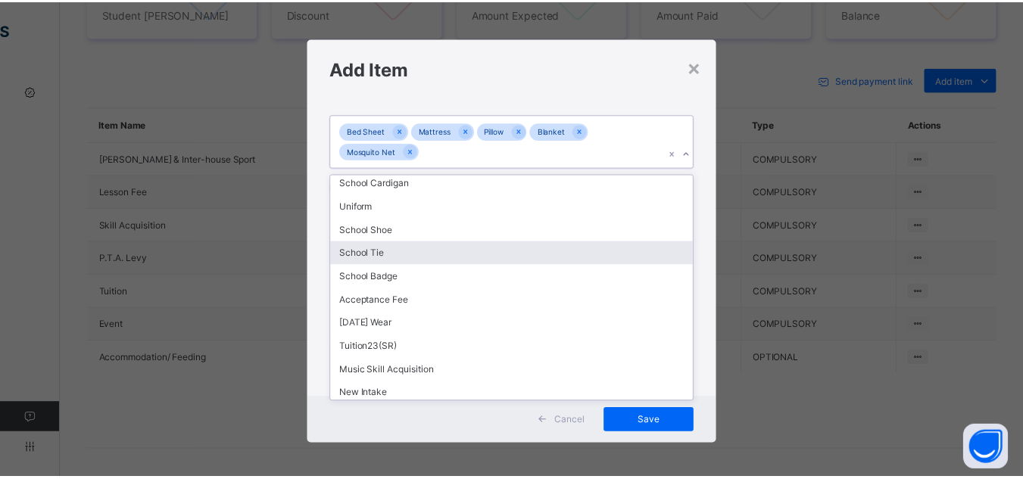
scroll to position [125, 0]
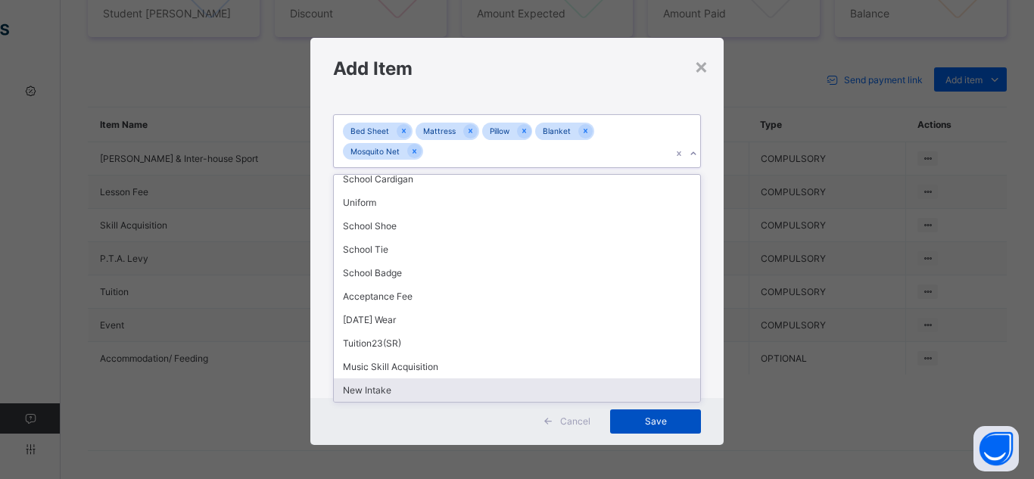
click at [655, 425] on span "Save" at bounding box center [656, 421] width 68 height 11
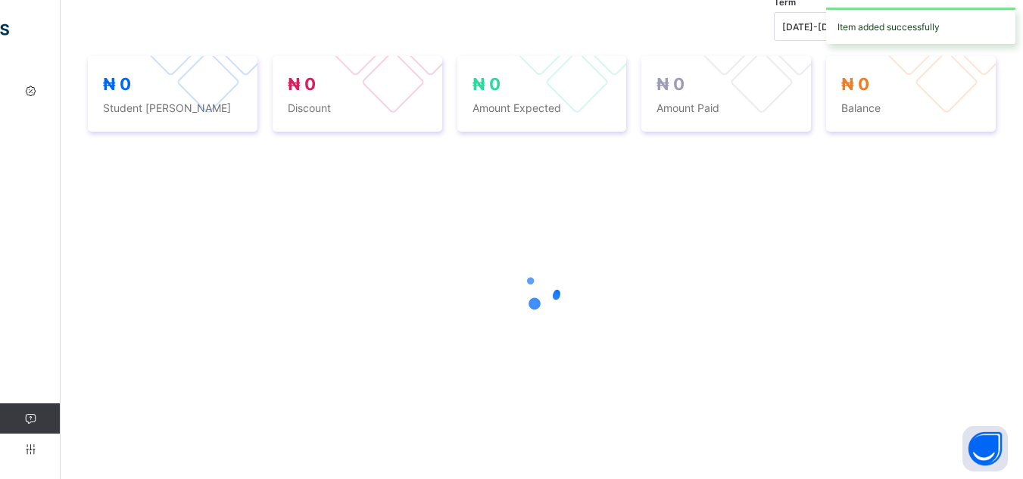
scroll to position [636, 0]
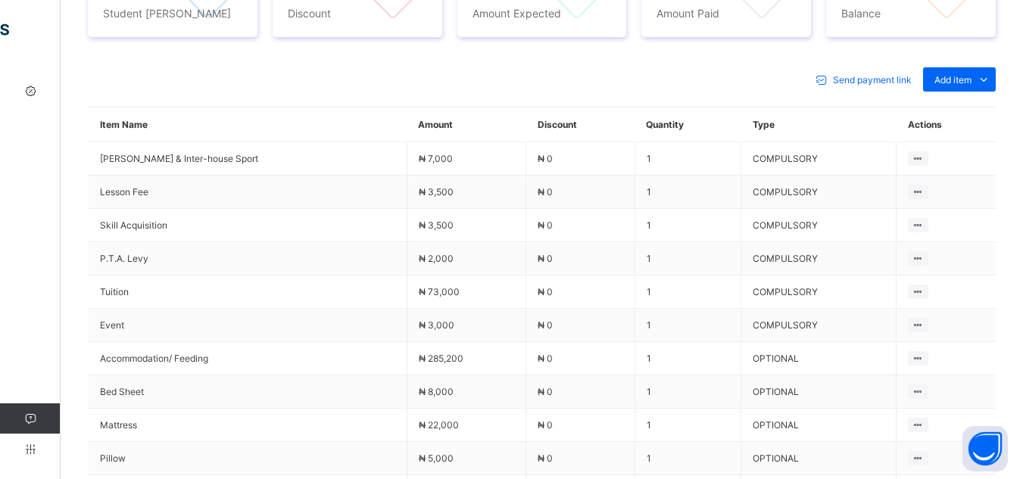
click at [818, 57] on div "Send payment link Add item Optional items Special bill Item Name Amount Discoun…" at bounding box center [542, 350] width 908 height 596
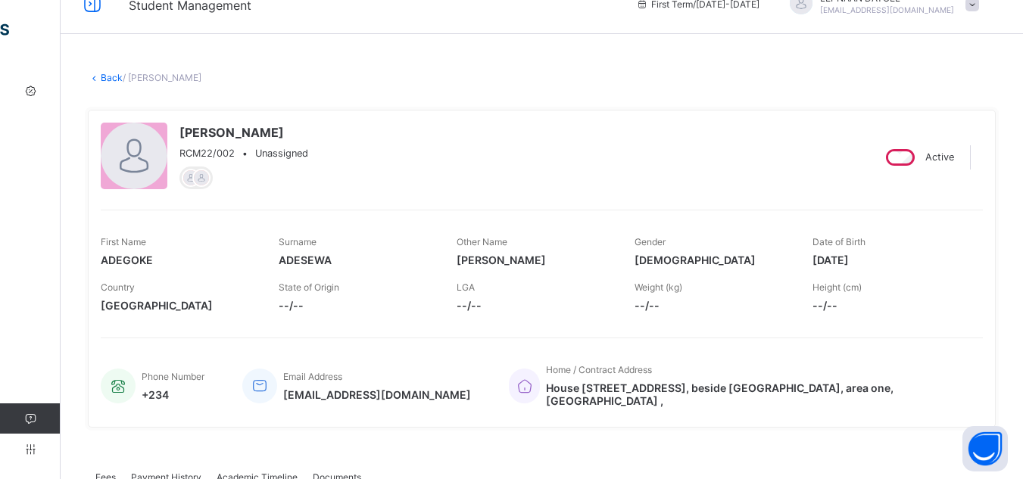
scroll to position [0, 0]
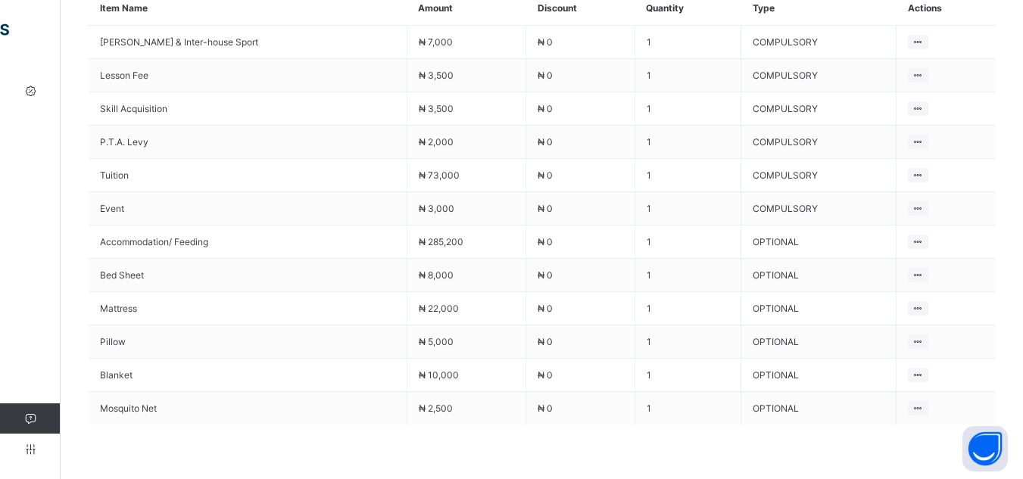
scroll to position [747, 0]
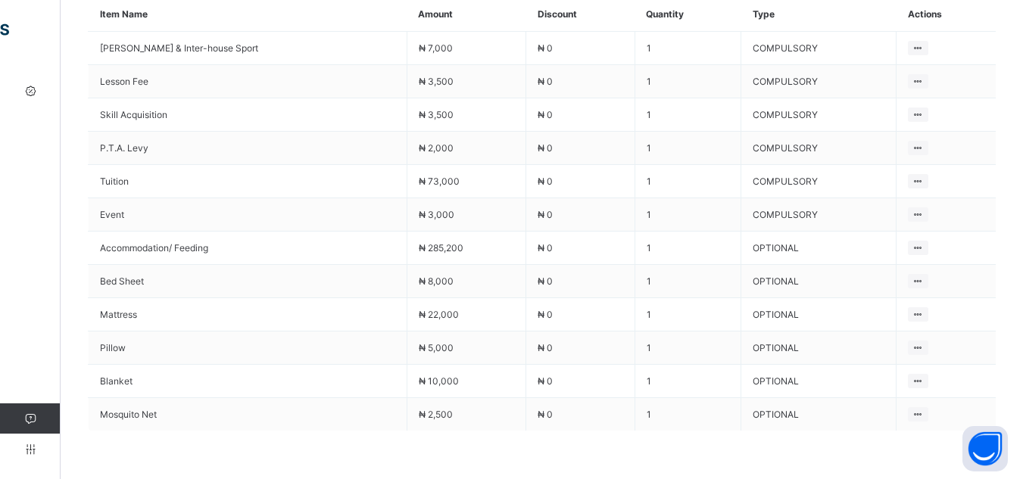
click at [620, 440] on span at bounding box center [542, 469] width 908 height 76
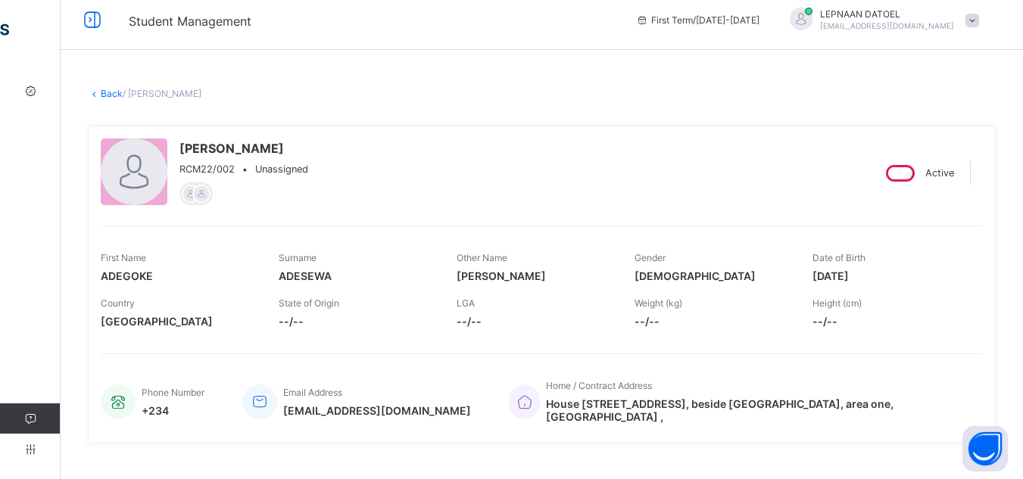
scroll to position [0, 0]
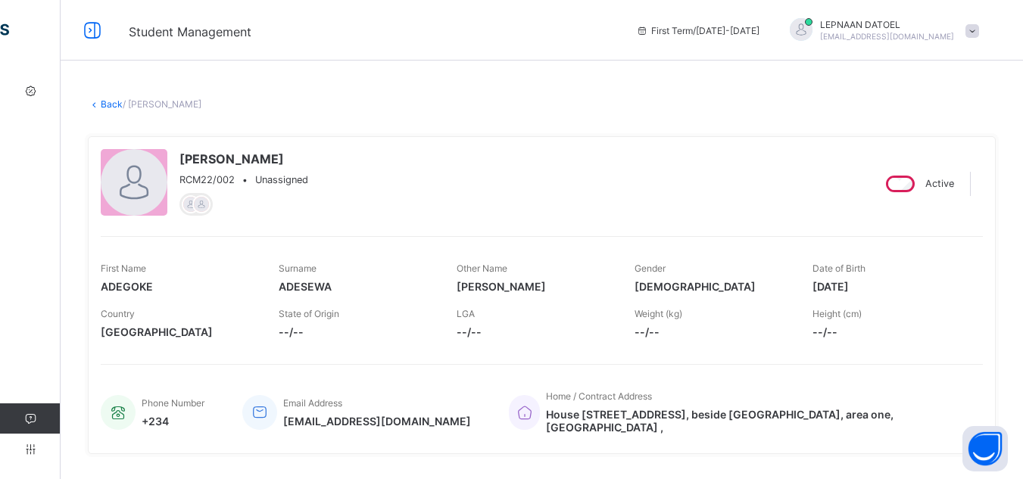
click at [108, 104] on link "Back" at bounding box center [112, 103] width 22 height 11
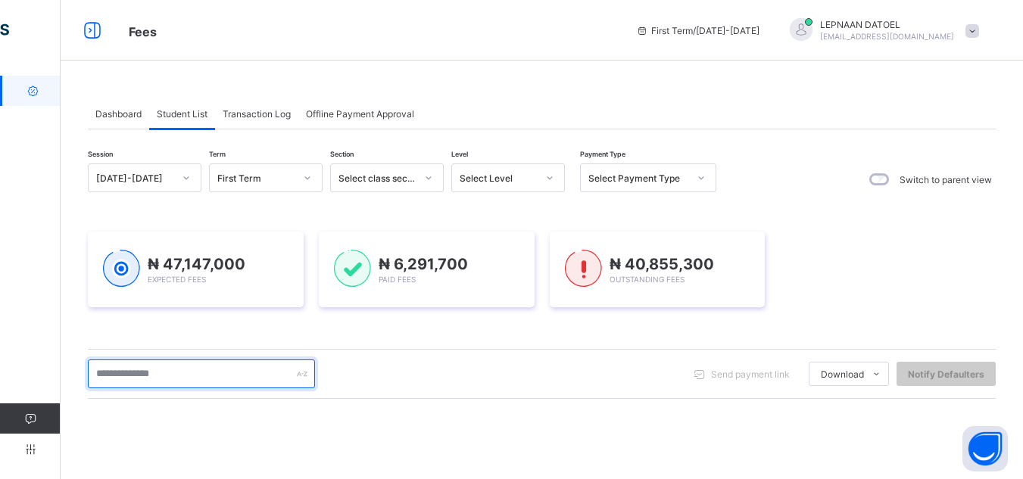
click at [174, 377] on input "text" at bounding box center [201, 374] width 227 height 29
click at [214, 361] on input "*****" at bounding box center [201, 374] width 227 height 29
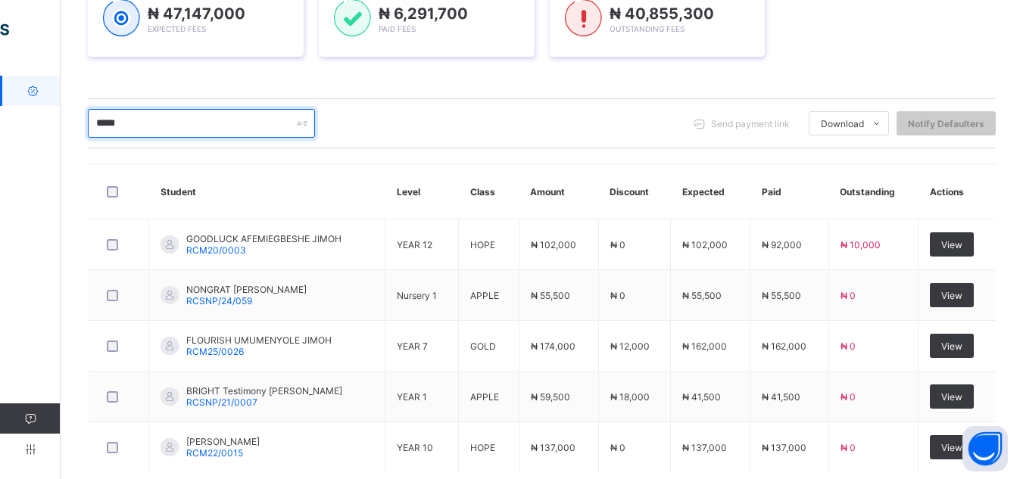
scroll to position [273, 0]
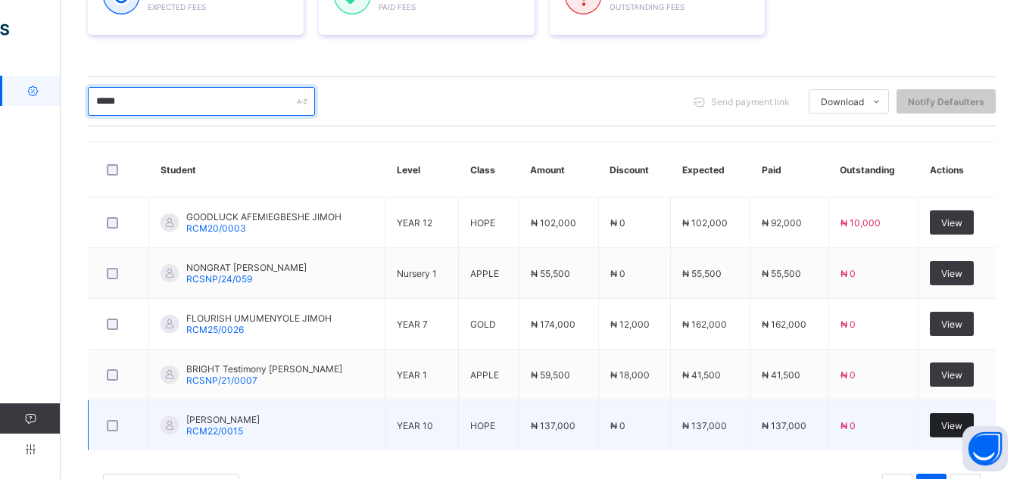
type input "*****"
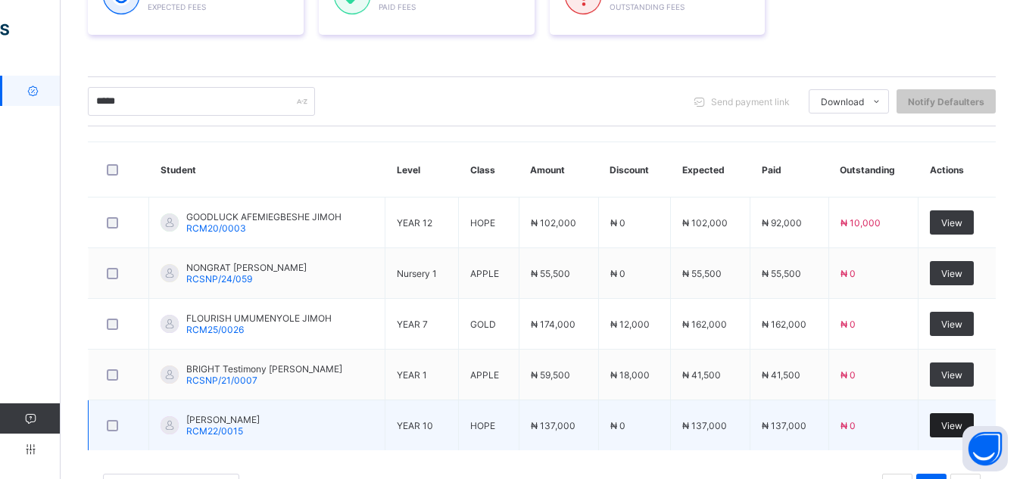
click at [951, 421] on span "View" at bounding box center [951, 425] width 21 height 11
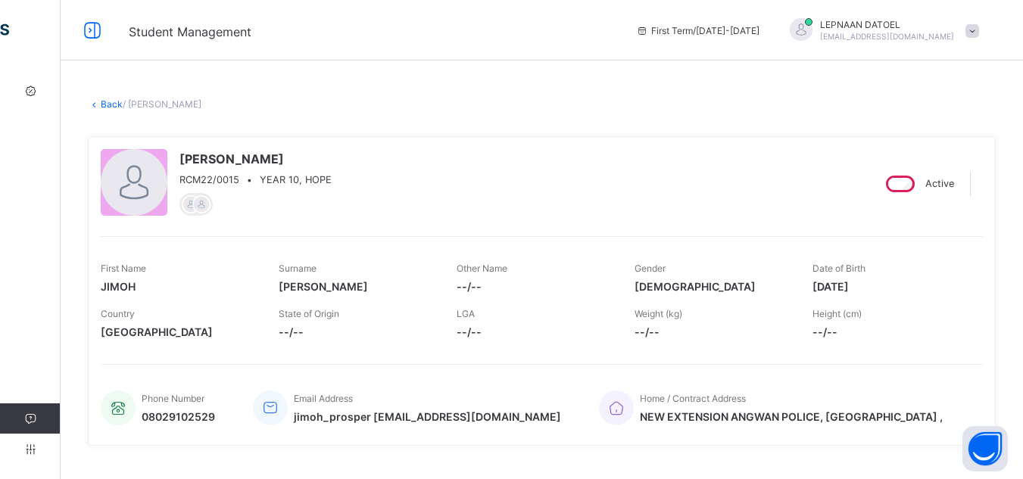
scroll to position [419, 0]
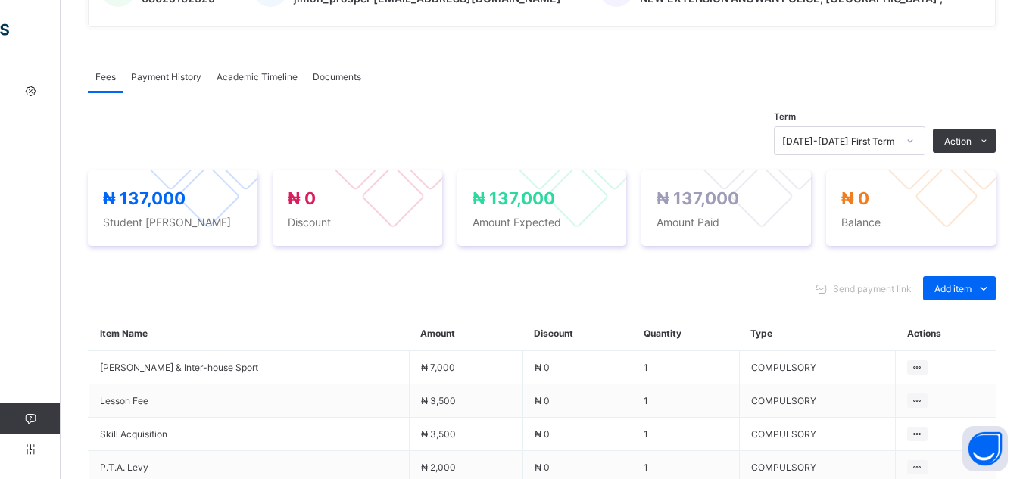
click at [766, 163] on div "₦ 137,000 Student Bill ₦ 0 Discount ₦ 137,000 Amount Expected ₦ 137,000 Amount …" at bounding box center [542, 208] width 908 height 106
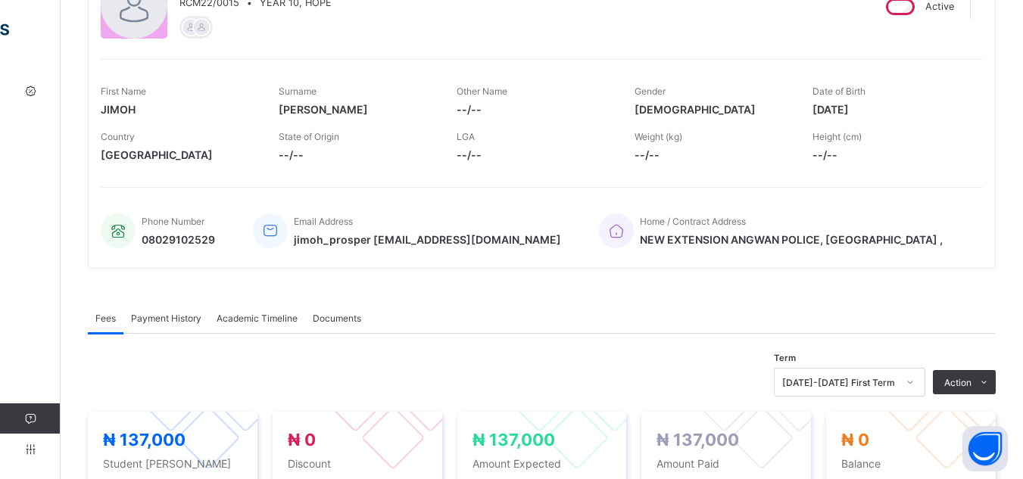
scroll to position [151, 0]
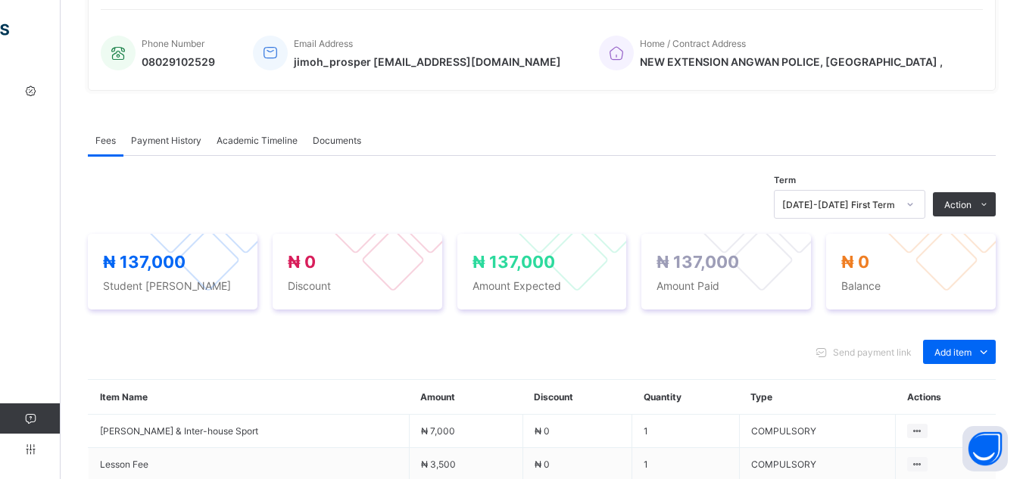
scroll to position [373, 0]
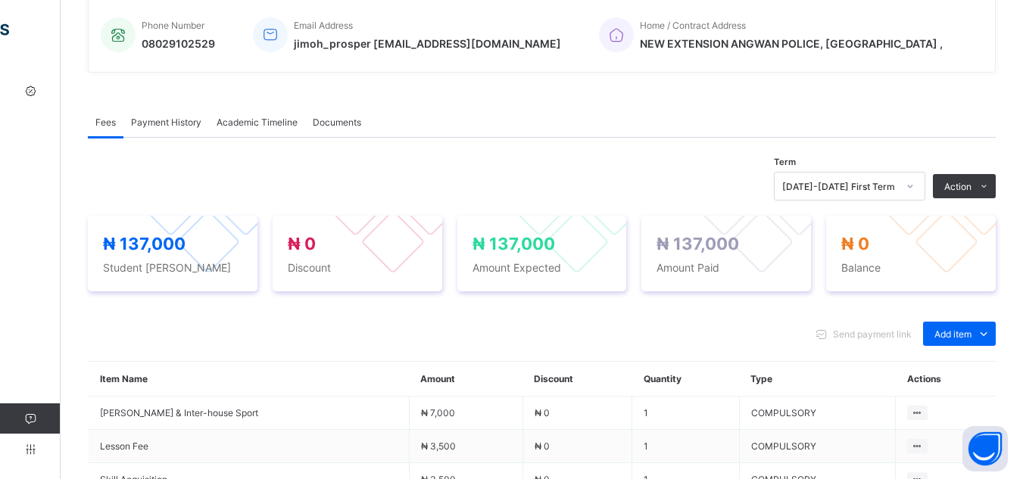
click at [251, 92] on div "Fees Payment History Academic Timeline Documents Fees More Options Term 2025-20…" at bounding box center [542, 458] width 908 height 749
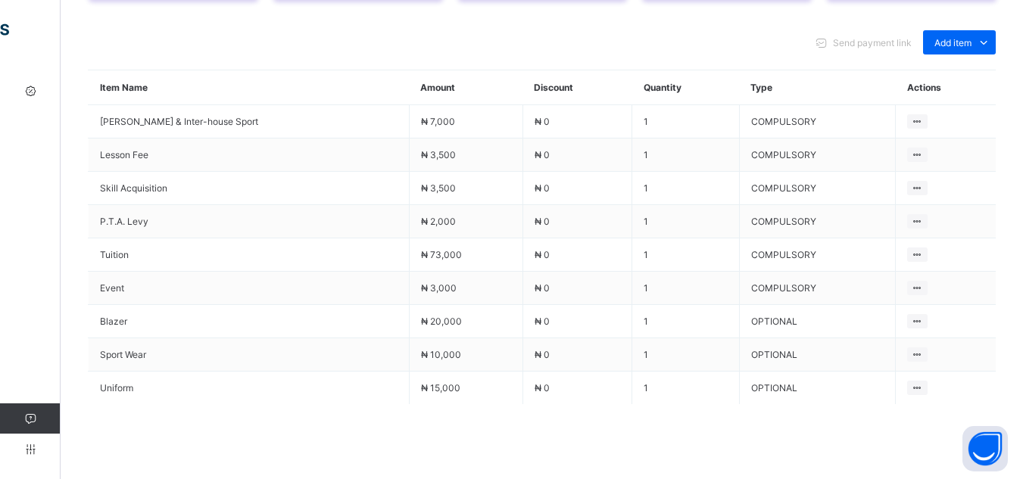
scroll to position [659, 0]
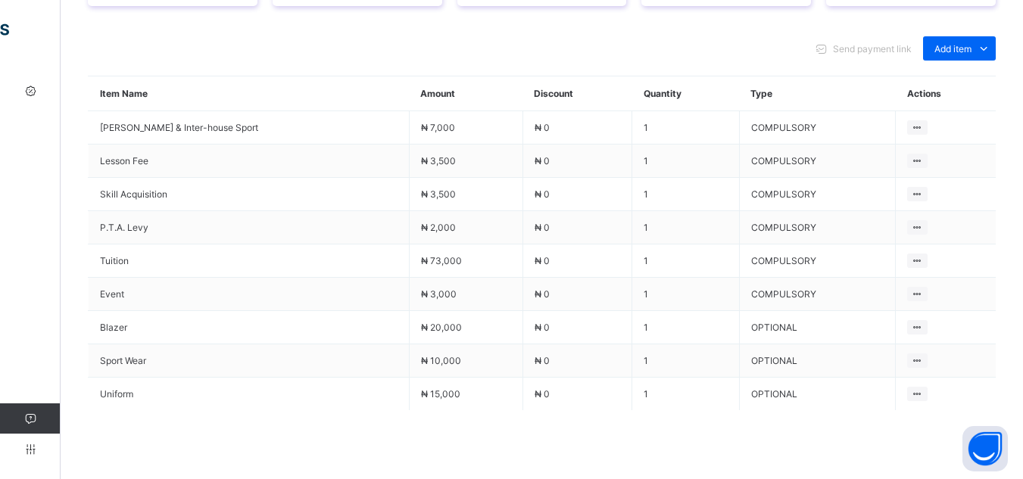
click at [1, 111] on div "Fees Help Configuration" at bounding box center [91, 270] width 182 height 419
click at [21, 159] on div "Fees Help Configuration" at bounding box center [91, 270] width 182 height 419
click at [180, 53] on div "Send payment link Add item Optional items Special bill" at bounding box center [542, 48] width 908 height 24
click at [270, 49] on div "Send payment link Add item Optional items Special bill" at bounding box center [542, 48] width 908 height 24
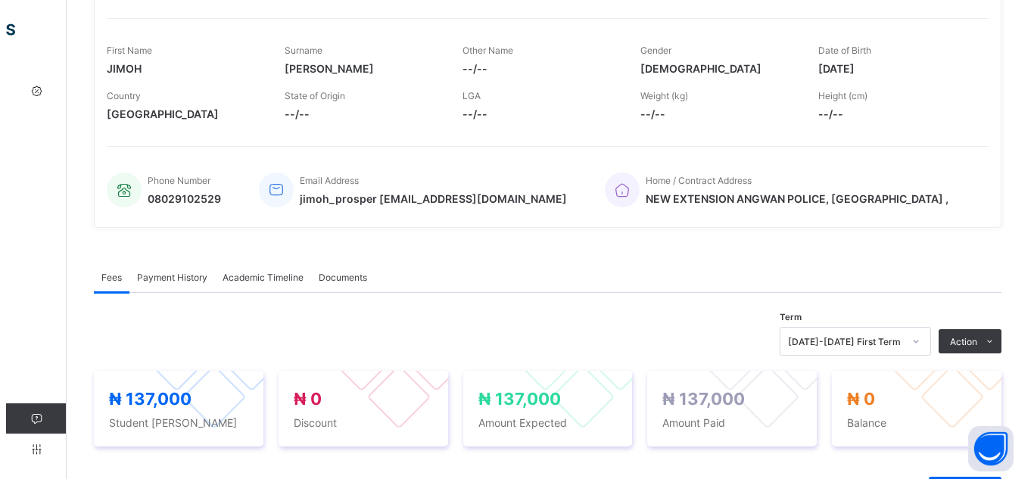
scroll to position [204, 0]
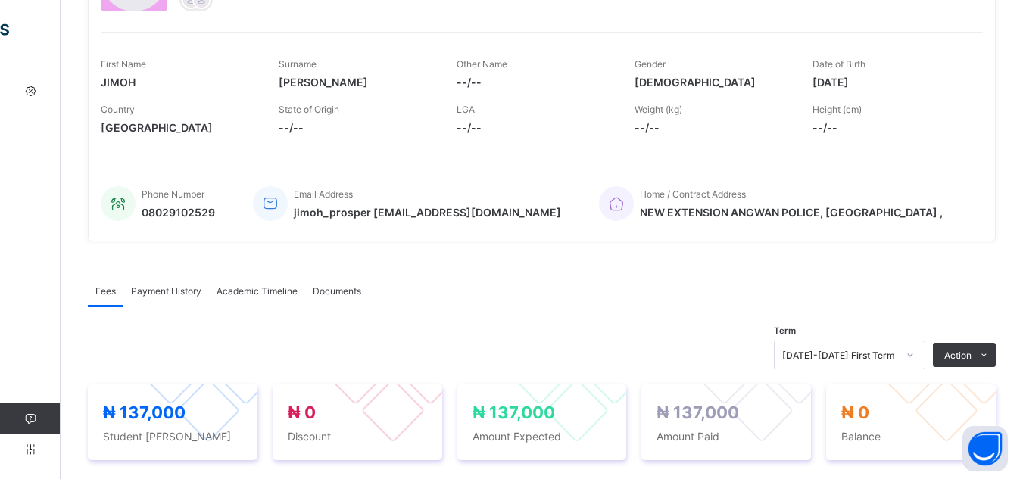
click at [163, 296] on span "Payment History" at bounding box center [166, 290] width 70 height 11
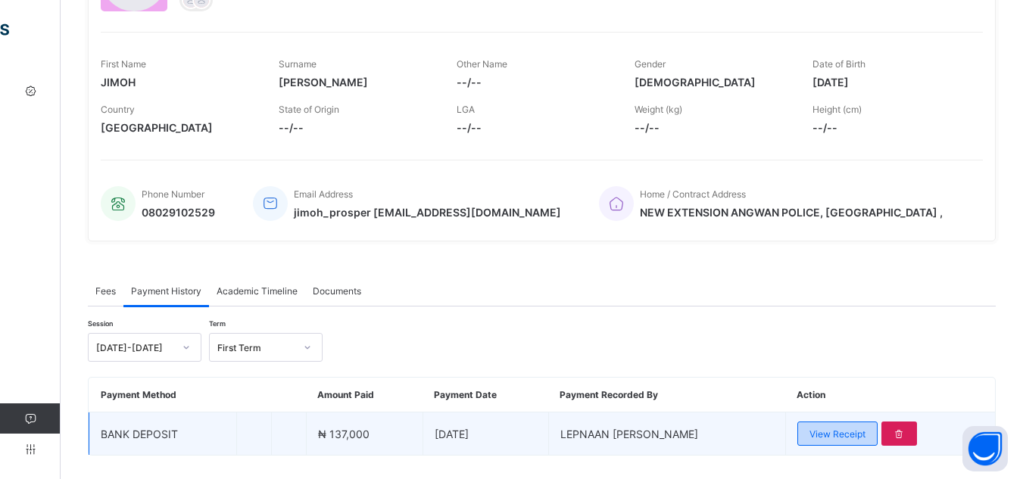
click at [866, 426] on div "View Receipt" at bounding box center [837, 434] width 80 height 24
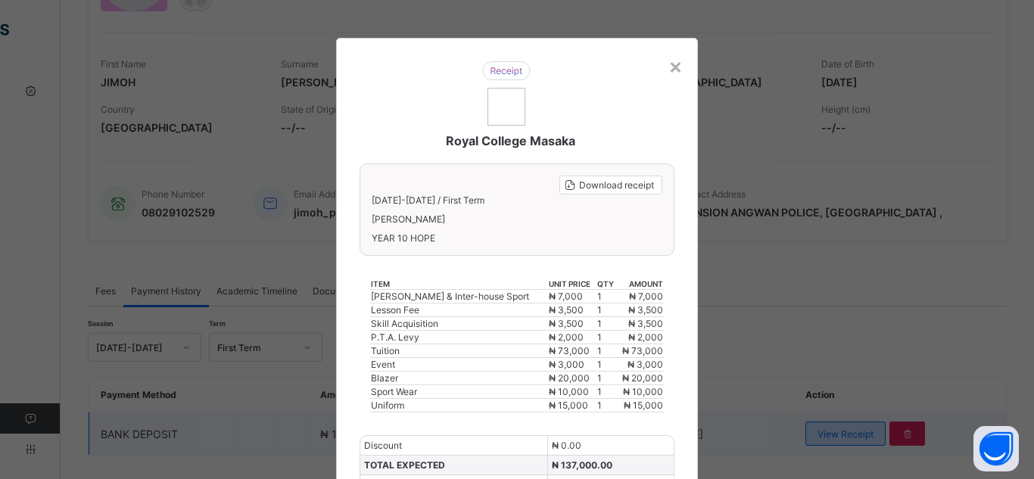
click at [866, 426] on div "× Royal College Masaka Download receipt 2025-2026 / First Term JIMOH PROSPER OM…" at bounding box center [517, 239] width 1034 height 479
click at [597, 186] on span "Download receipt" at bounding box center [616, 184] width 75 height 11
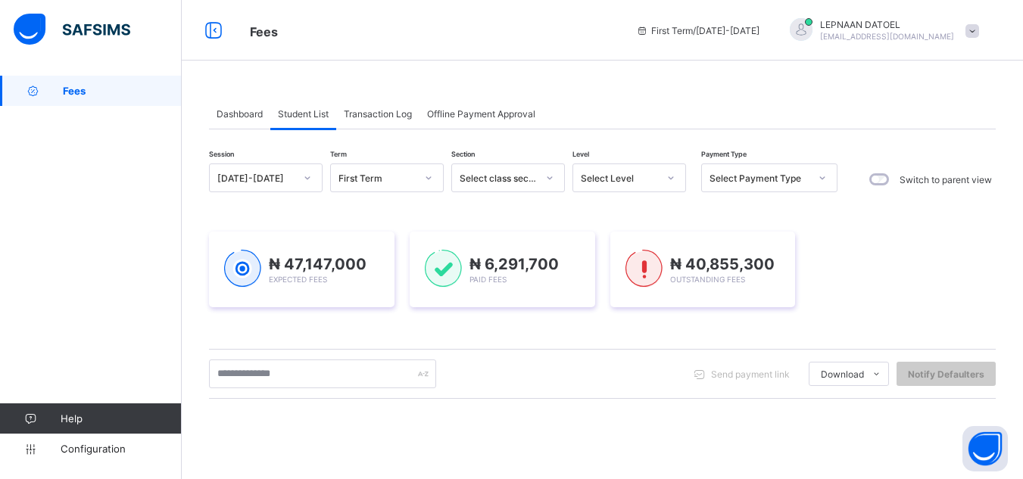
click at [232, 109] on span "Dashboard" at bounding box center [240, 113] width 46 height 11
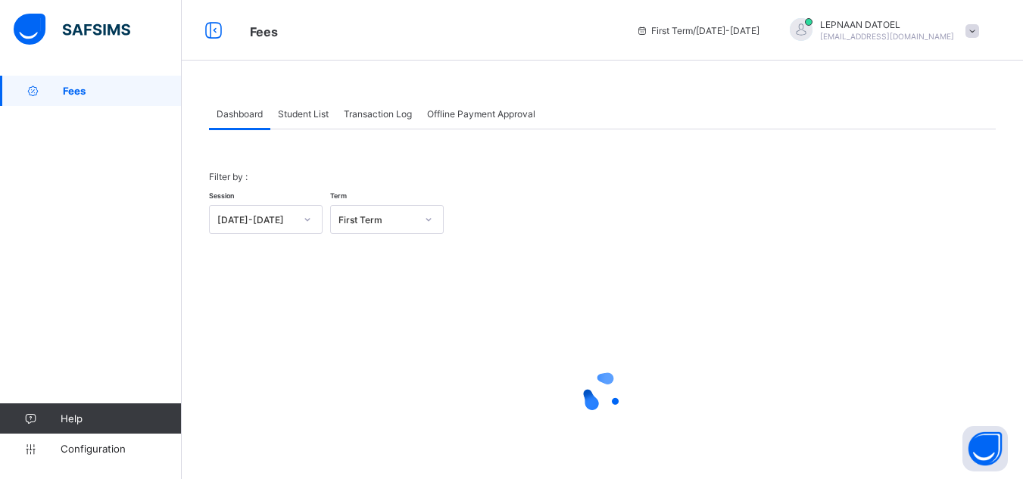
click at [306, 114] on span "Student List" at bounding box center [303, 113] width 51 height 11
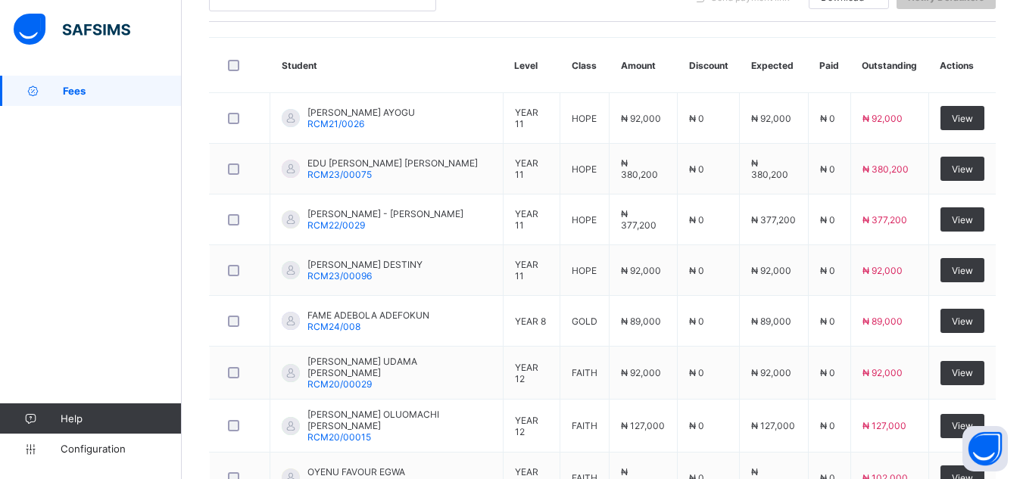
scroll to position [419, 0]
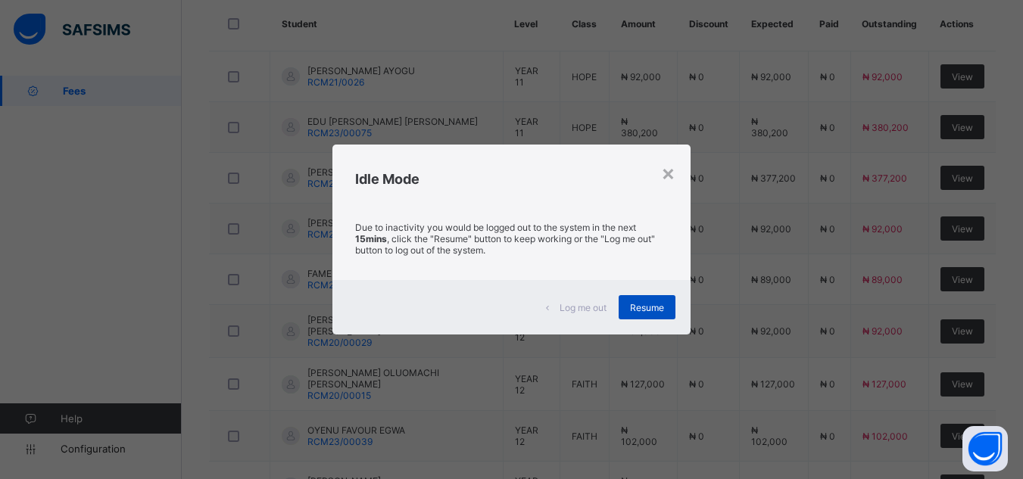
click at [659, 307] on span "Resume" at bounding box center [647, 307] width 34 height 11
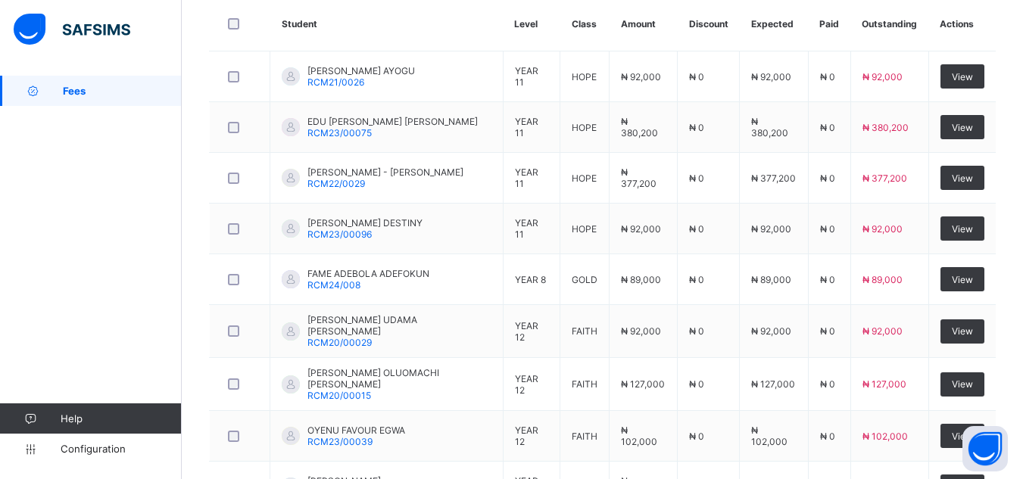
click at [12, 264] on div "Fees Help Configuration" at bounding box center [91, 270] width 182 height 419
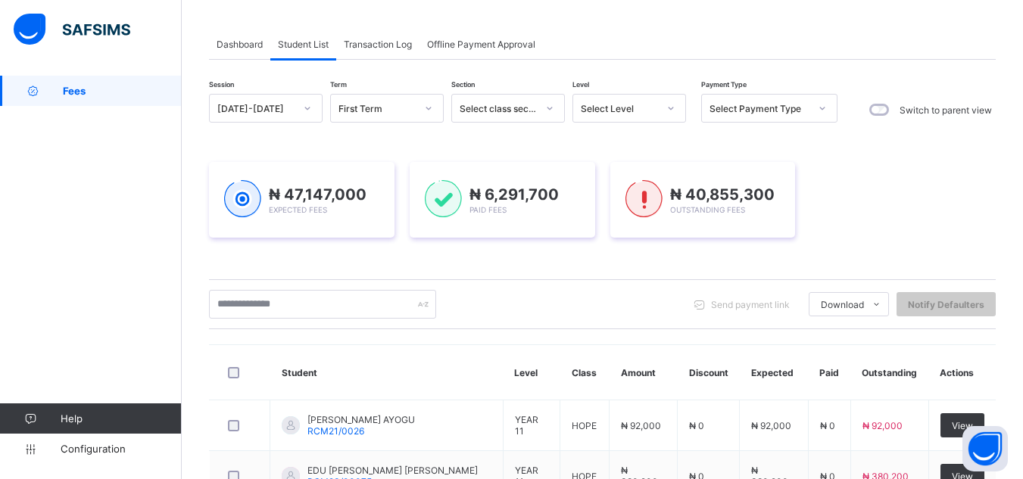
scroll to position [0, 0]
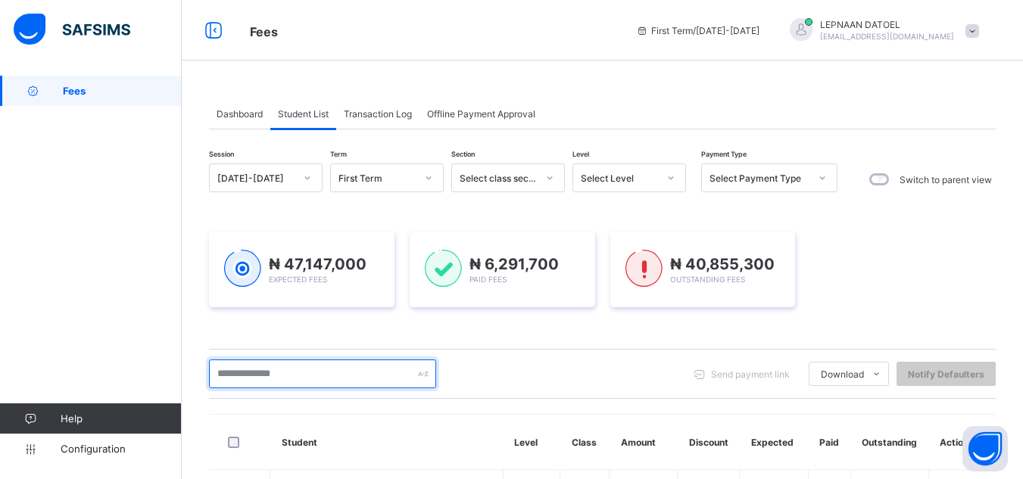
click at [244, 376] on input "text" at bounding box center [322, 374] width 227 height 29
click at [284, 371] on input "text" at bounding box center [322, 374] width 227 height 29
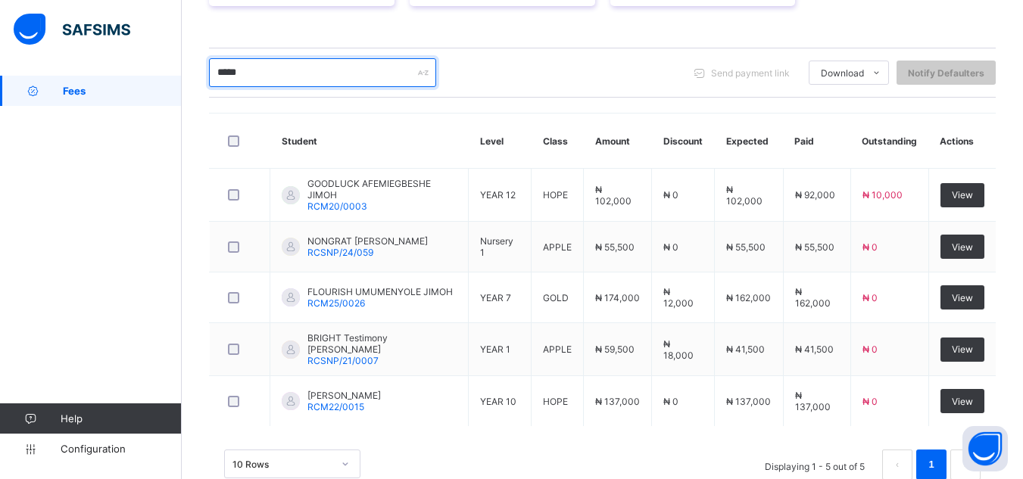
scroll to position [323, 0]
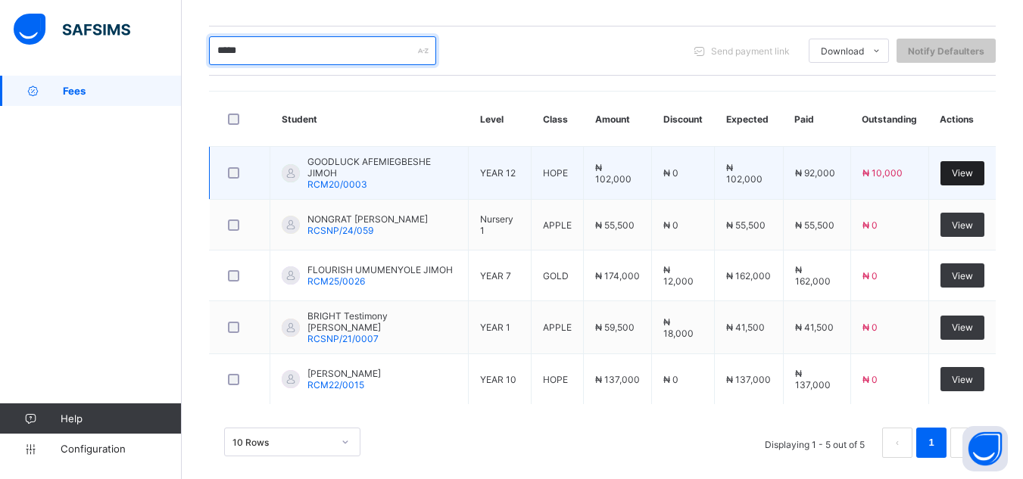
type input "*****"
click at [966, 173] on span "View" at bounding box center [962, 172] width 21 height 11
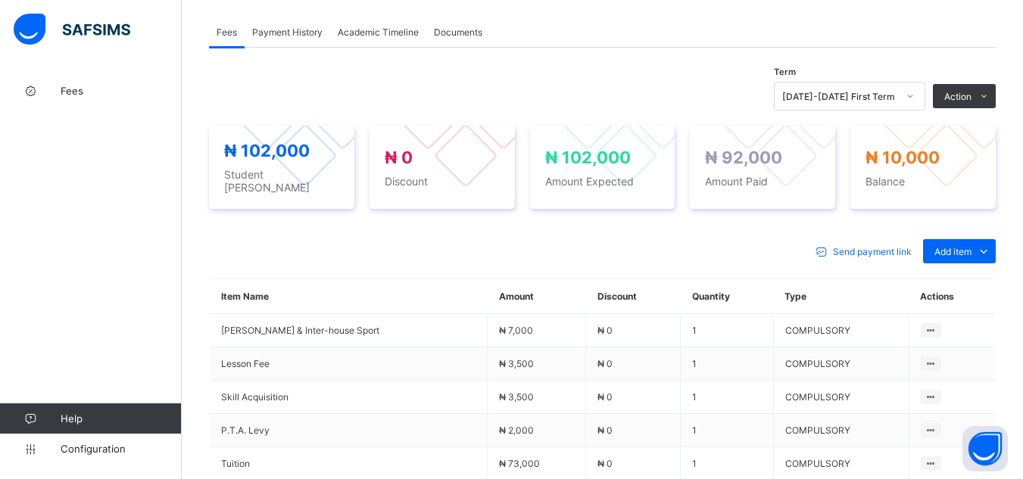
scroll to position [449, 0]
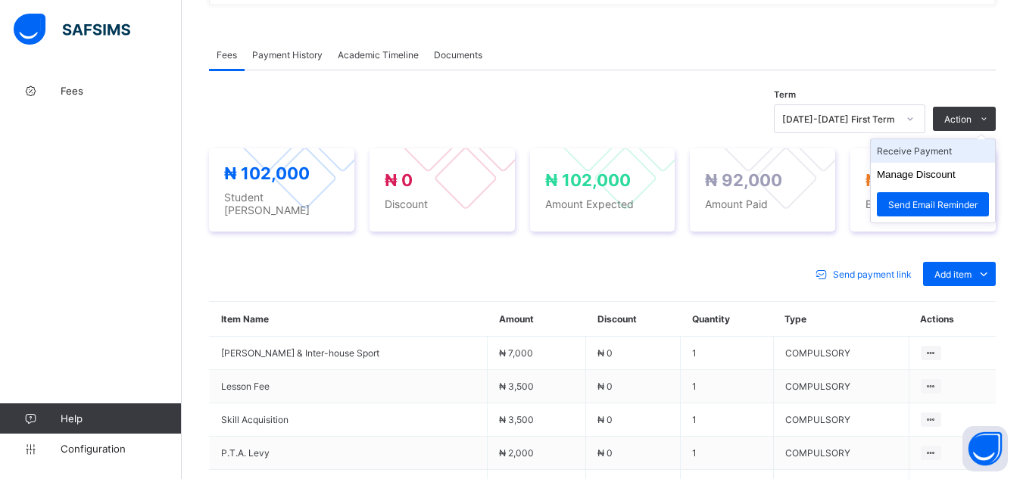
click at [943, 154] on li "Receive Payment" at bounding box center [933, 150] width 124 height 23
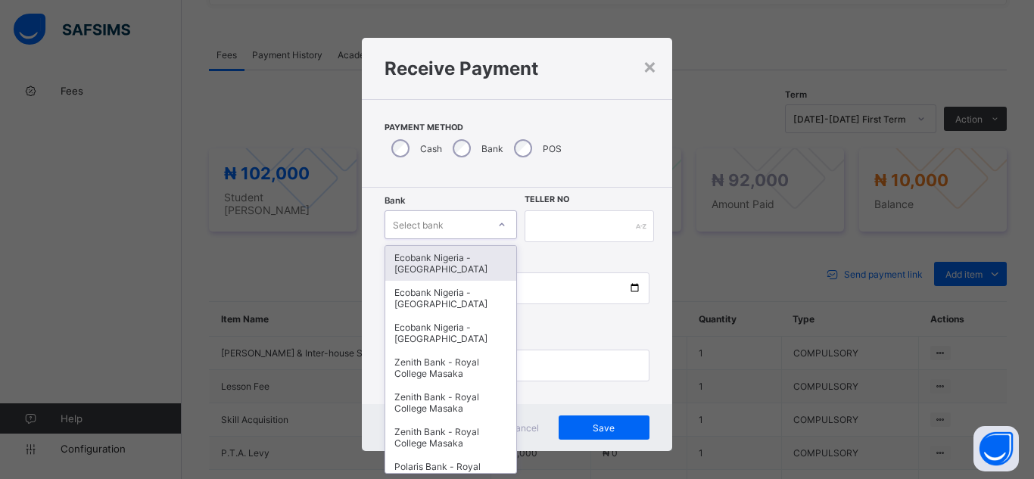
click at [425, 226] on div "Select bank" at bounding box center [418, 224] width 51 height 29
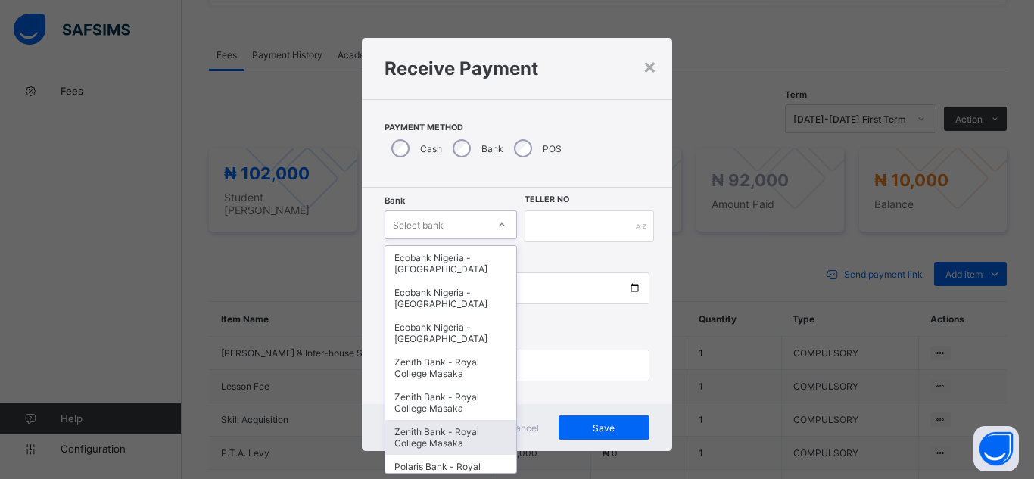
click at [475, 435] on div "Zenith Bank - Royal College Masaka" at bounding box center [450, 437] width 131 height 35
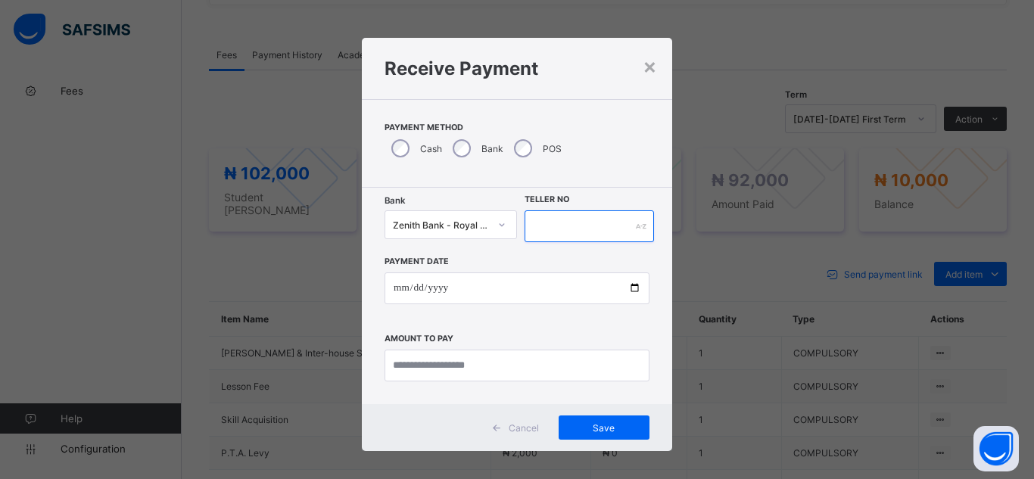
click at [581, 231] on input "text" at bounding box center [589, 226] width 129 height 32
click at [543, 232] on input "text" at bounding box center [589, 226] width 129 height 32
type input "********"
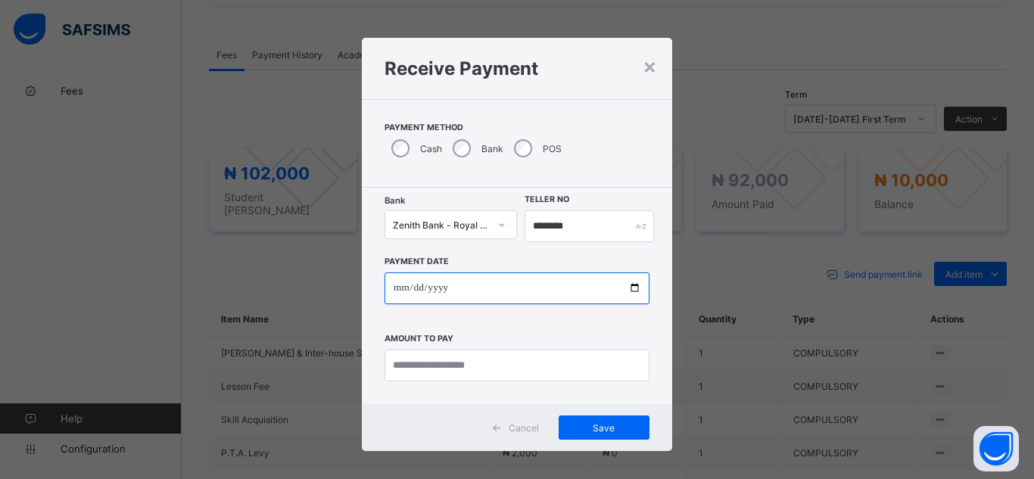
click at [634, 291] on input "date" at bounding box center [517, 289] width 265 height 32
type input "**********"
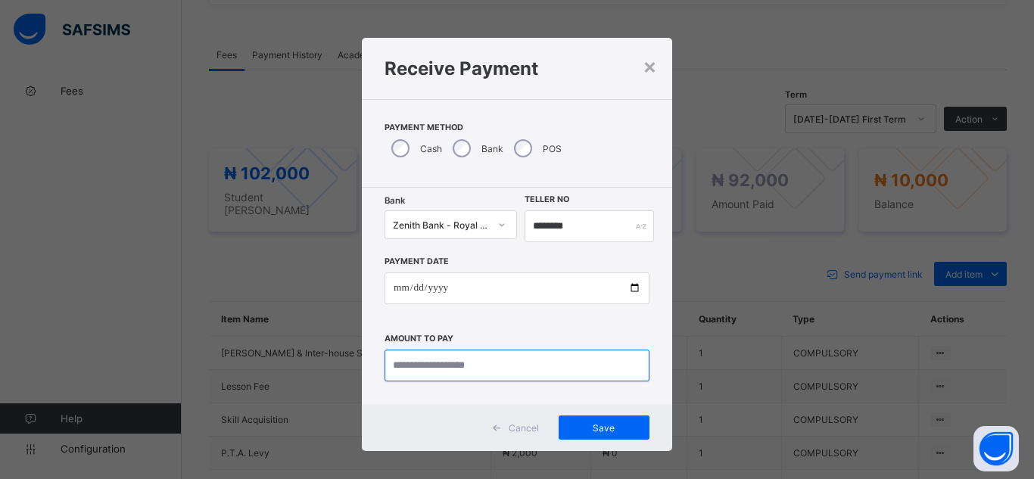
click at [444, 366] on input "currency" at bounding box center [517, 366] width 265 height 32
type input "********"
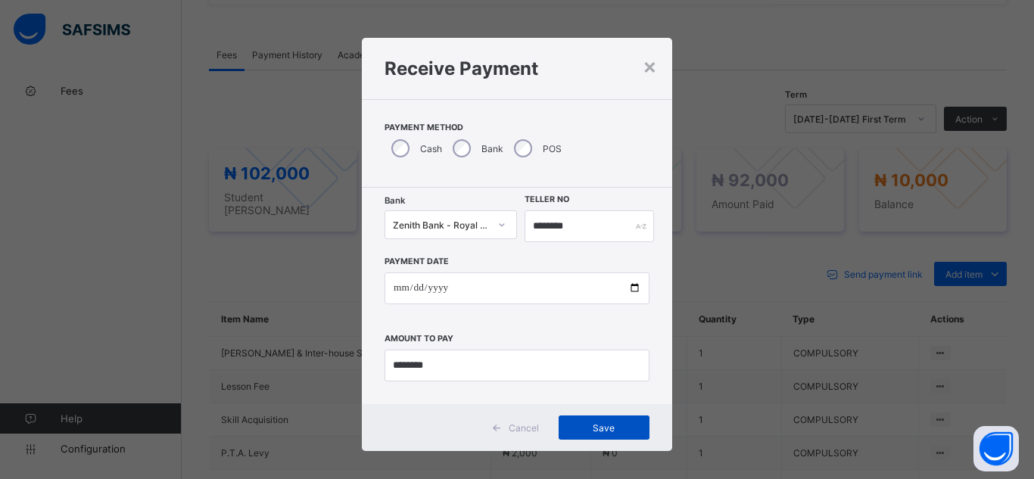
click at [592, 436] on div "Save" at bounding box center [604, 428] width 91 height 24
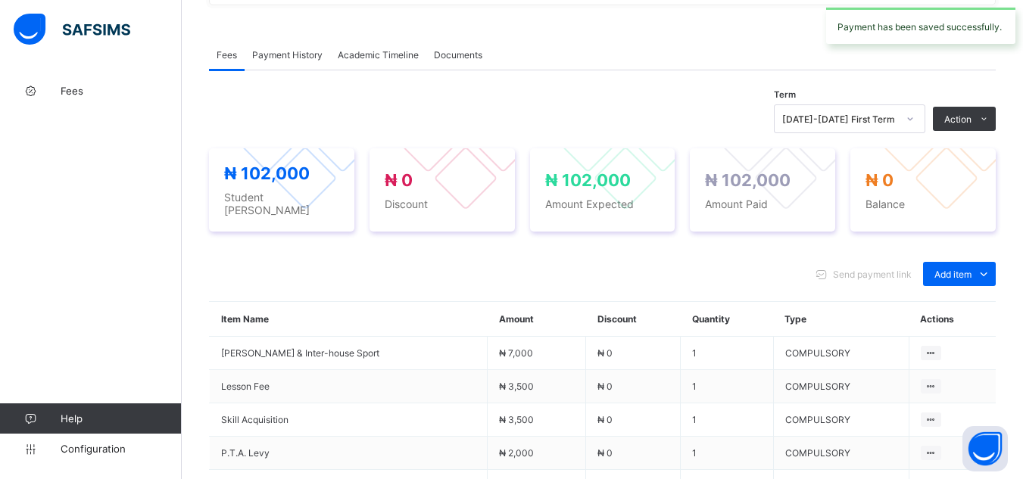
click at [195, 242] on div "× Delete Document This action would delete the document with name: from the sys…" at bounding box center [602, 178] width 841 height 1102
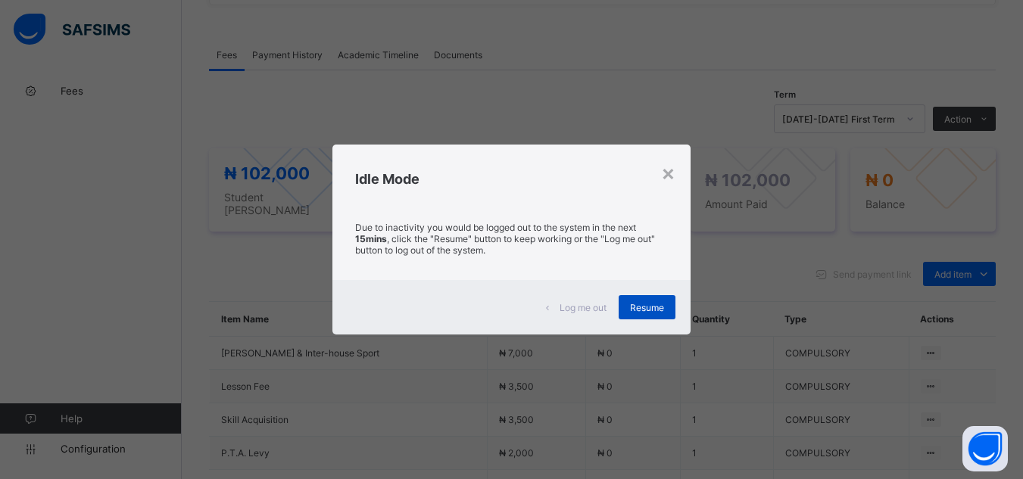
click at [655, 310] on span "Resume" at bounding box center [647, 307] width 34 height 11
click at [645, 307] on span "Resume" at bounding box center [647, 307] width 34 height 11
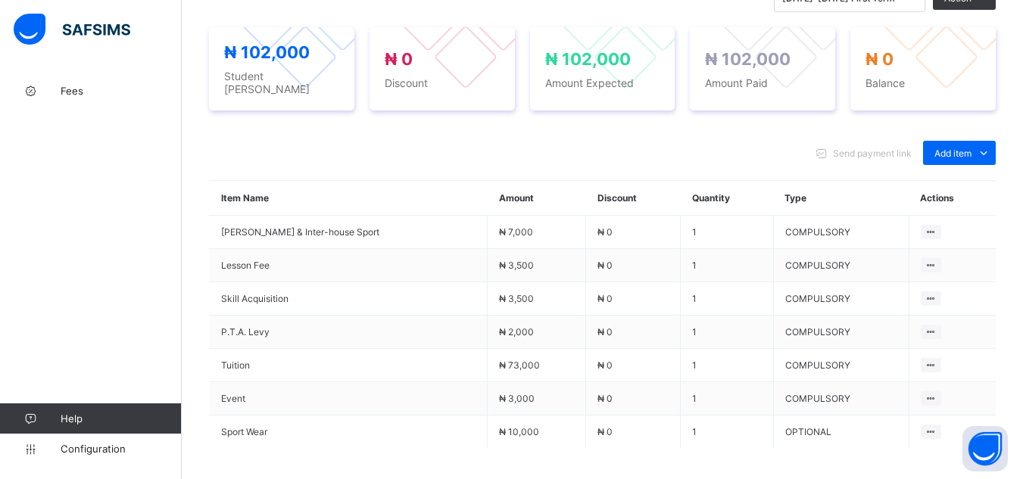
scroll to position [600, 0]
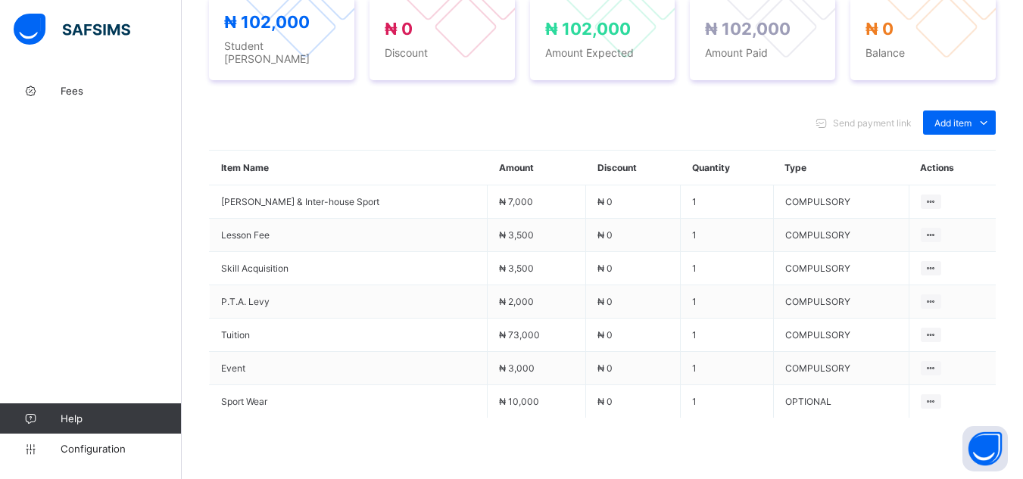
click at [687, 435] on span at bounding box center [602, 456] width 787 height 76
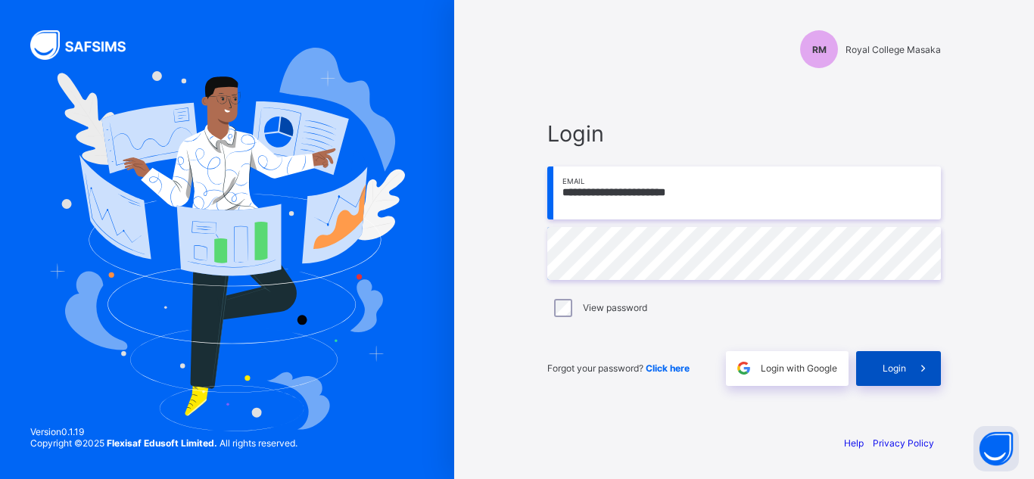
click at [909, 373] on span at bounding box center [923, 368] width 35 height 35
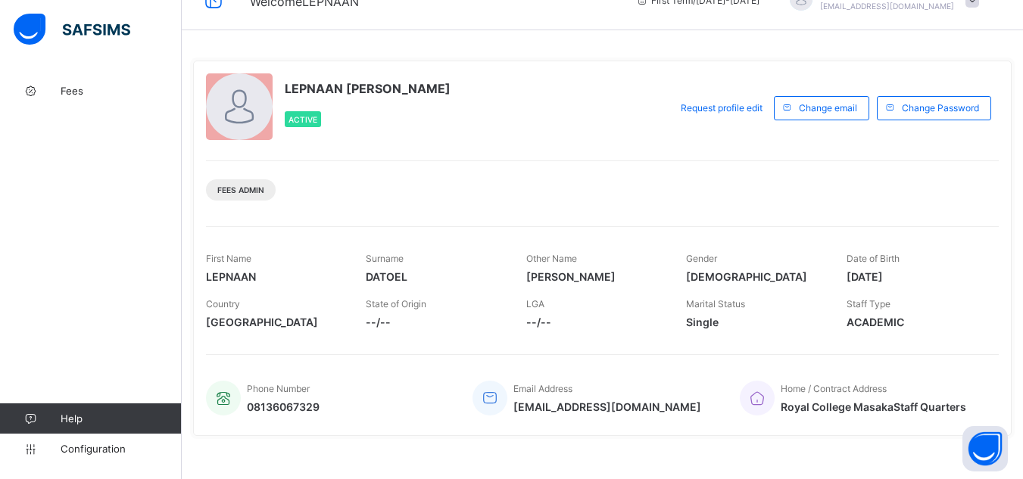
scroll to position [61, 0]
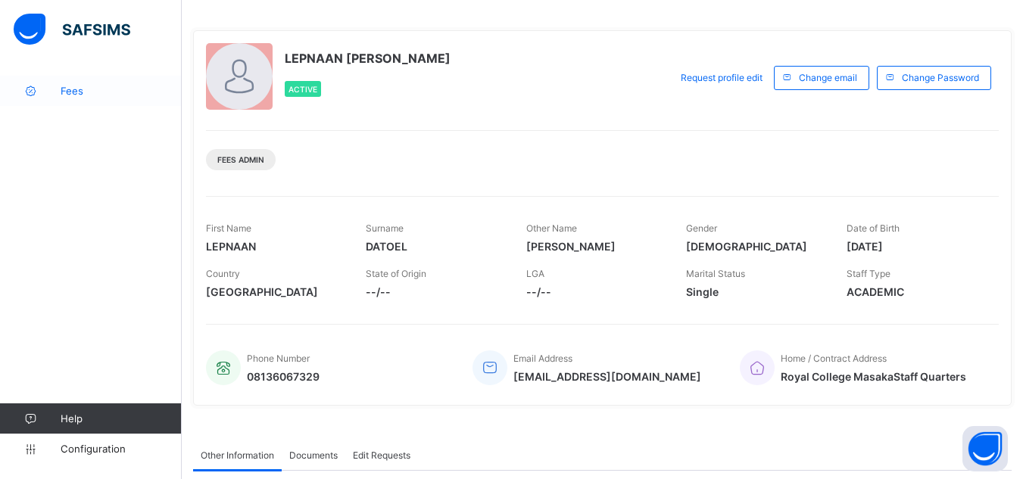
click at [70, 89] on span "Fees" at bounding box center [121, 91] width 121 height 12
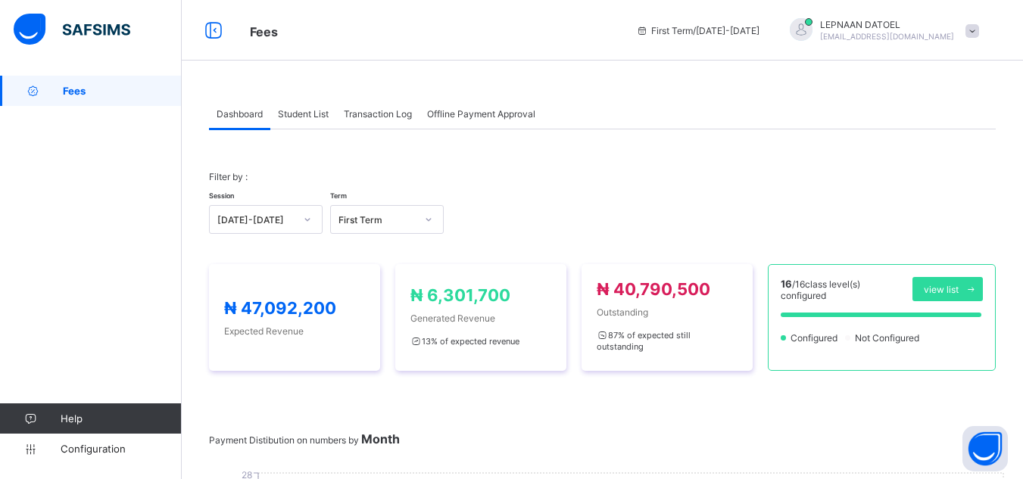
click at [318, 118] on span "Student List" at bounding box center [303, 113] width 51 height 11
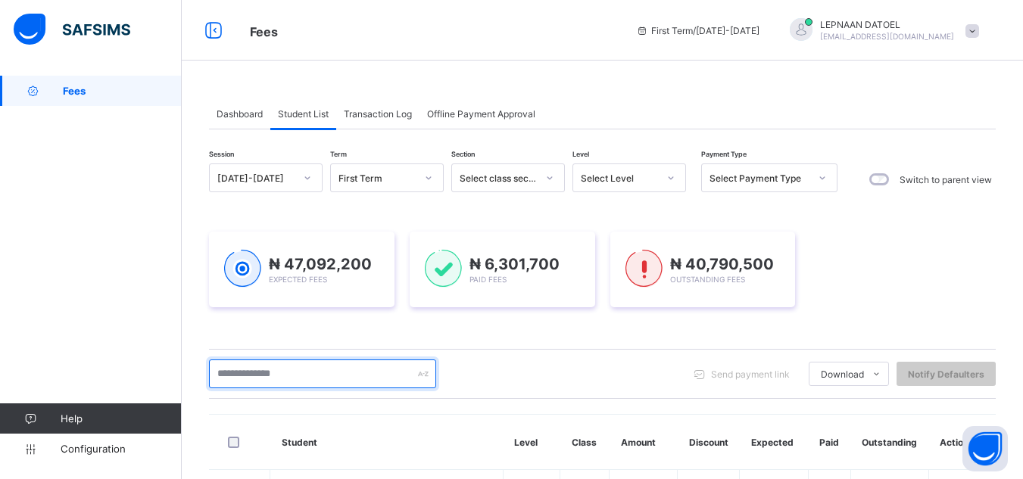
click at [247, 380] on input "text" at bounding box center [322, 374] width 227 height 29
type input "*"
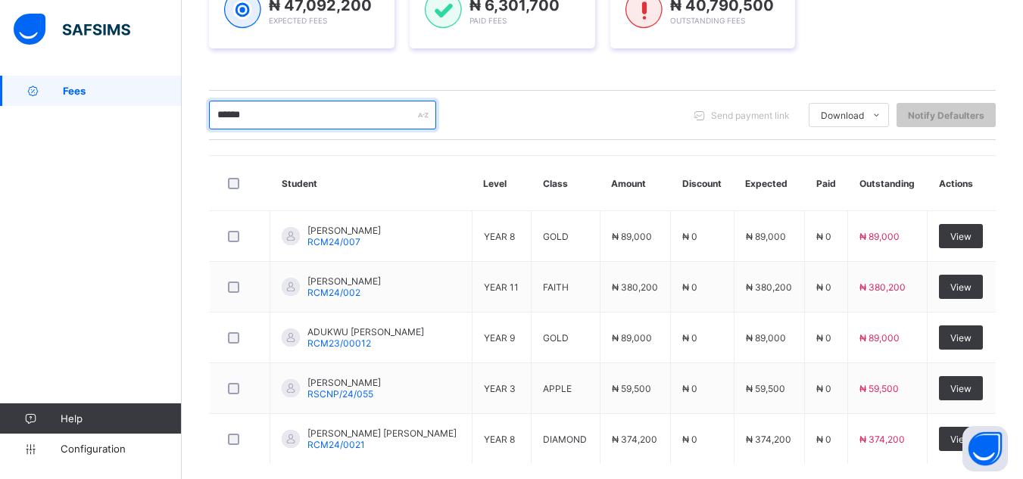
scroll to position [273, 0]
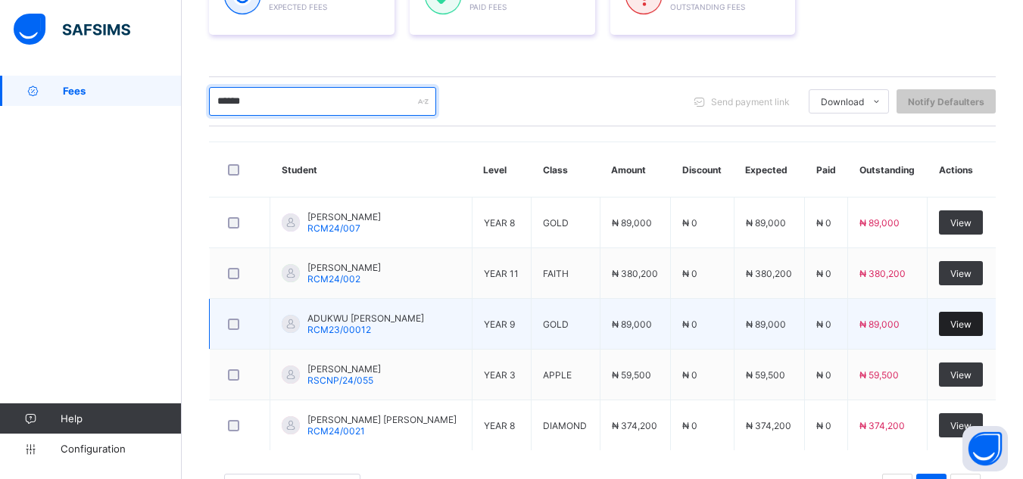
type input "******"
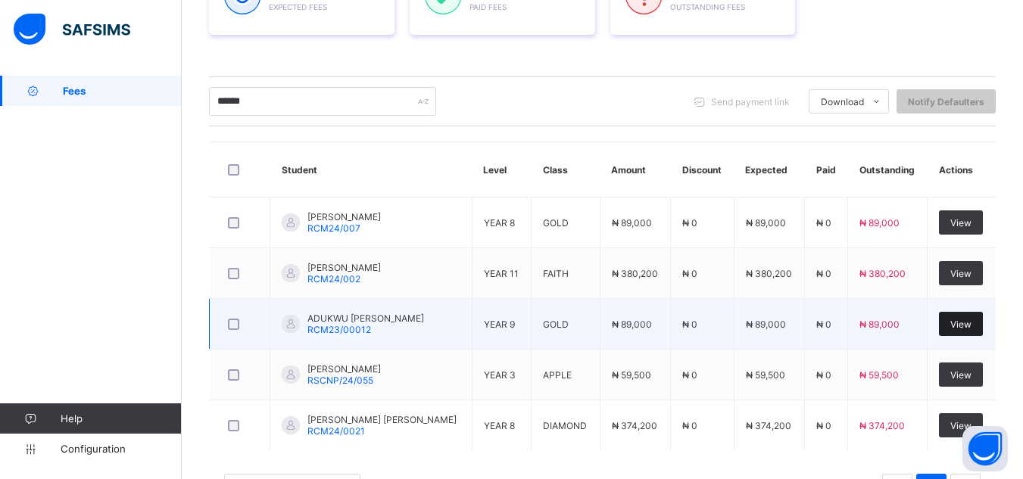
click at [954, 327] on div "View" at bounding box center [961, 324] width 44 height 24
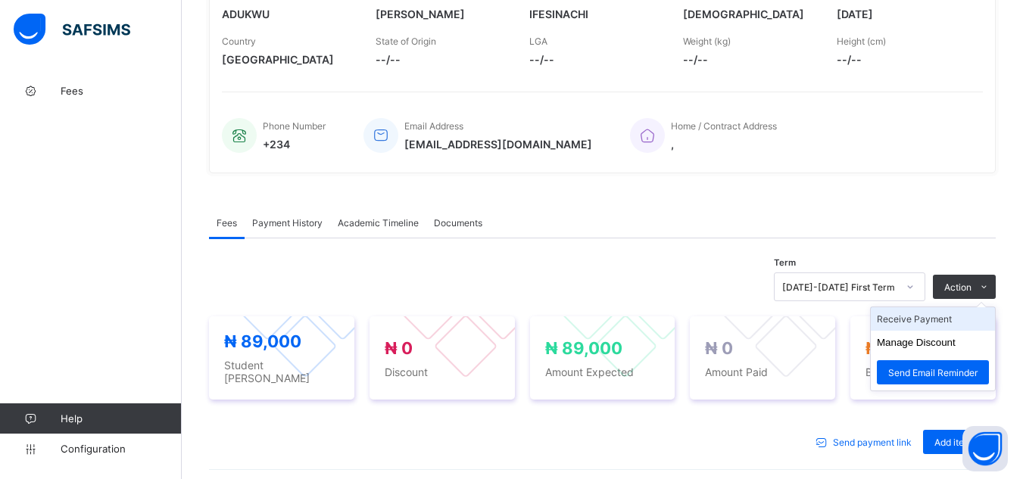
click at [928, 320] on li "Receive Payment" at bounding box center [933, 318] width 124 height 23
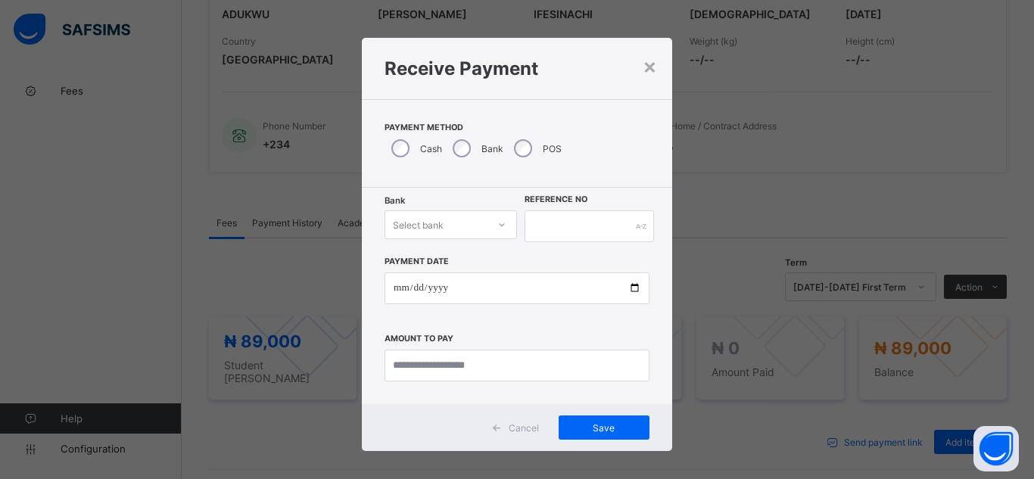
click at [434, 229] on div "Select bank" at bounding box center [418, 224] width 51 height 29
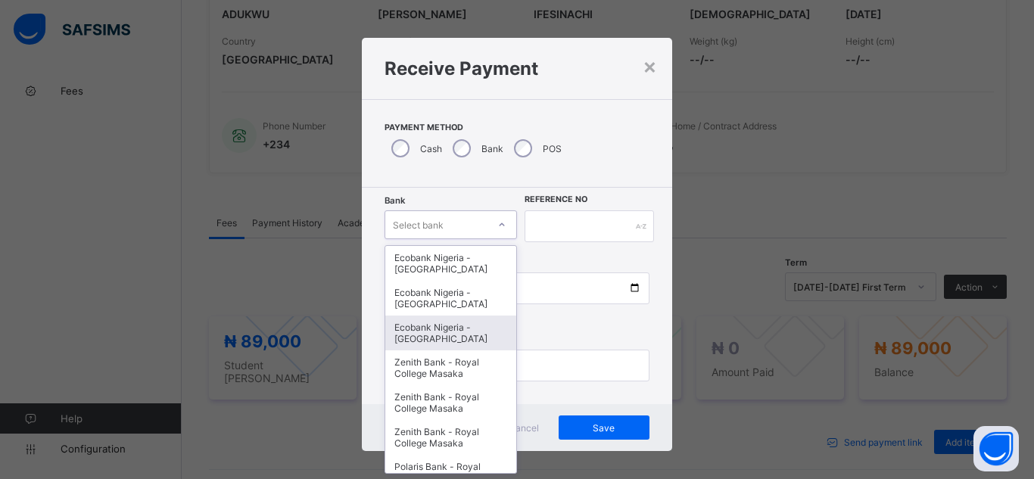
click at [451, 336] on div "Ecobank Nigeria - [GEOGRAPHIC_DATA]" at bounding box center [450, 333] width 131 height 35
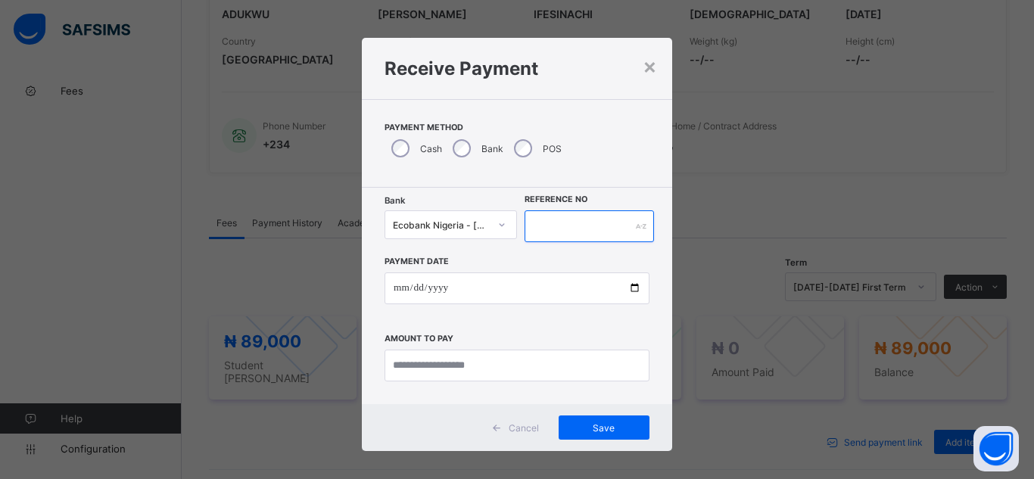
click at [557, 227] on input "text" at bounding box center [589, 226] width 129 height 32
type input "**********"
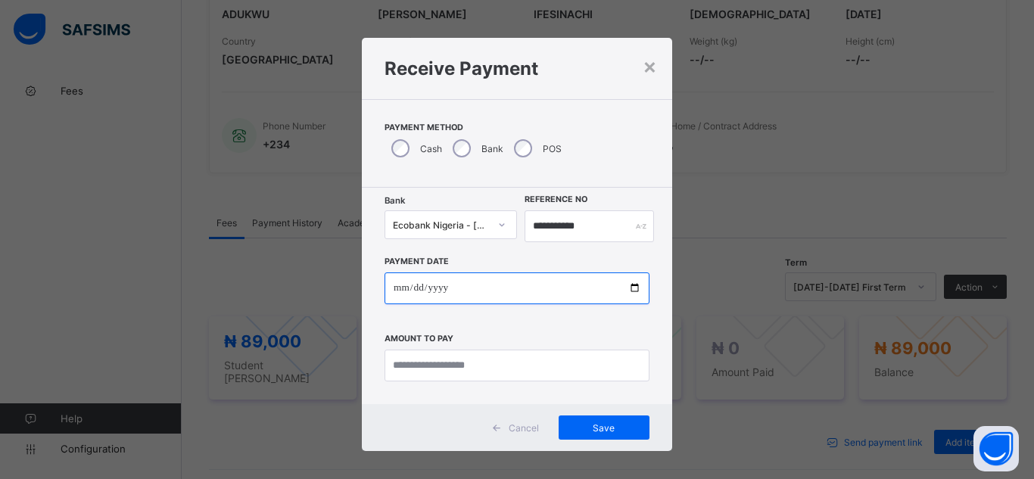
click at [610, 294] on input "date" at bounding box center [517, 289] width 265 height 32
click at [631, 288] on input "date" at bounding box center [517, 289] width 265 height 32
type input "**********"
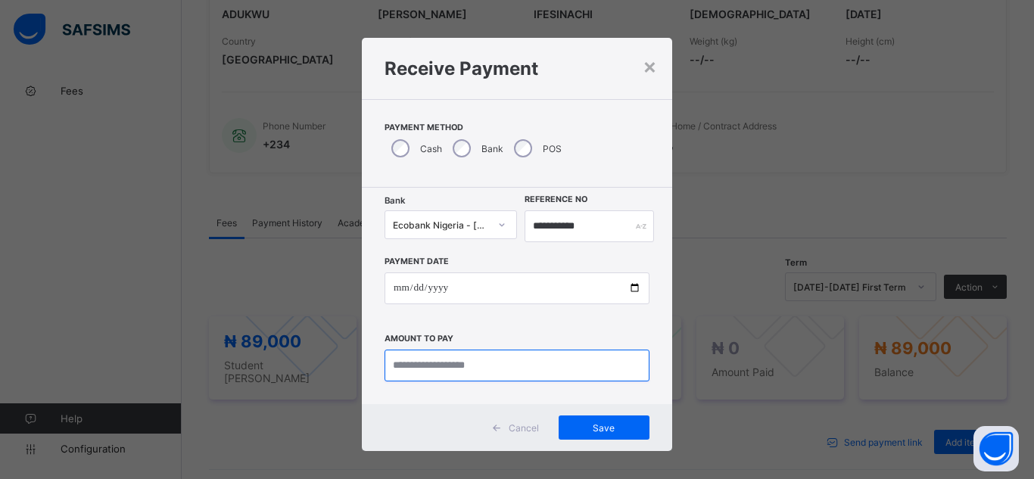
click at [462, 369] on input "currency" at bounding box center [517, 366] width 265 height 32
type input "********"
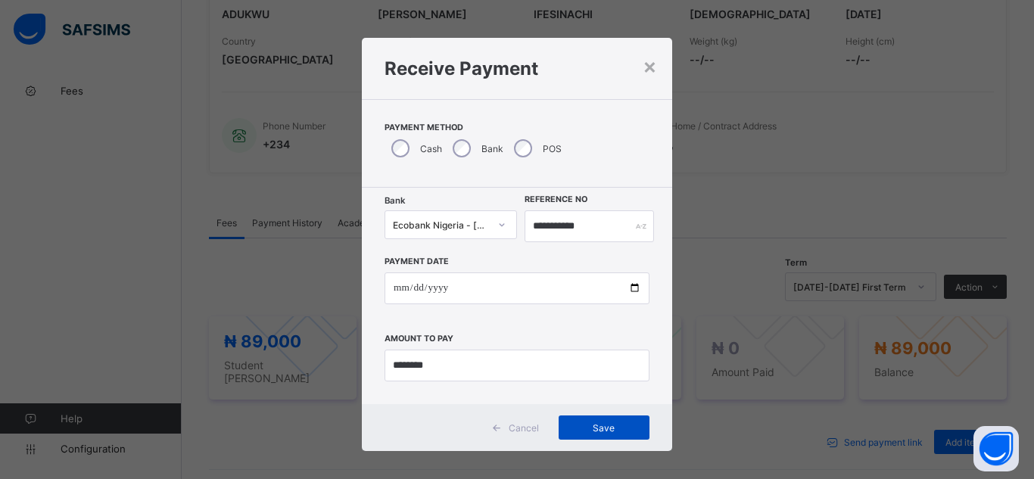
click at [577, 434] on div "Save" at bounding box center [604, 428] width 91 height 24
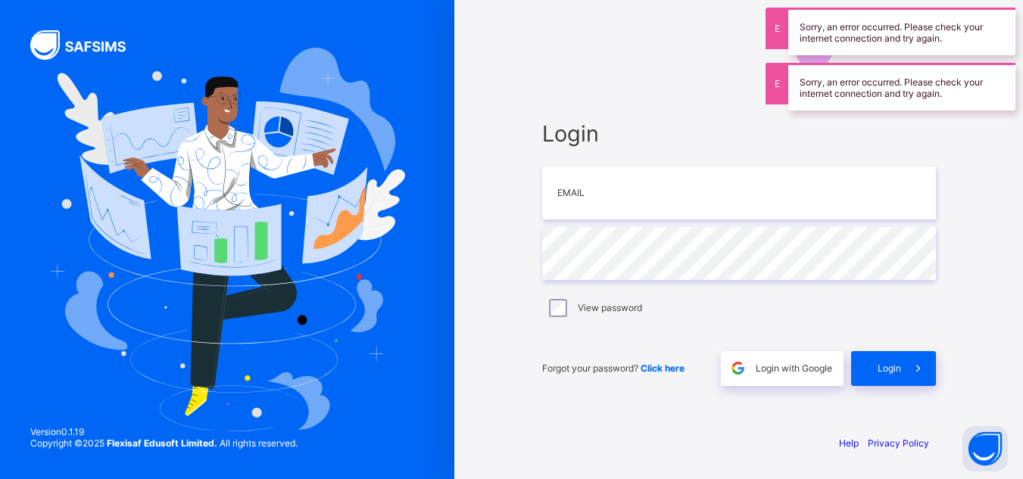
type input "**********"
